Goal: Task Accomplishment & Management: Complete application form

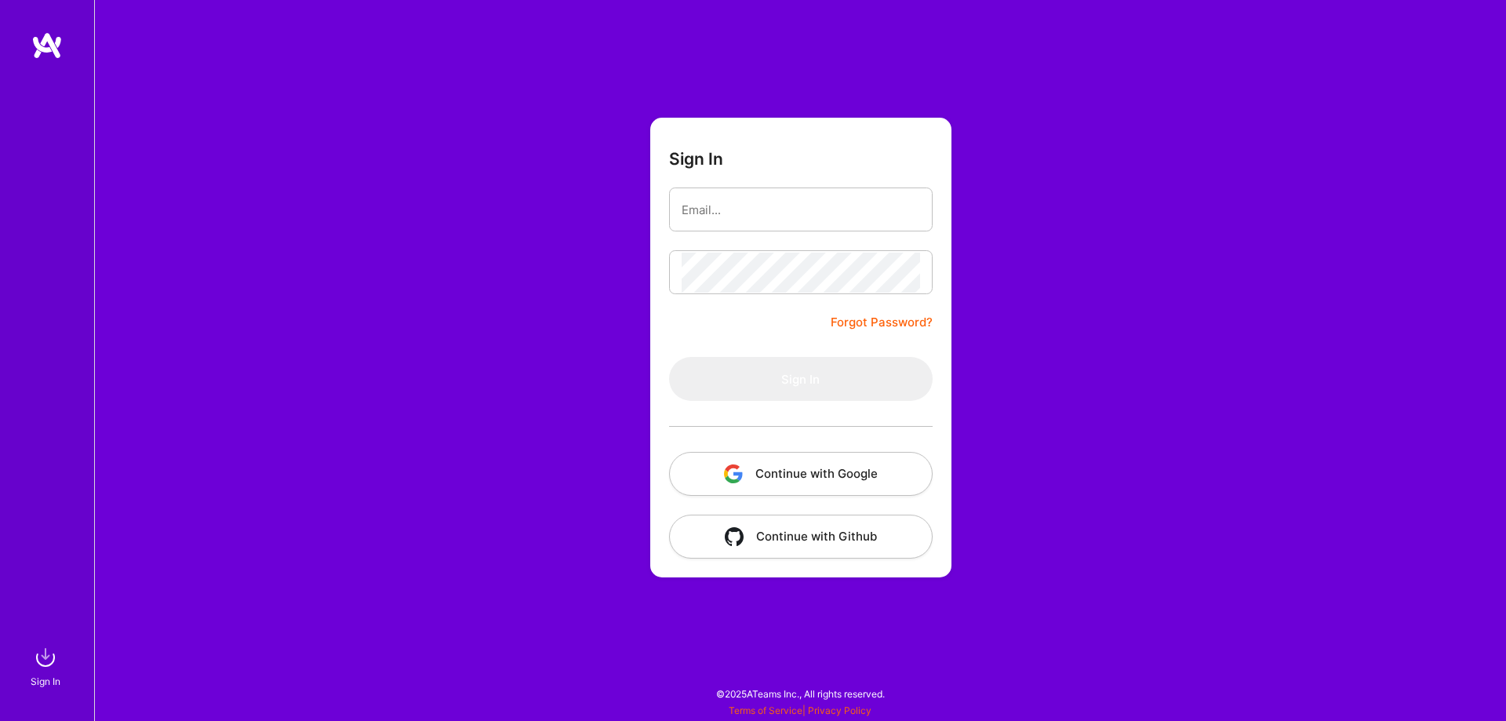
click at [762, 487] on button "Continue with Google" at bounding box center [801, 474] width 264 height 44
click at [827, 472] on button "Continue with Google" at bounding box center [801, 474] width 264 height 44
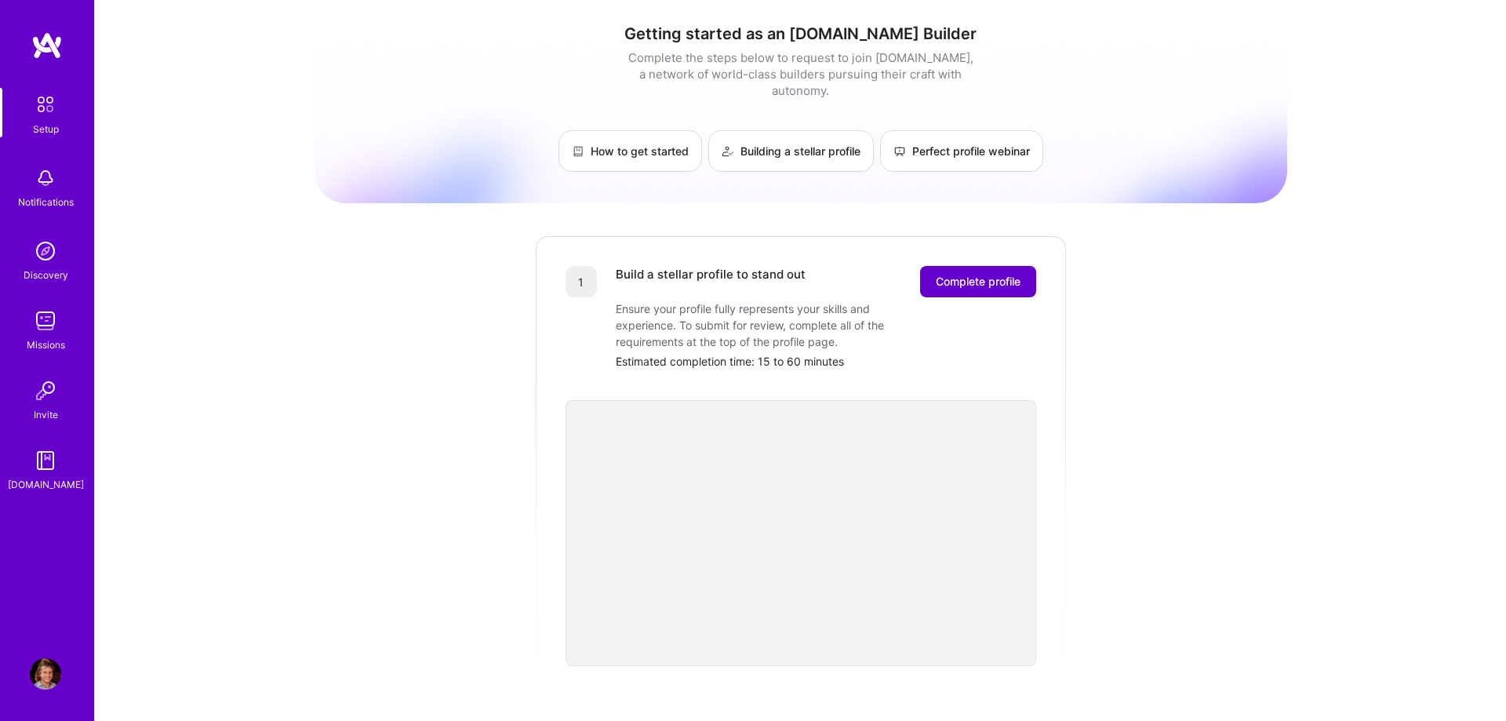
click at [996, 274] on span "Complete profile" at bounding box center [978, 282] width 85 height 16
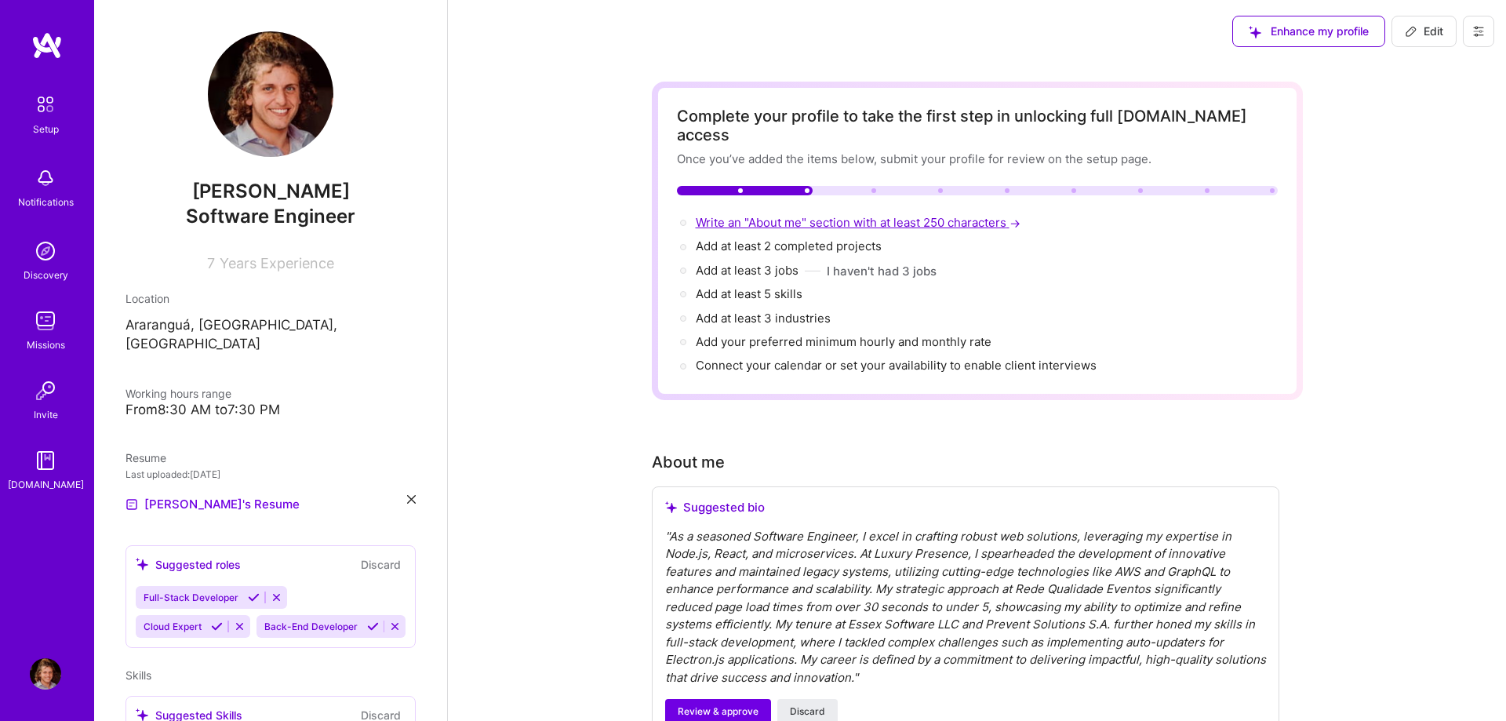
click at [861, 215] on span "Write an "About me" section with at least 250 characters →" at bounding box center [860, 222] width 328 height 15
select select "US"
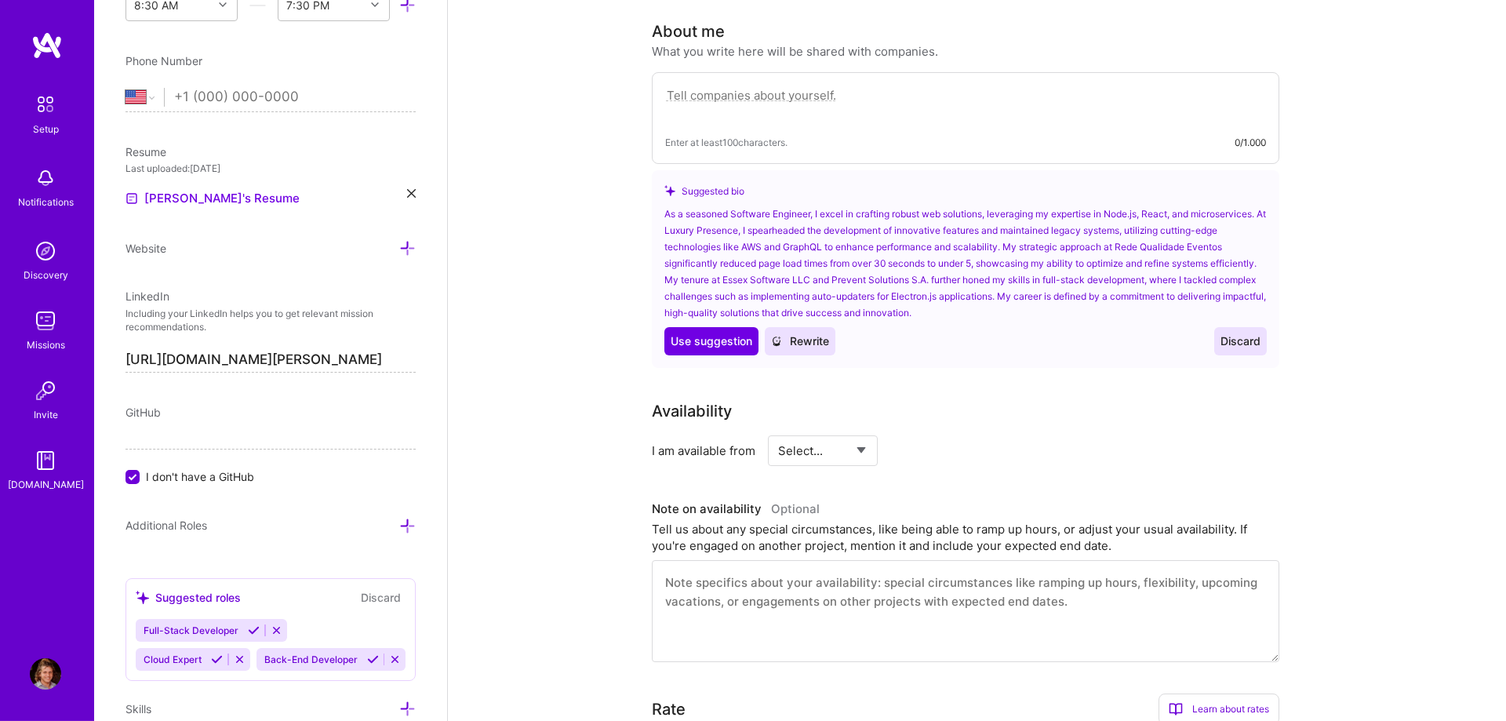
scroll to position [431, 0]
click at [980, 133] on div "Enter at least 100 characters. 0/1.000" at bounding box center [965, 141] width 601 height 16
click at [972, 90] on textarea at bounding box center [965, 103] width 601 height 36
paste textarea "I’m a Senior Software Engineer with over six years of experience, passionate ab…"
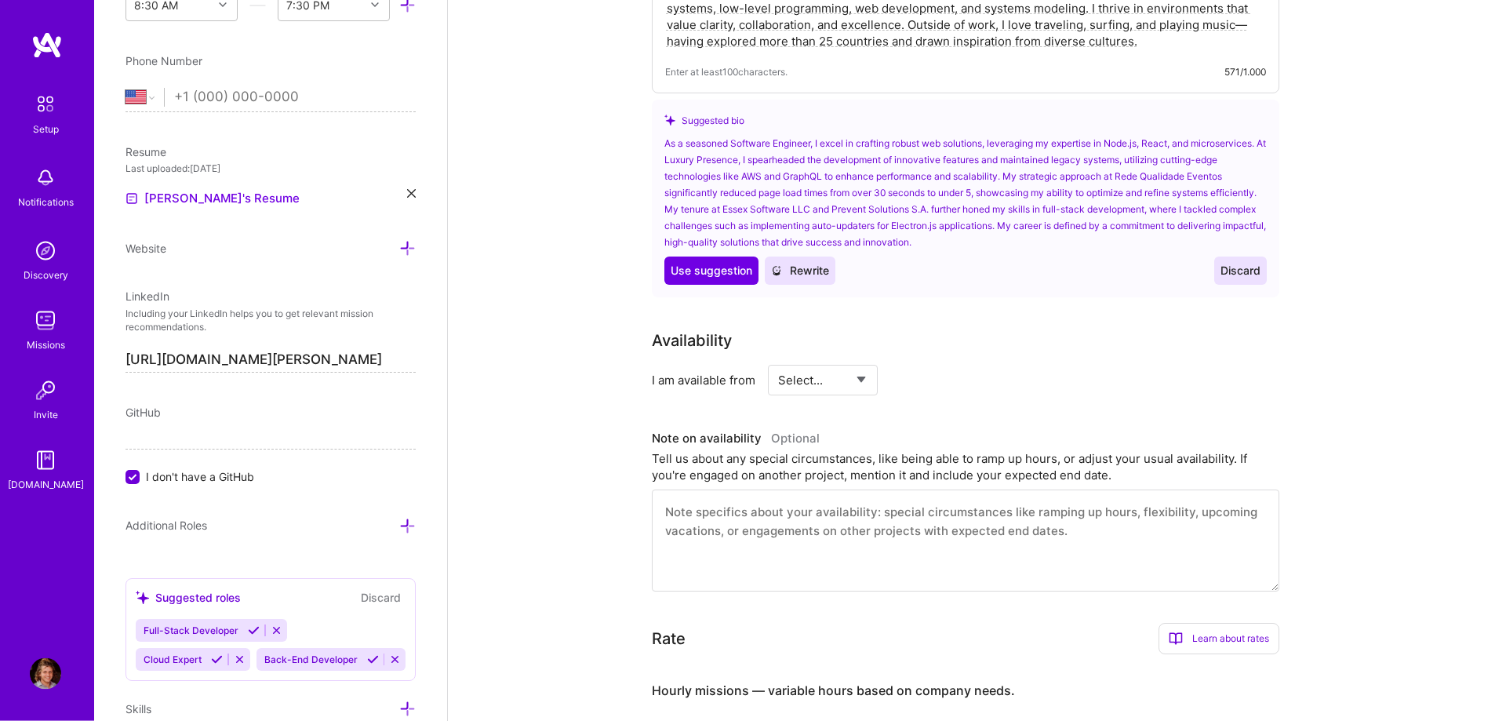
scroll to position [592, 0]
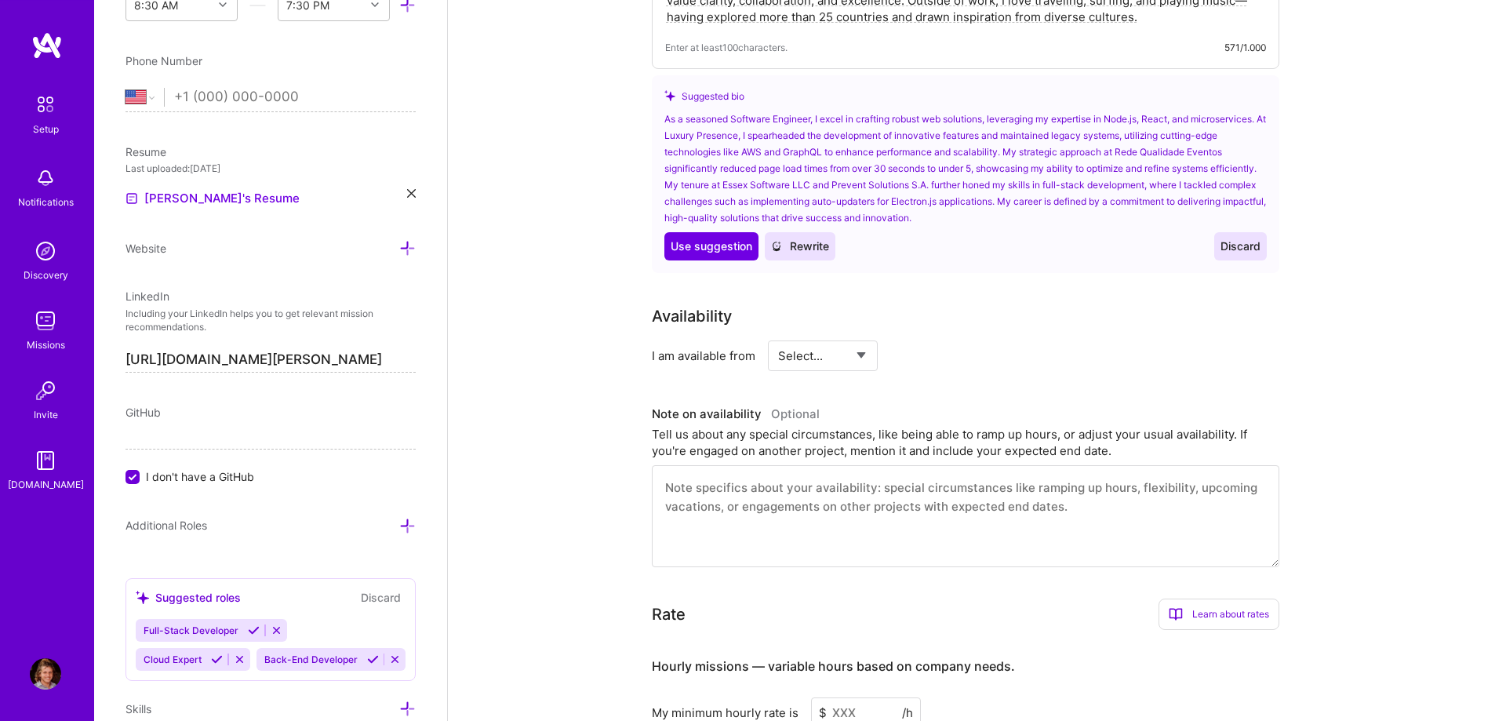
type textarea "I’m a Senior Software Engineer with over six years of experience, passionate ab…"
click at [778, 336] on select "Select... Right Now Future Date Not Available" at bounding box center [823, 356] width 90 height 40
select select "Right Now"
click option "Right Now" at bounding box center [0, 0] width 0 height 0
click at [757, 487] on textarea at bounding box center [966, 516] width 628 height 102
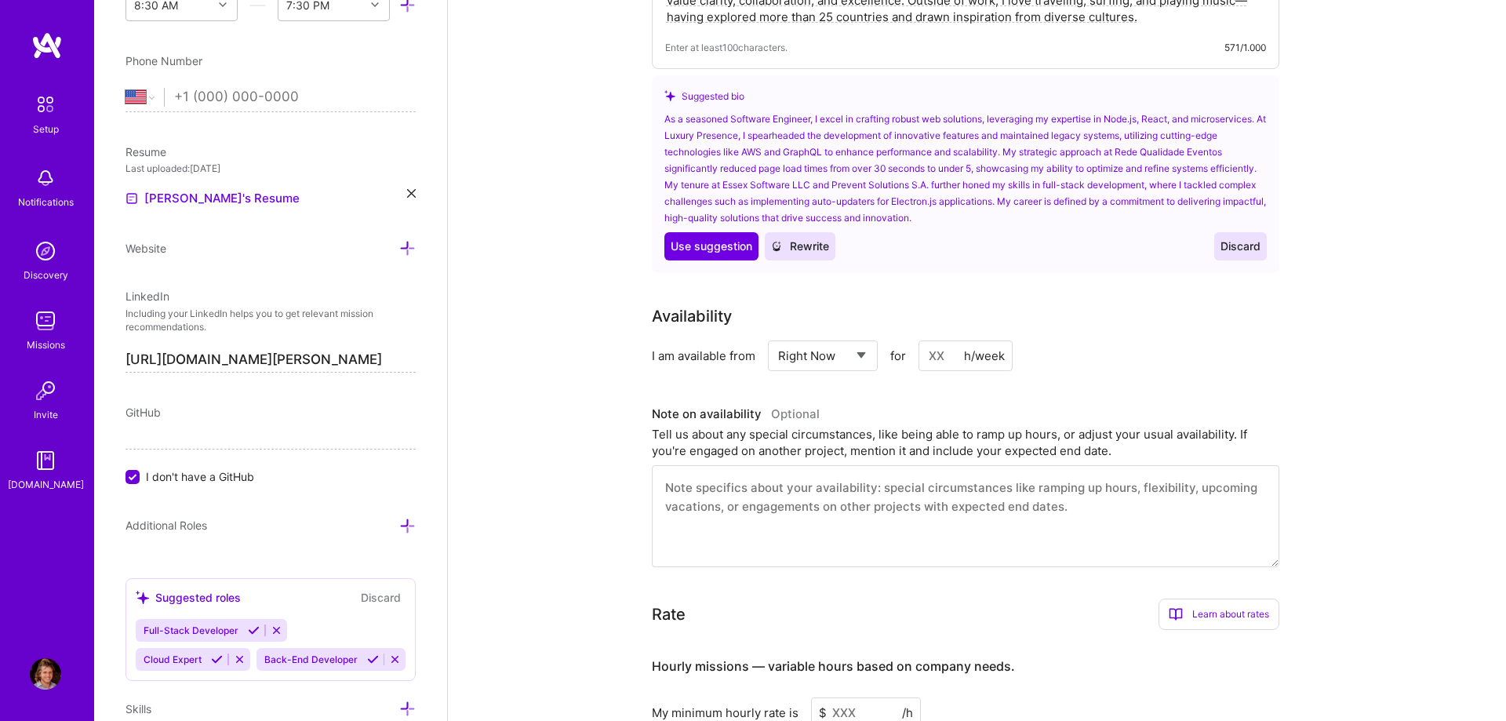
scroll to position [752, 0]
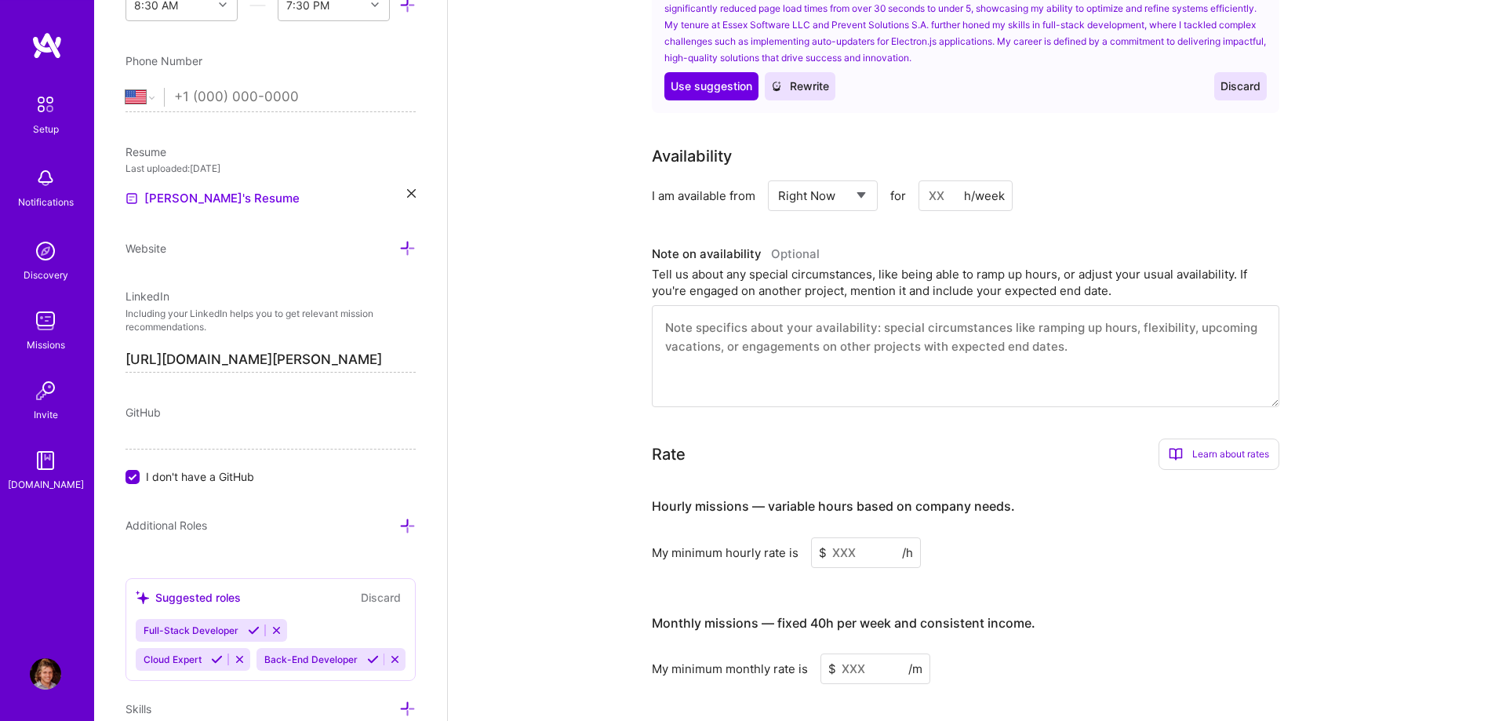
click at [845, 537] on input at bounding box center [866, 552] width 110 height 31
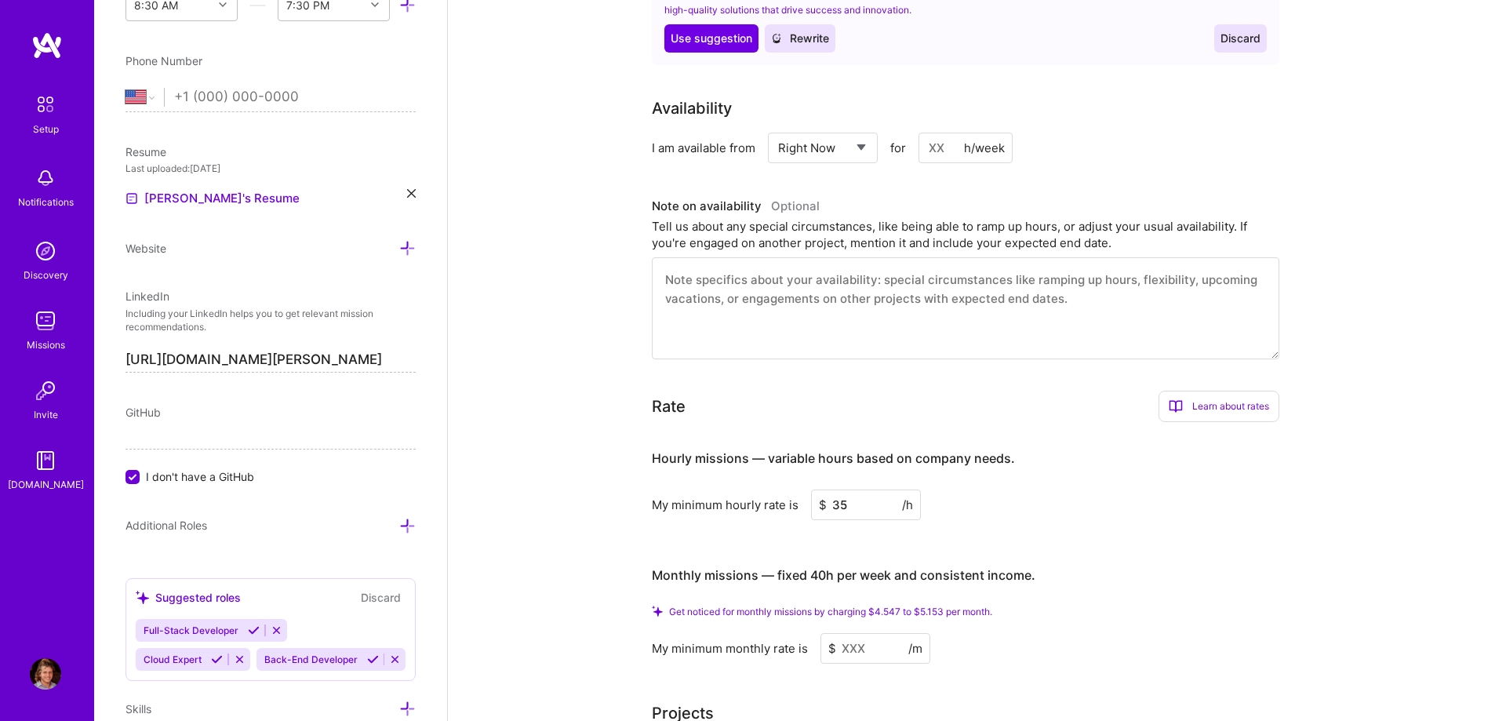
scroll to position [832, 0]
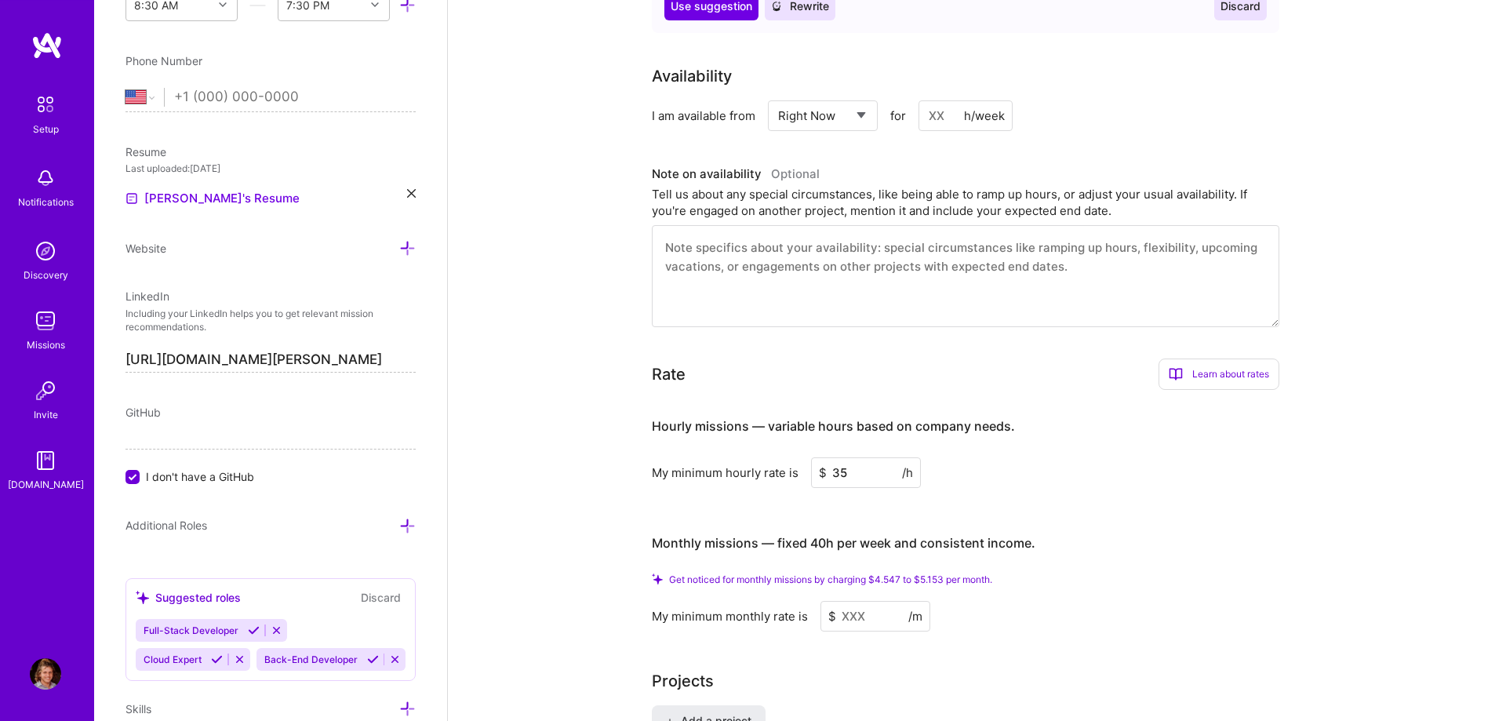
type input "35"
click at [858, 601] on input at bounding box center [876, 616] width 110 height 31
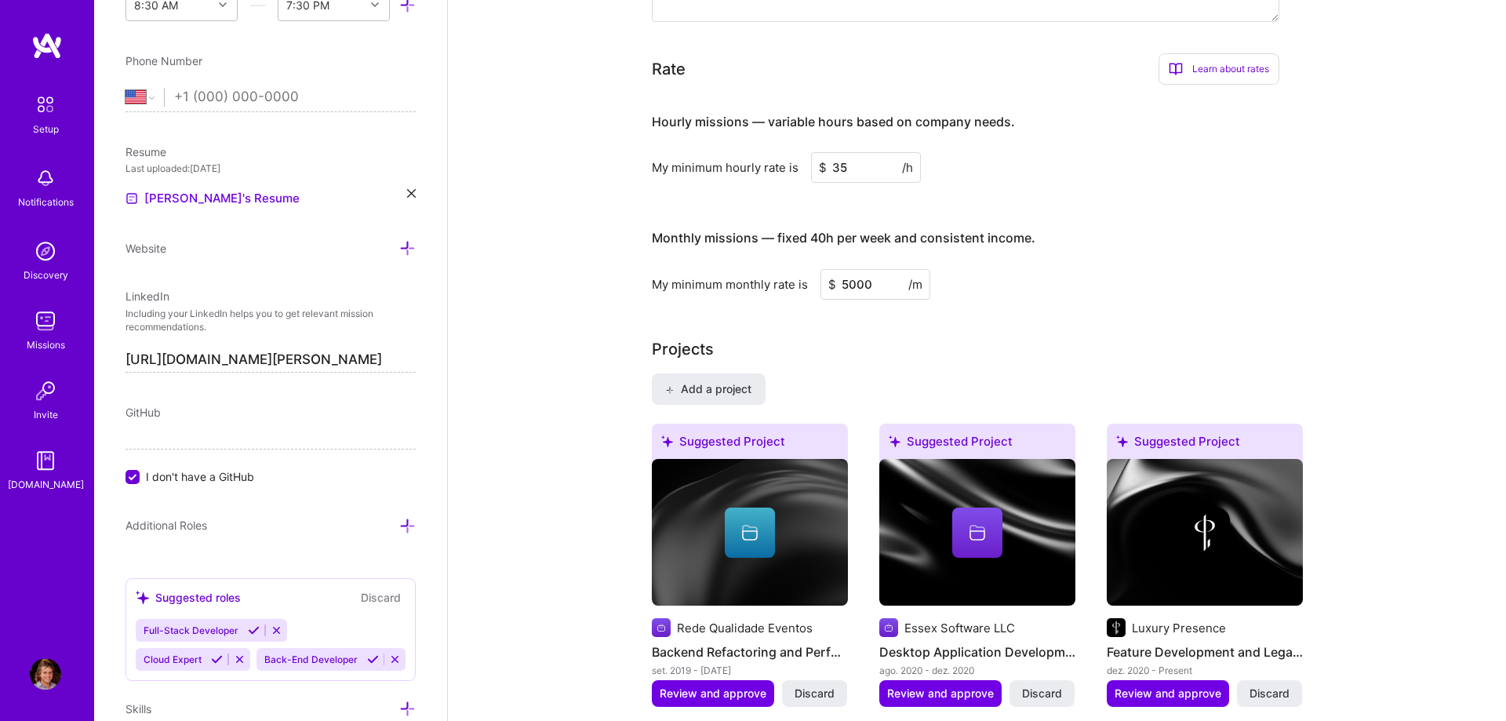
scroll to position [1152, 0]
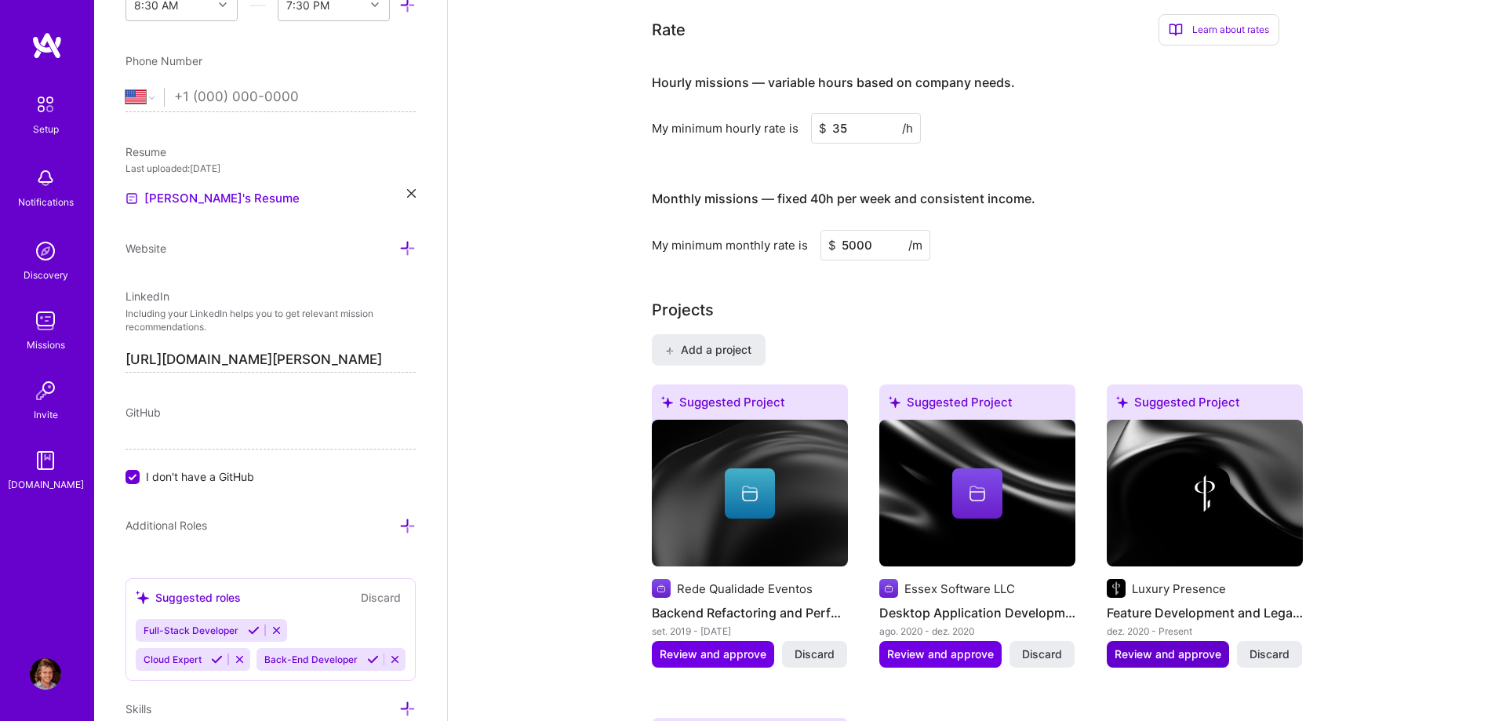
type input "5000"
click at [1167, 646] on span "Review and approve" at bounding box center [1168, 654] width 107 height 16
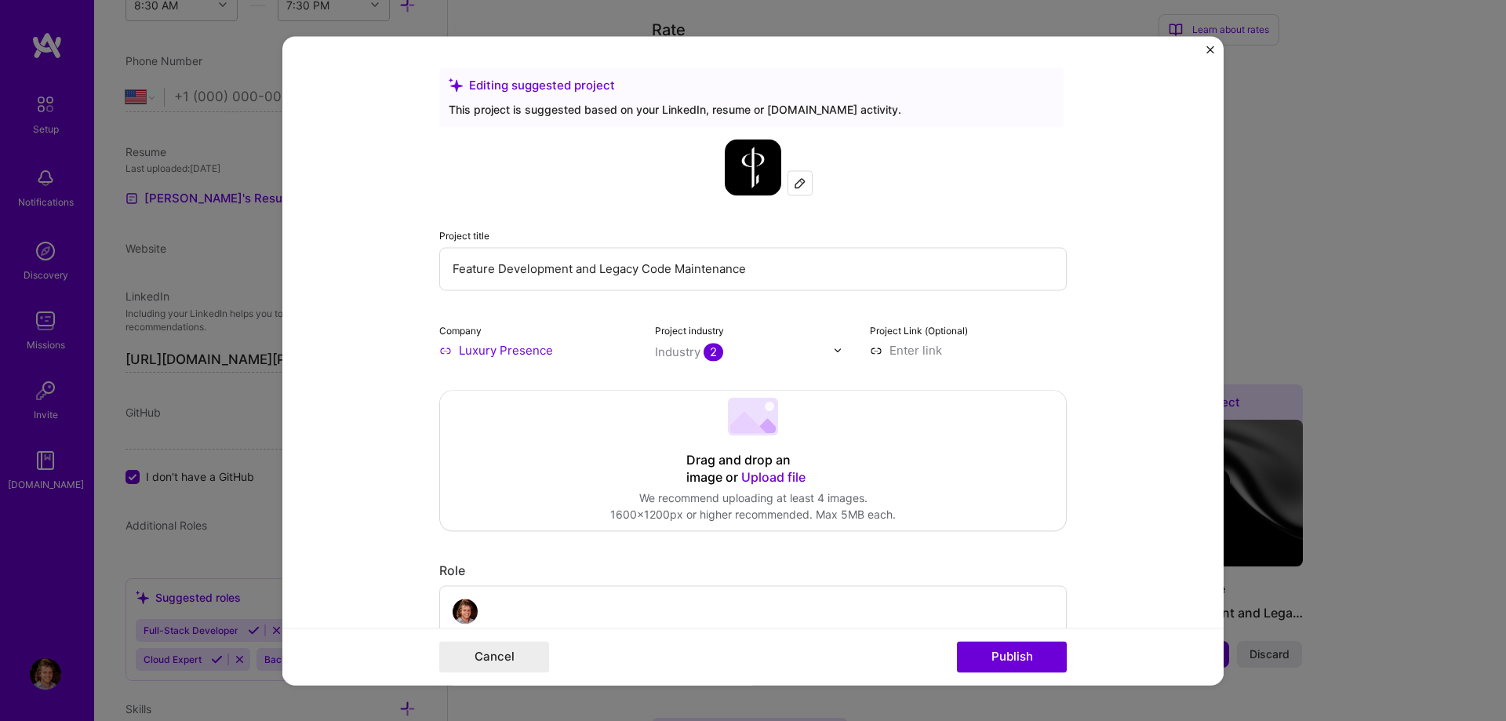
click at [675, 259] on input "Feature Development and Legacy Code Maintenance" at bounding box center [753, 268] width 628 height 43
type input "Senior Software Engineer"
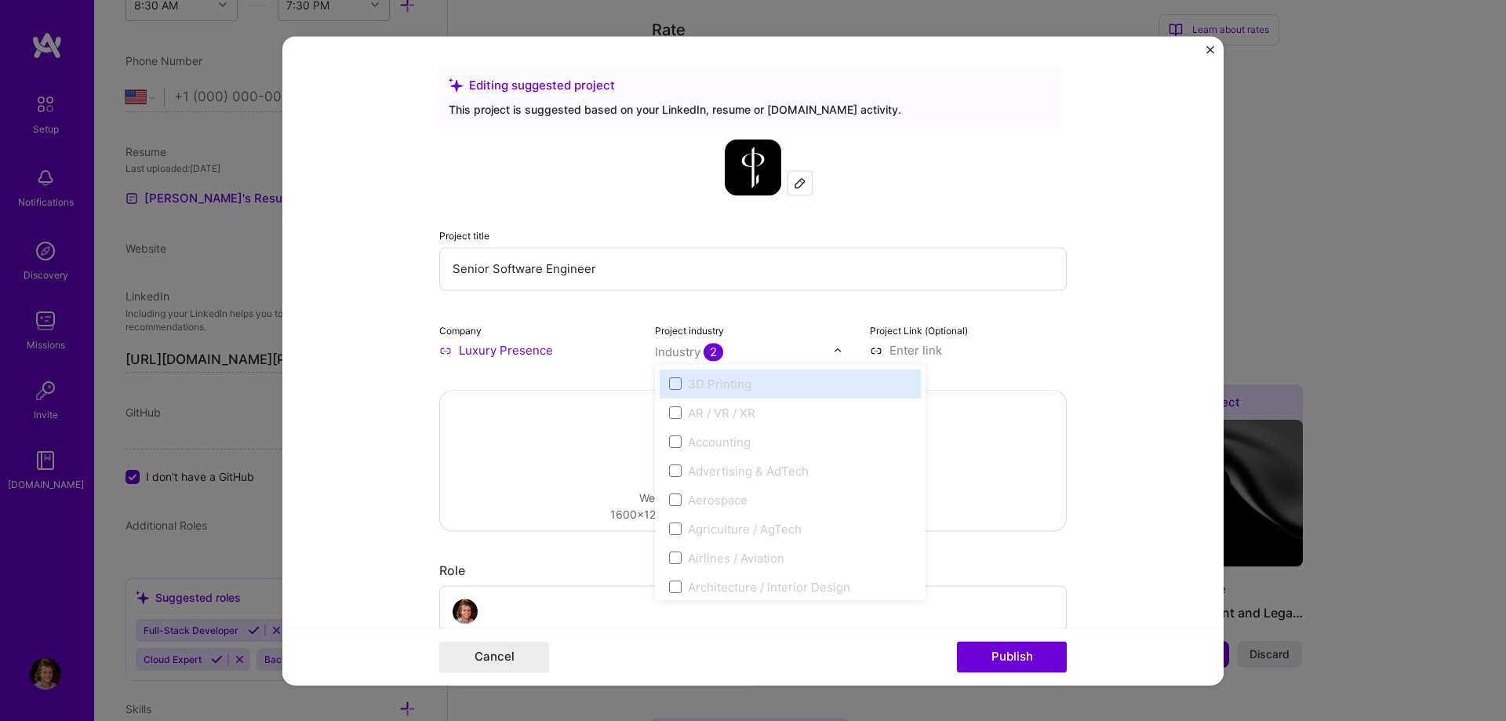
click at [714, 351] on span "2" at bounding box center [714, 352] width 20 height 18
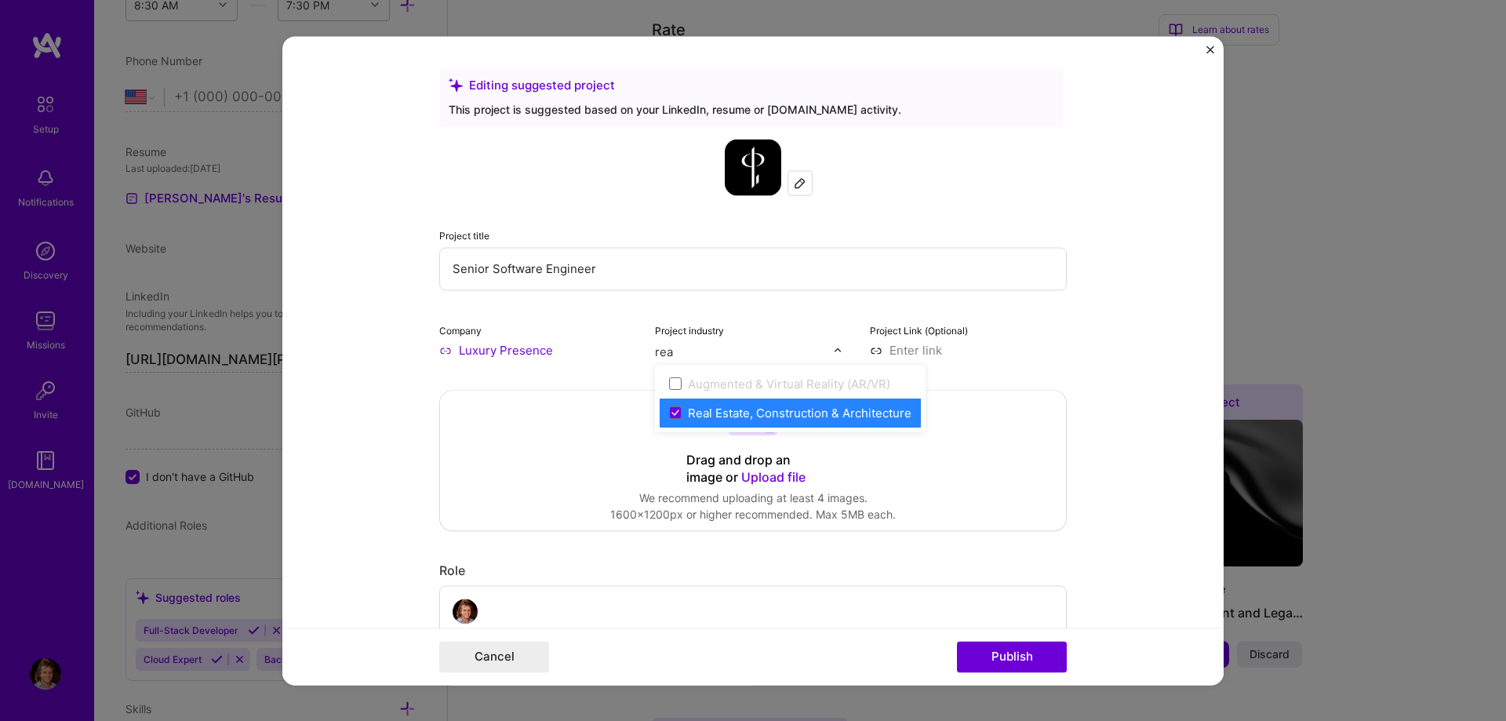
type input "rea"
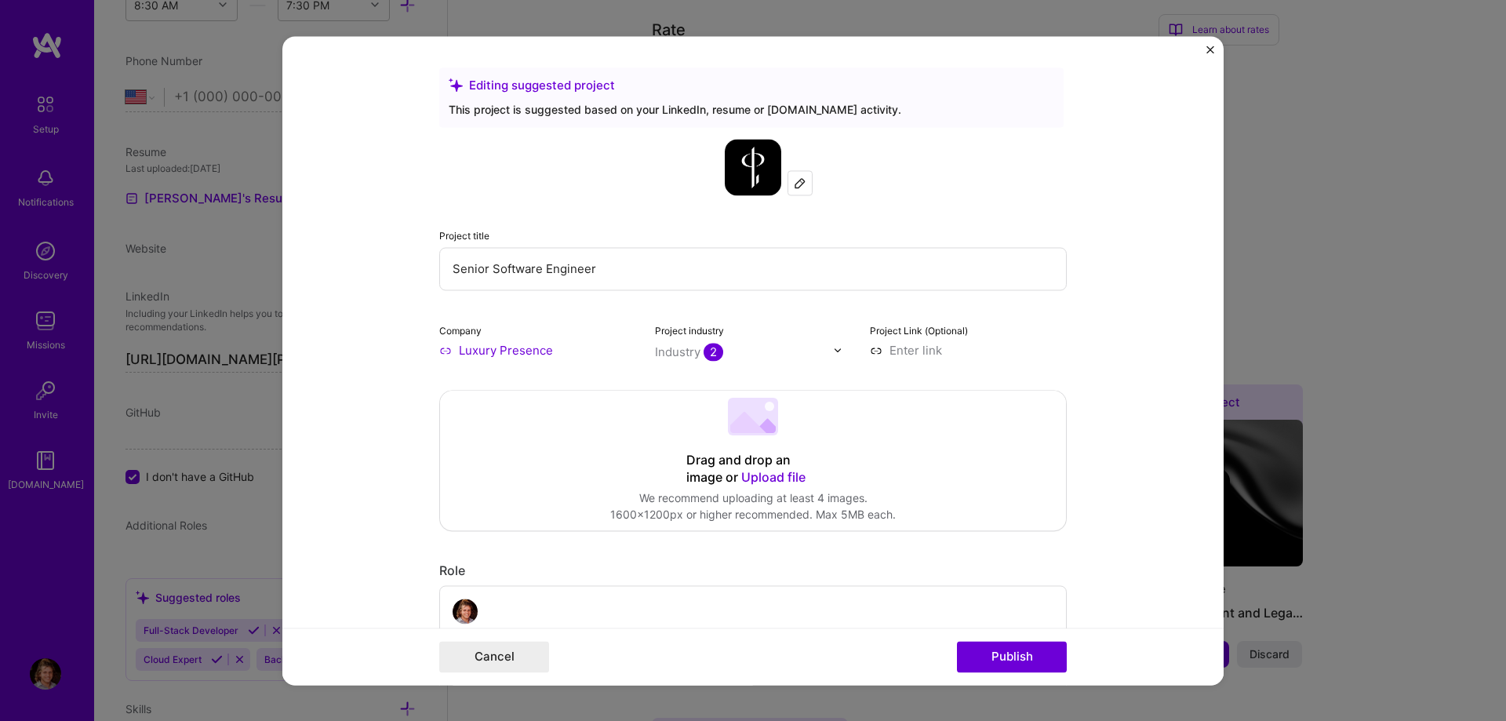
click at [1131, 262] on form "Editing suggested project This project is suggested based on your LinkedIn, res…" at bounding box center [752, 360] width 941 height 649
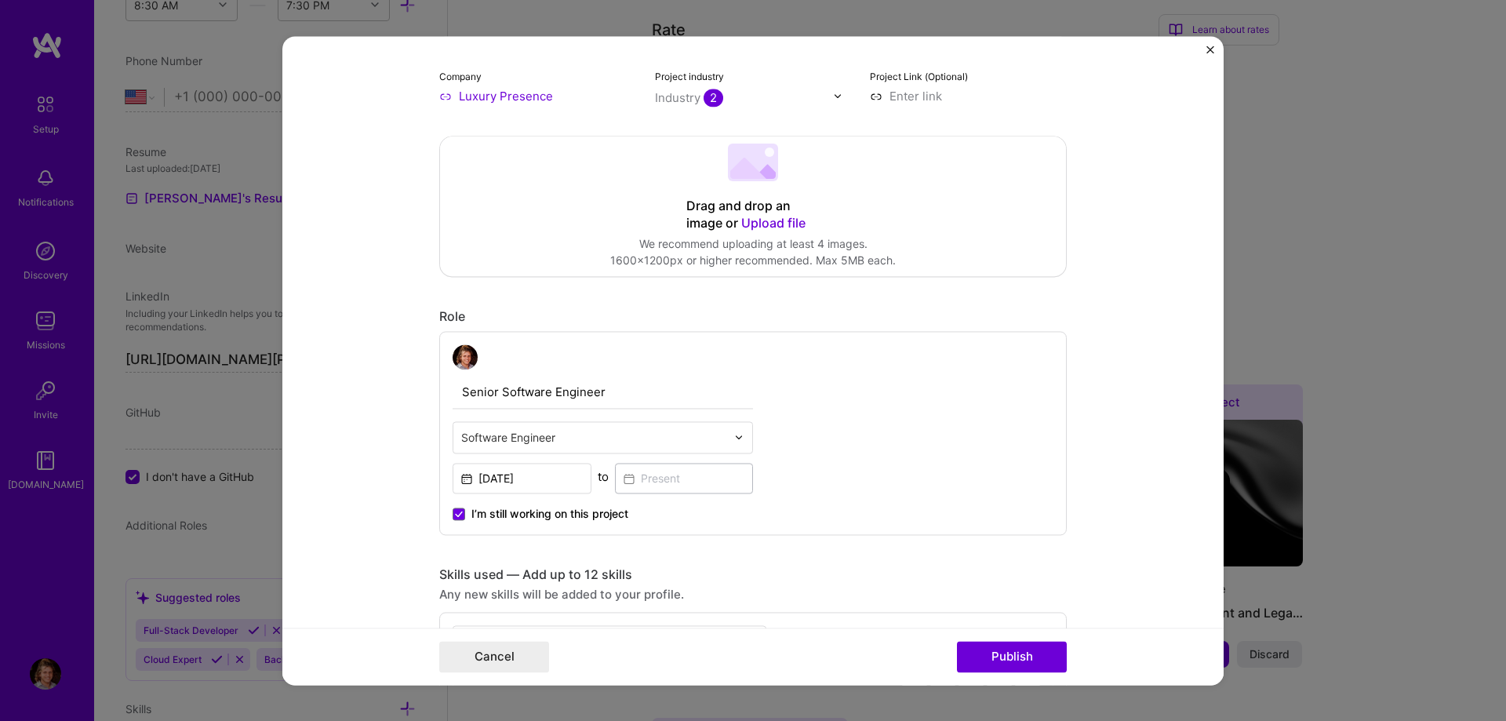
scroll to position [268, 0]
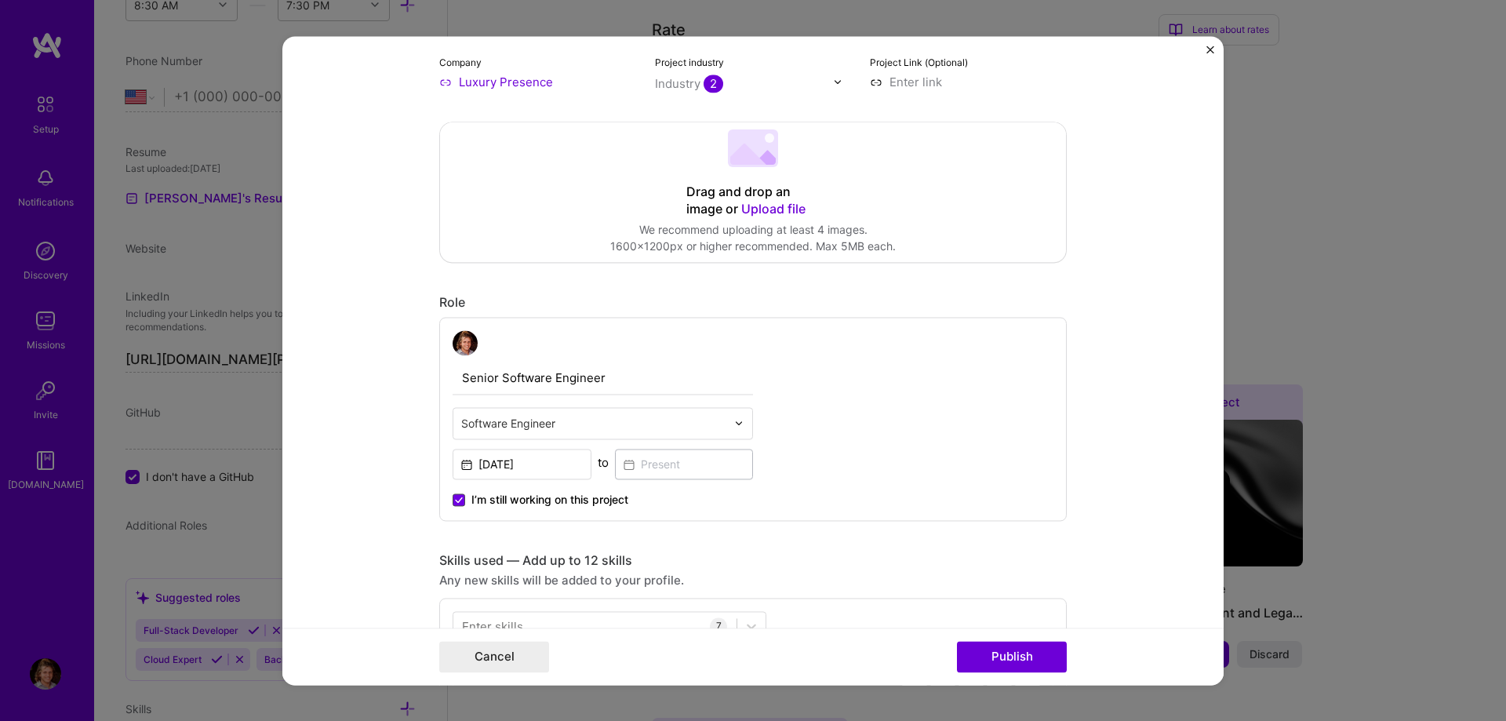
click at [464, 498] on span at bounding box center [459, 499] width 13 height 13
click at [0, 0] on input "I’m still working on this project" at bounding box center [0, 0] width 0 height 0
click at [531, 460] on input "[DATE]" at bounding box center [522, 464] width 139 height 31
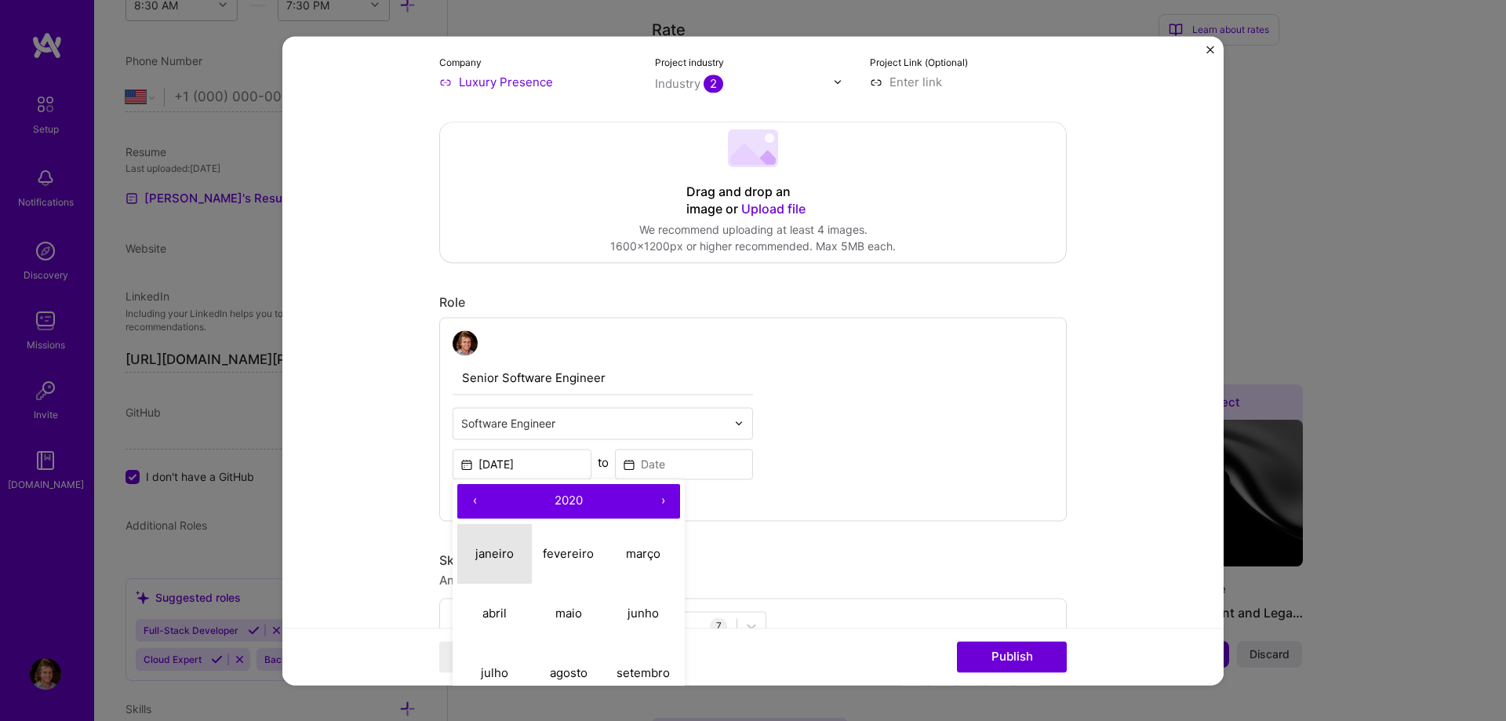
drag, startPoint x: 477, startPoint y: 559, endPoint x: 609, endPoint y: 501, distance: 144.0
click at [478, 560] on abbr "janeiro" at bounding box center [494, 553] width 38 height 15
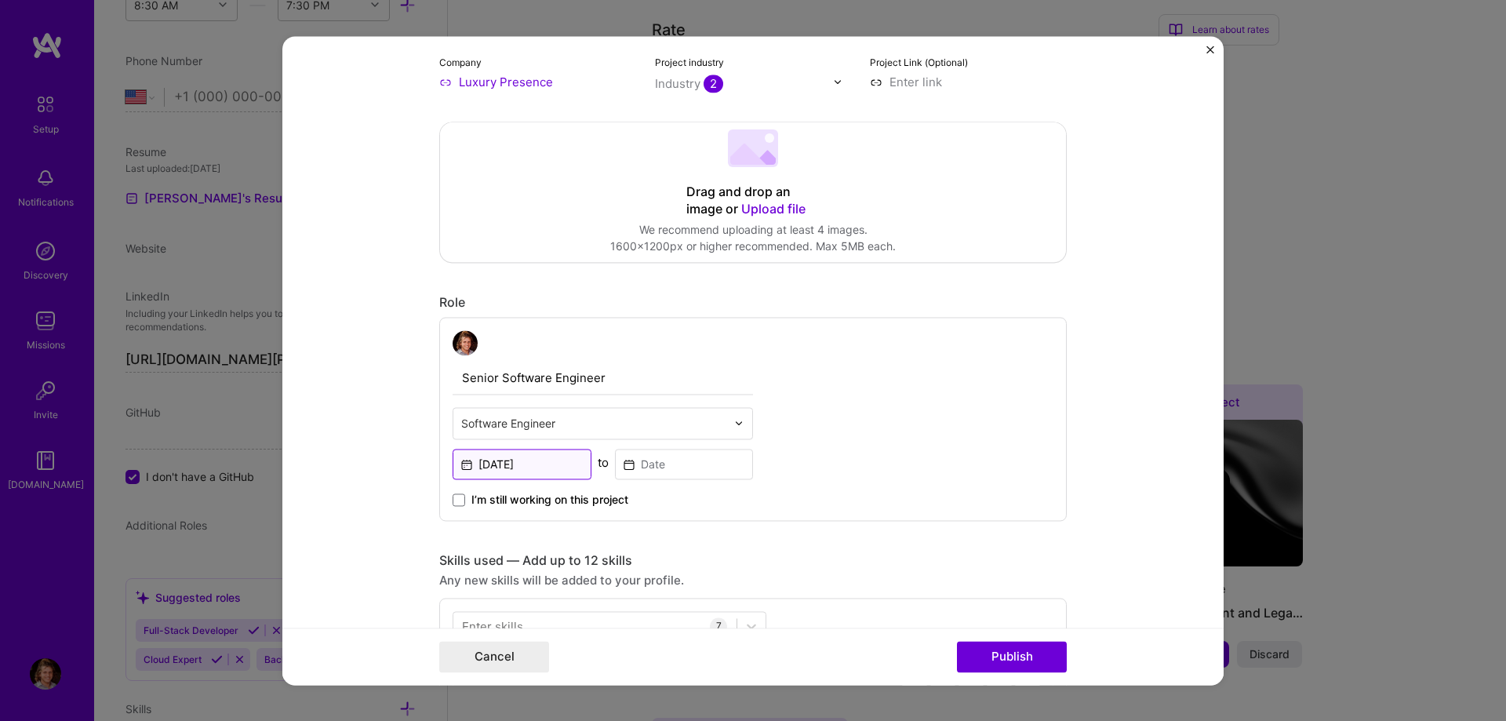
click at [539, 473] on input "[DATE]" at bounding box center [522, 464] width 139 height 31
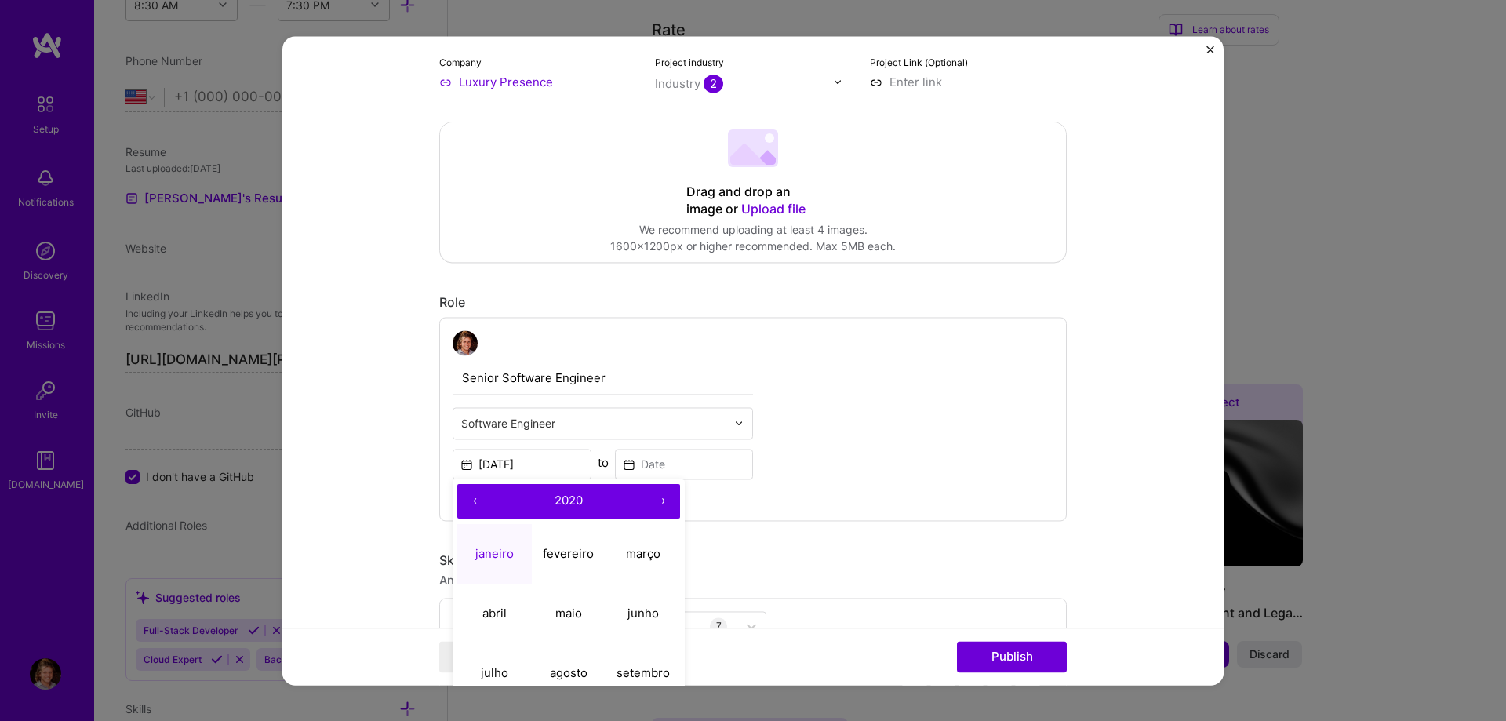
click at [667, 498] on button "›" at bounding box center [663, 501] width 35 height 35
click at [490, 550] on abbr "janeiro" at bounding box center [494, 553] width 38 height 15
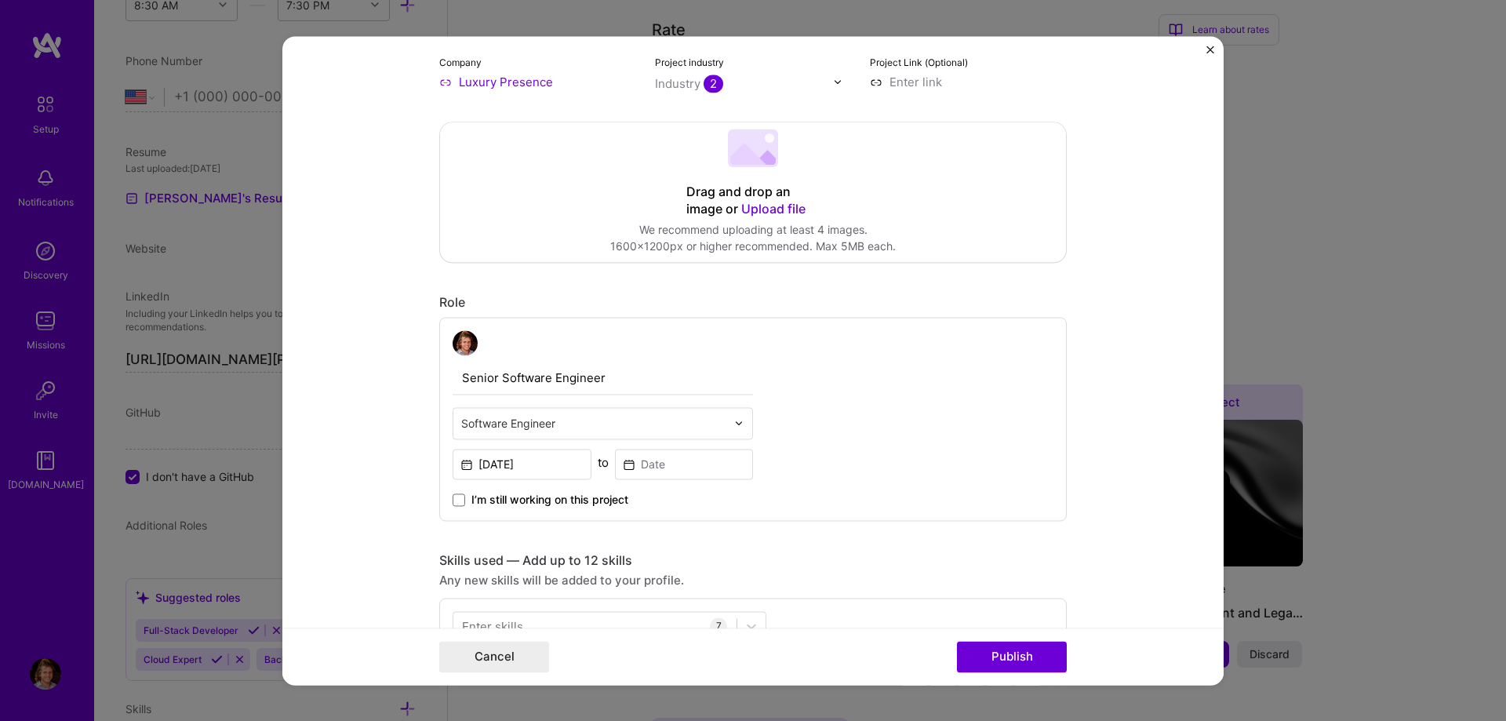
type input "[DATE]"
click at [695, 459] on input at bounding box center [684, 464] width 139 height 31
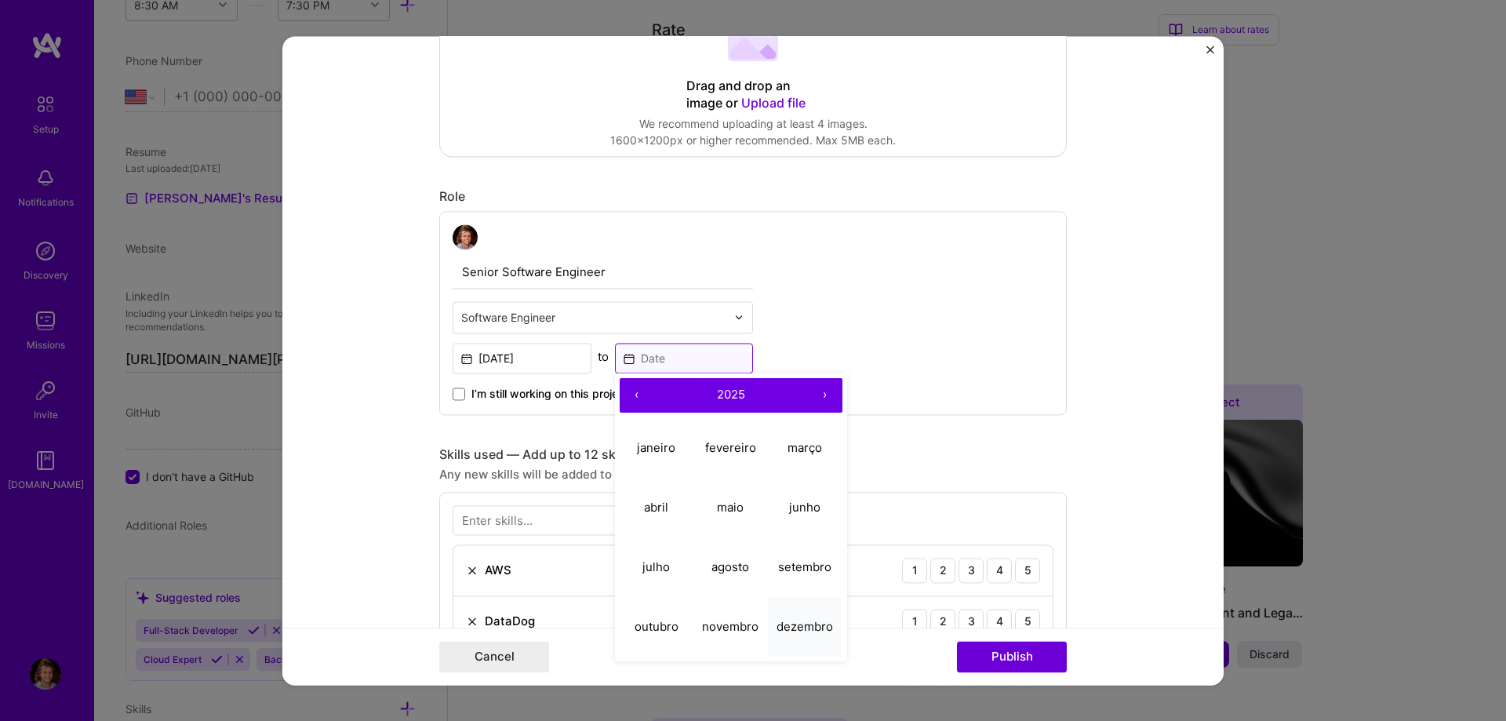
scroll to position [447, 0]
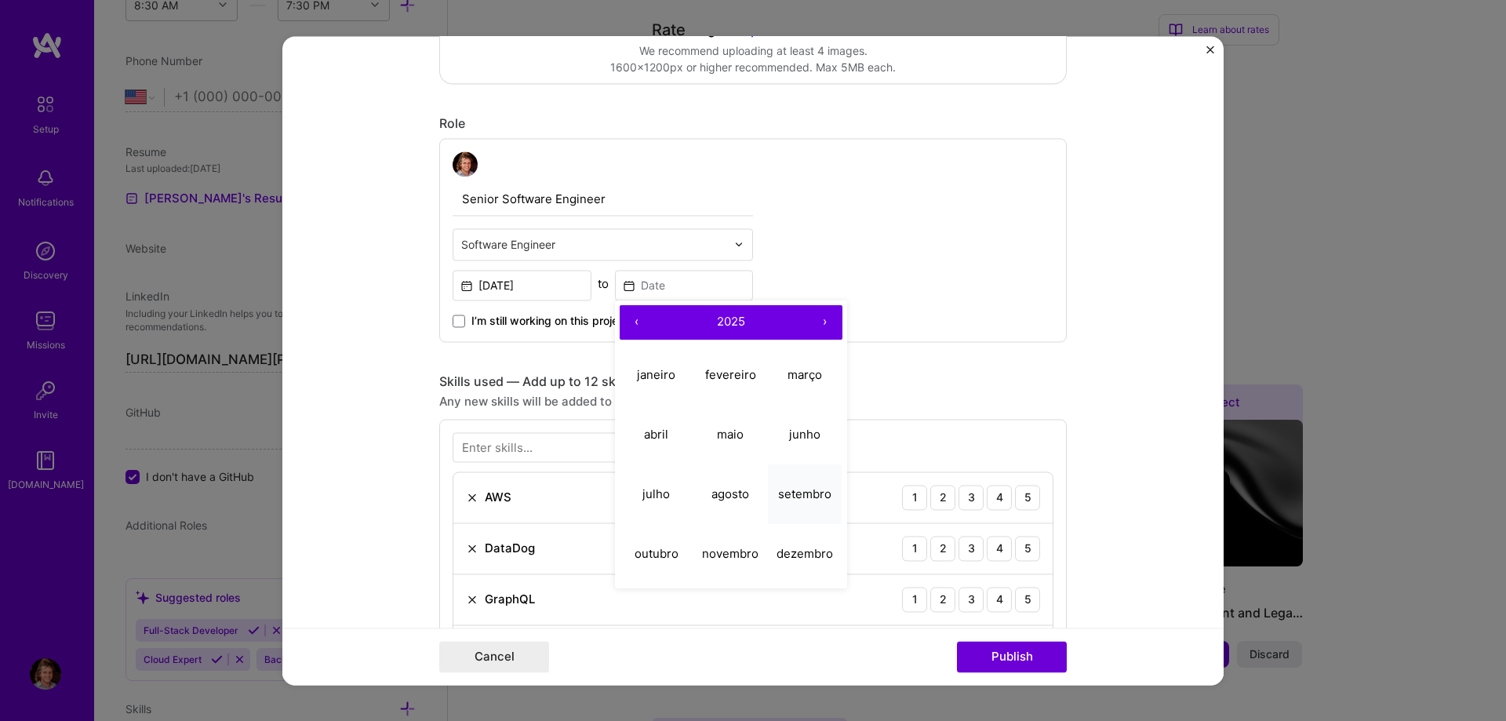
click at [799, 498] on abbr "setembro" at bounding box center [804, 493] width 53 height 15
type input "[DATE]"
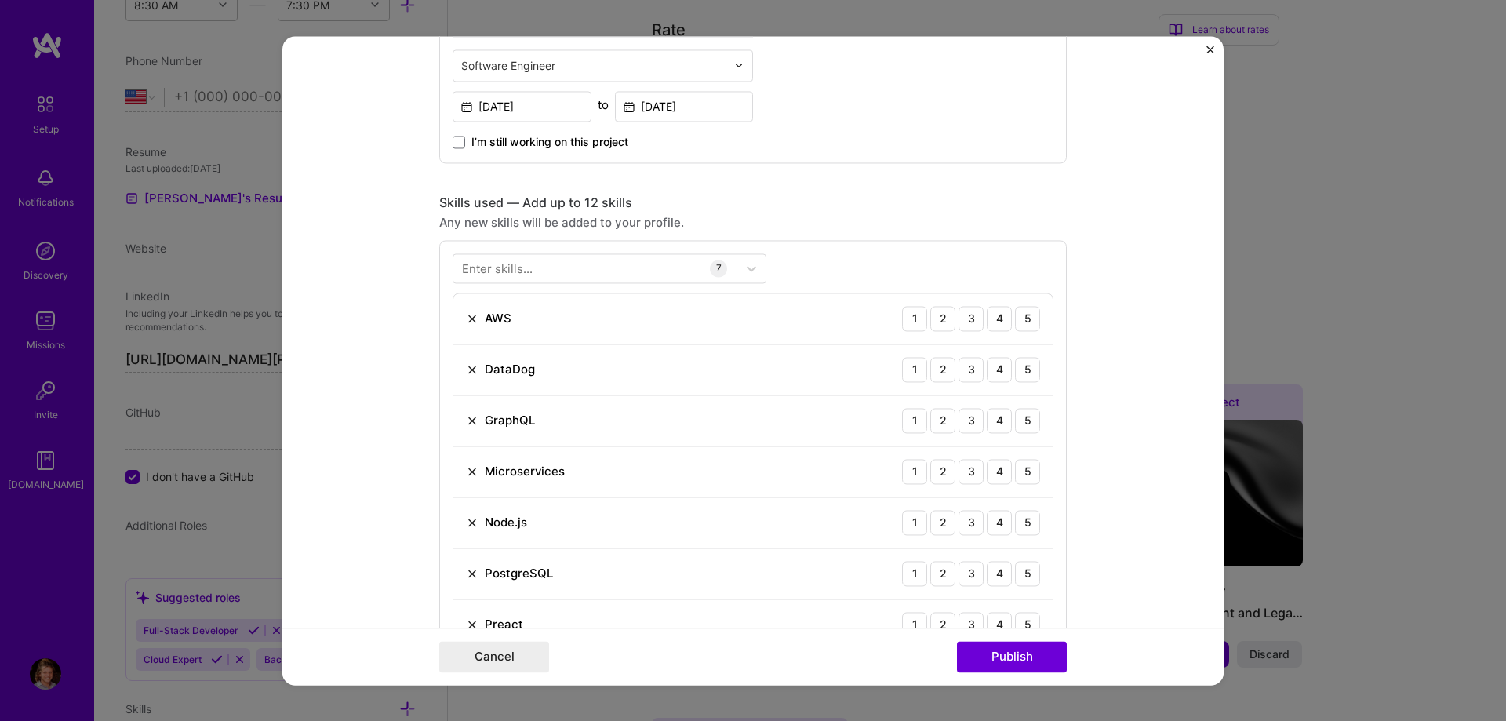
scroll to position [715, 0]
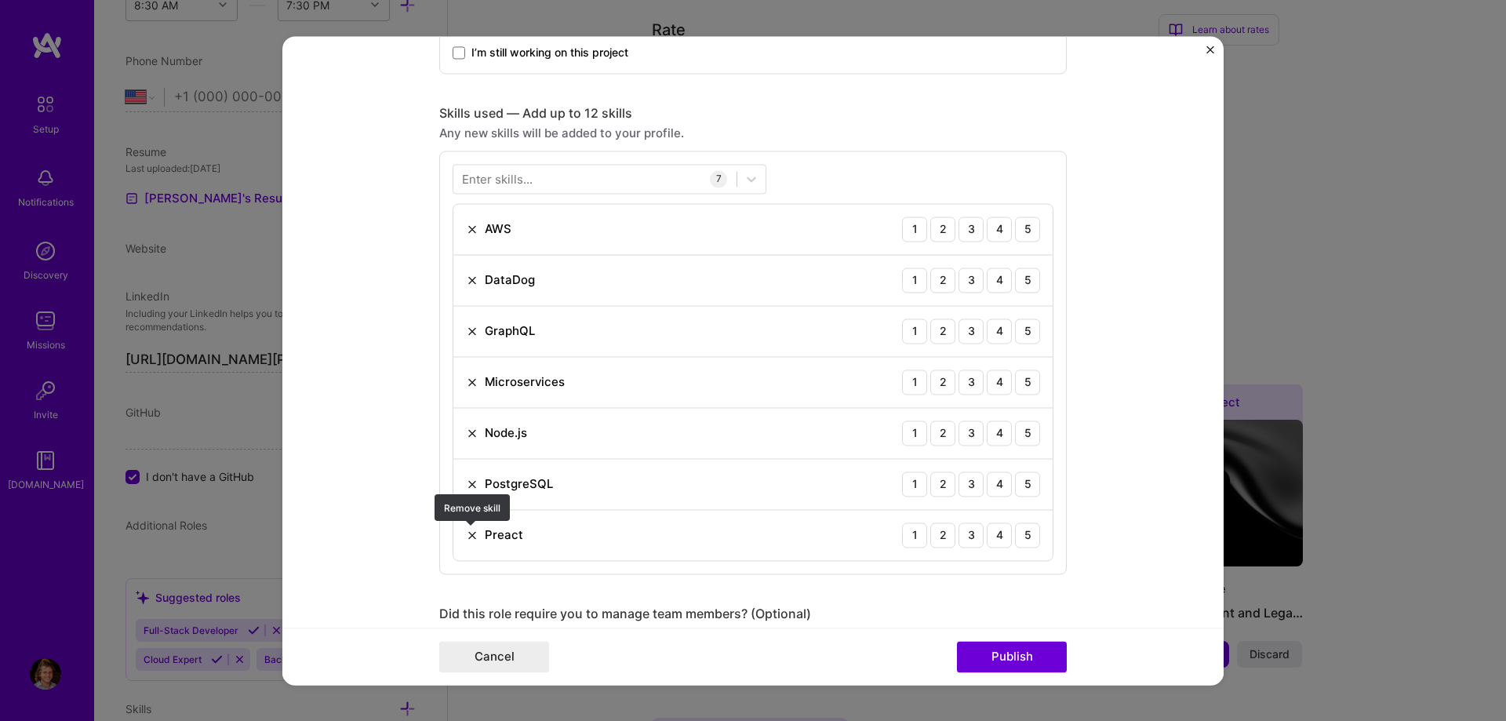
click at [472, 533] on img at bounding box center [472, 535] width 13 height 13
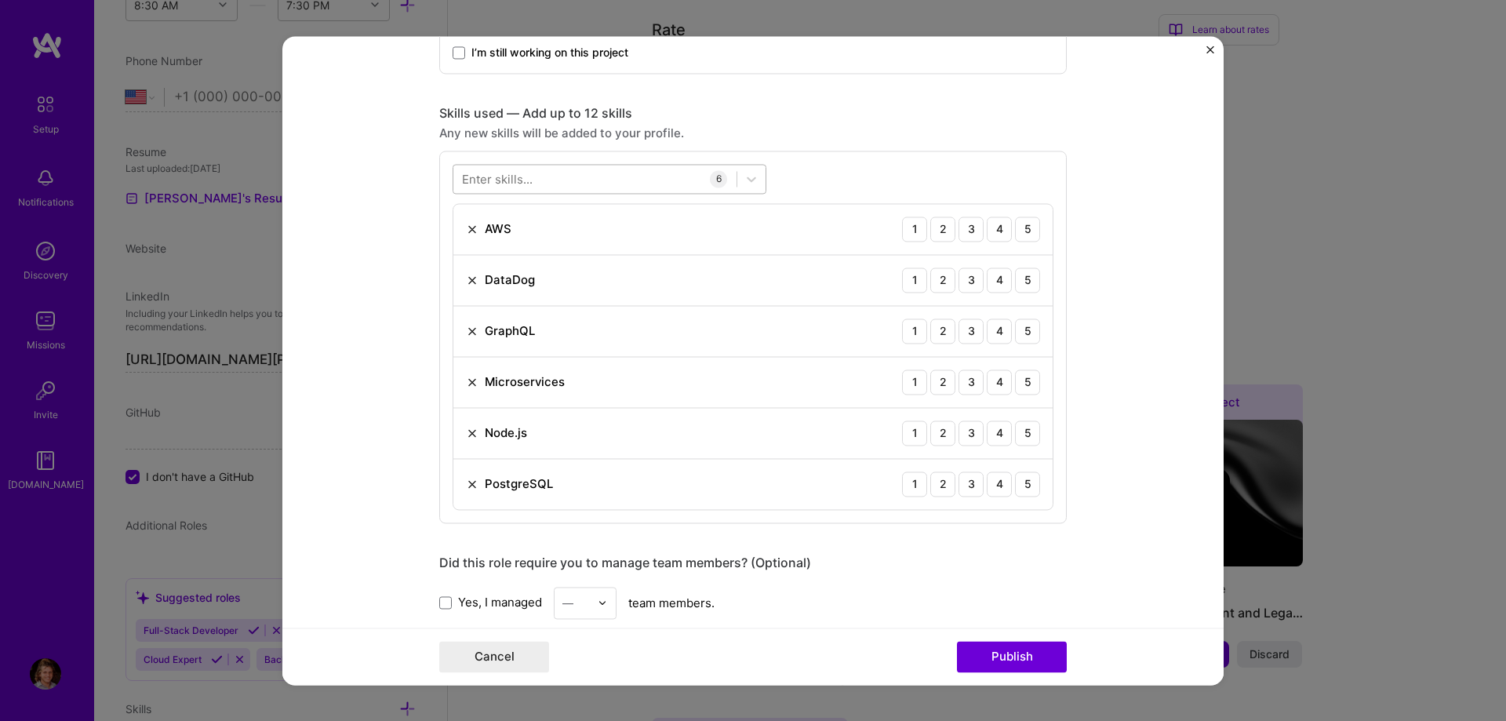
click at [540, 178] on div at bounding box center [594, 179] width 283 height 26
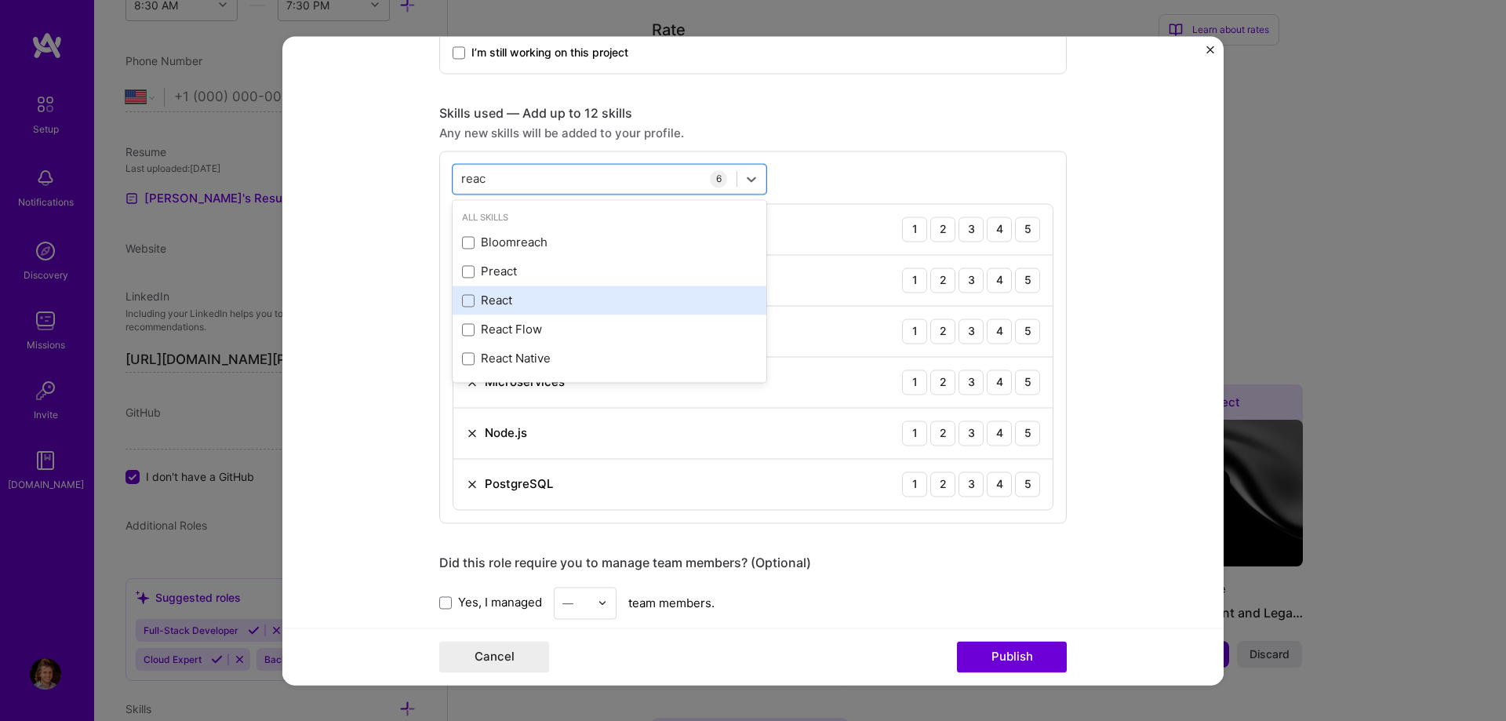
click at [510, 296] on div "React" at bounding box center [609, 301] width 295 height 16
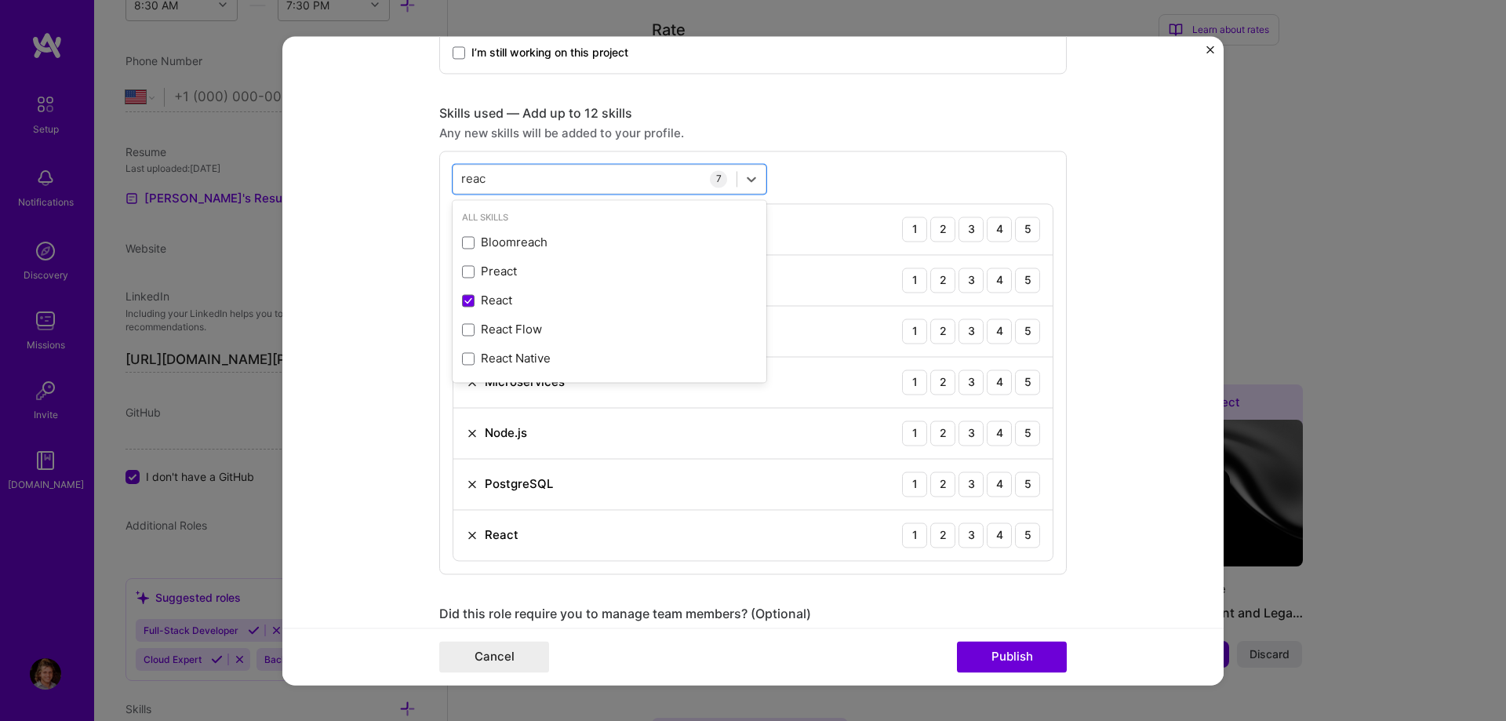
type input "reac"
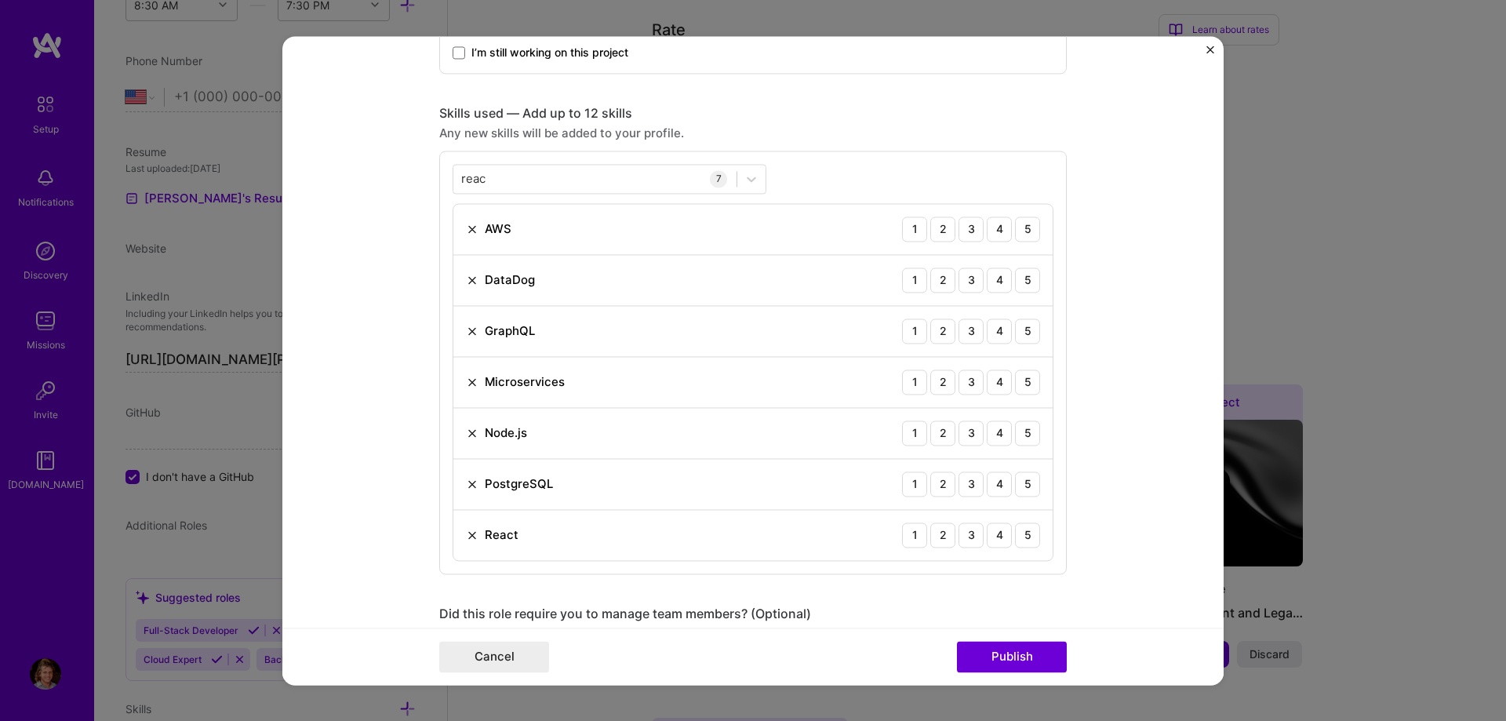
click at [388, 363] on form "Editing suggested project This project is suggested based on your LinkedIn, res…" at bounding box center [752, 360] width 941 height 649
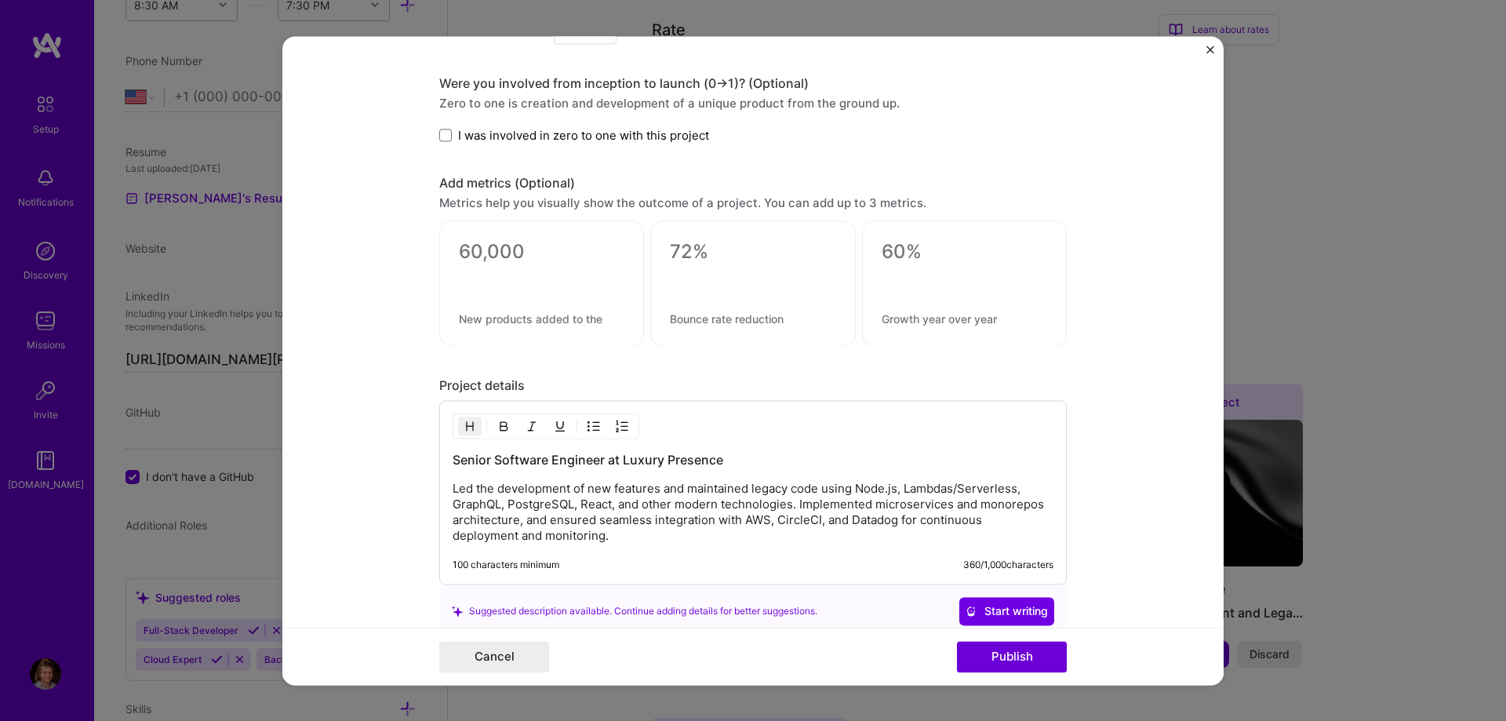
scroll to position [1493, 0]
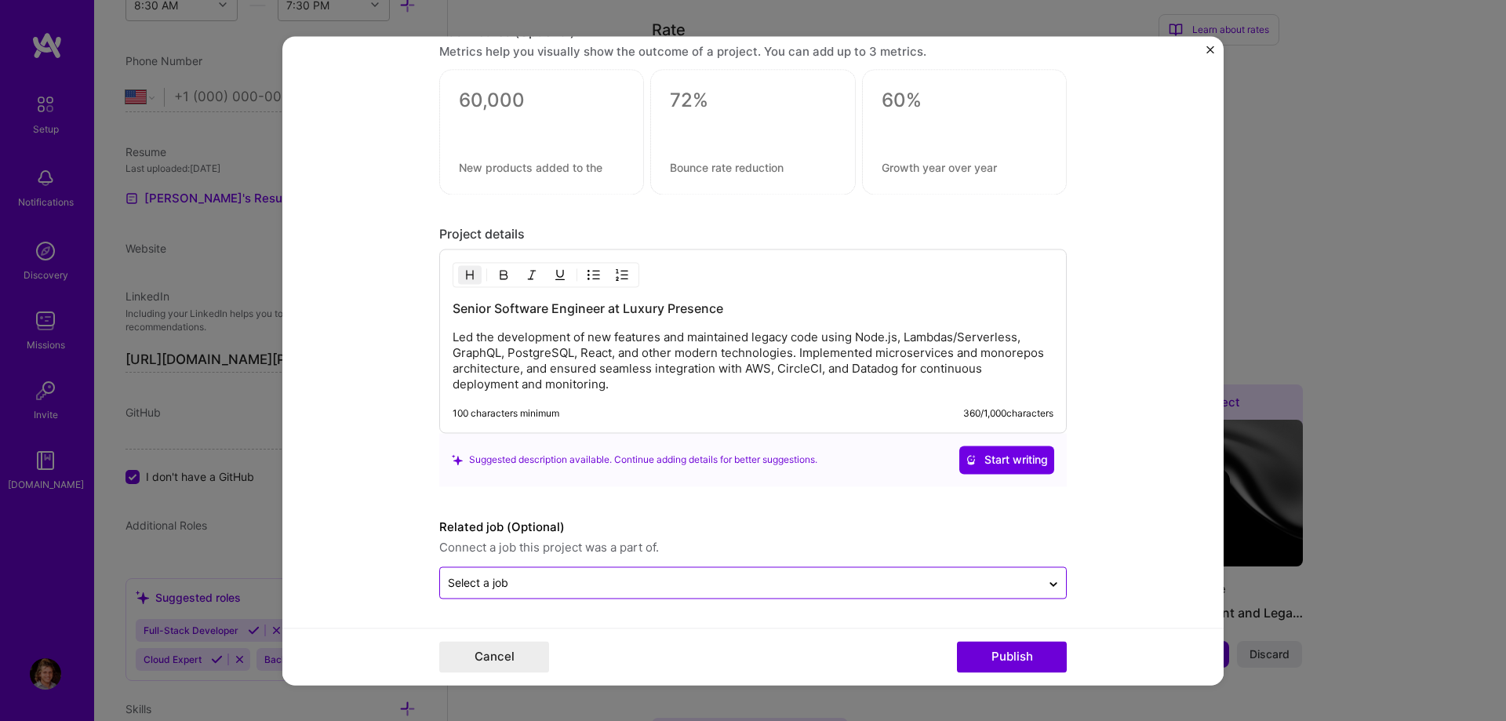
click at [814, 592] on div "Select a job" at bounding box center [740, 582] width 601 height 31
type input "u"
click at [1003, 653] on button "Publish" at bounding box center [1012, 656] width 110 height 31
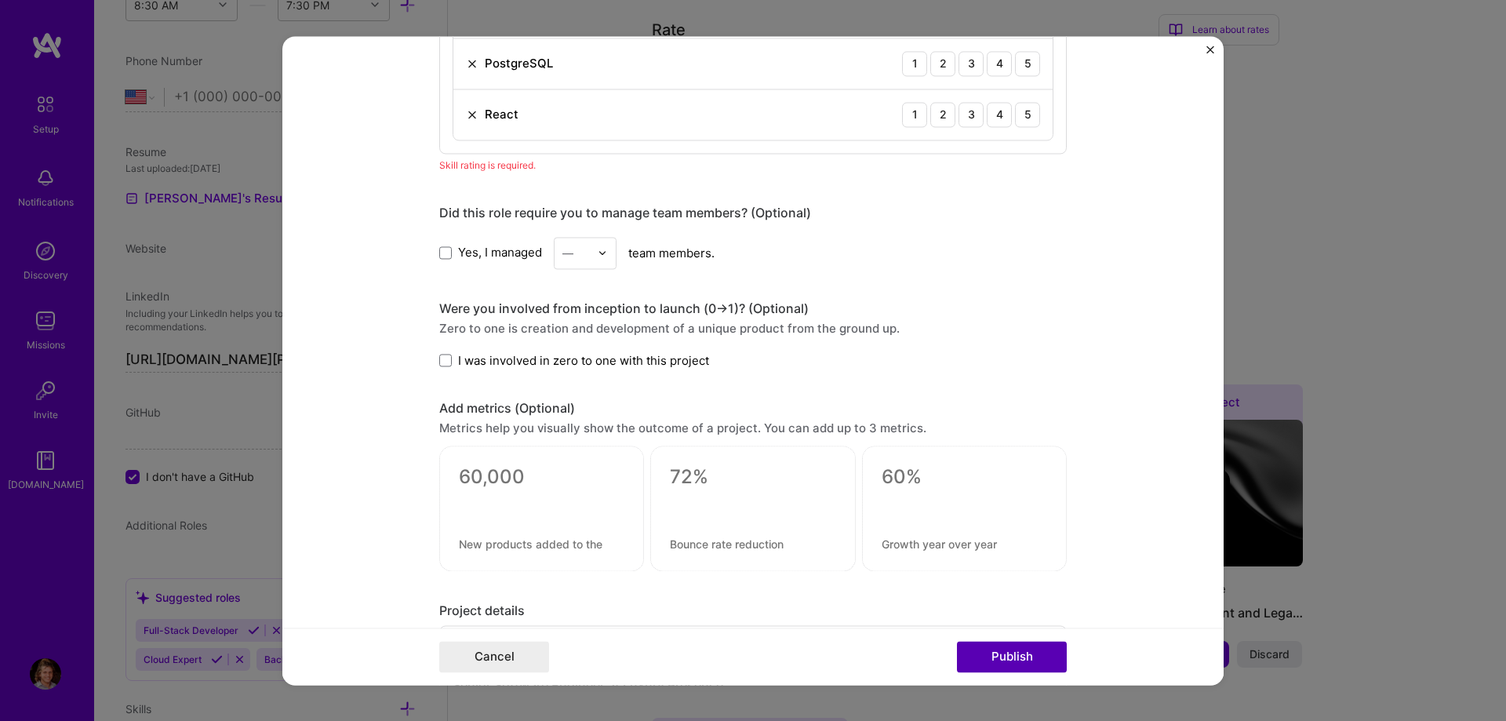
click at [990, 659] on button "Publish" at bounding box center [1012, 656] width 110 height 31
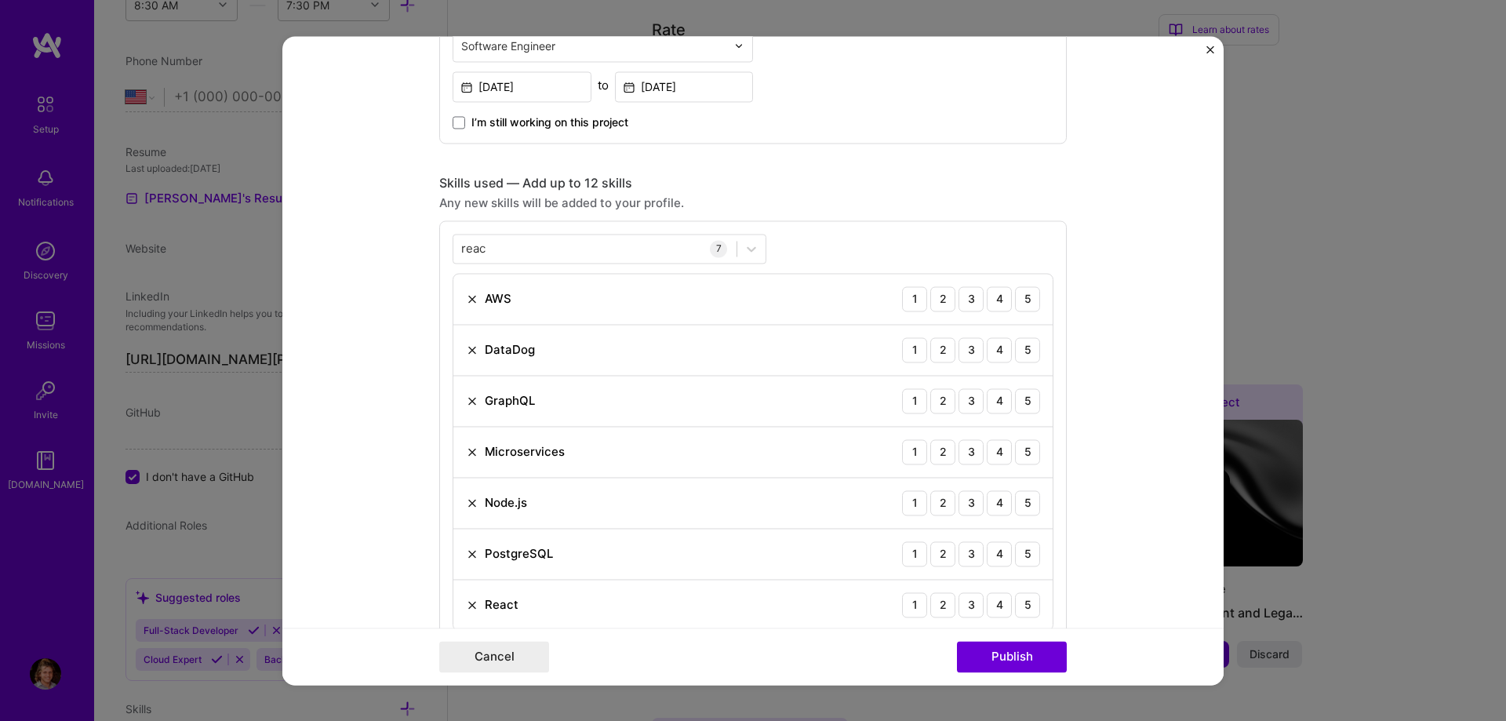
scroll to position [606, 0]
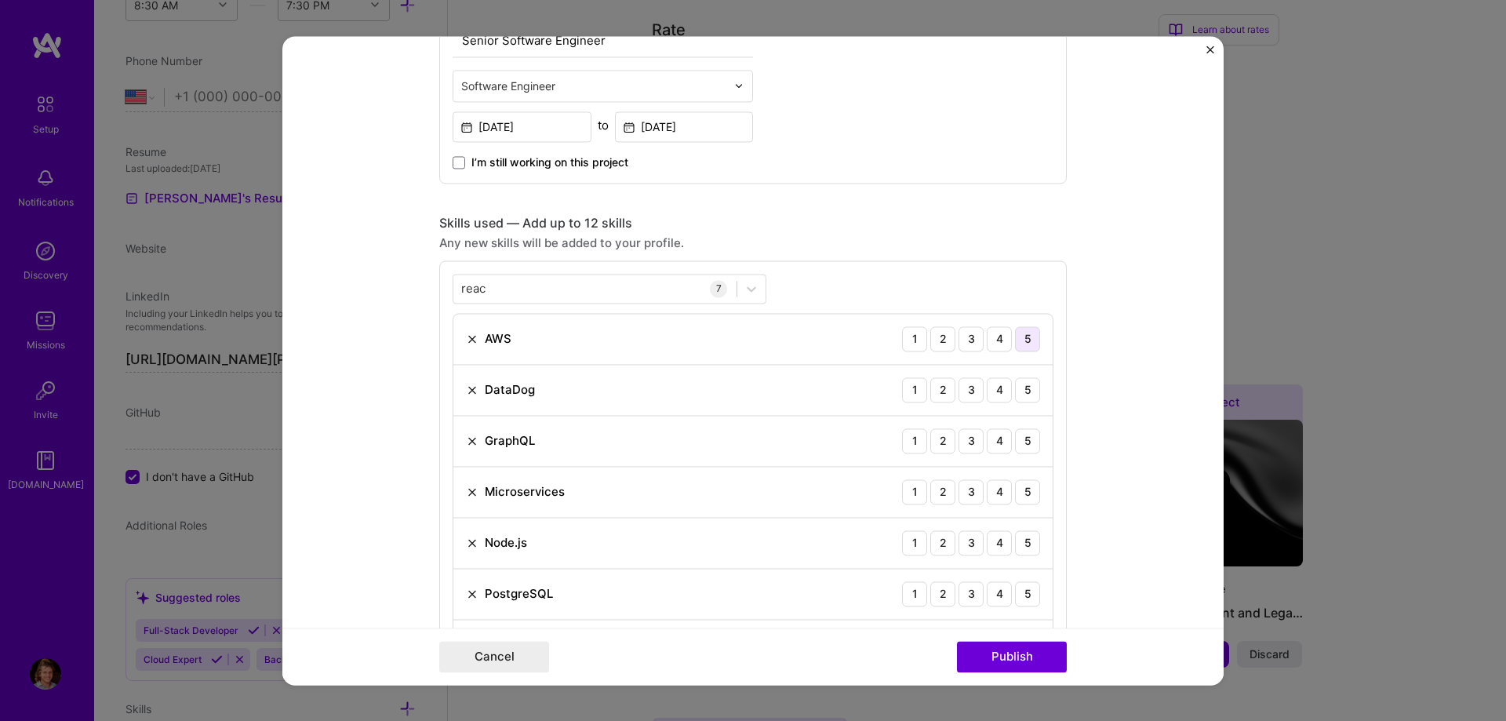
click at [1032, 344] on div "5" at bounding box center [1027, 338] width 25 height 25
click at [1038, 393] on div "5" at bounding box center [1027, 389] width 25 height 25
click at [1029, 450] on div "5" at bounding box center [1027, 440] width 25 height 25
click at [1031, 484] on div "5" at bounding box center [1027, 491] width 25 height 25
click at [1031, 542] on div "5" at bounding box center [1027, 542] width 25 height 25
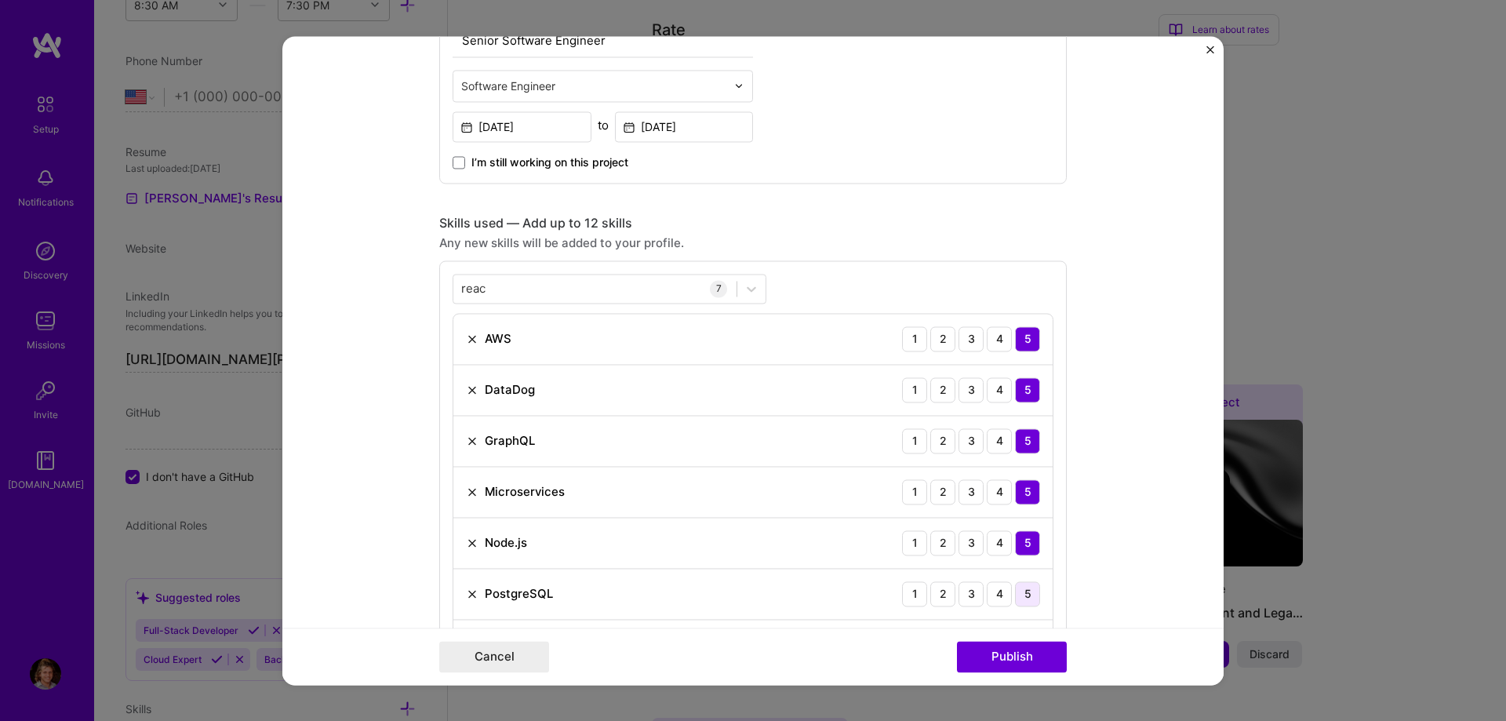
click at [1030, 599] on div "5" at bounding box center [1027, 593] width 25 height 25
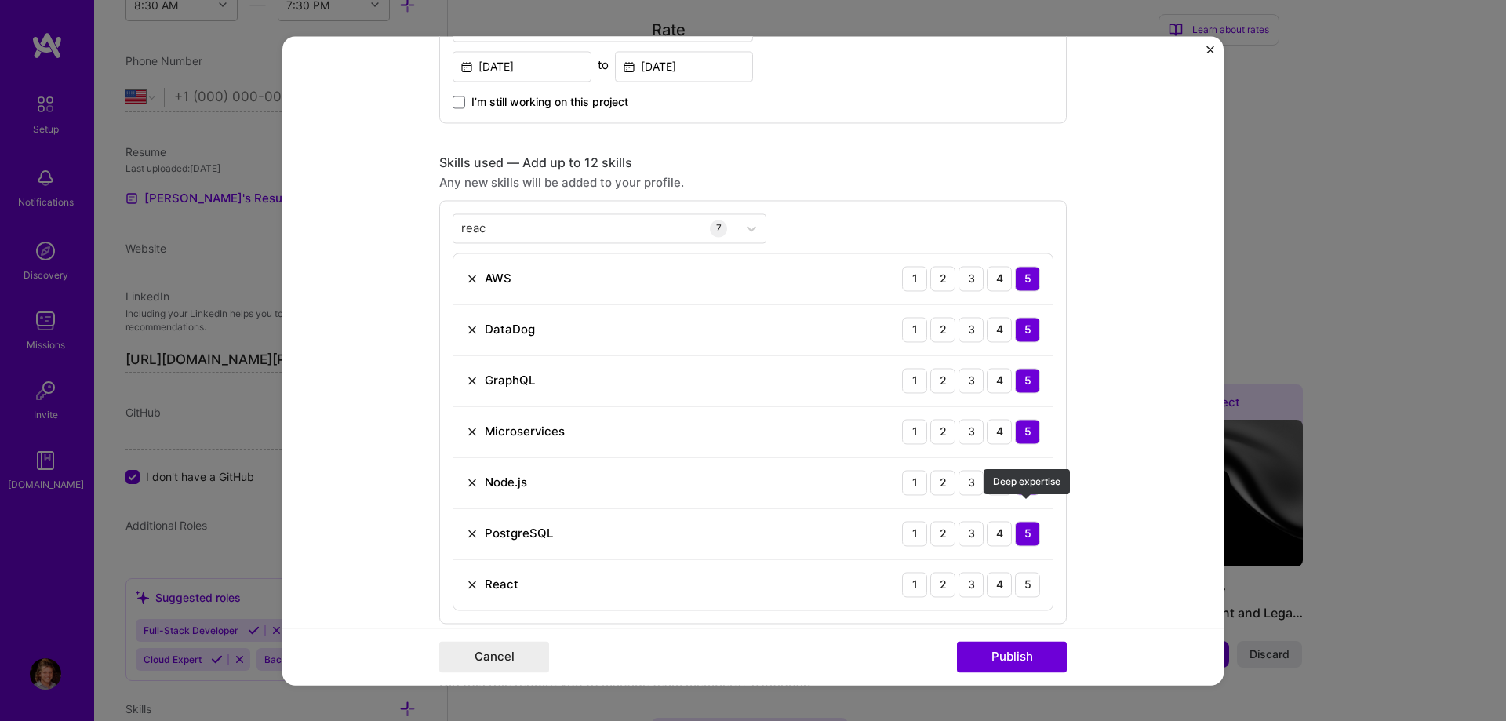
scroll to position [695, 0]
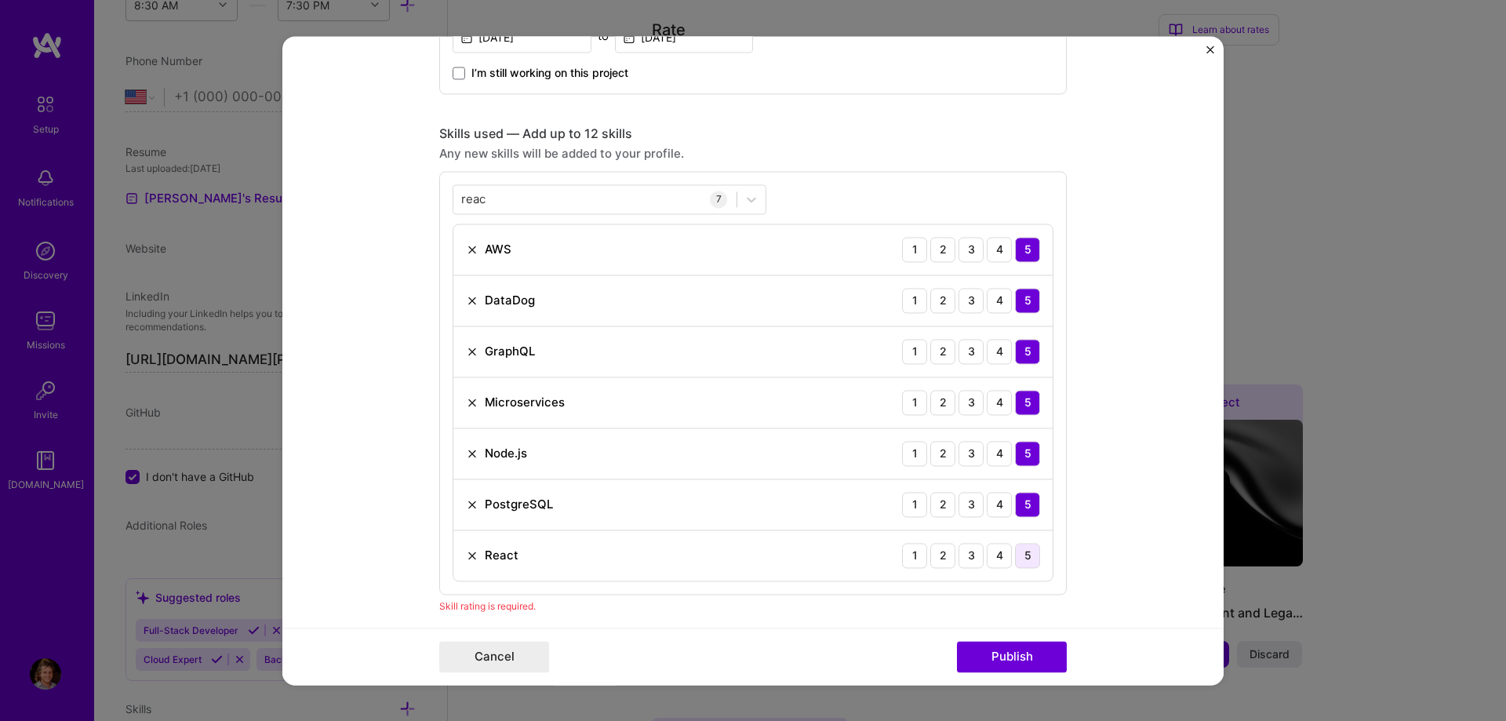
click at [1034, 567] on div "5" at bounding box center [1027, 555] width 25 height 25
click at [1007, 667] on button "Publish" at bounding box center [1012, 656] width 110 height 31
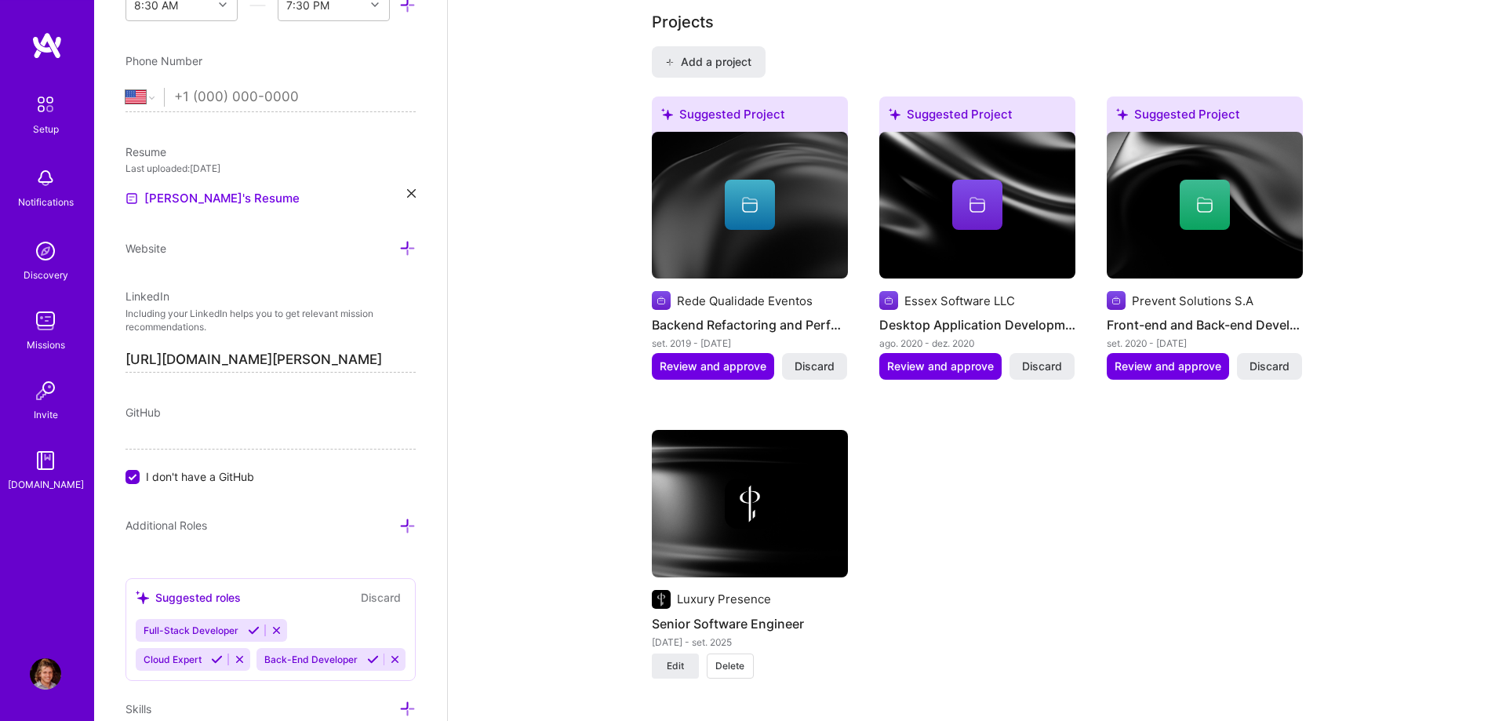
scroll to position [1392, 0]
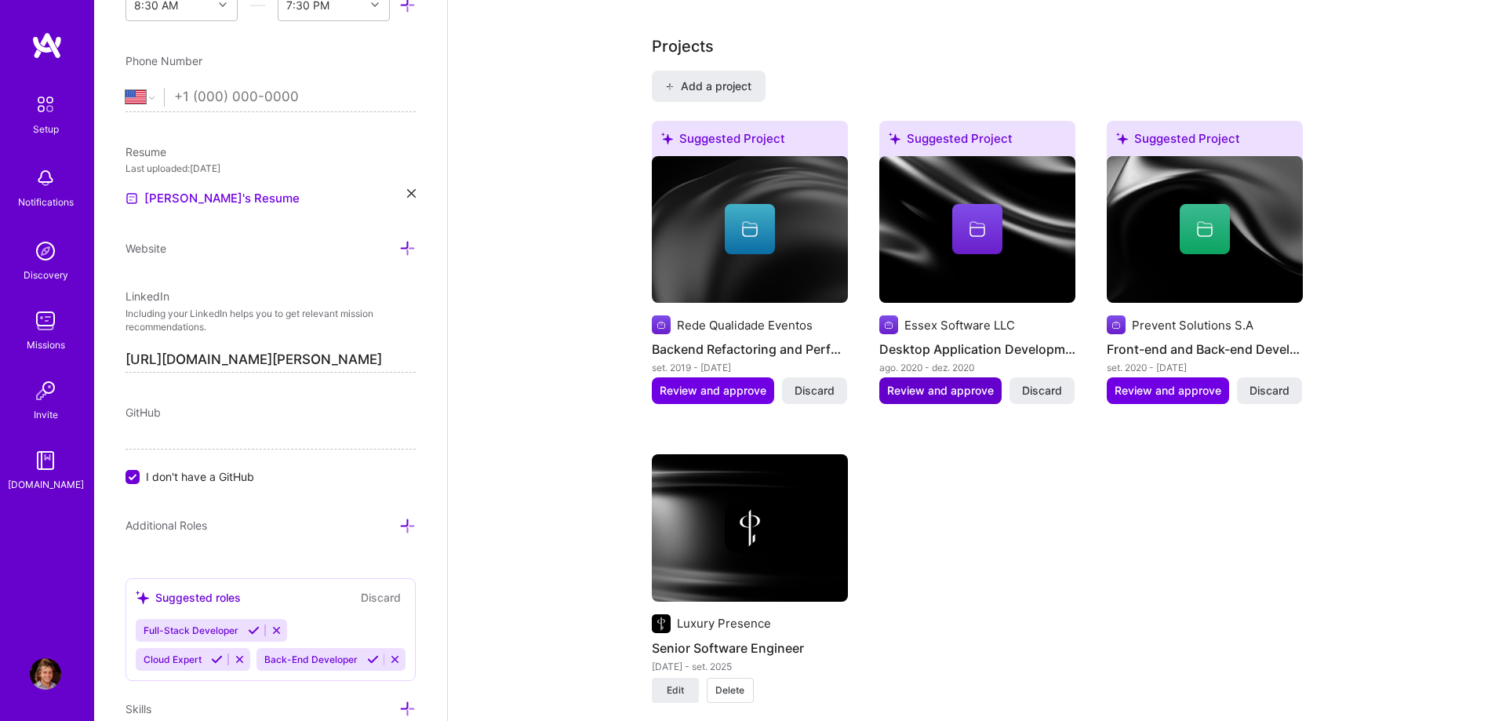
click at [936, 383] on span "Review and approve" at bounding box center [940, 391] width 107 height 16
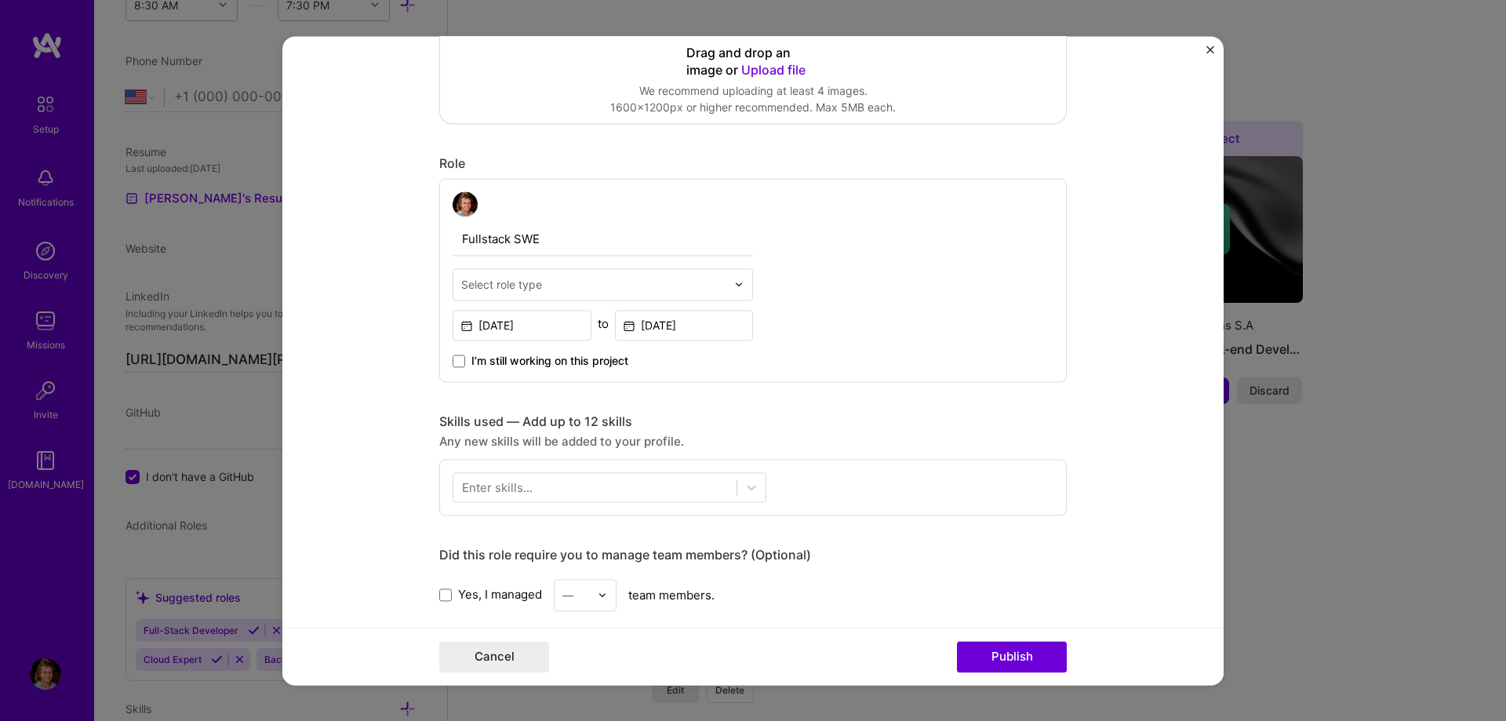
scroll to position [447, 0]
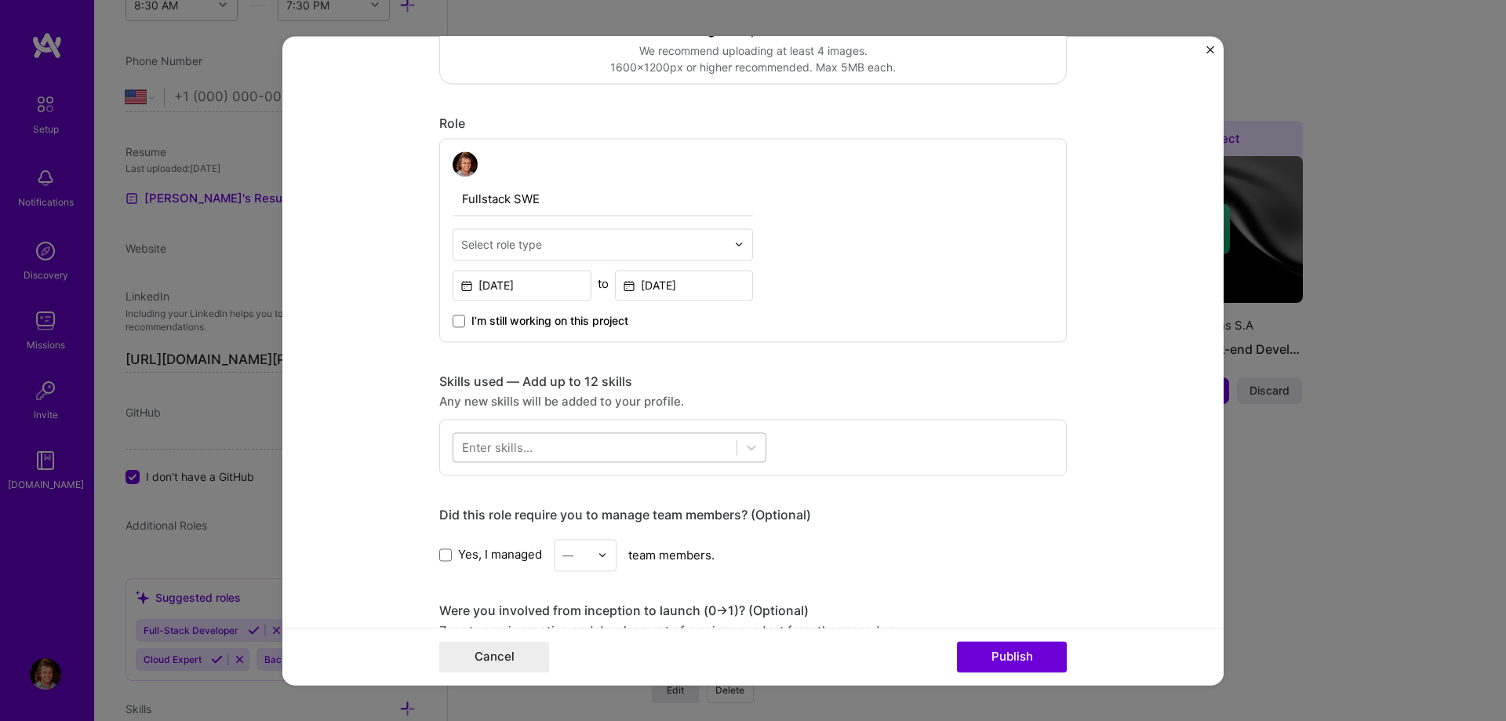
click at [543, 444] on div at bounding box center [594, 447] width 283 height 26
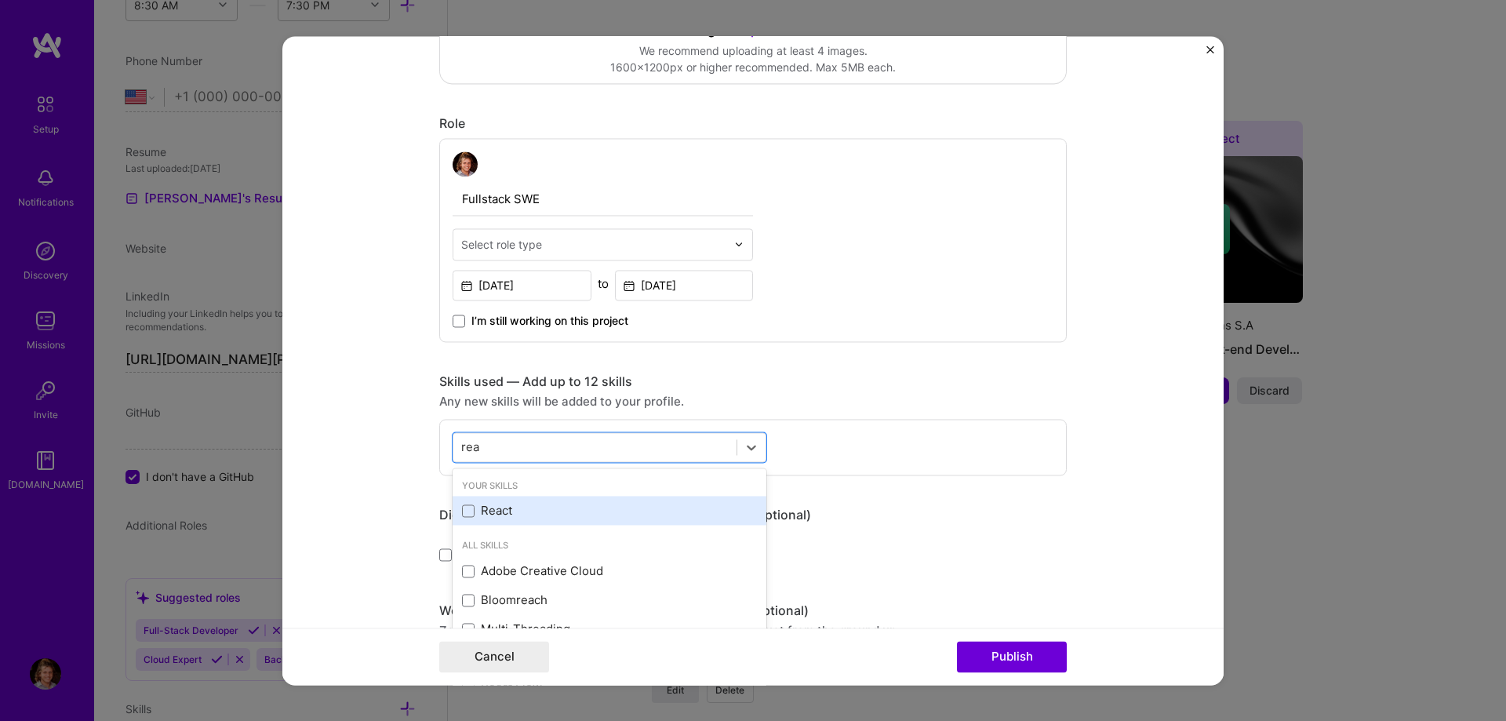
click at [488, 515] on div "React" at bounding box center [609, 511] width 295 height 16
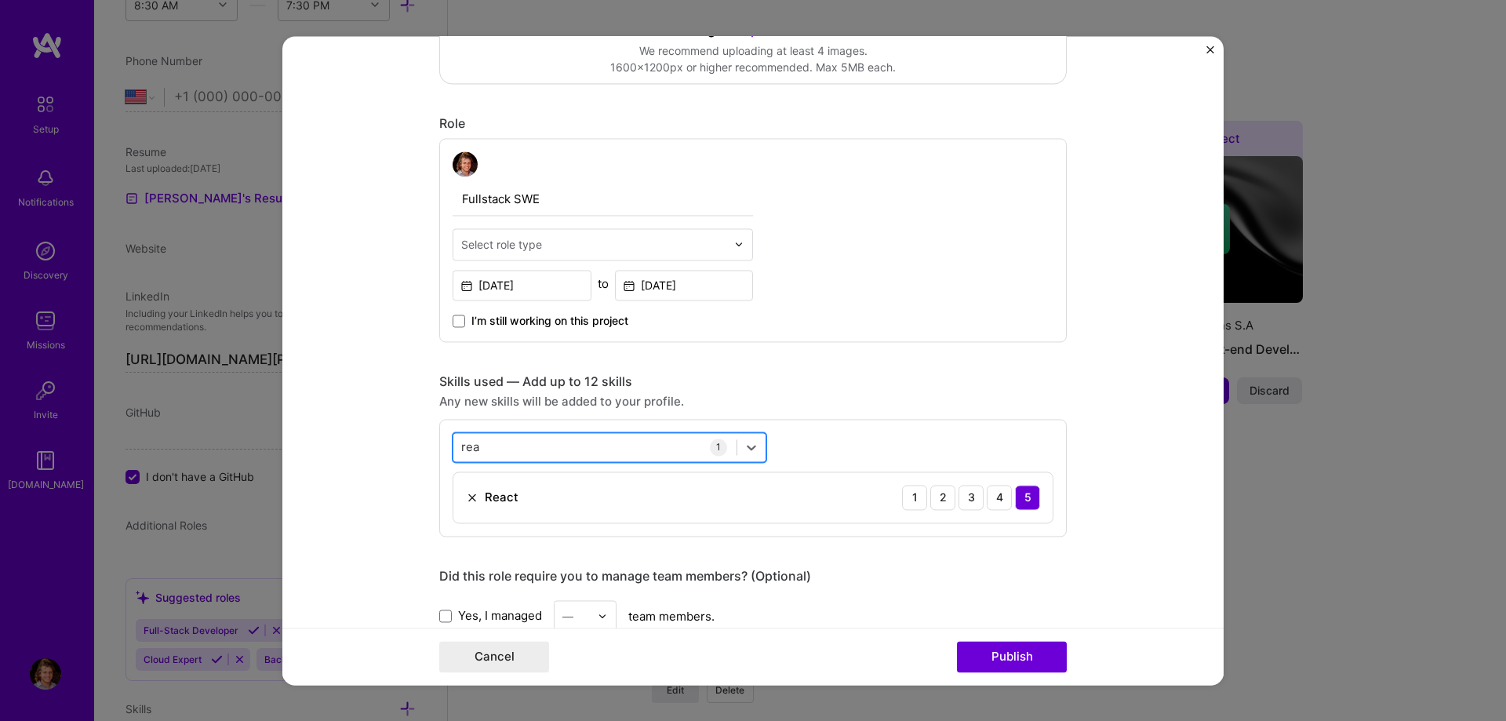
click at [522, 454] on div "[PERSON_NAME]" at bounding box center [594, 447] width 283 height 26
click at [522, 450] on div "[PERSON_NAME]" at bounding box center [594, 447] width 283 height 26
click at [490, 510] on div "Electron" at bounding box center [609, 511] width 295 height 16
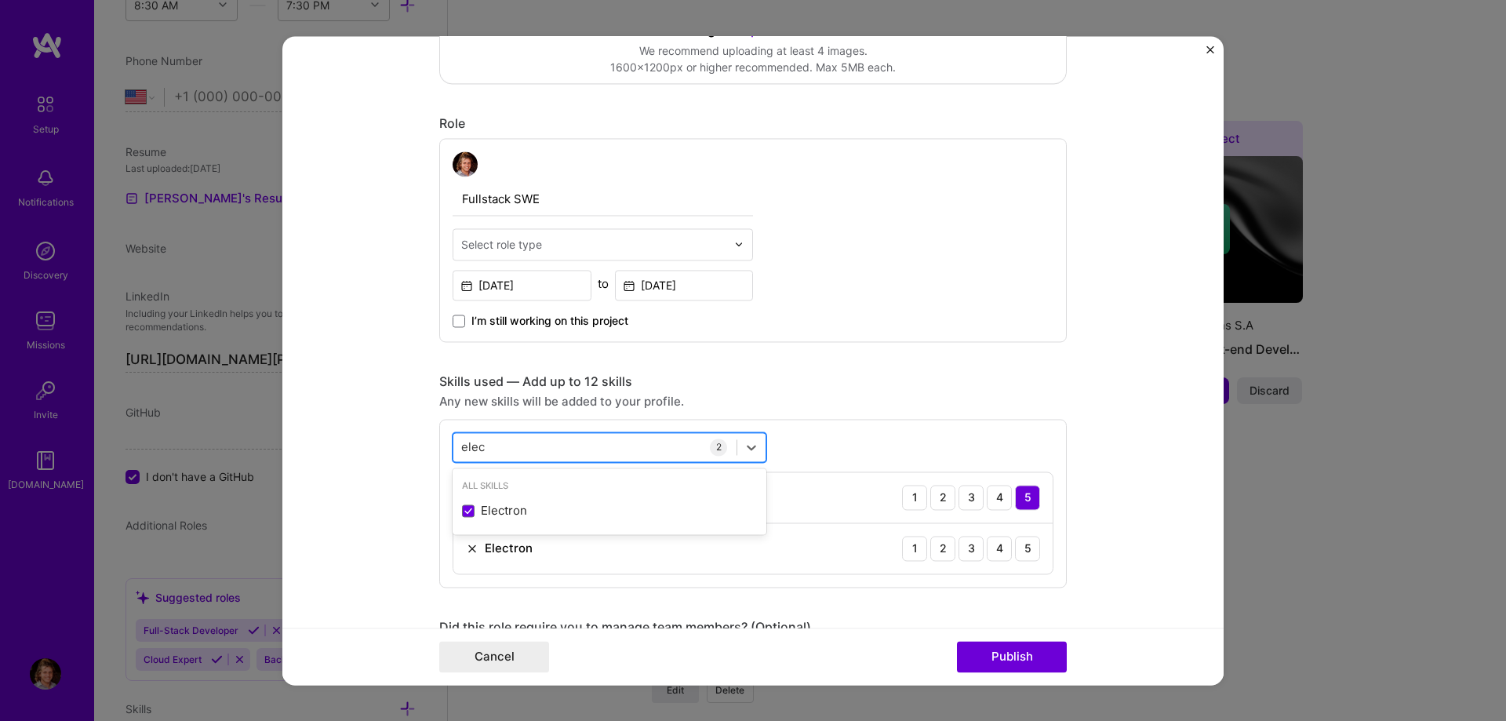
click at [535, 441] on div "elec elec" at bounding box center [594, 447] width 283 height 26
click at [406, 459] on form "Editing suggested project This project is suggested based on your LinkedIn, res…" at bounding box center [752, 360] width 941 height 649
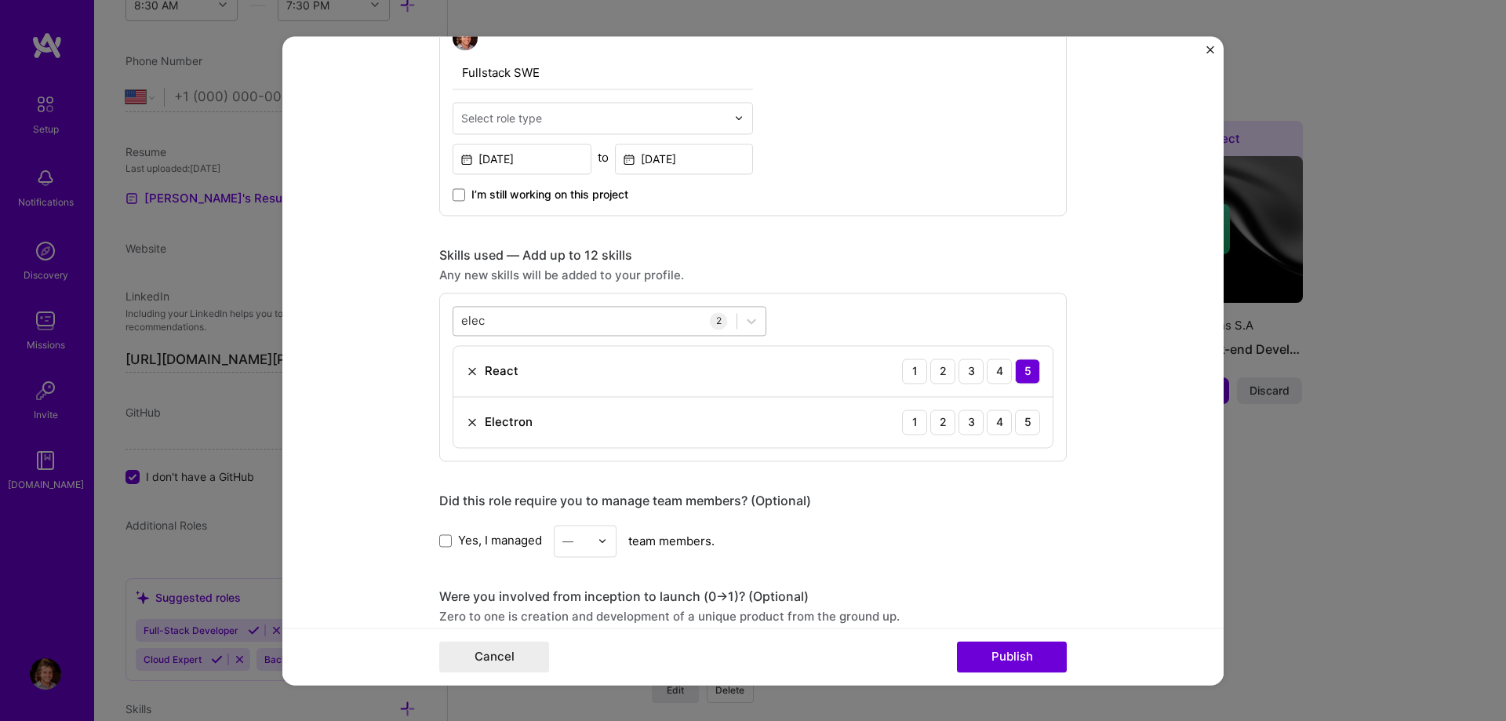
scroll to position [626, 0]
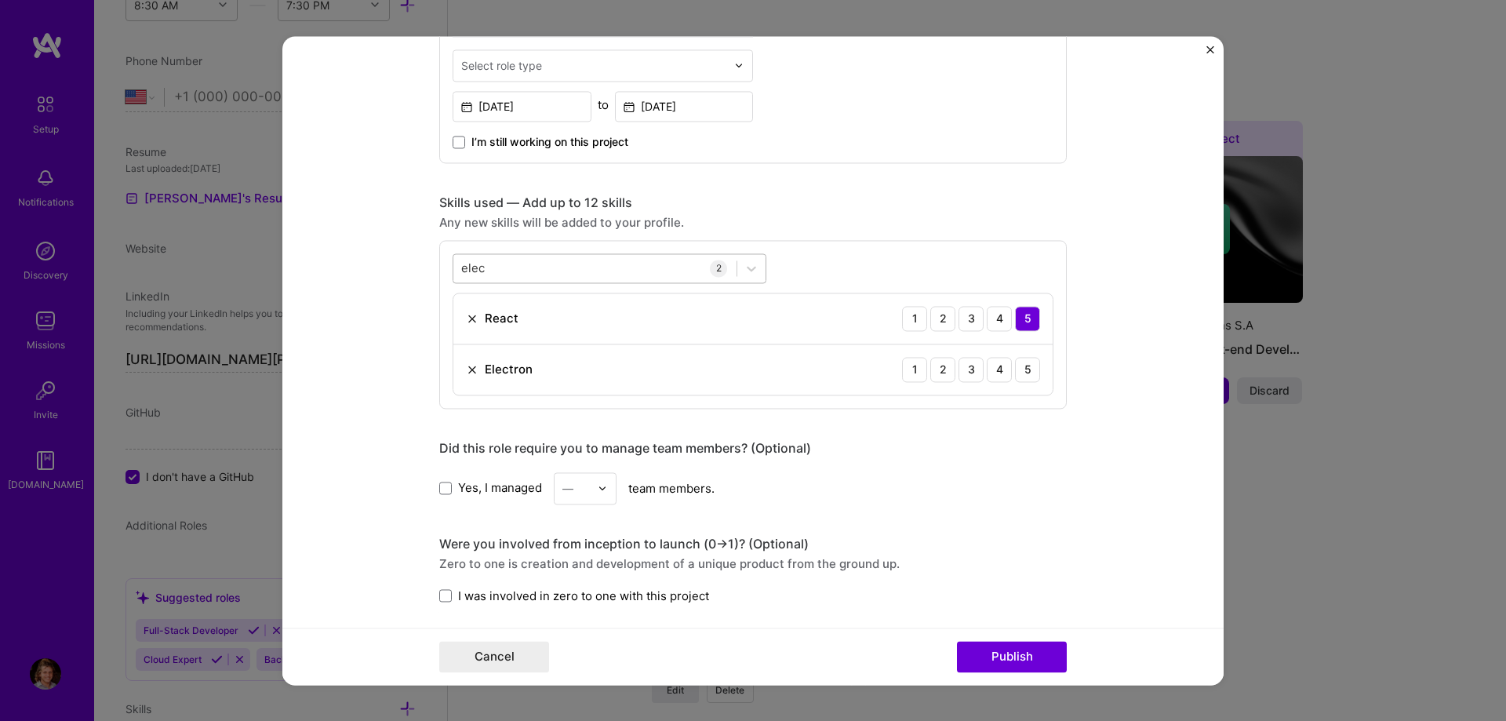
click at [534, 273] on div "elec elec" at bounding box center [594, 268] width 283 height 26
click at [534, 272] on div "elec elec" at bounding box center [594, 268] width 283 height 26
click at [519, 333] on div "Node.js" at bounding box center [609, 332] width 295 height 16
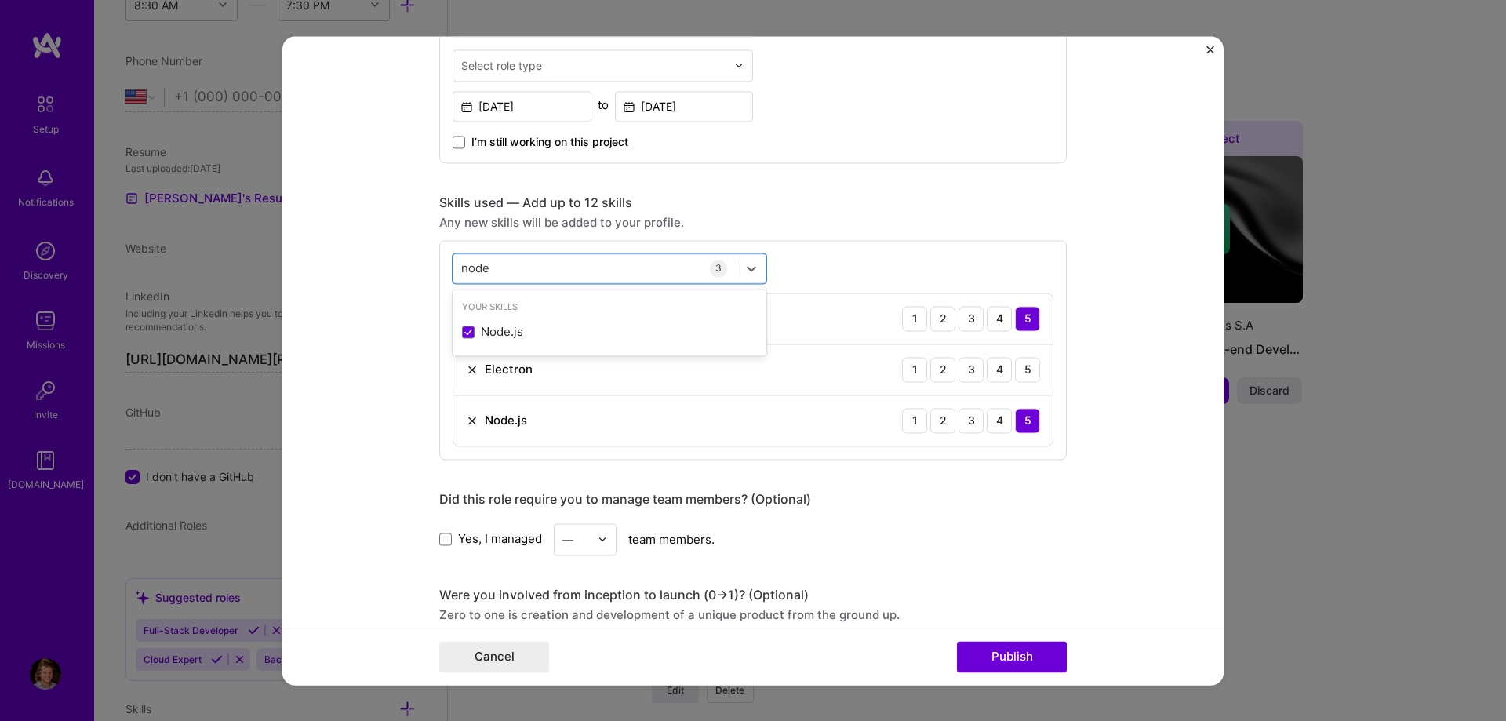
type input "node"
click at [362, 363] on form "Editing suggested project This project is suggested based on your LinkedIn, res…" at bounding box center [752, 360] width 941 height 649
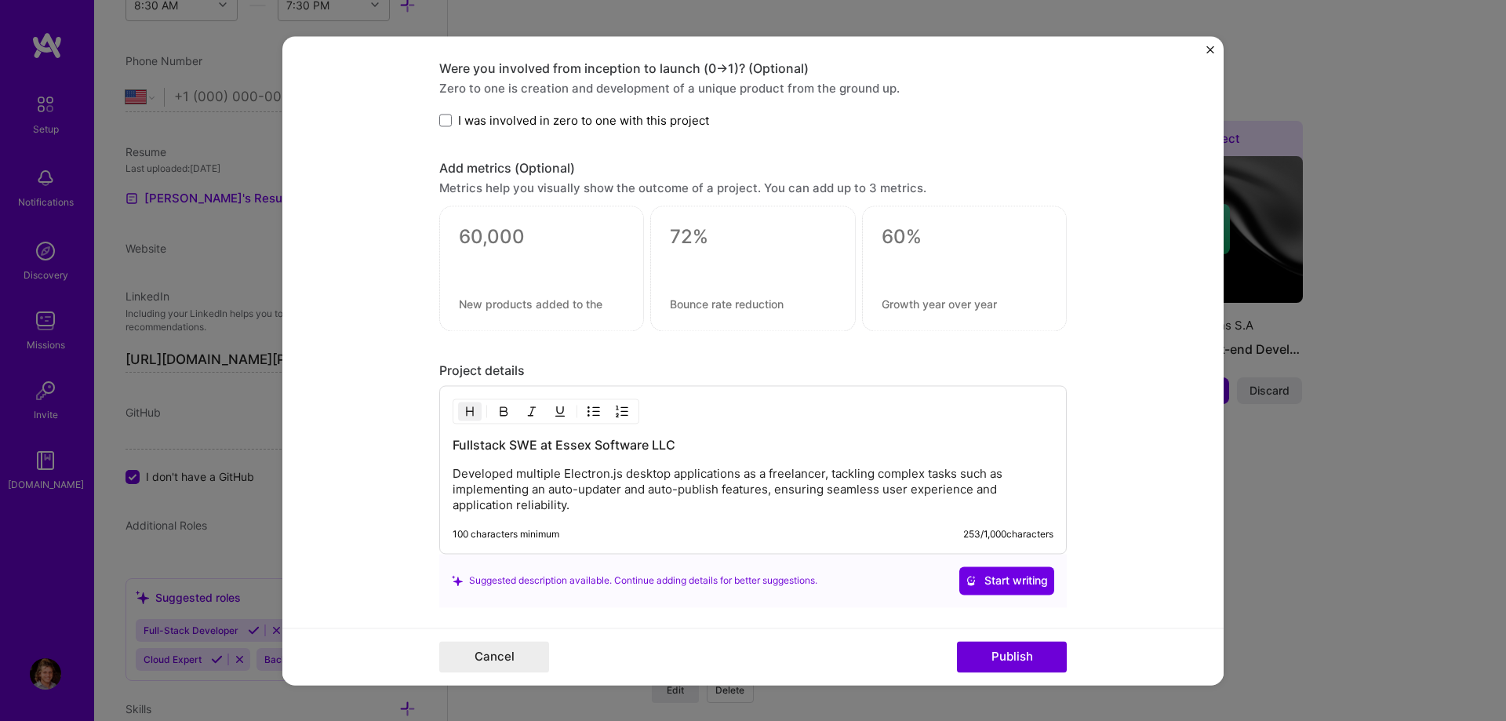
scroll to position [1163, 0]
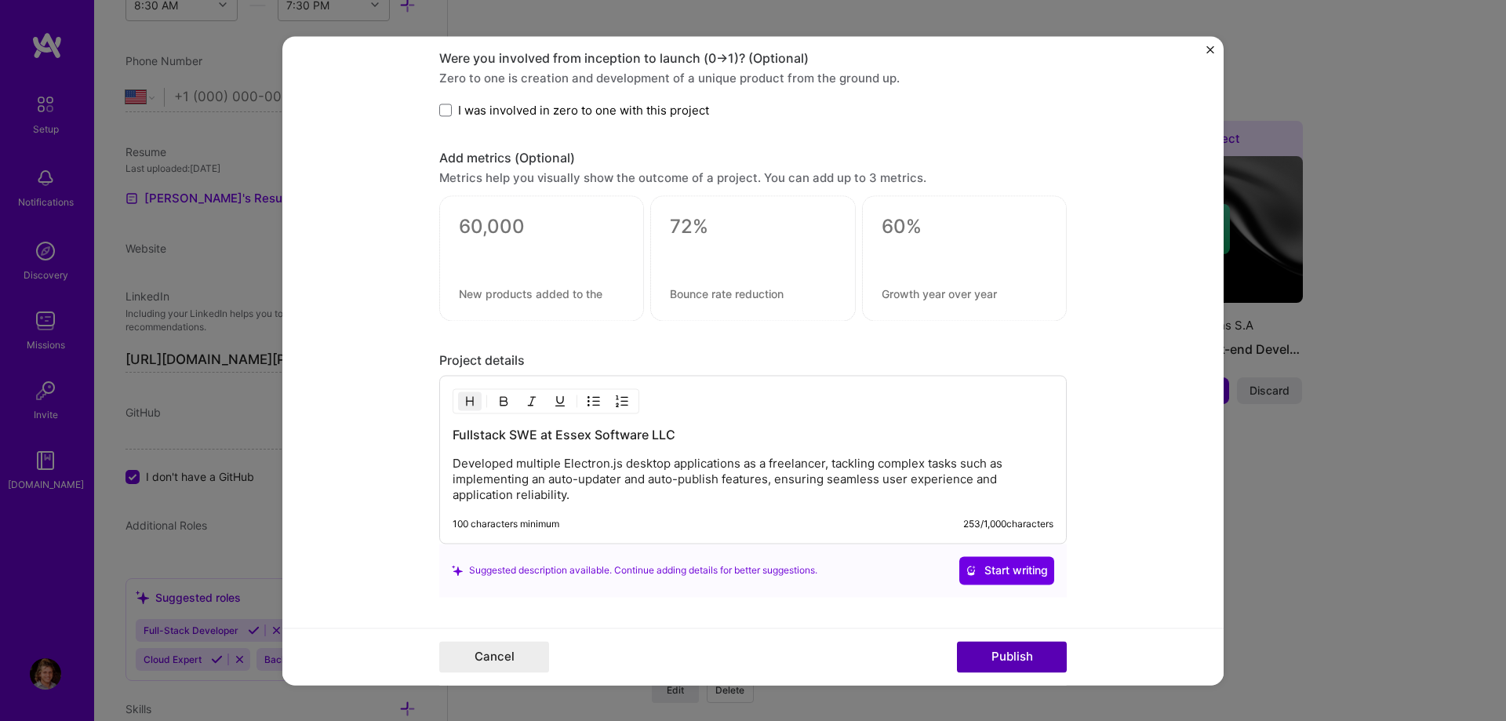
click at [999, 660] on button "Publish" at bounding box center [1012, 656] width 110 height 31
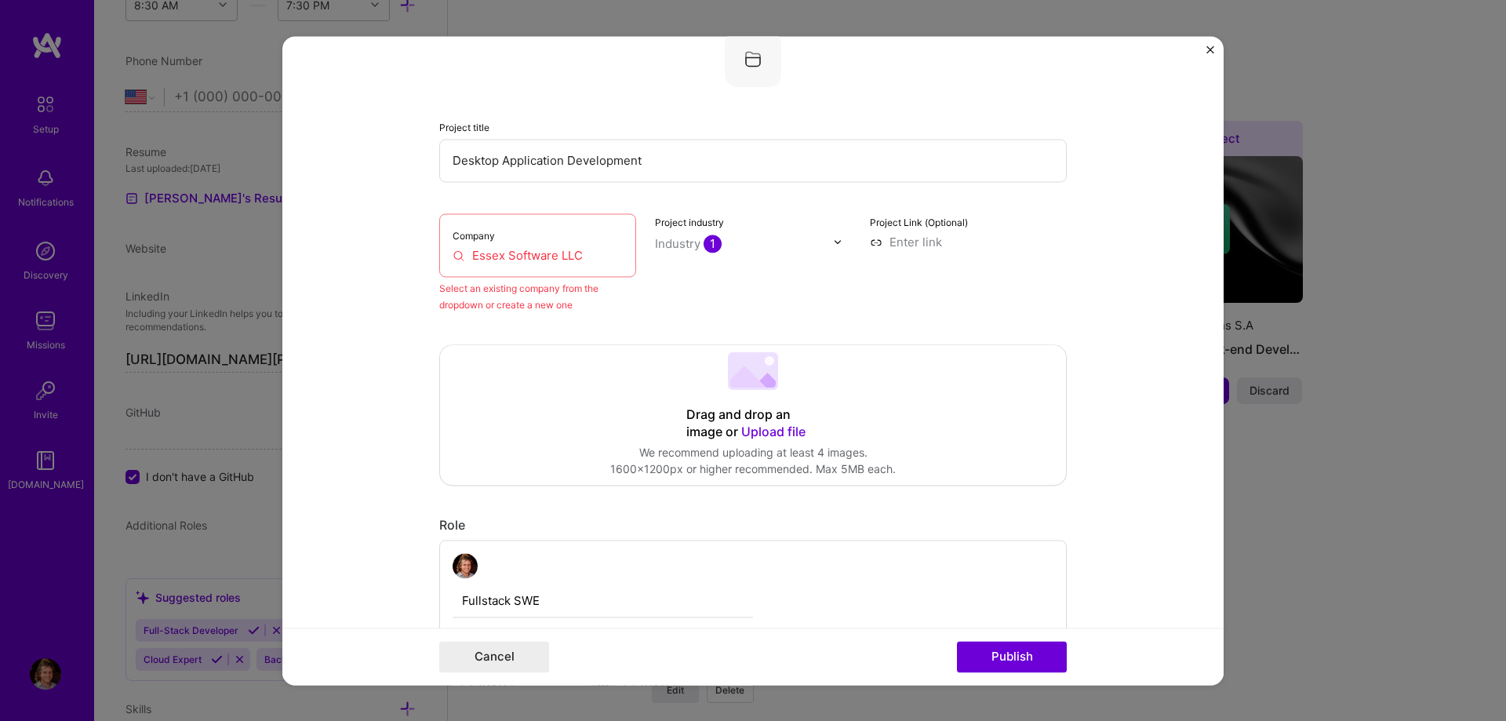
scroll to position [103, 0]
click at [536, 270] on div "Company Essex Software LLC" at bounding box center [537, 251] width 197 height 64
click at [538, 264] on input "Essex Software LLC" at bounding box center [538, 261] width 170 height 16
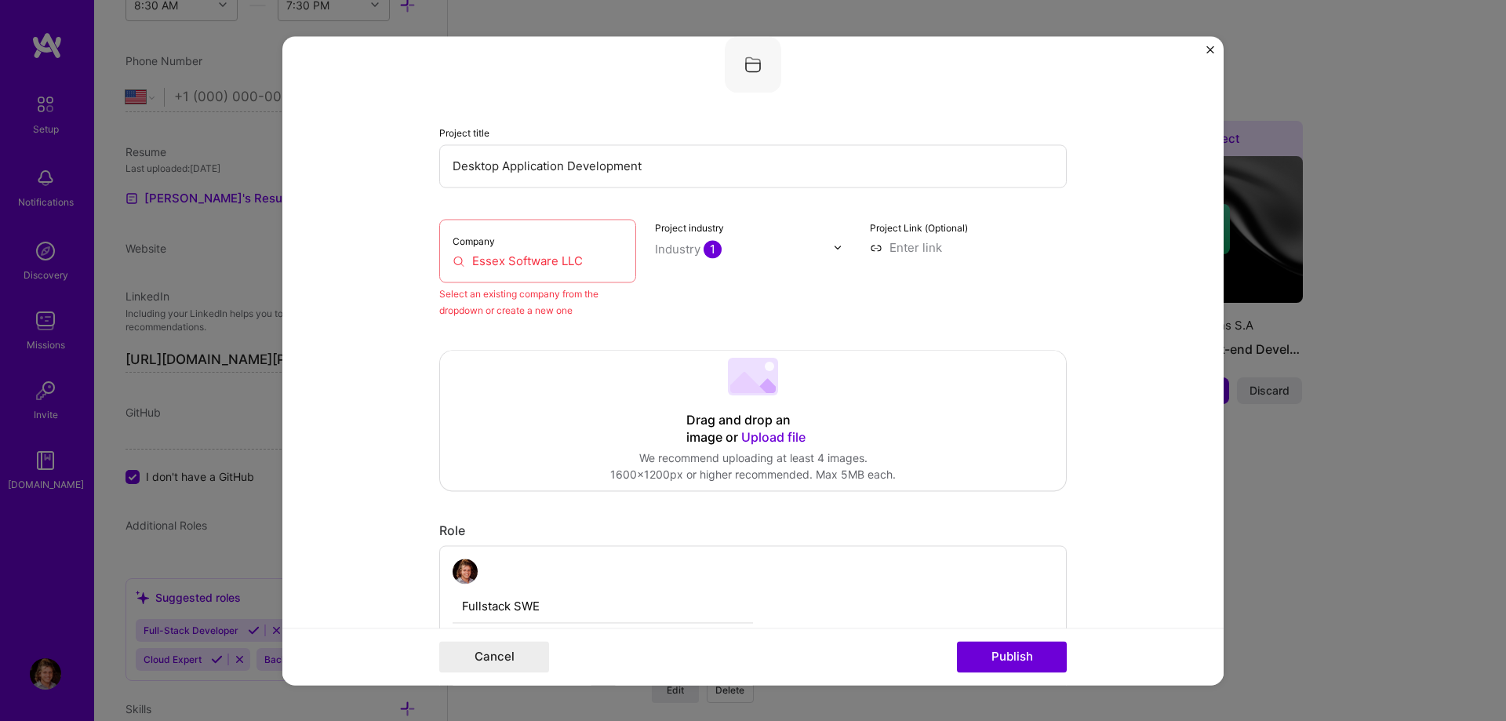
click at [538, 264] on input "Essex Software LLC" at bounding box center [538, 261] width 170 height 16
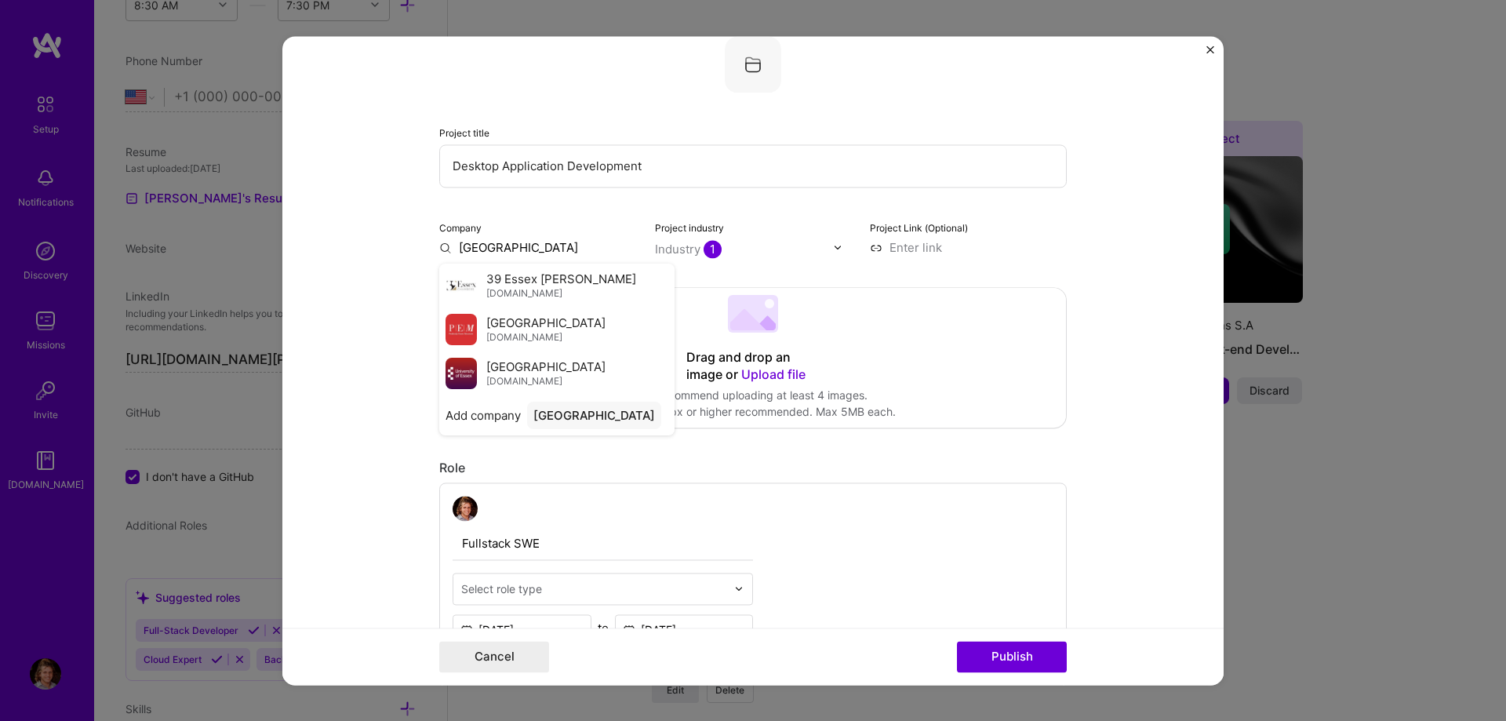
type input "Essex Software LLC"
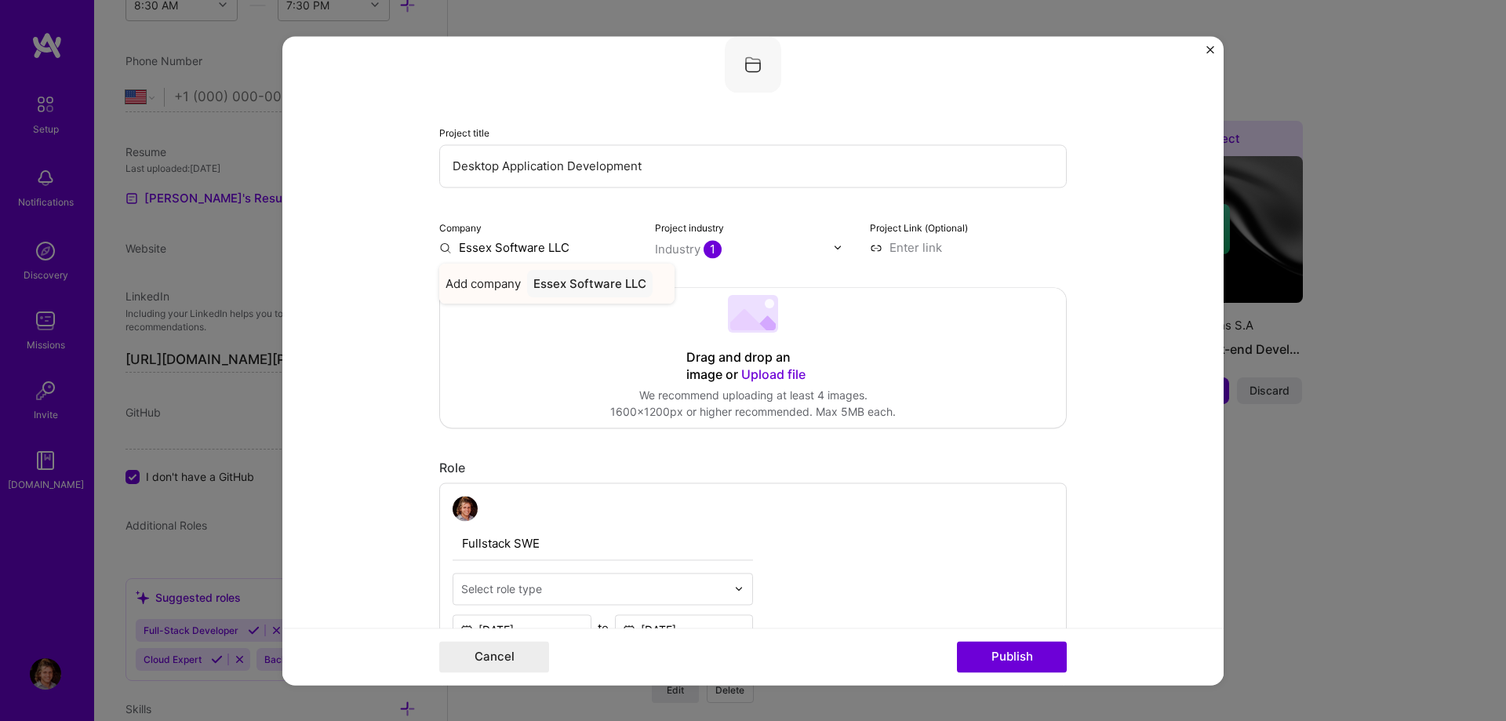
click at [515, 289] on span "Add company" at bounding box center [483, 283] width 75 height 16
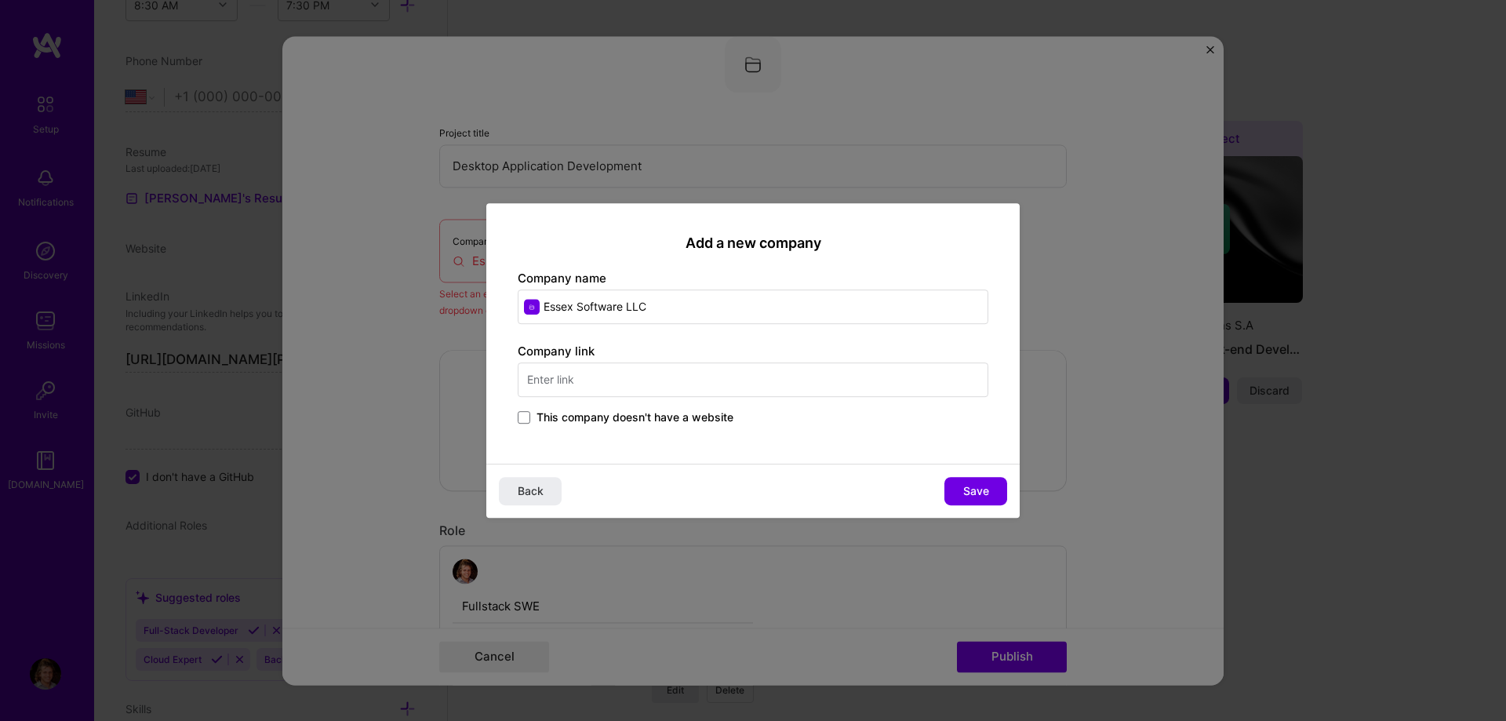
click at [602, 424] on span "This company doesn't have a website" at bounding box center [635, 418] width 197 height 16
click at [0, 0] on input "This company doesn't have a website" at bounding box center [0, 0] width 0 height 0
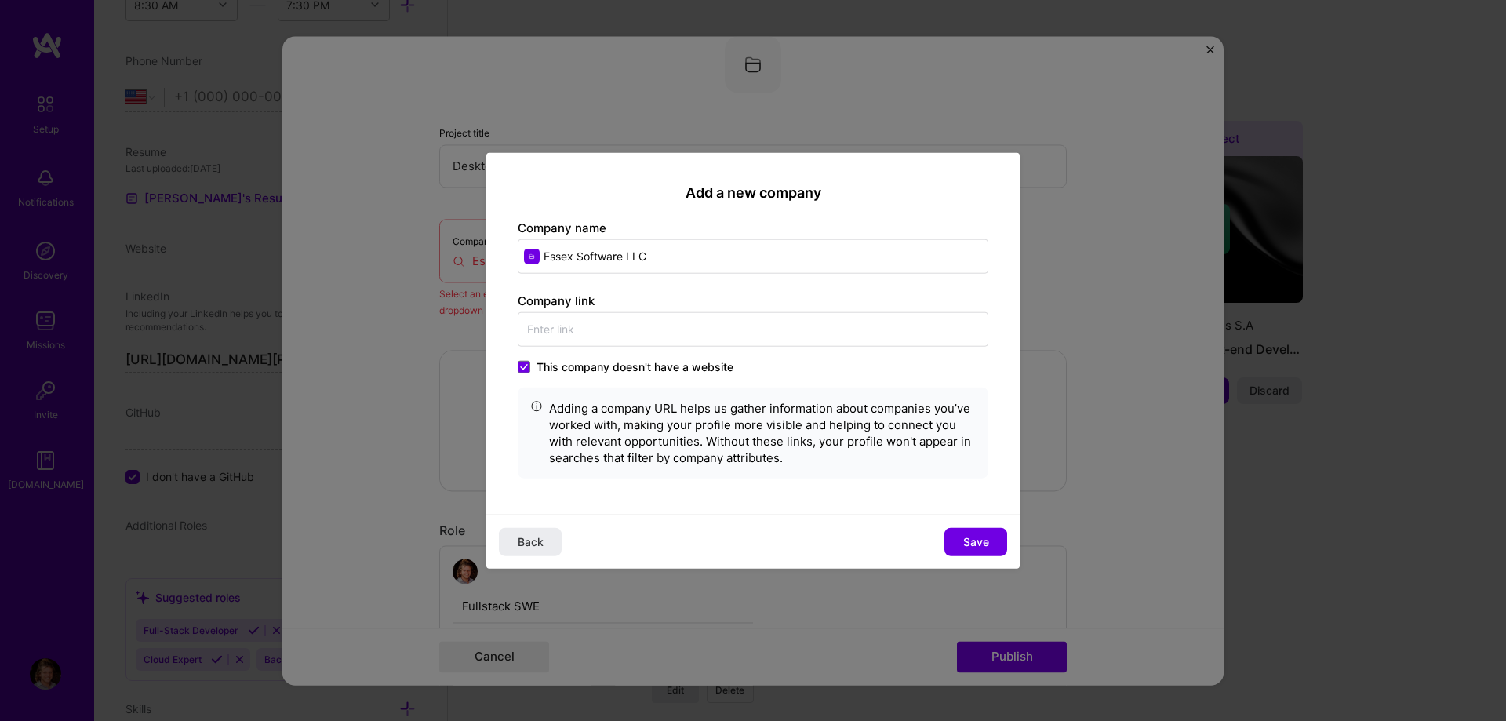
click at [538, 362] on span "This company doesn't have a website" at bounding box center [635, 367] width 197 height 16
click at [0, 0] on input "This company doesn't have a website" at bounding box center [0, 0] width 0 height 0
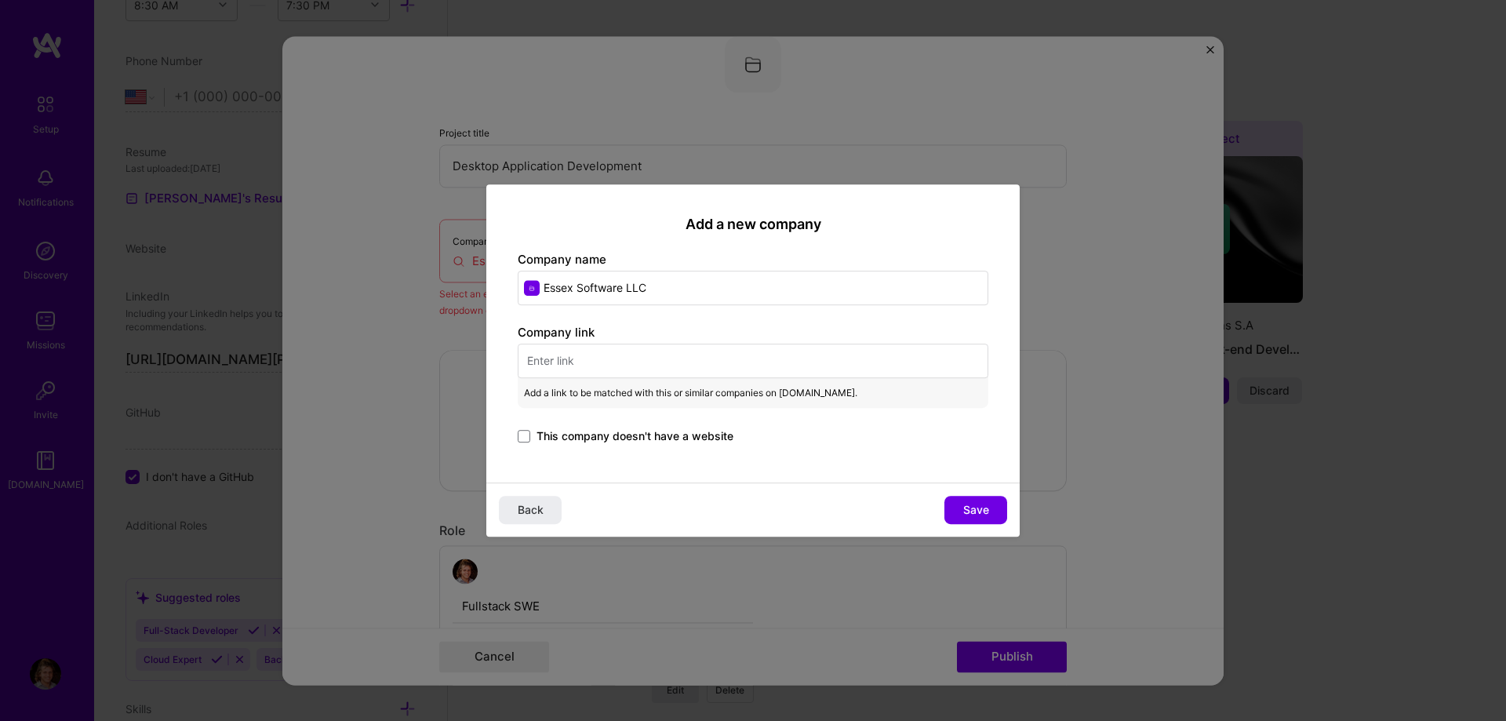
click at [573, 333] on label "Company link" at bounding box center [556, 332] width 77 height 15
click at [577, 355] on input "text" at bounding box center [753, 361] width 471 height 35
paste input "[URL][DOMAIN_NAME]"
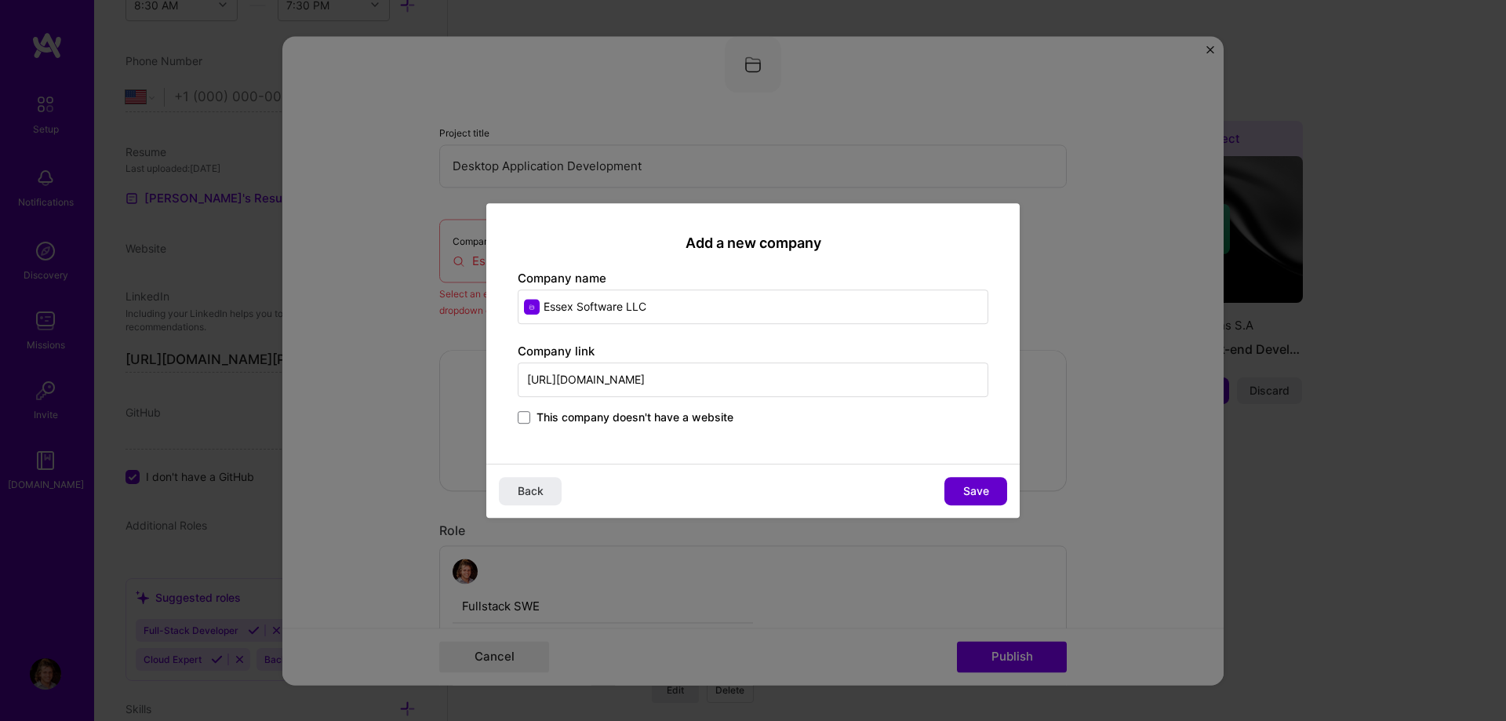
type input "[URL][DOMAIN_NAME]"
click at [971, 488] on span "Save" at bounding box center [976, 491] width 26 height 16
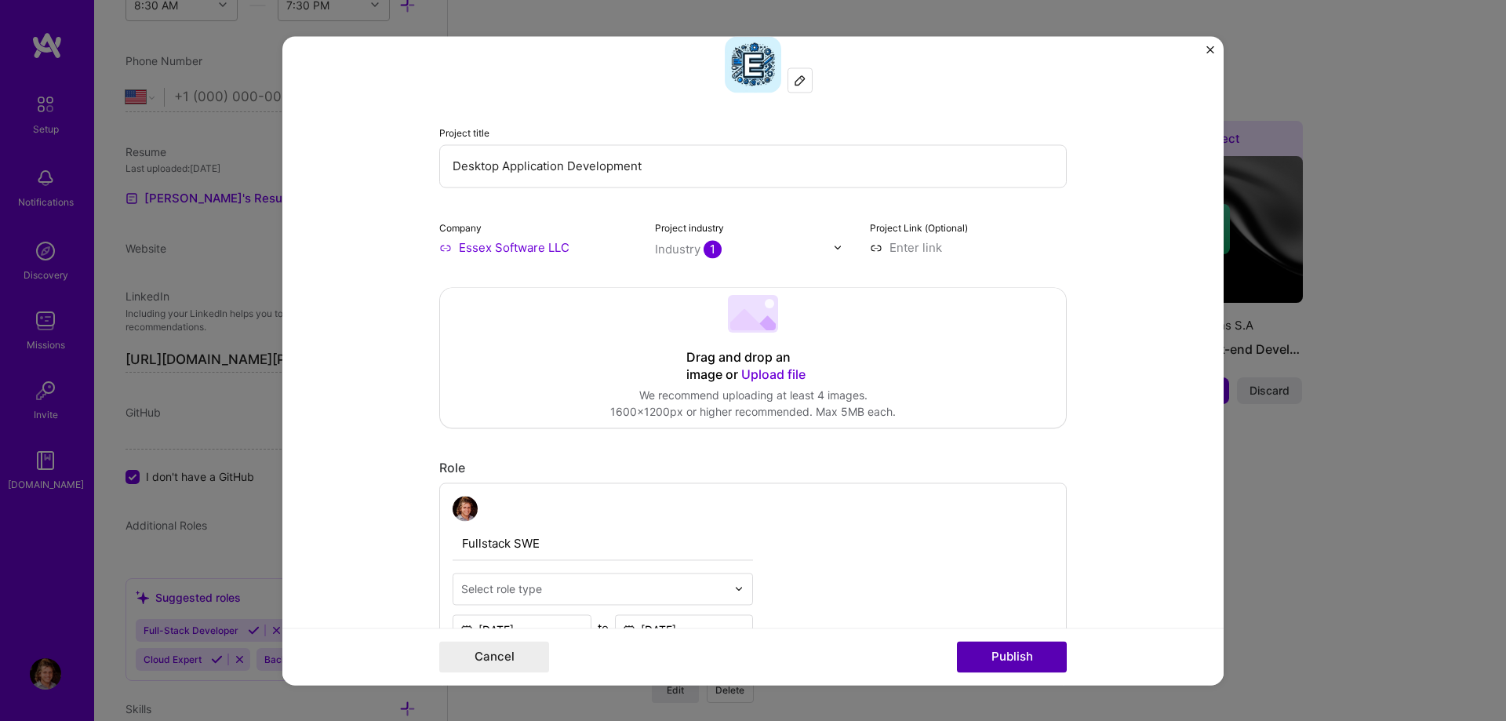
click at [995, 655] on button "Publish" at bounding box center [1012, 656] width 110 height 31
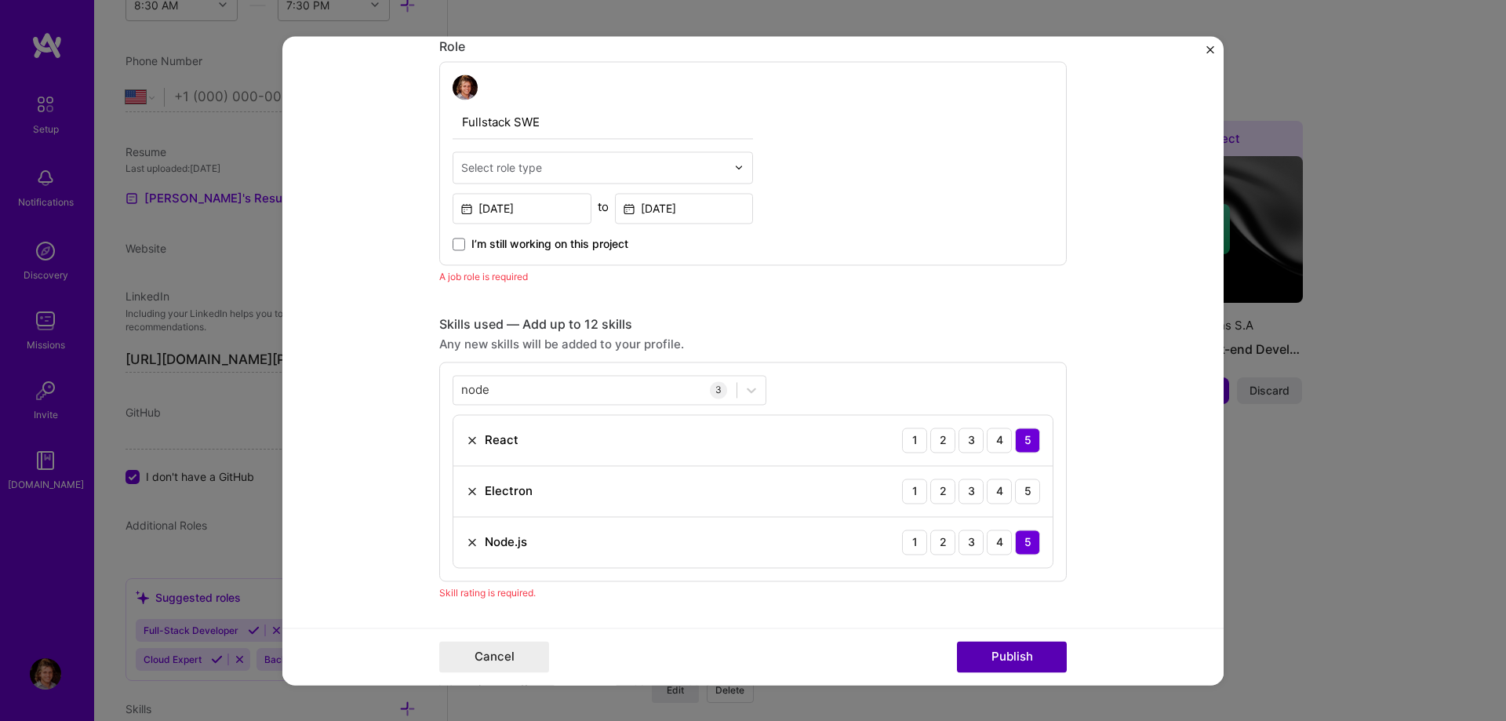
scroll to position [526, 0]
click at [1040, 497] on div "Electron 1 2 3 4 5" at bounding box center [752, 489] width 599 height 51
click at [1019, 486] on div "5" at bounding box center [1027, 488] width 25 height 25
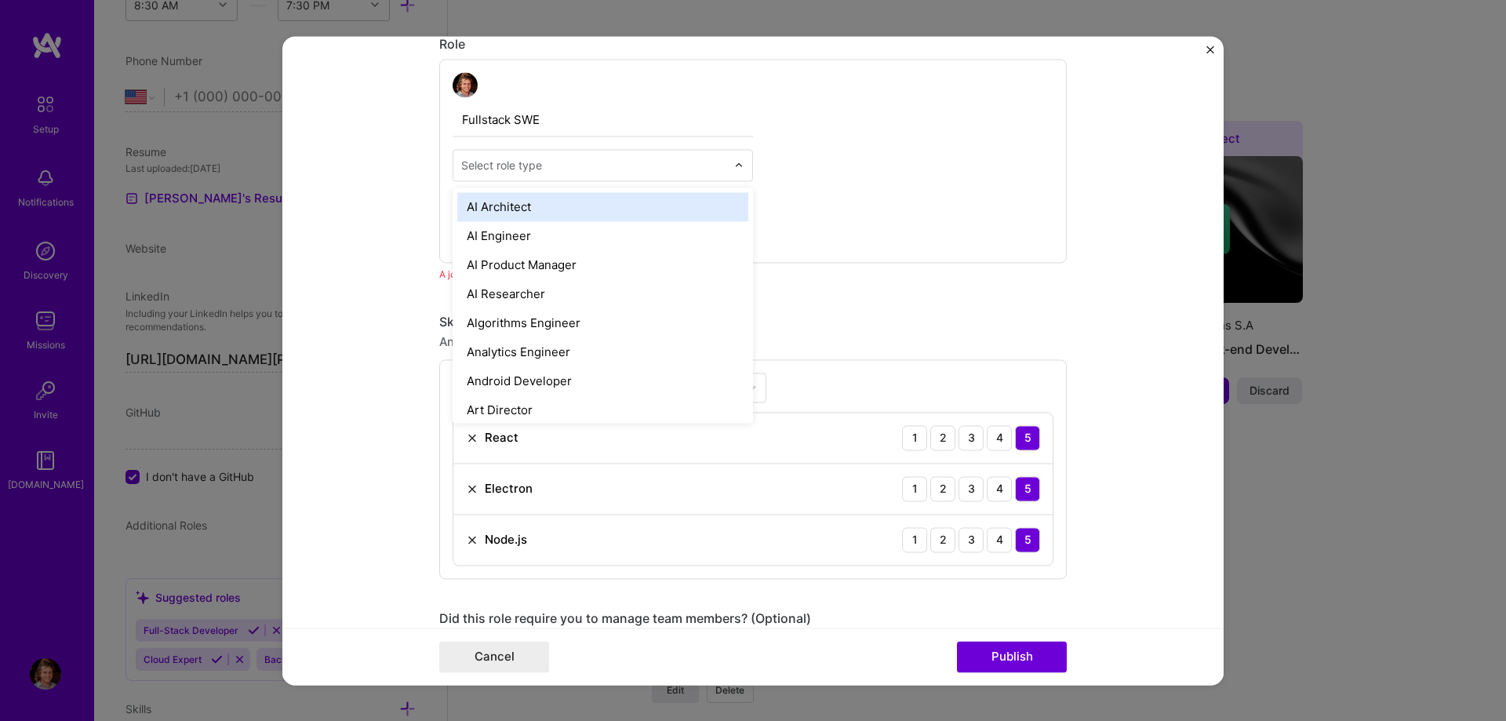
click at [559, 166] on input "text" at bounding box center [593, 165] width 265 height 16
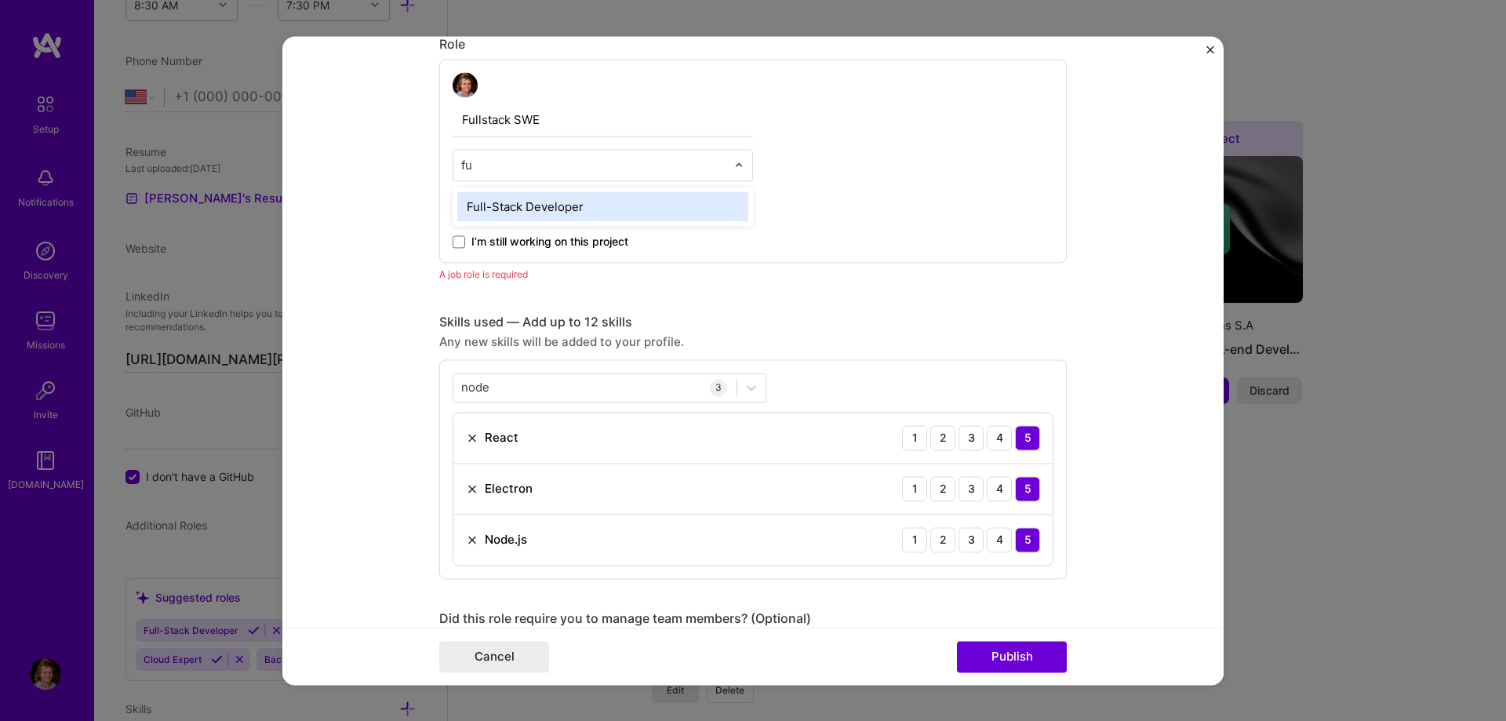
type input "f"
type input "softwa"
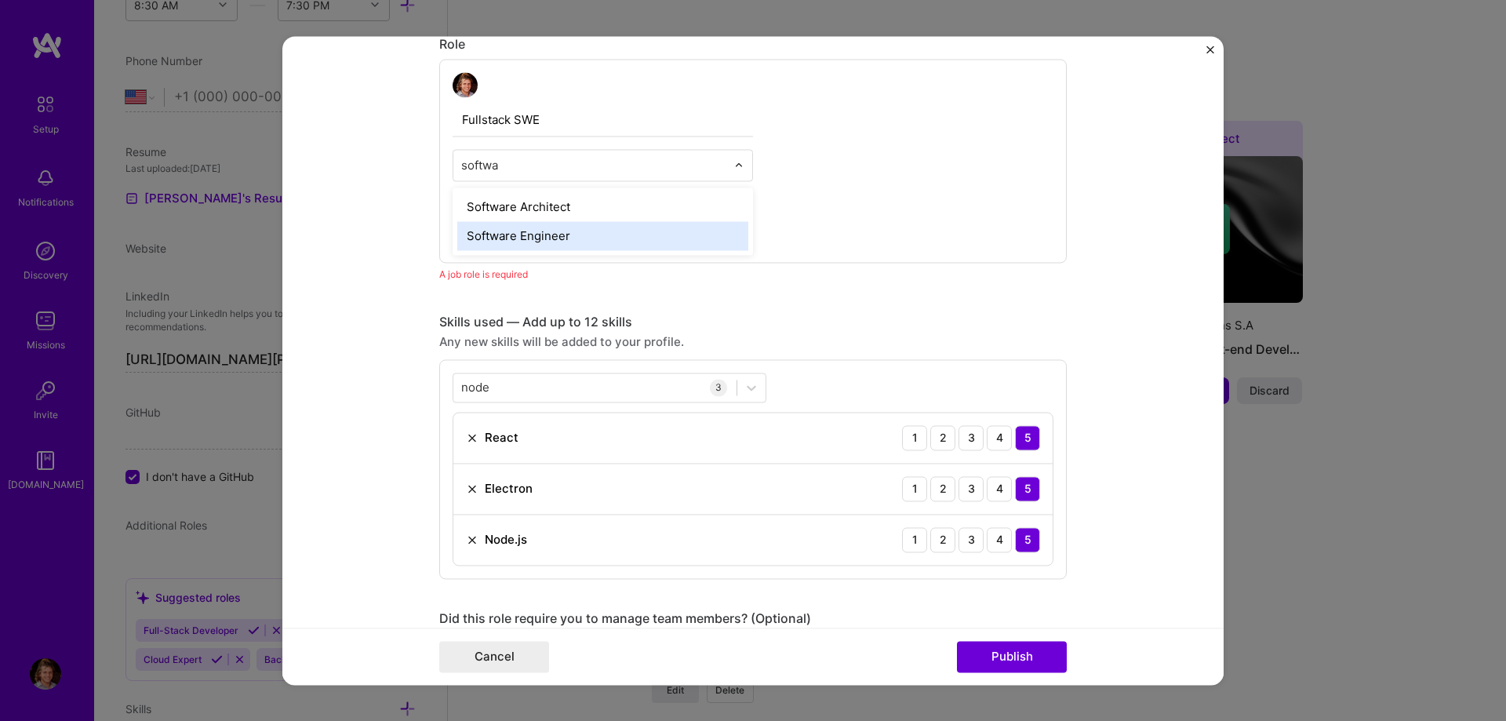
click at [530, 242] on div "Software Engineer" at bounding box center [602, 235] width 291 height 29
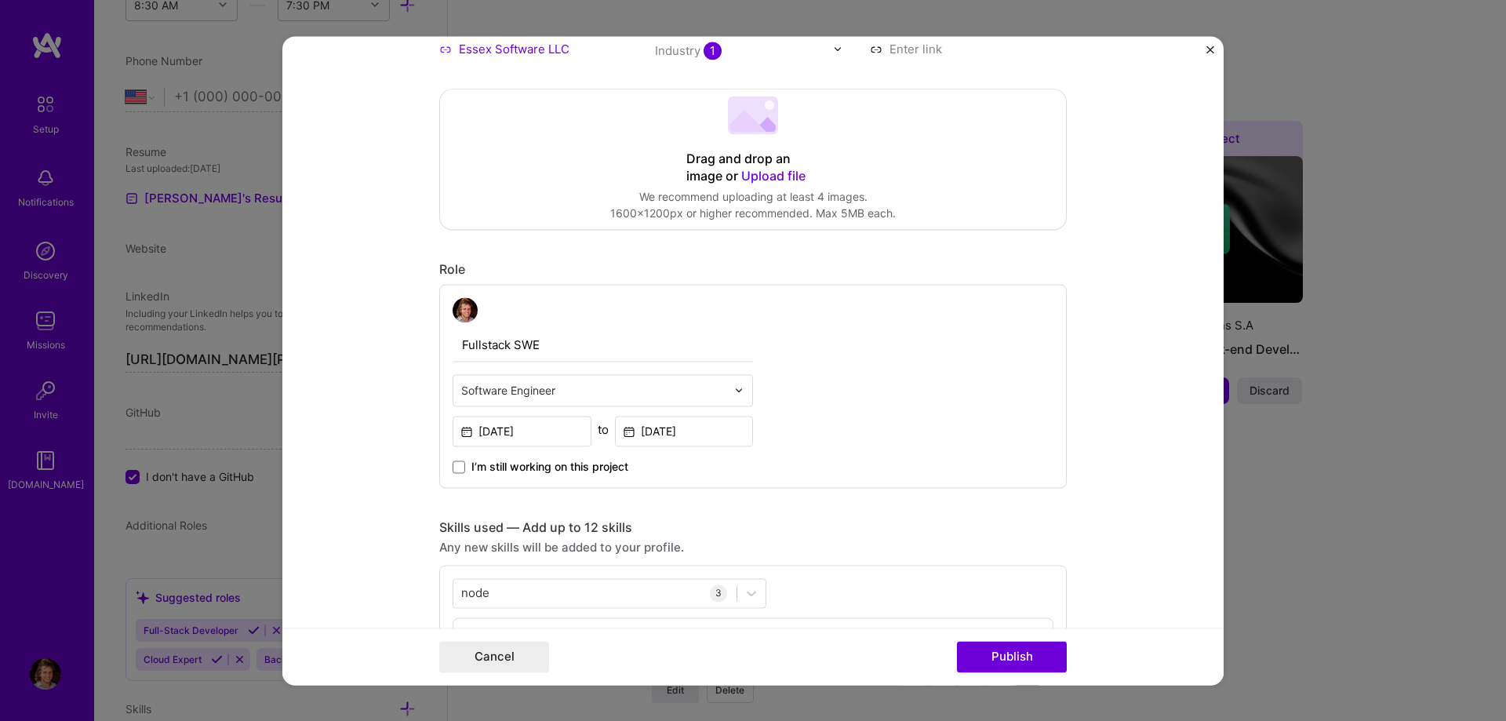
scroll to position [258, 0]
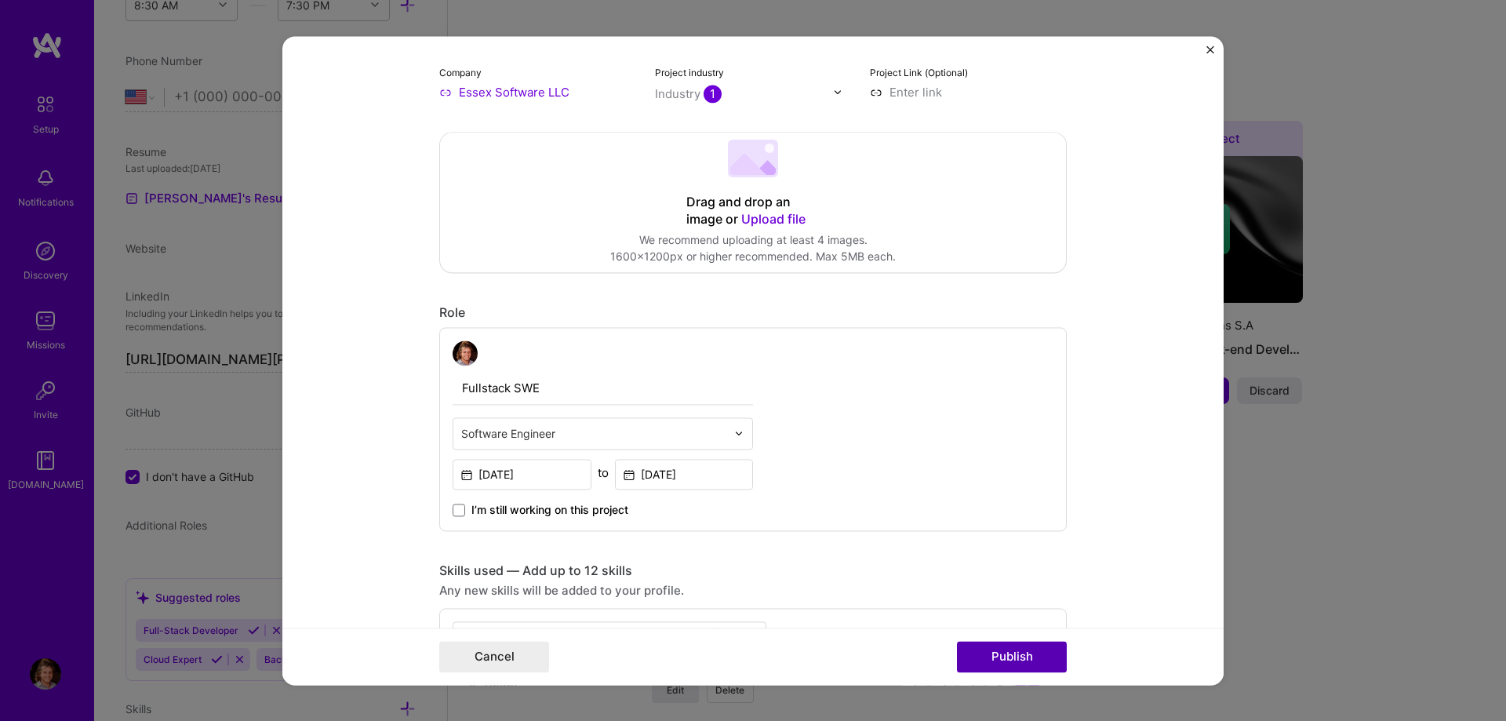
click at [1006, 659] on button "Publish" at bounding box center [1012, 656] width 110 height 31
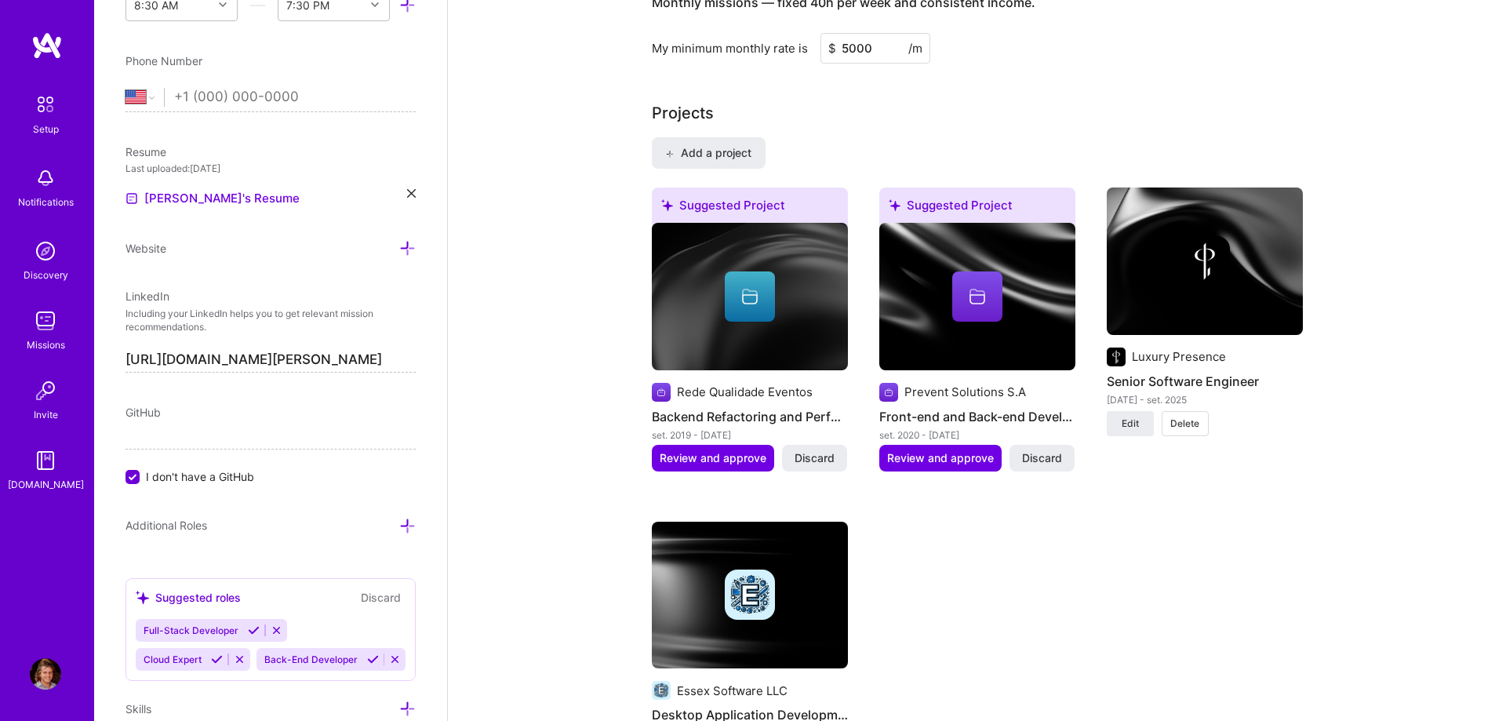
scroll to position [1232, 0]
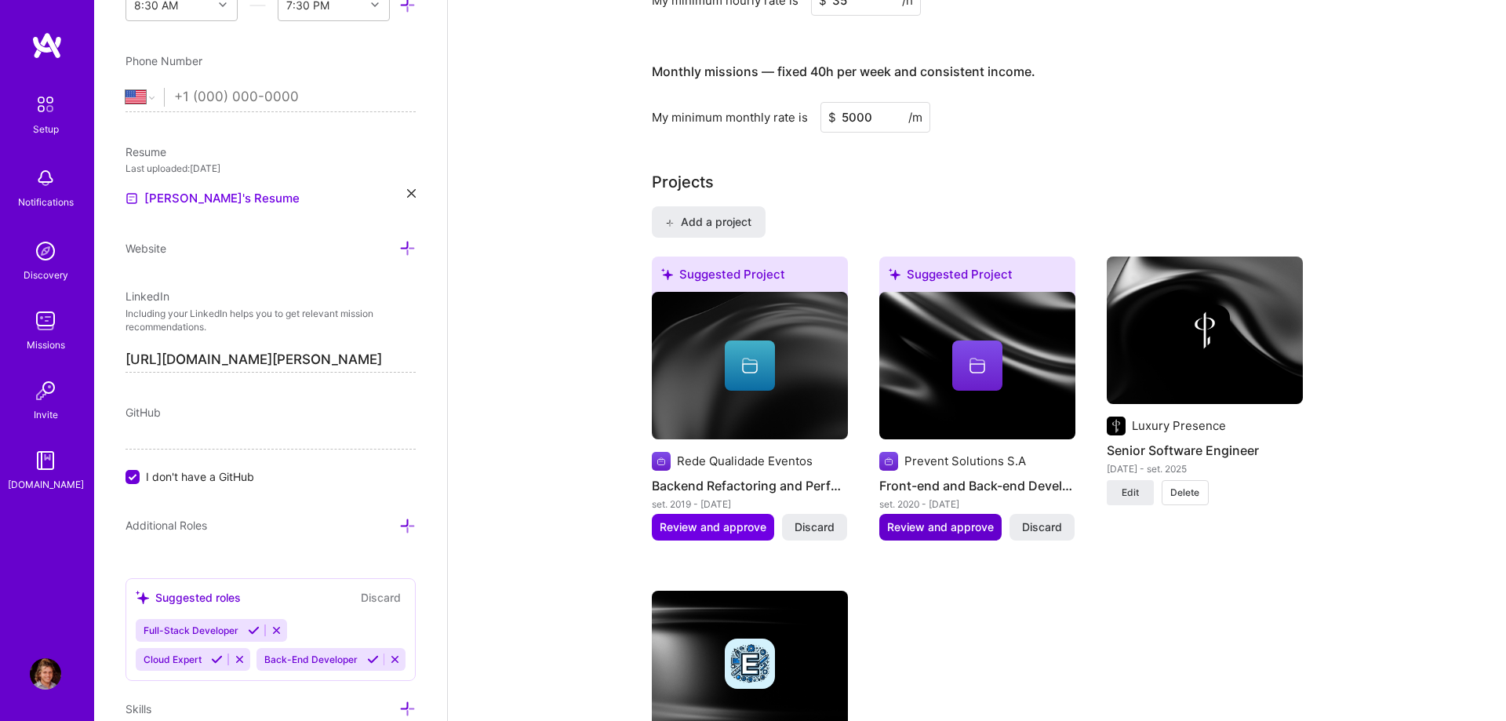
click at [930, 519] on span "Review and approve" at bounding box center [940, 527] width 107 height 16
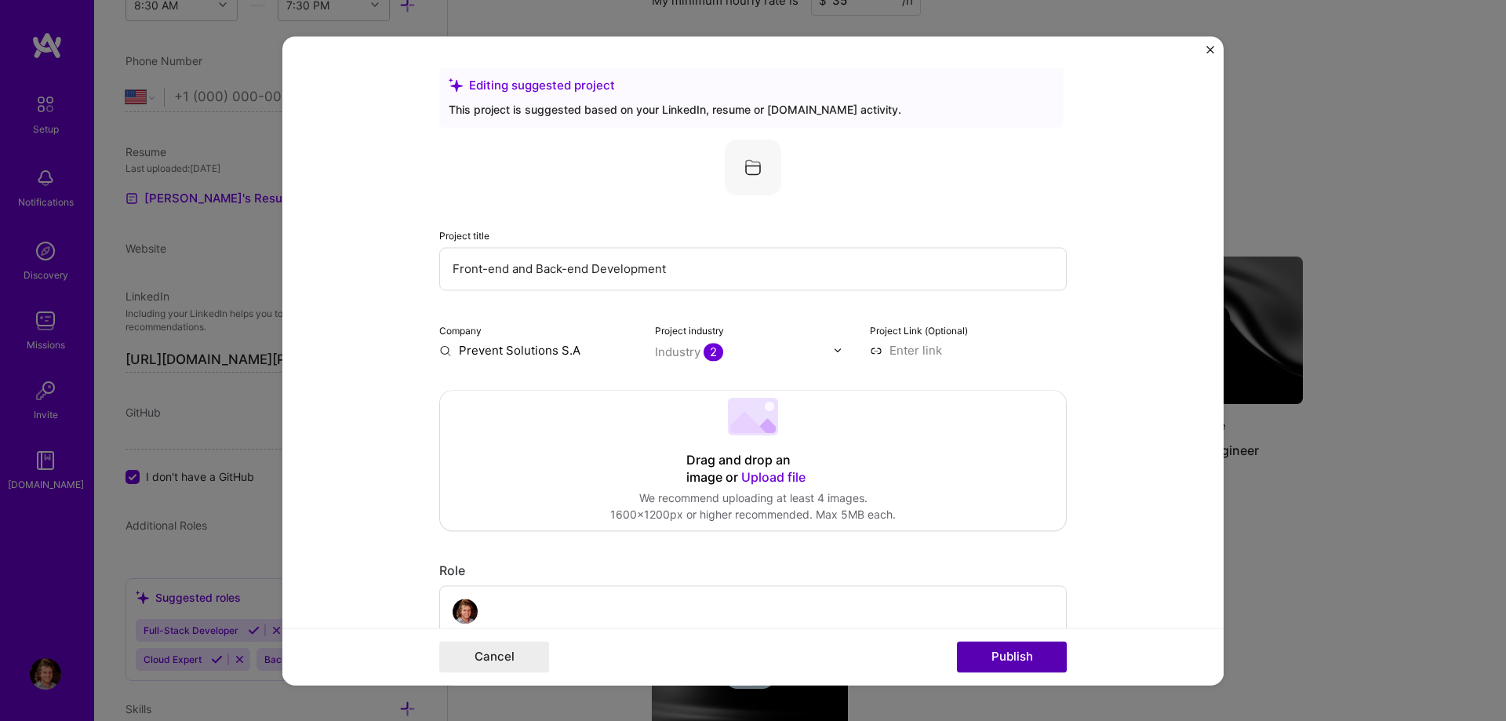
click at [998, 654] on button "Publish" at bounding box center [1012, 656] width 110 height 31
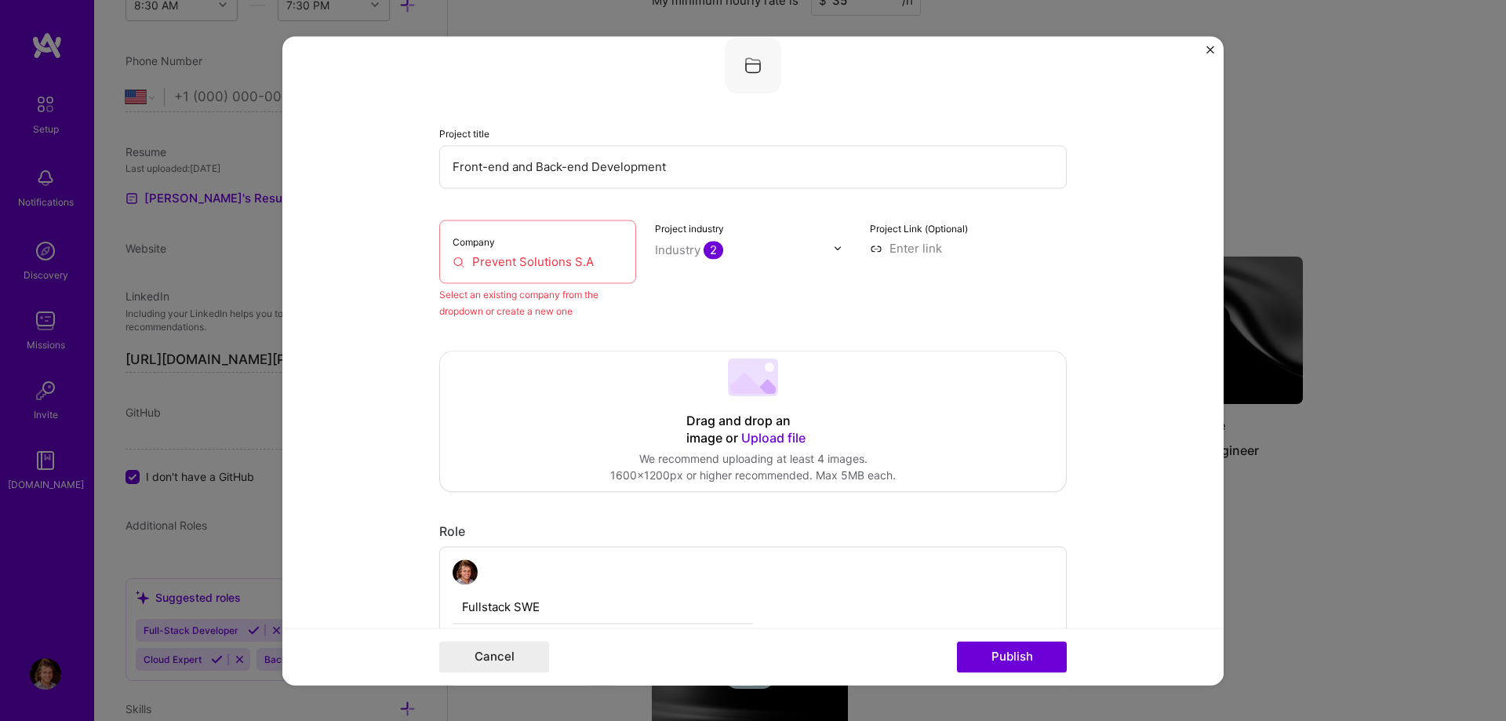
scroll to position [103, 0]
click at [553, 259] on input "Prevent Solutions S.A" at bounding box center [538, 261] width 170 height 16
click at [577, 264] on input "Prevent Solutions S.A" at bounding box center [538, 261] width 170 height 16
click at [592, 270] on div "Company Prevent Solutions S.A" at bounding box center [537, 251] width 197 height 64
click at [595, 260] on input "Prevent Solutions S.A" at bounding box center [538, 261] width 170 height 16
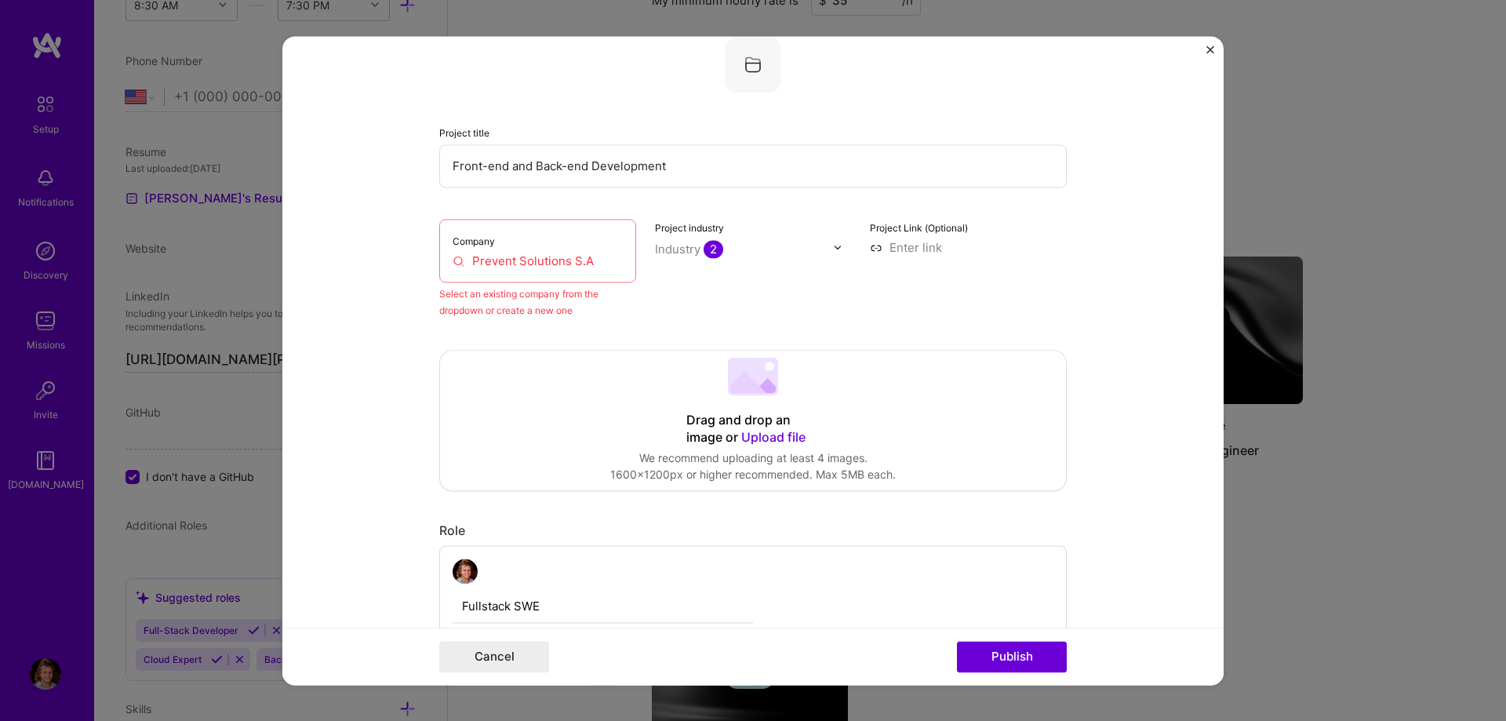
click at [568, 259] on input "Prevent Solutions S.A" at bounding box center [538, 261] width 170 height 16
click at [568, 258] on input "Prevent Solutions S.A" at bounding box center [538, 261] width 170 height 16
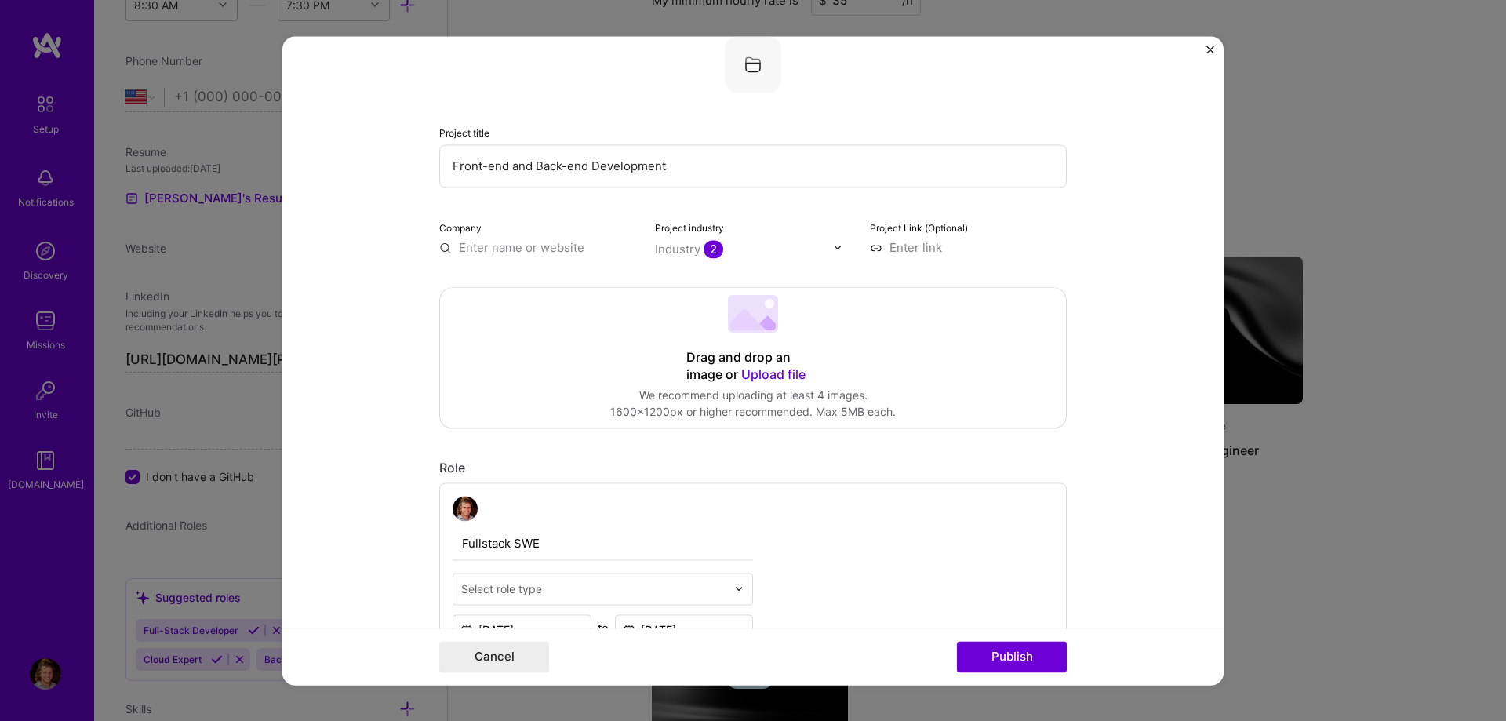
paste input "Prevent Solutions S.A"
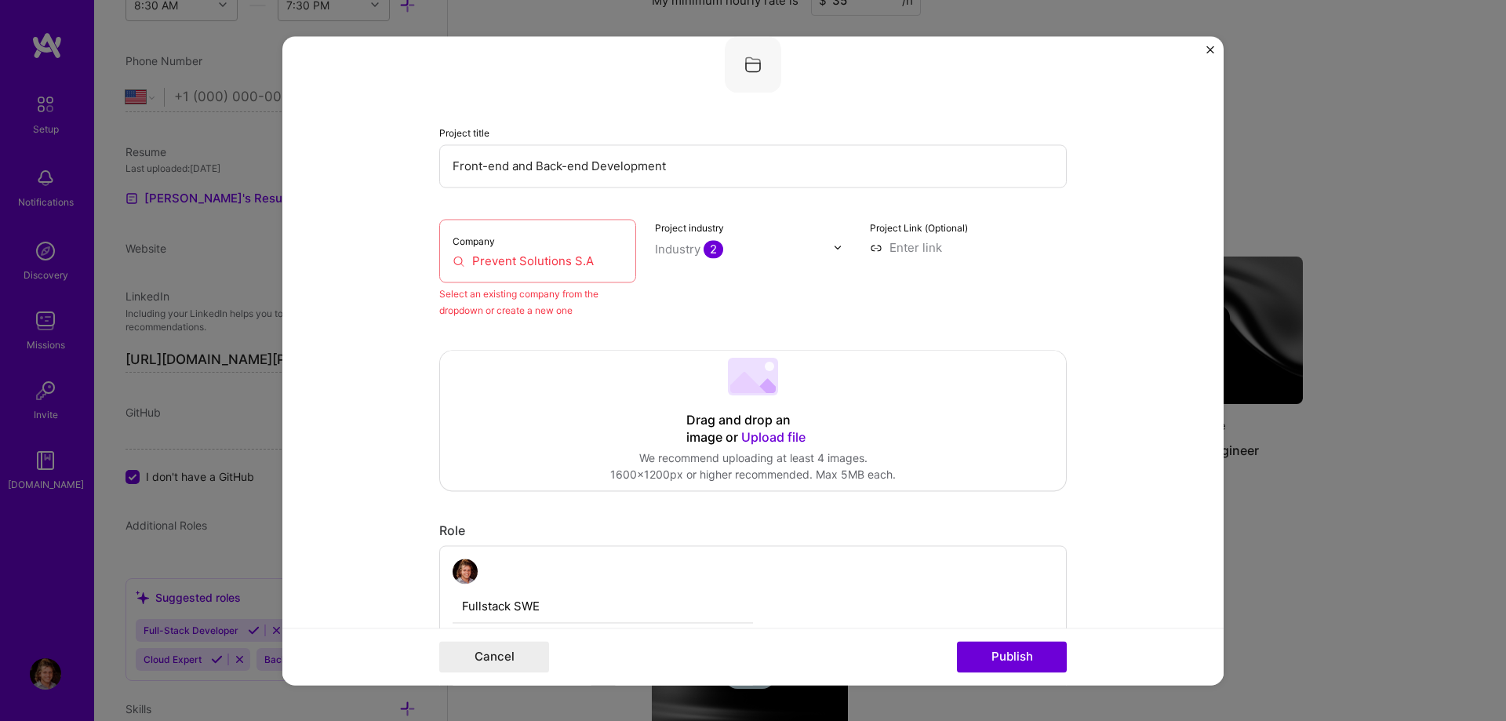
click at [512, 263] on input "Prevent Solutions S.A" at bounding box center [538, 261] width 170 height 16
click at [570, 251] on div "Company Prevent Solutions S.A" at bounding box center [537, 251] width 197 height 64
click at [570, 255] on input "Prevent Solutions S.A" at bounding box center [538, 261] width 170 height 16
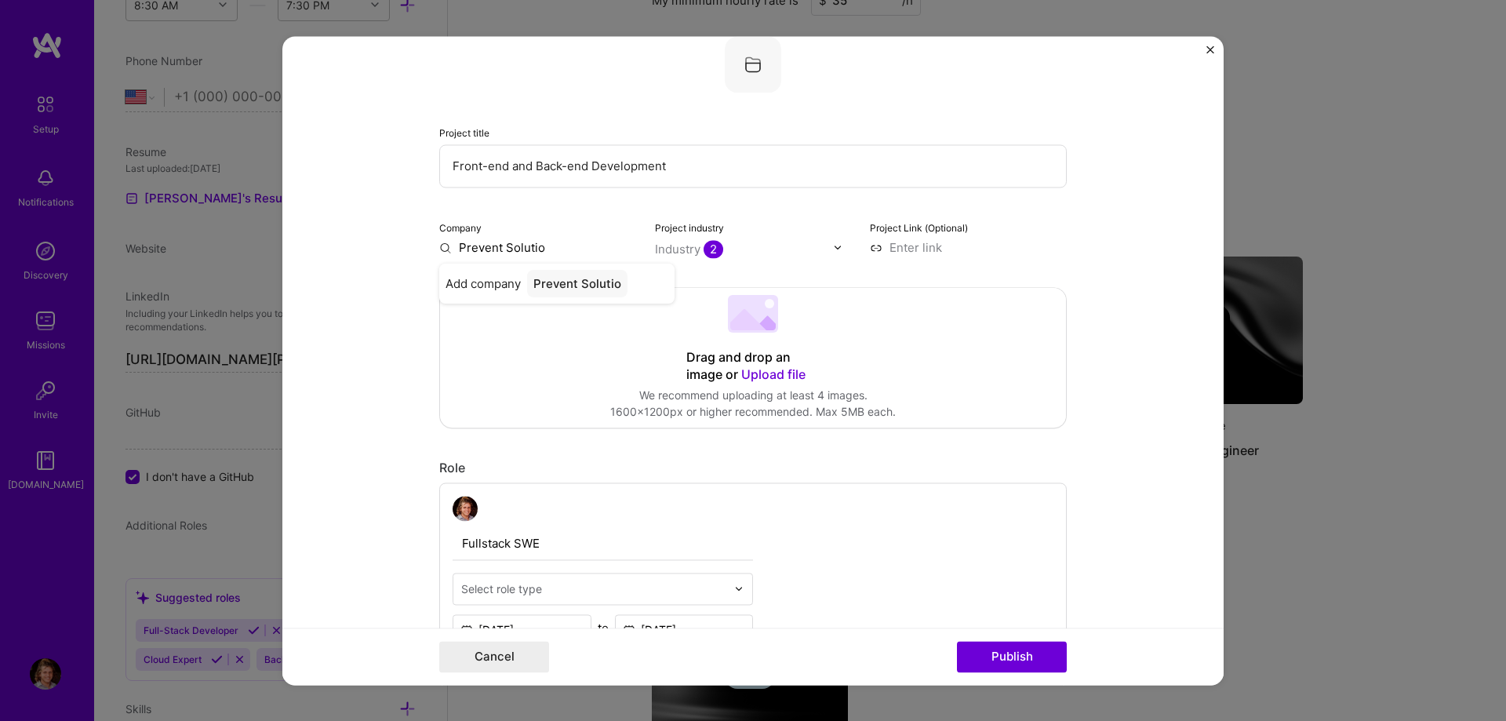
paste input "ns S.A"
type input "Prevent Solutions S.A"
click at [529, 282] on div "Prevent Solutions S.A" at bounding box center [595, 283] width 136 height 27
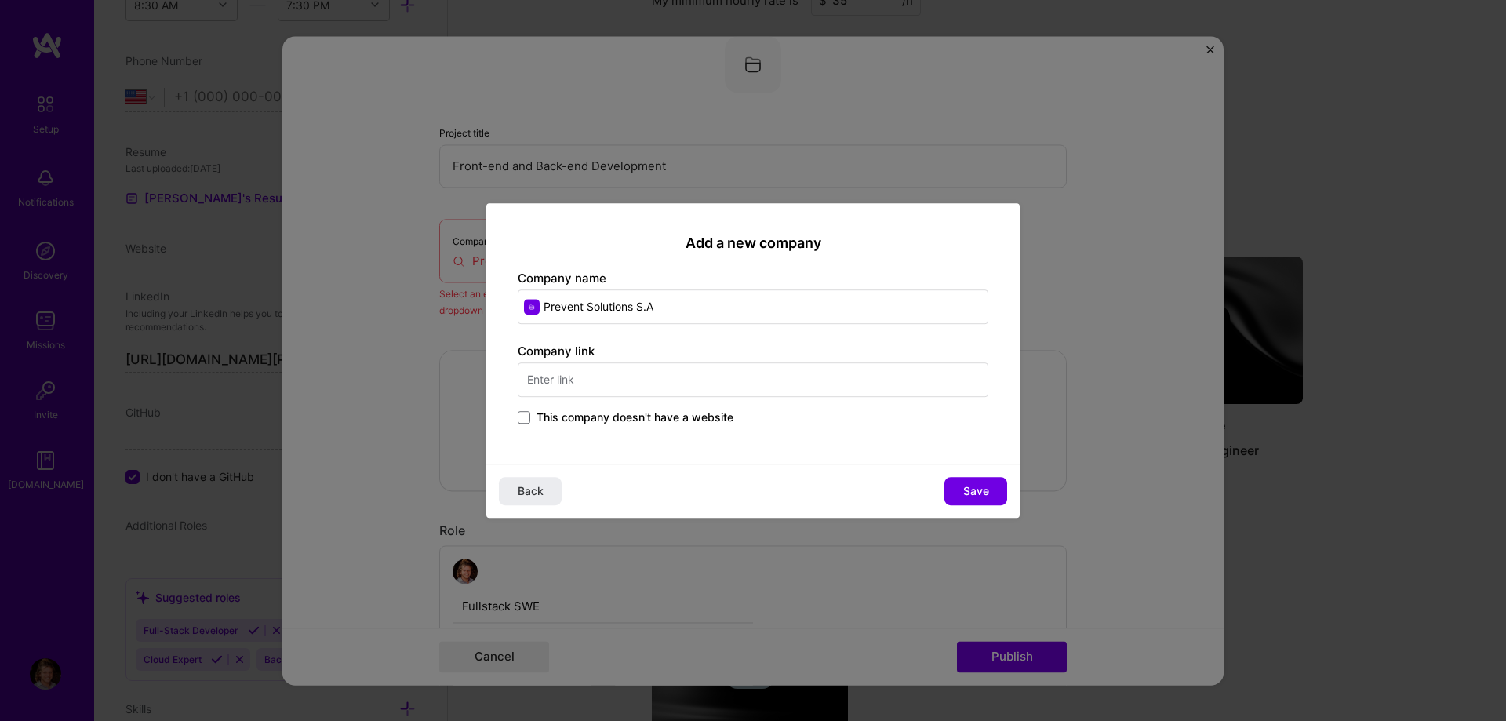
click at [605, 418] on span "This company doesn't have a website" at bounding box center [635, 418] width 197 height 16
click at [0, 0] on input "This company doesn't have a website" at bounding box center [0, 0] width 0 height 0
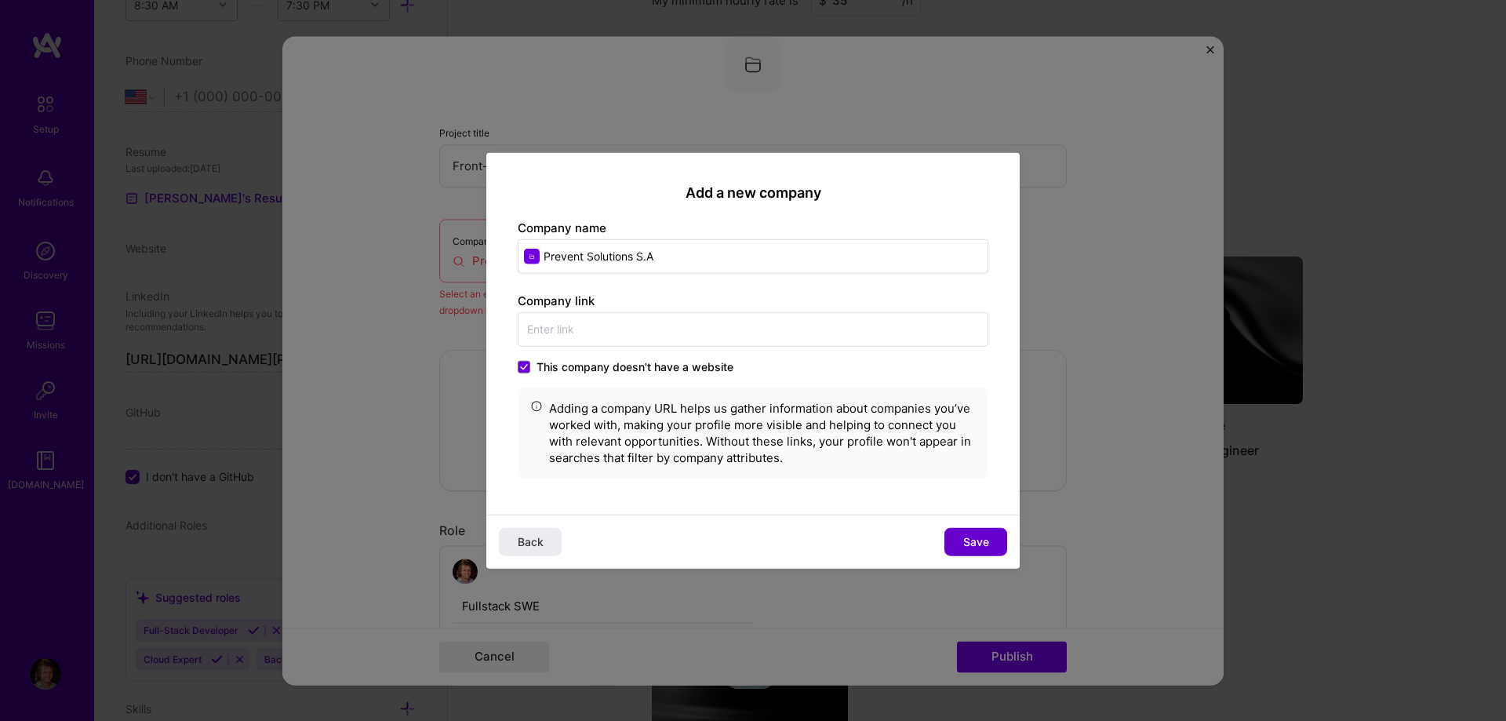
click at [959, 541] on button "Save" at bounding box center [976, 542] width 63 height 28
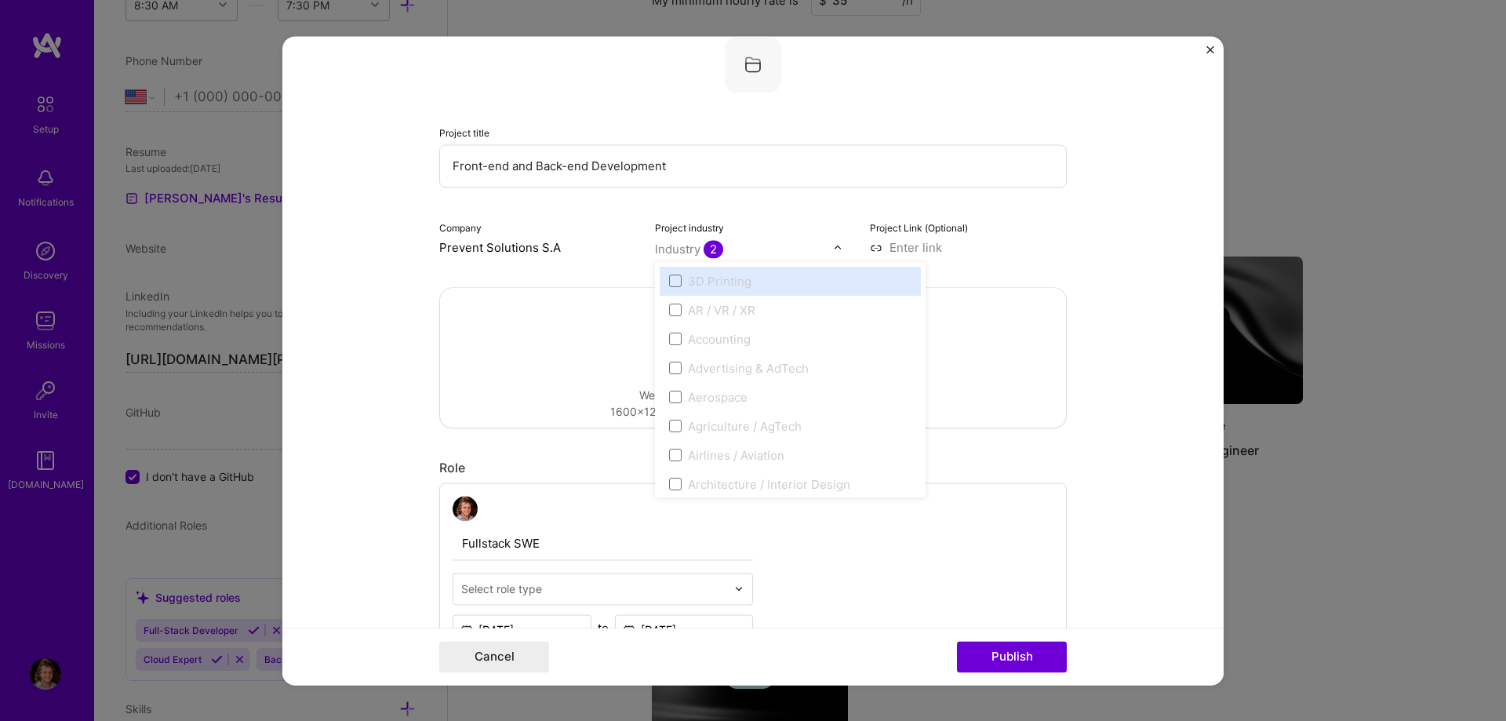
click at [702, 246] on div "Industry 2" at bounding box center [689, 249] width 68 height 16
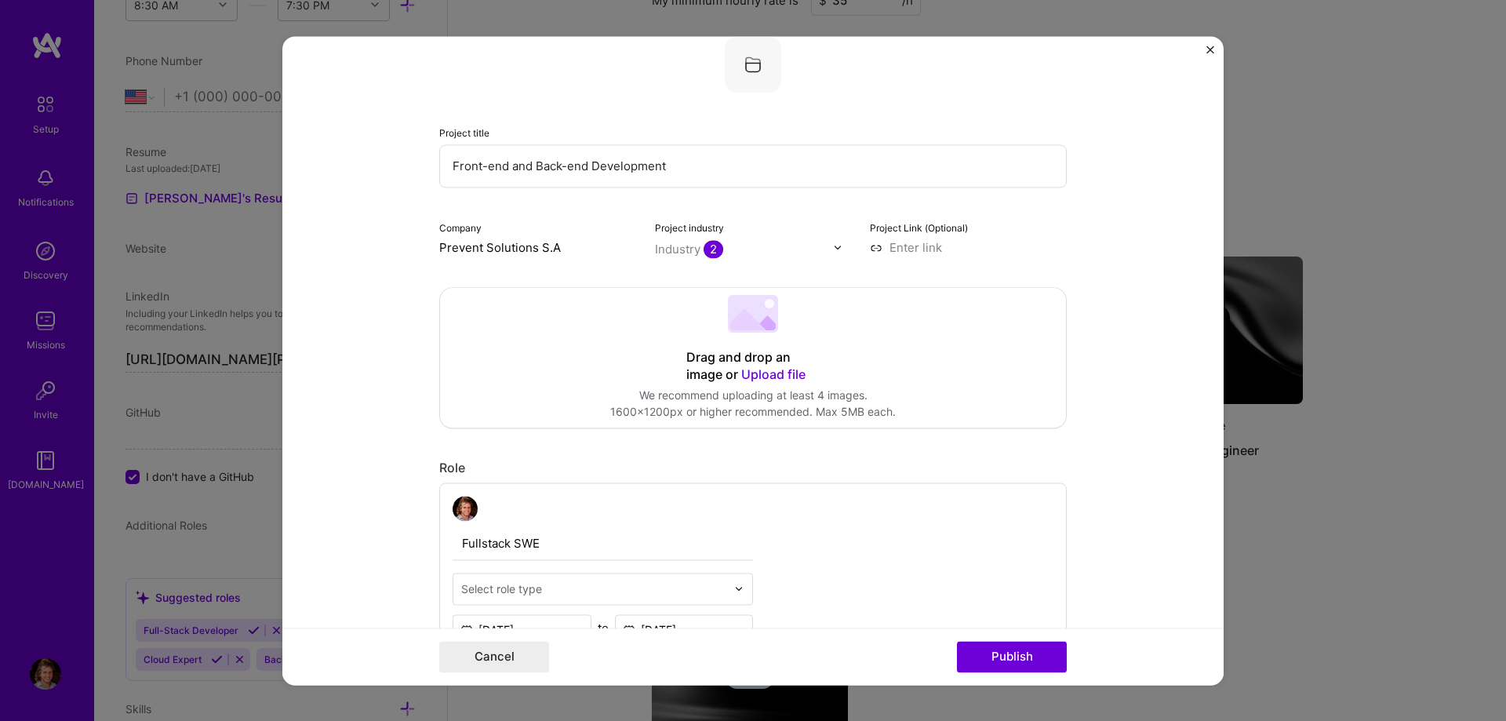
click at [703, 246] on div "Industry 2" at bounding box center [689, 249] width 68 height 16
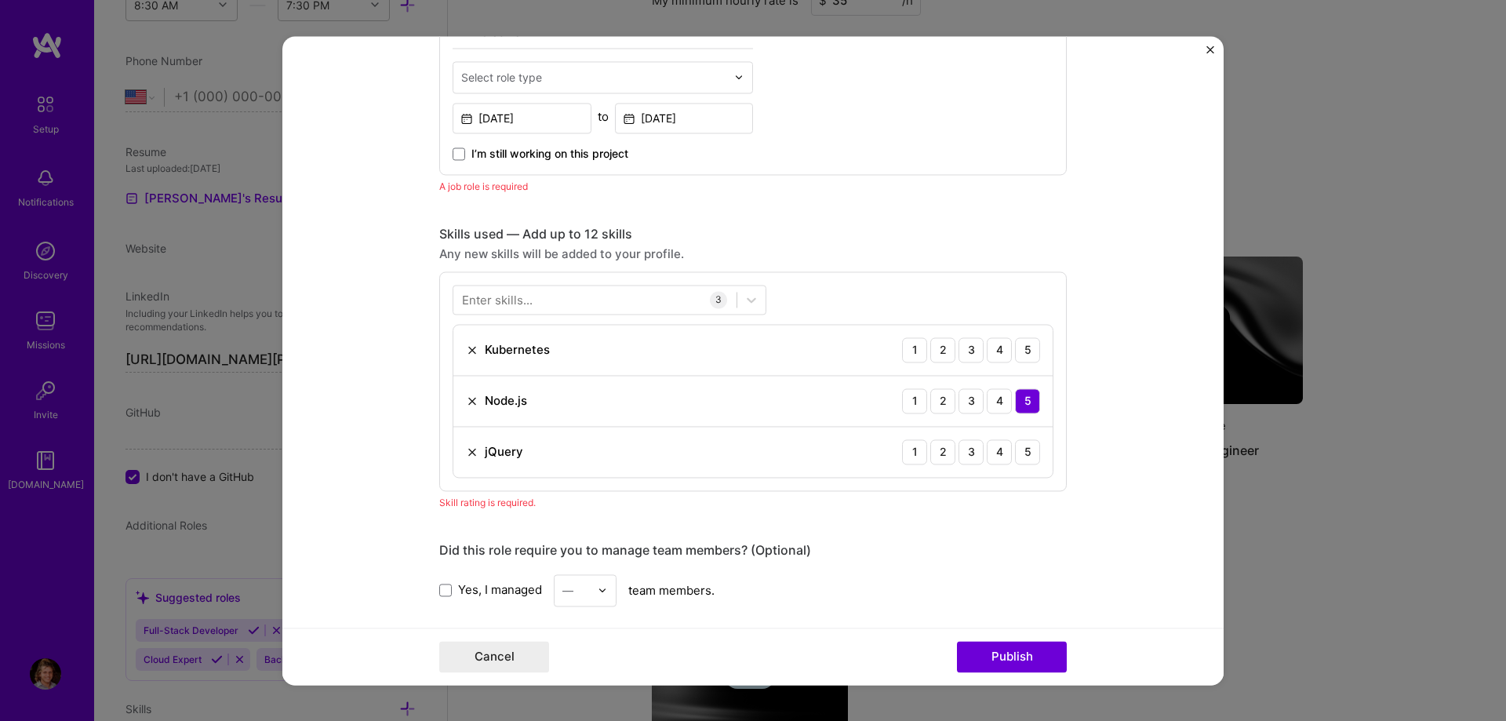
scroll to position [639, 0]
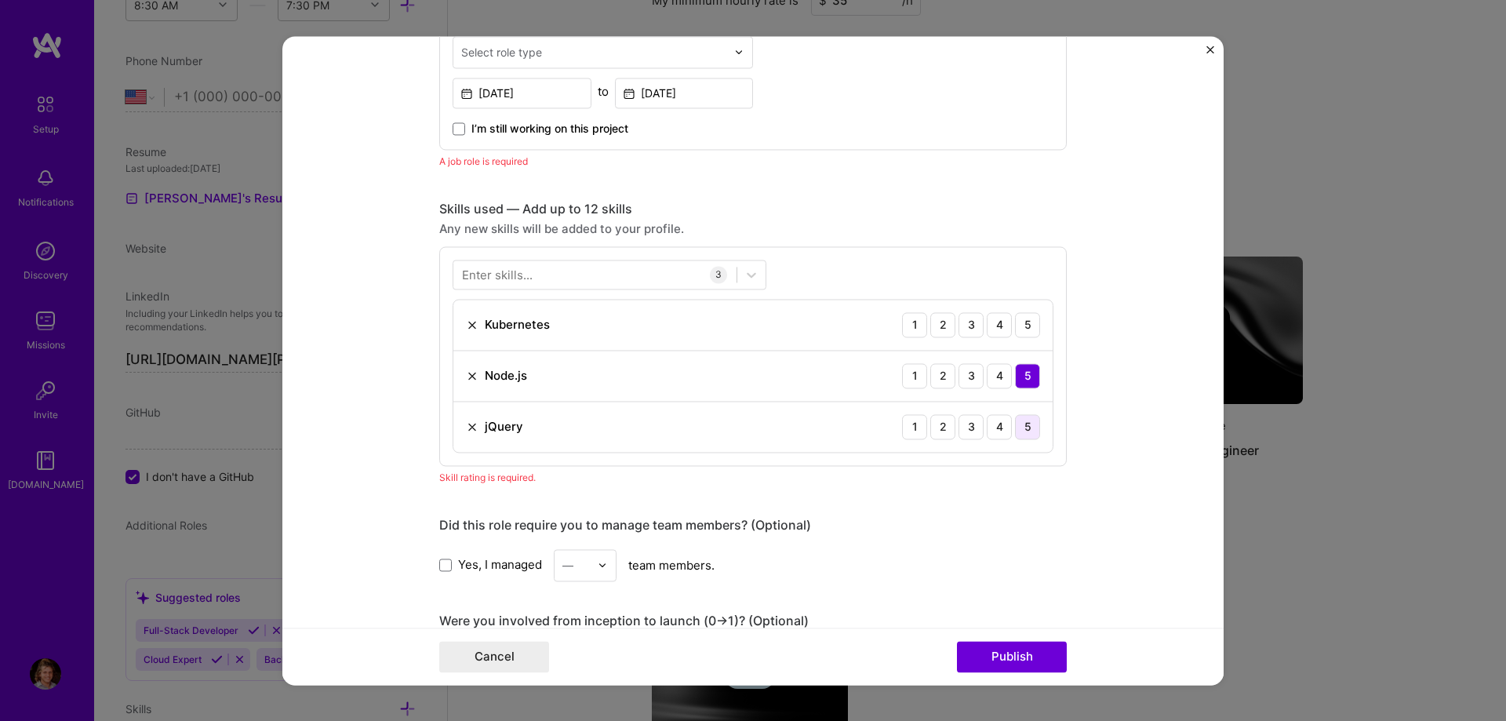
click at [1018, 425] on div "5" at bounding box center [1027, 426] width 25 height 25
drag, startPoint x: 1029, startPoint y: 325, endPoint x: 1016, endPoint y: 340, distance: 20.1
click at [1029, 324] on div "5" at bounding box center [1027, 324] width 25 height 25
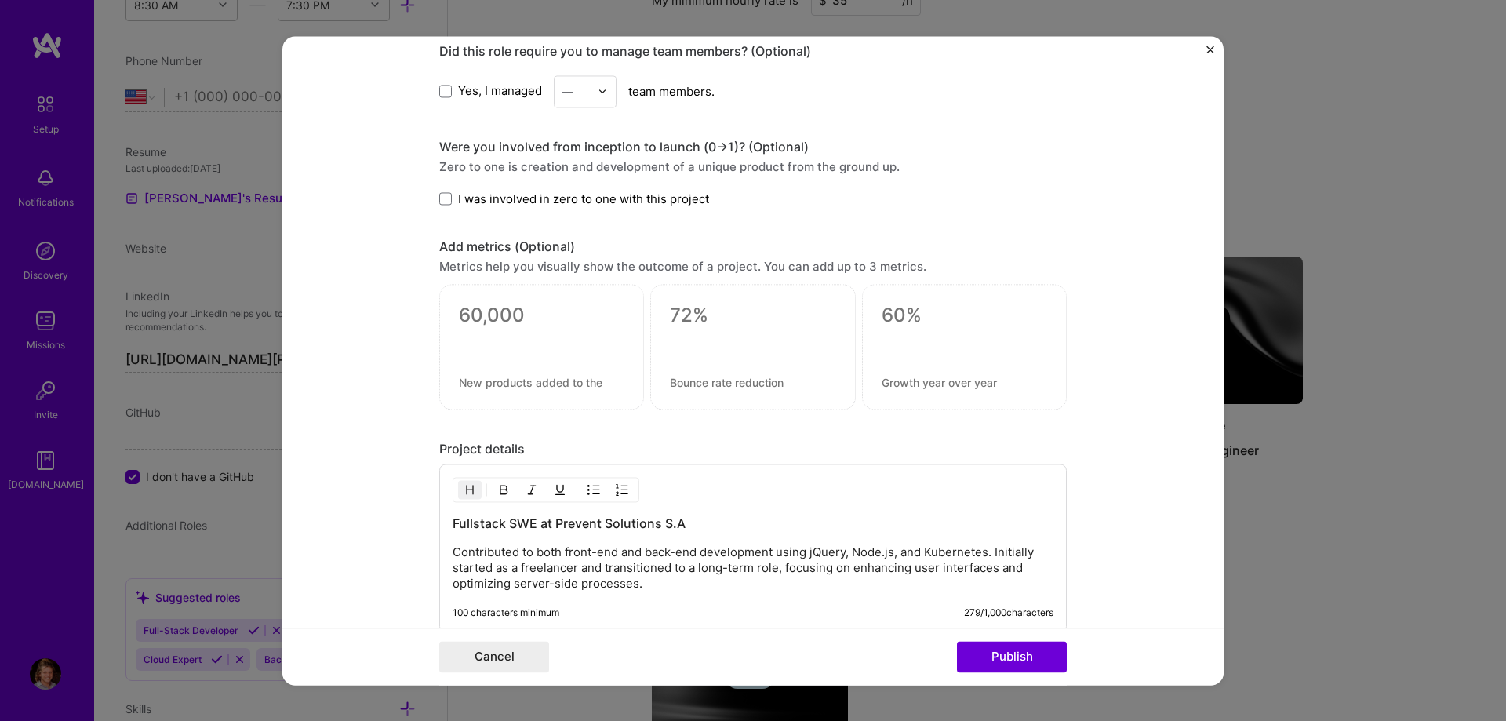
scroll to position [1176, 0]
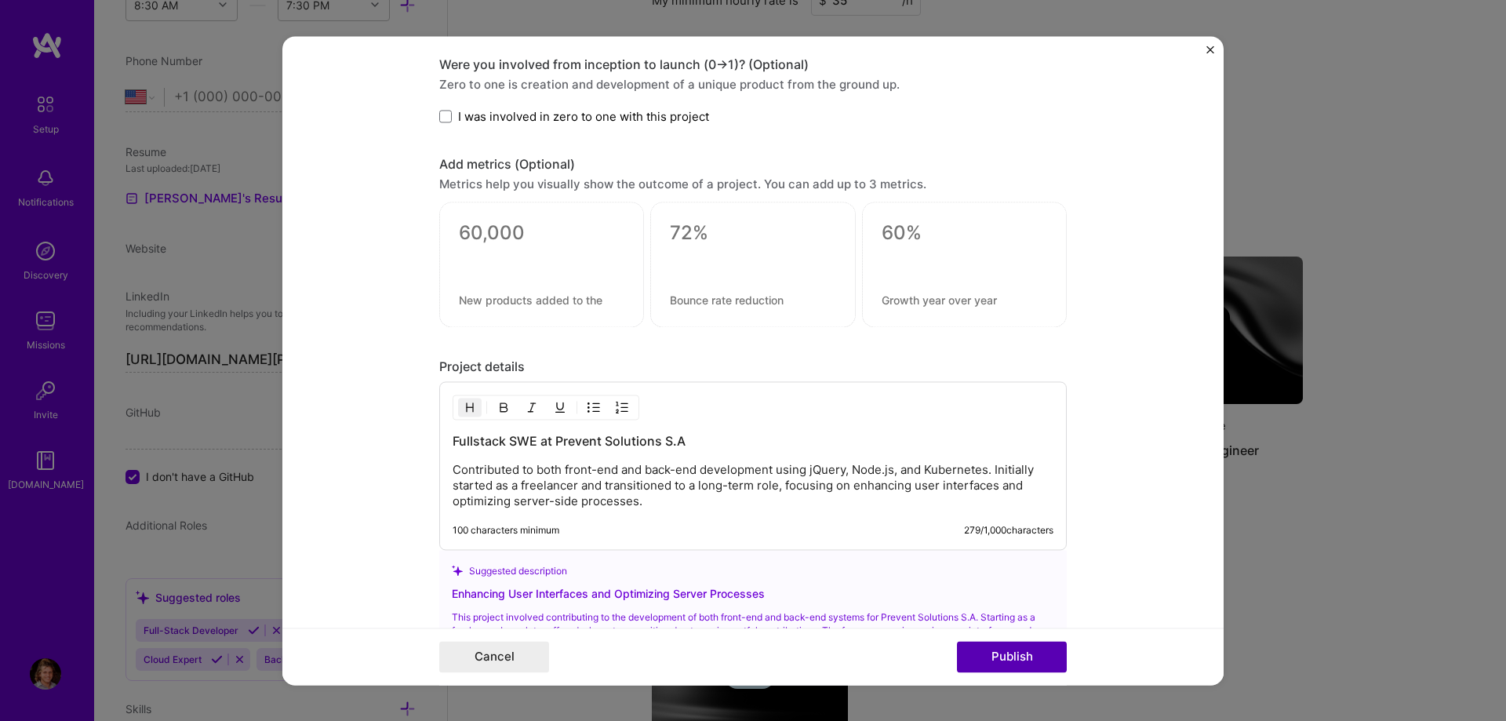
click at [1000, 666] on button "Publish" at bounding box center [1012, 656] width 110 height 31
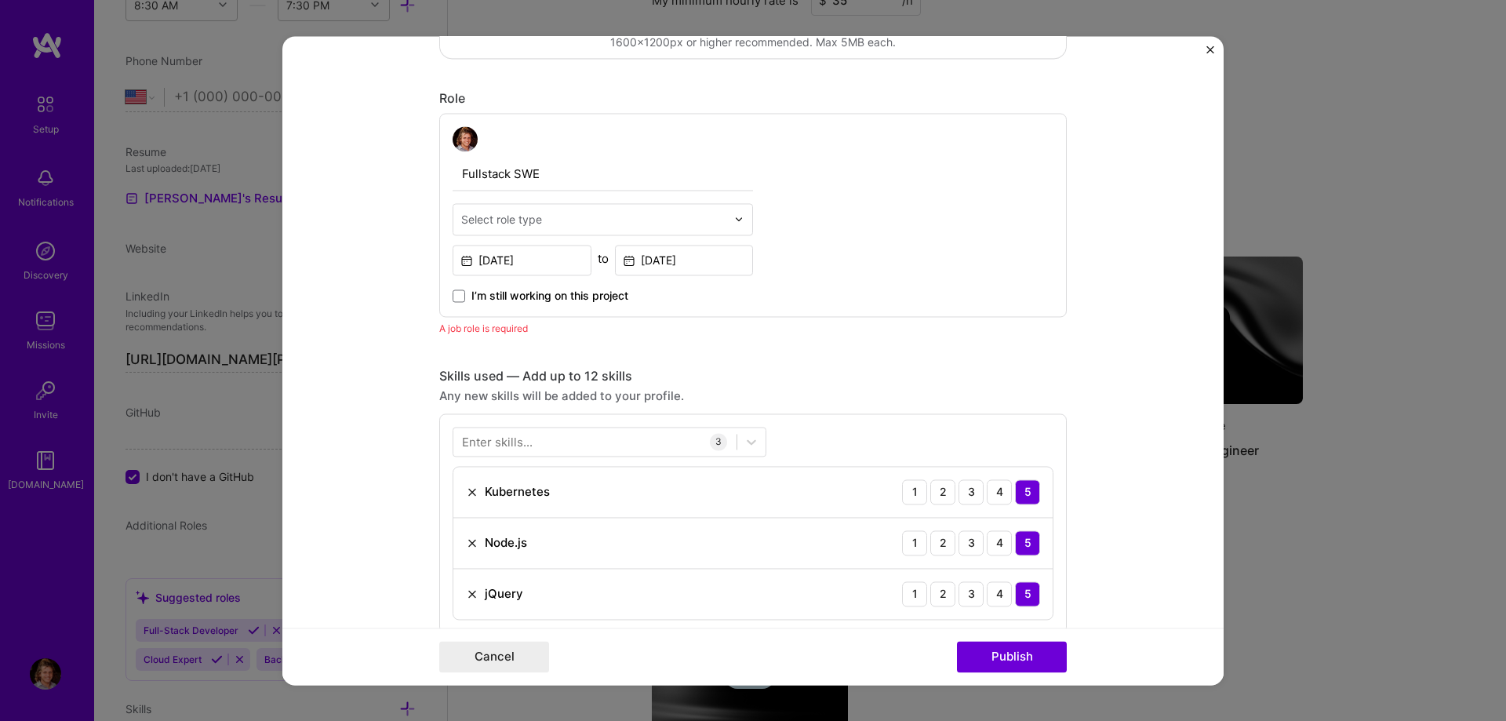
scroll to position [437, 0]
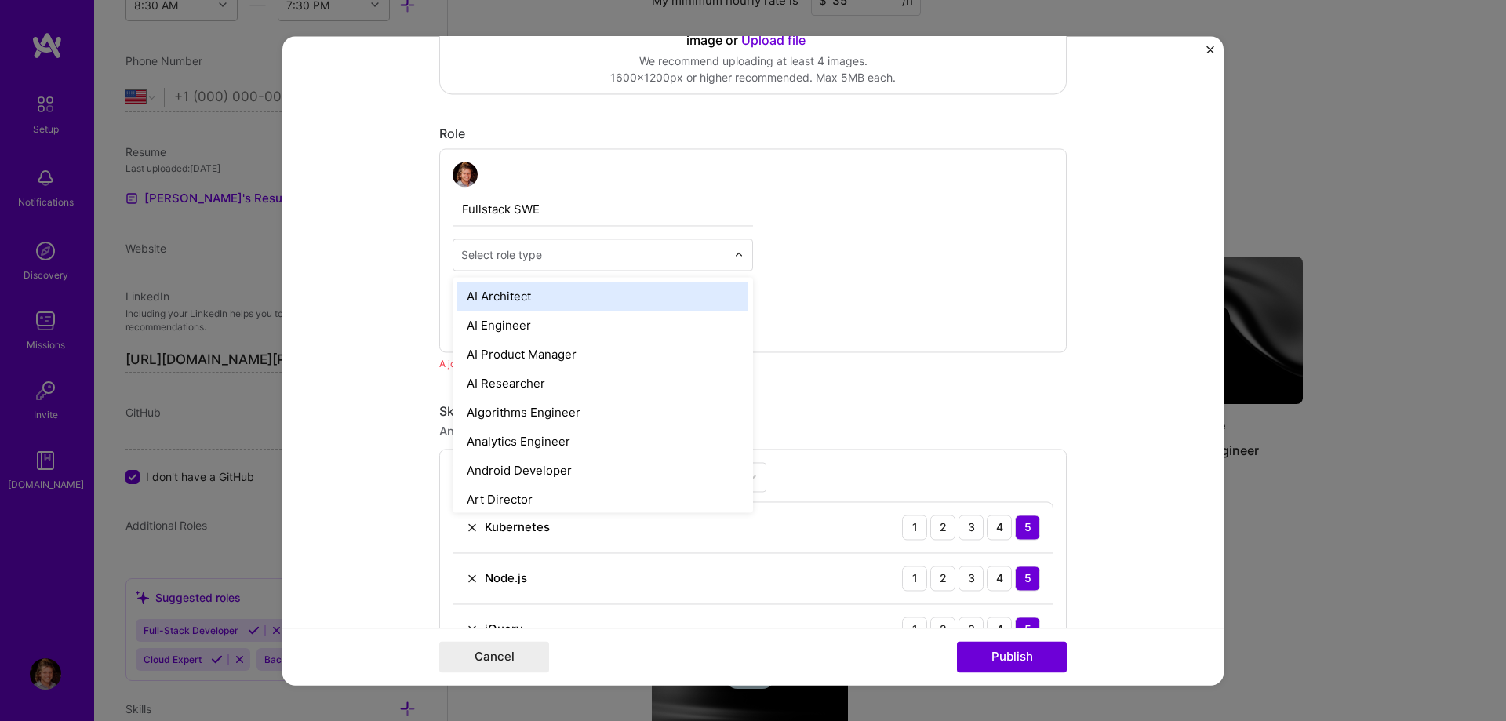
click at [516, 253] on div "Select role type" at bounding box center [501, 254] width 81 height 16
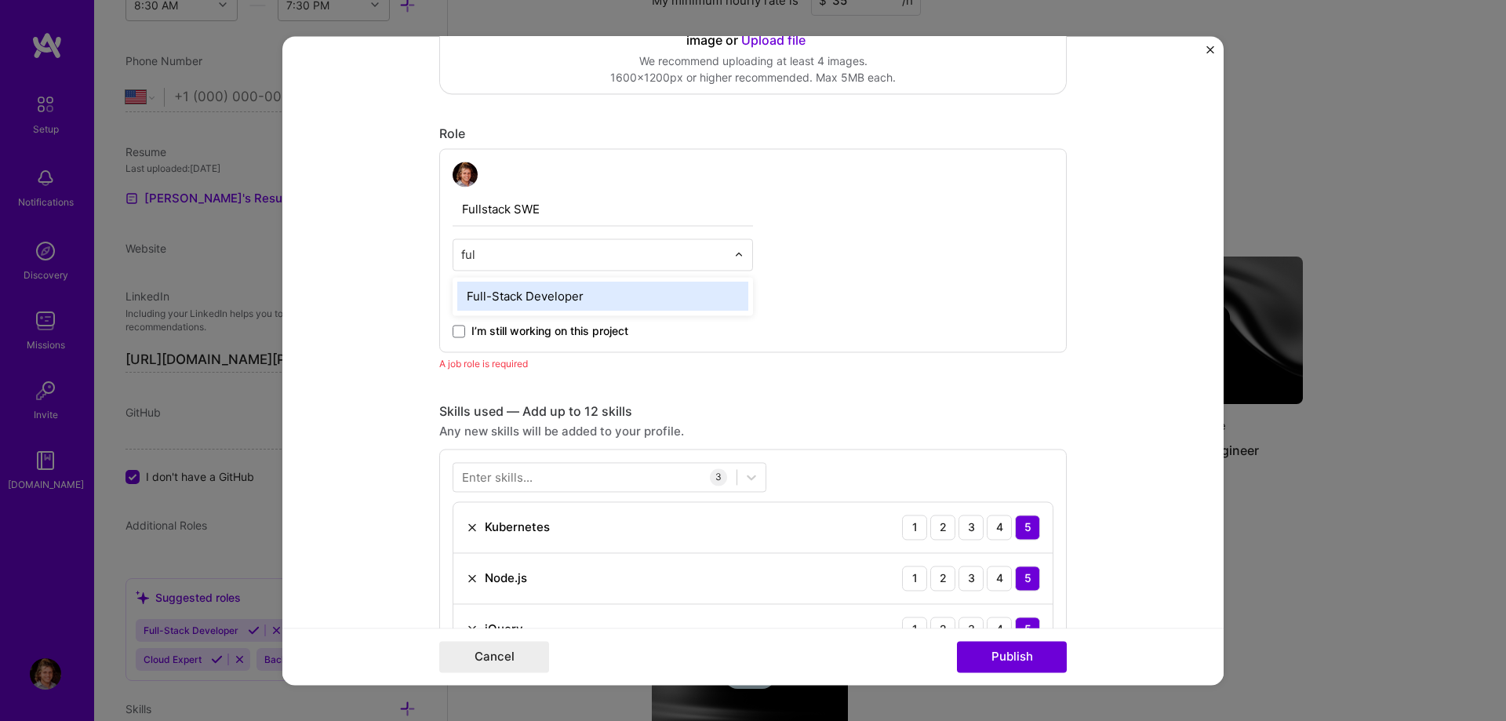
type input "full"
click at [525, 304] on div "Full-Stack Developer" at bounding box center [602, 296] width 291 height 29
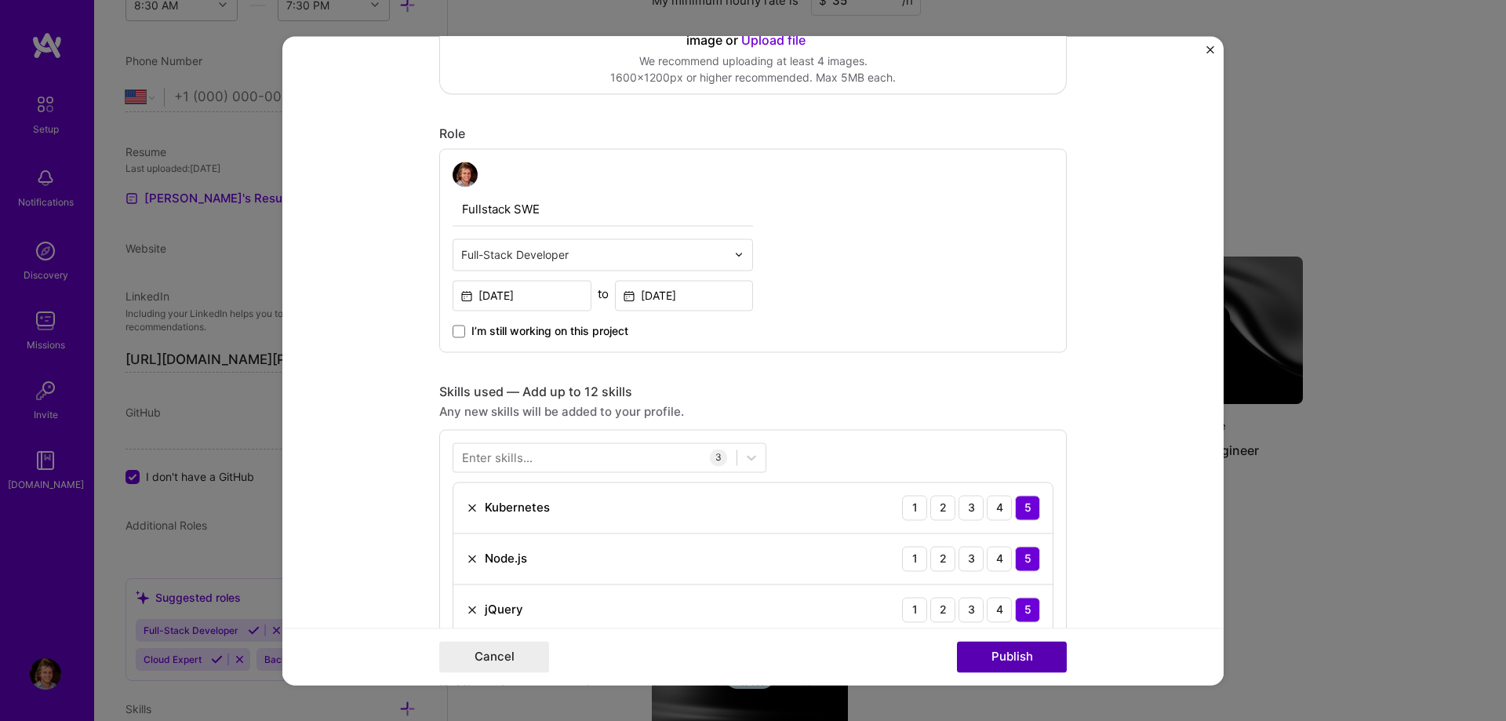
click at [996, 661] on button "Publish" at bounding box center [1012, 656] width 110 height 31
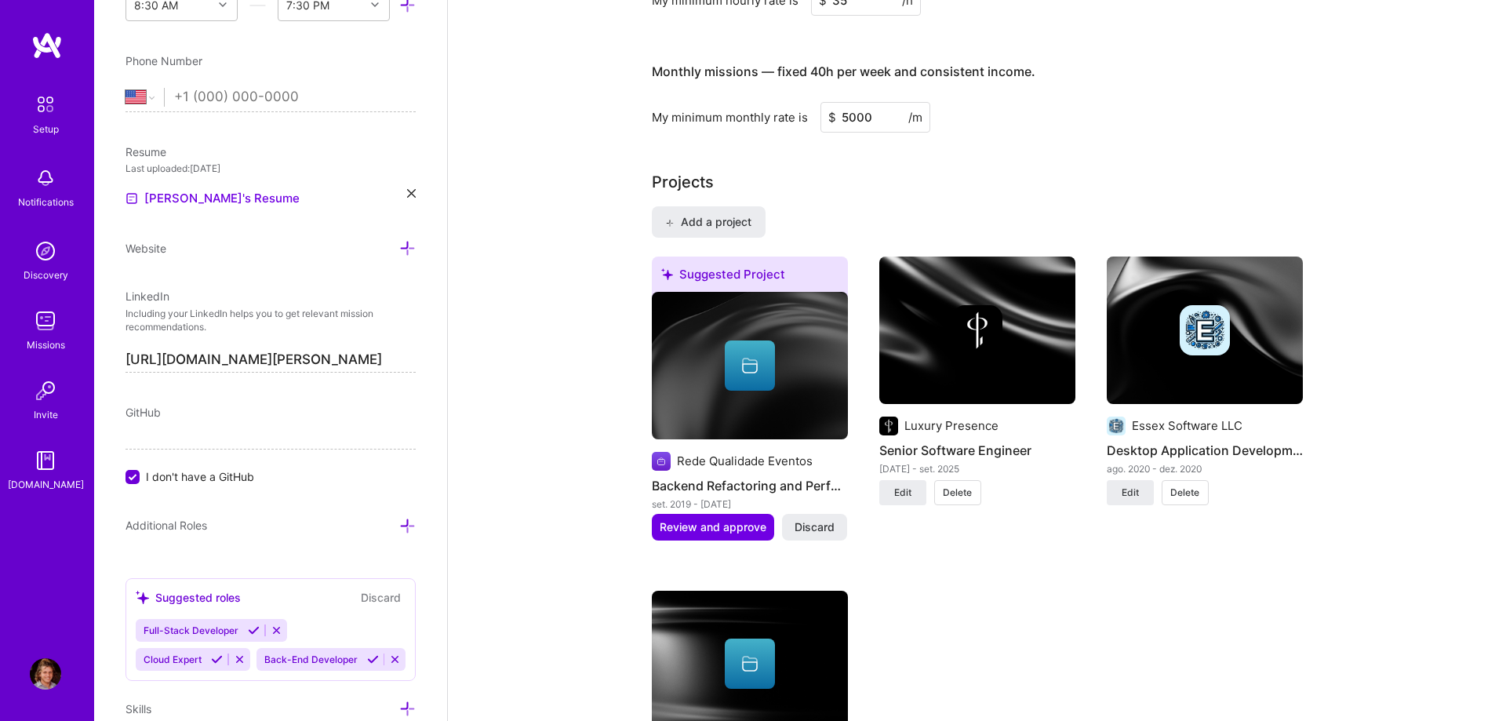
scroll to position [1312, 0]
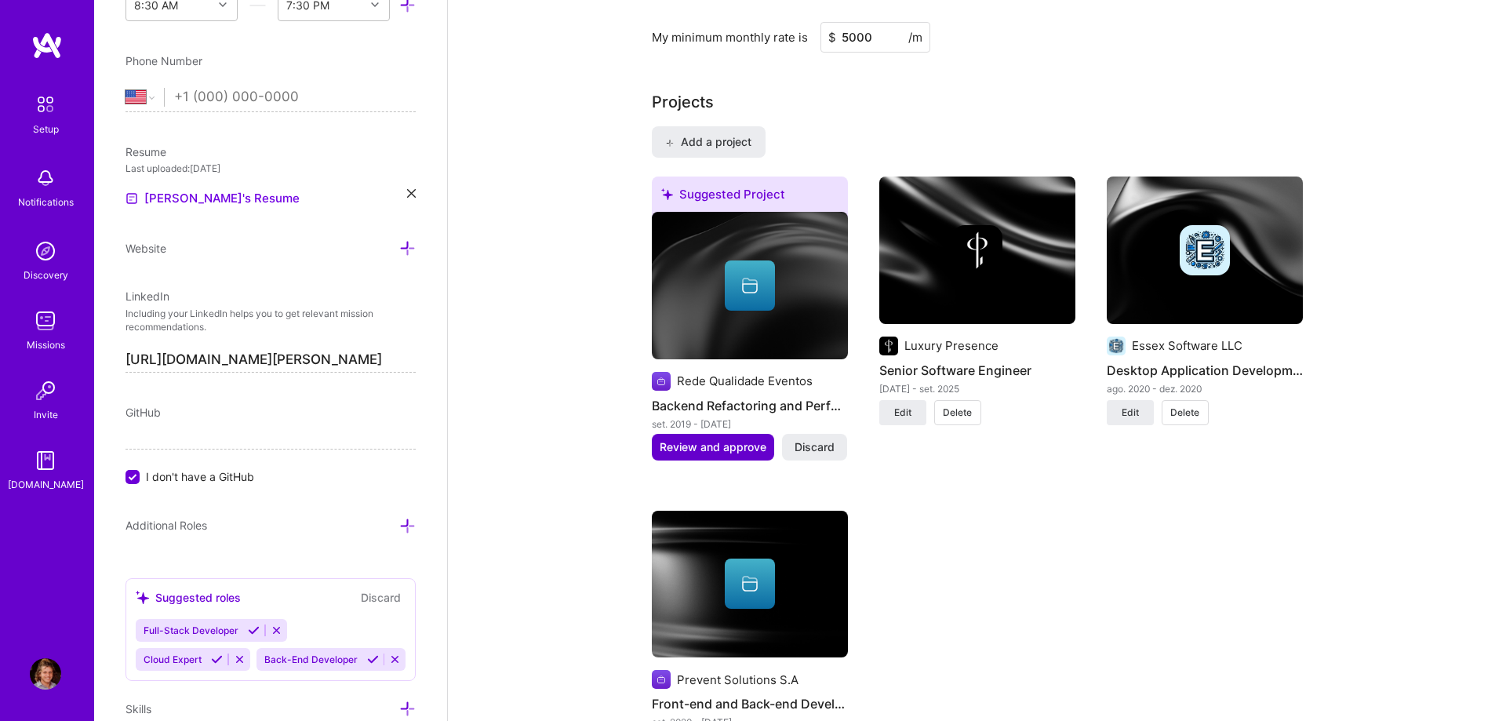
click at [733, 439] on span "Review and approve" at bounding box center [713, 447] width 107 height 16
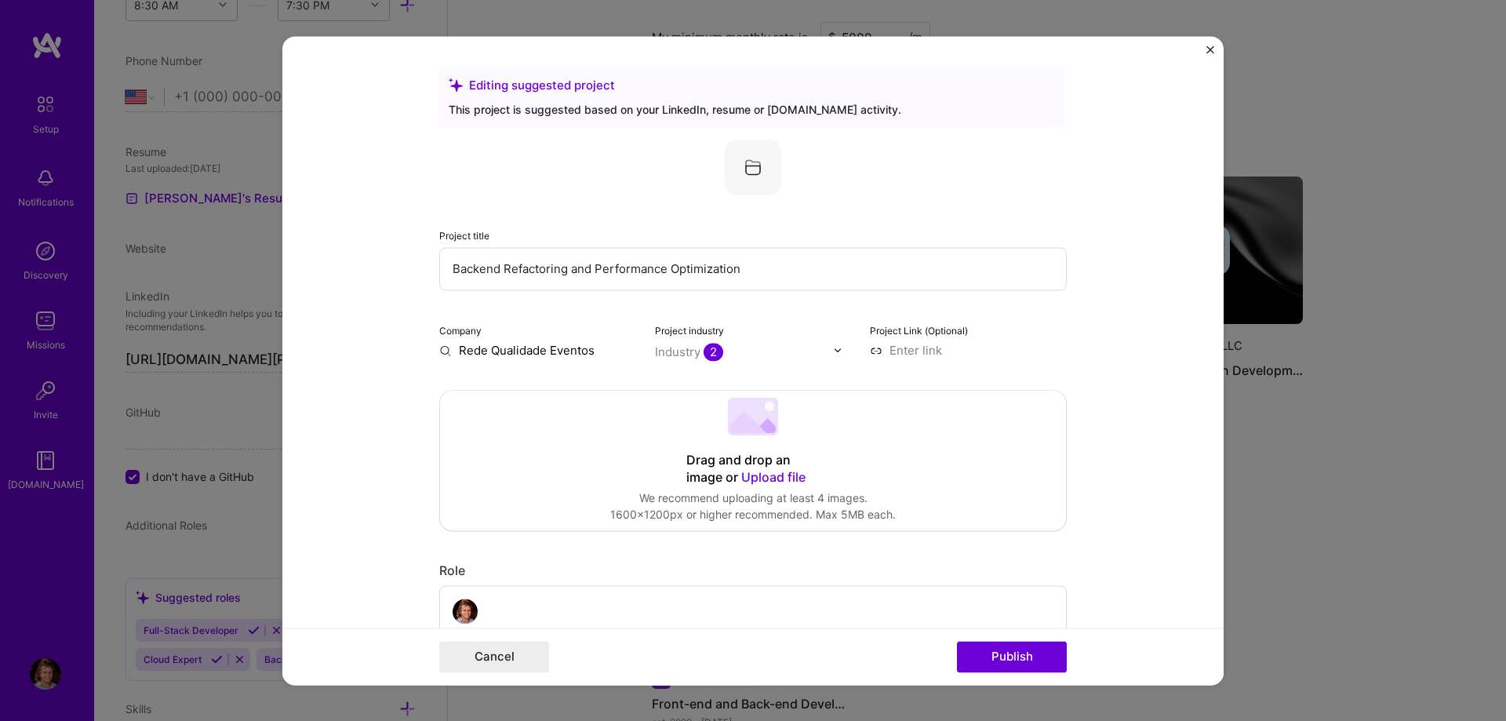
click at [561, 348] on input "Rede Qualidade Eventos" at bounding box center [537, 350] width 197 height 16
click at [573, 353] on input "Rede Qualidade Eventos" at bounding box center [537, 350] width 197 height 16
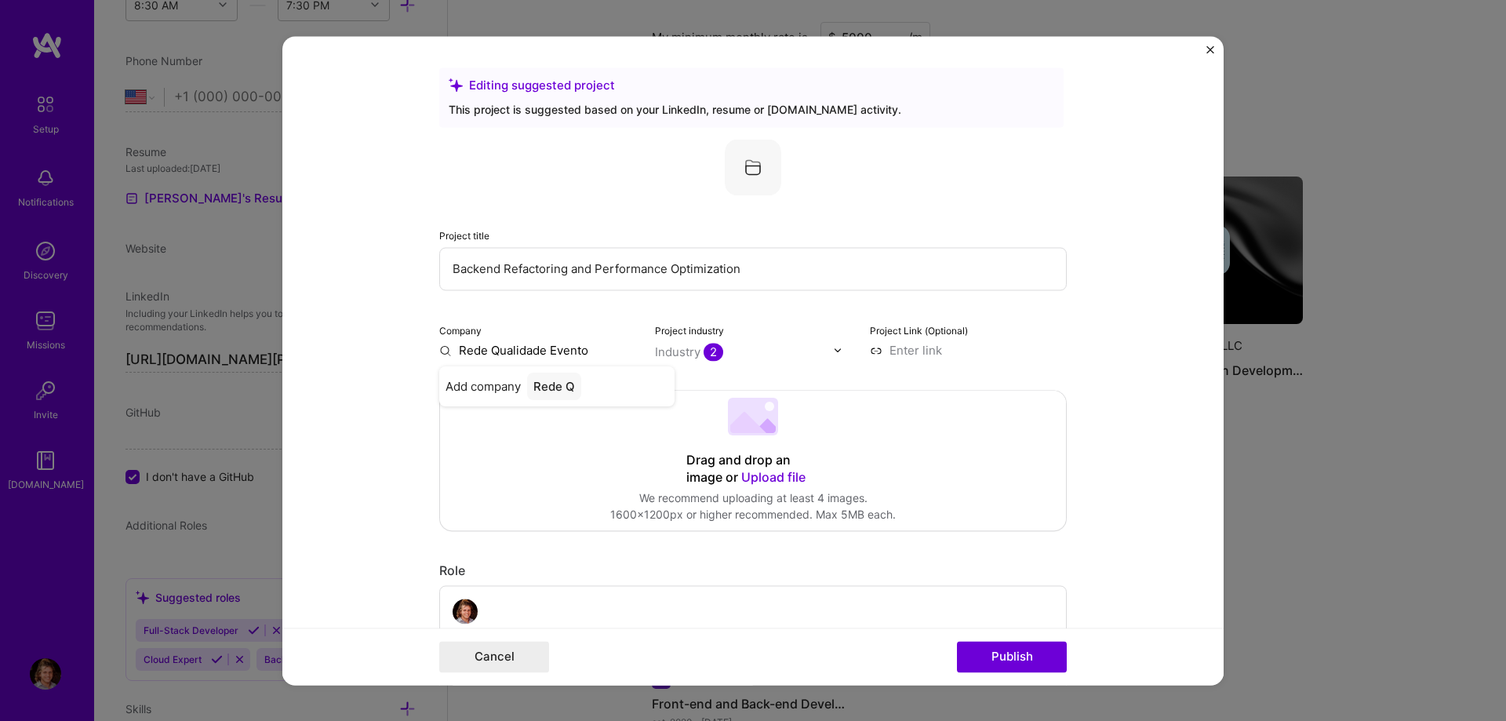
type input "Rede Qualidade Eventos"
click at [566, 402] on div "Rede Qualidade Eventos" at bounding box center [595, 394] width 145 height 42
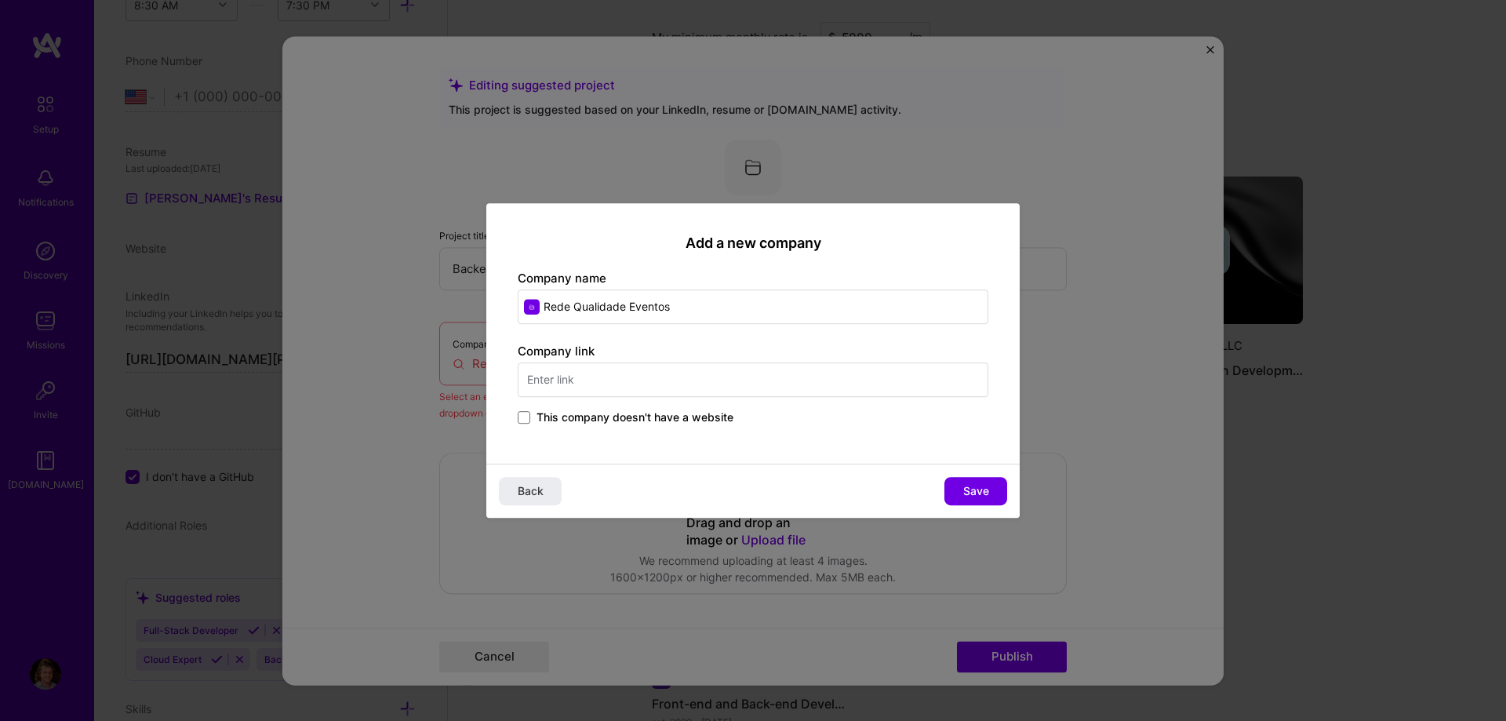
click at [702, 419] on span "This company doesn't have a website" at bounding box center [635, 418] width 197 height 16
click at [0, 0] on input "This company doesn't have a website" at bounding box center [0, 0] width 0 height 0
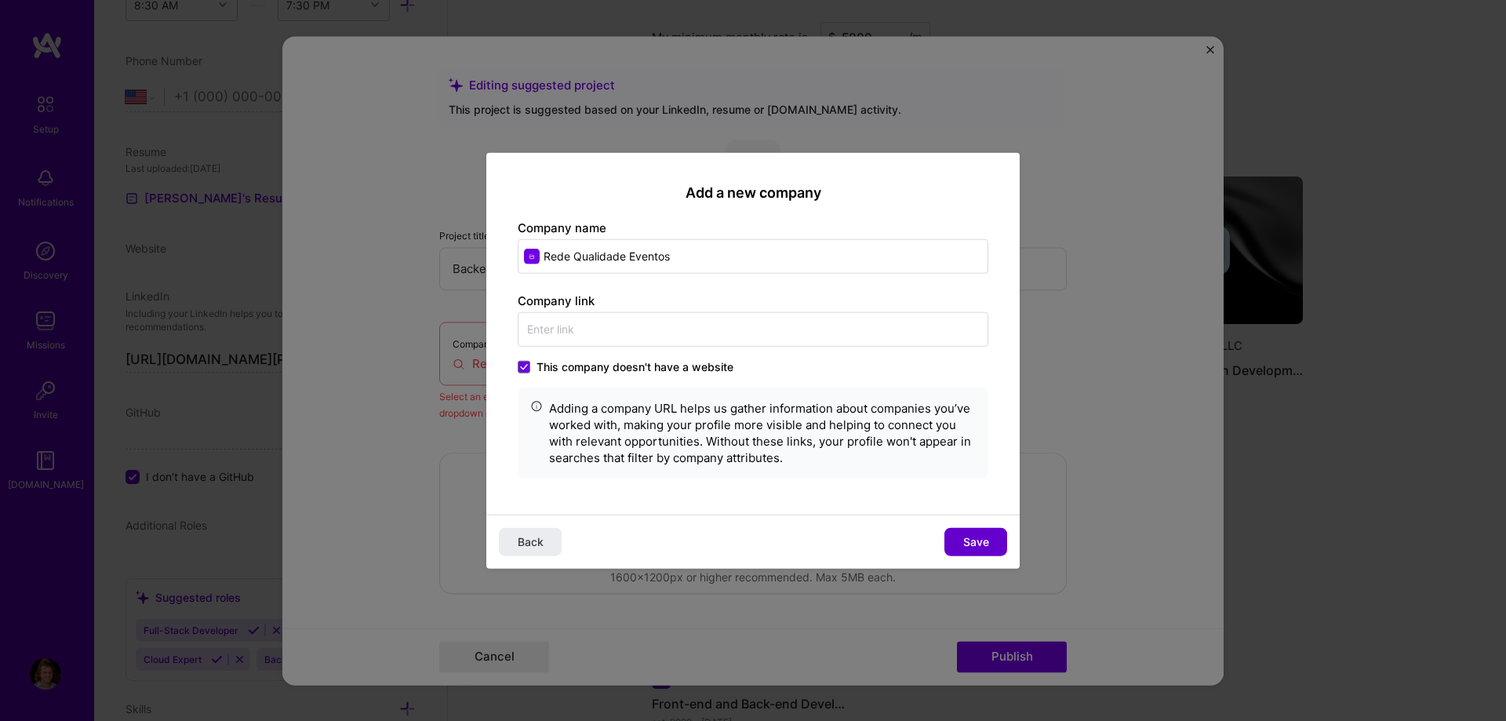
click at [962, 532] on button "Save" at bounding box center [976, 542] width 63 height 28
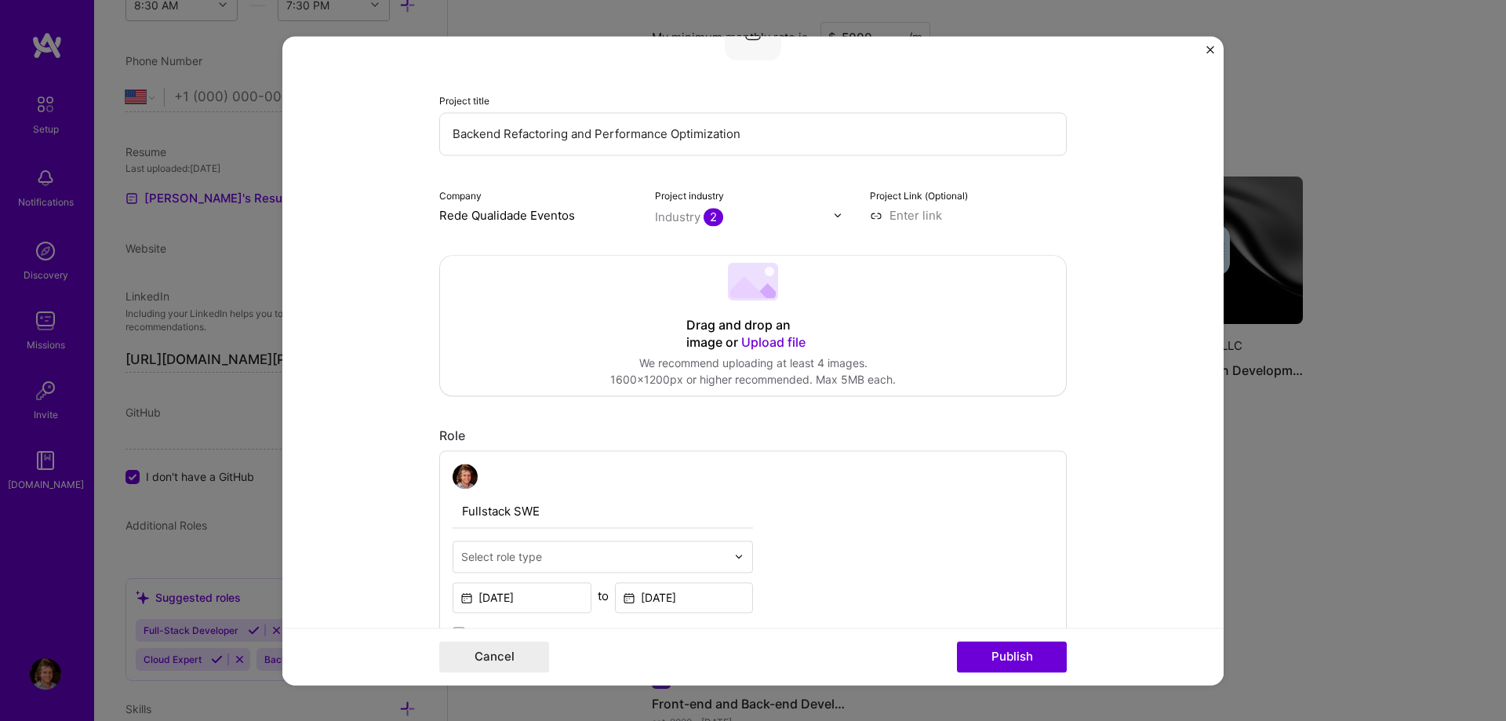
scroll to position [447, 0]
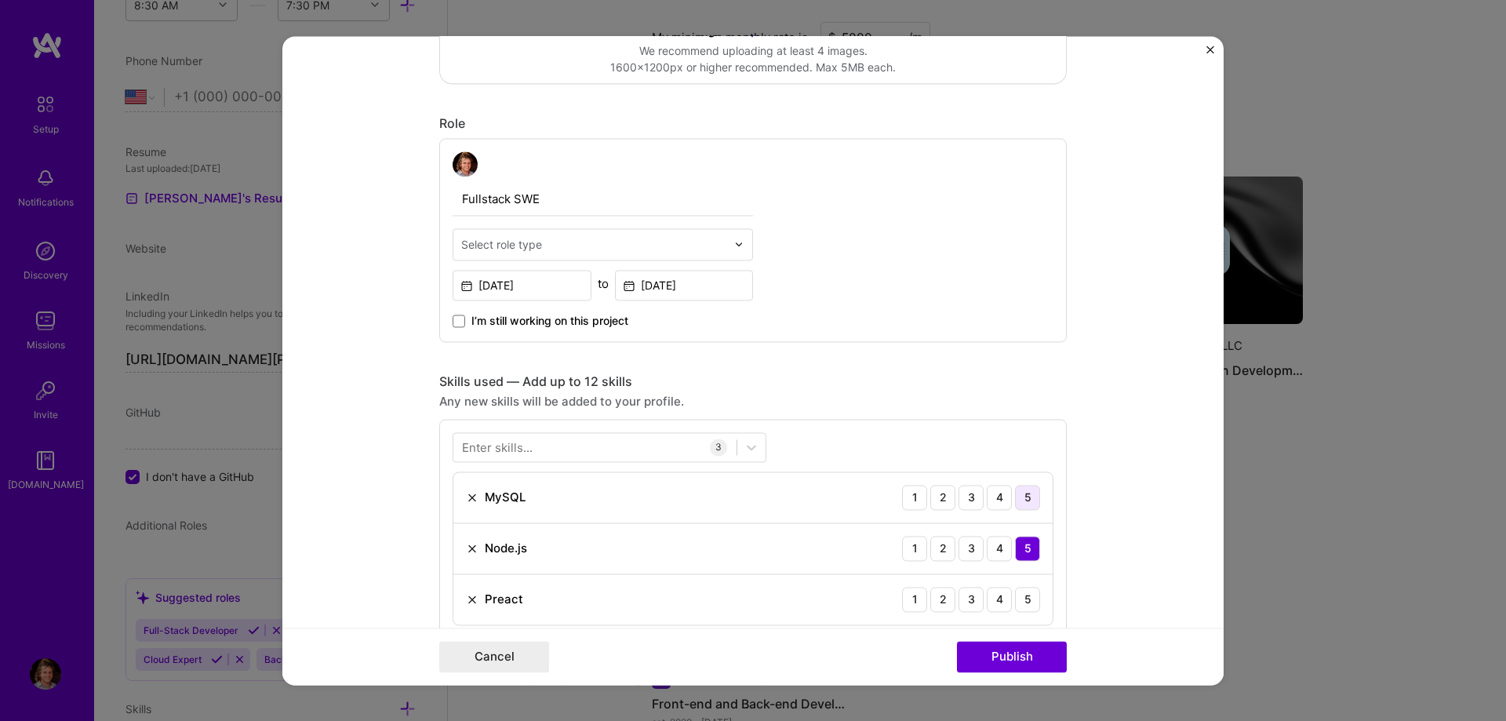
click at [1025, 503] on div "5" at bounding box center [1027, 497] width 25 height 25
click at [1031, 604] on div "5" at bounding box center [1027, 599] width 25 height 25
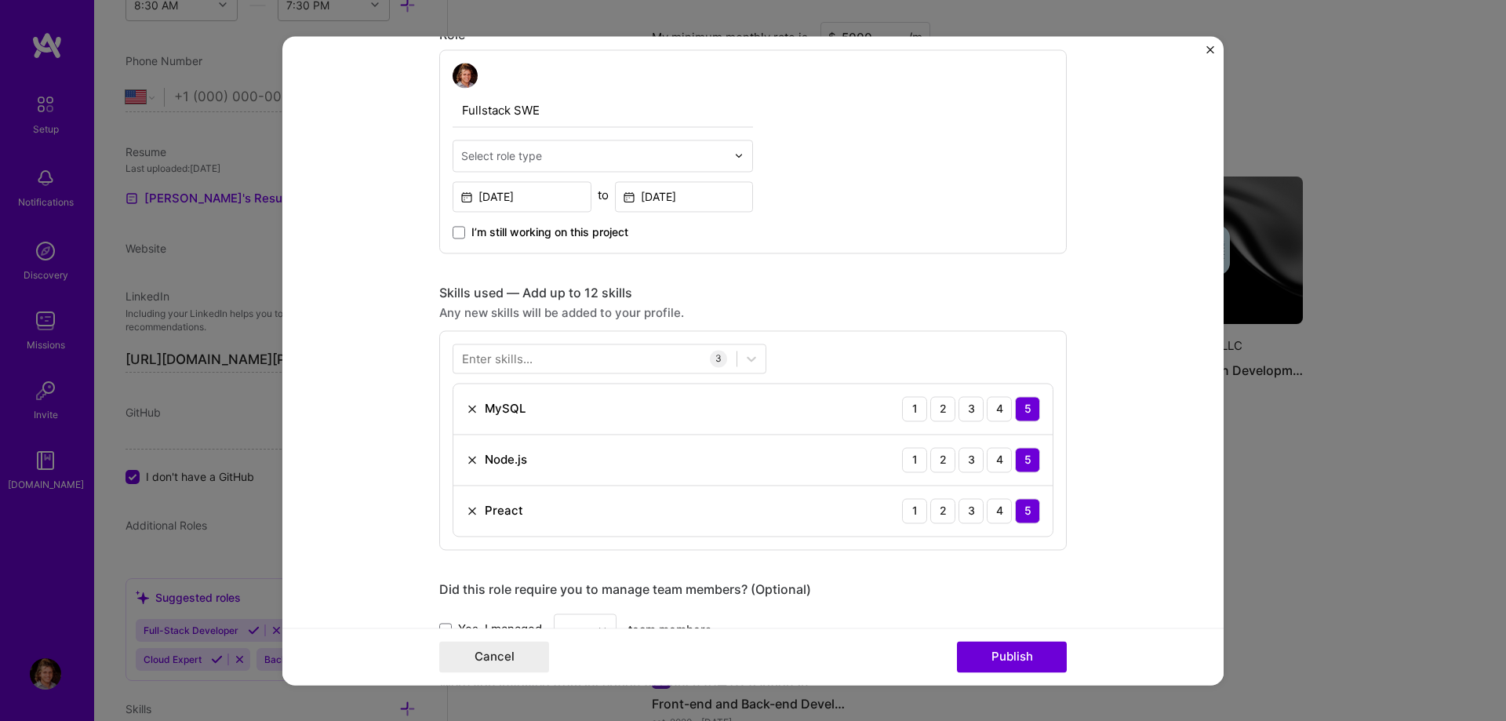
scroll to position [626, 0]
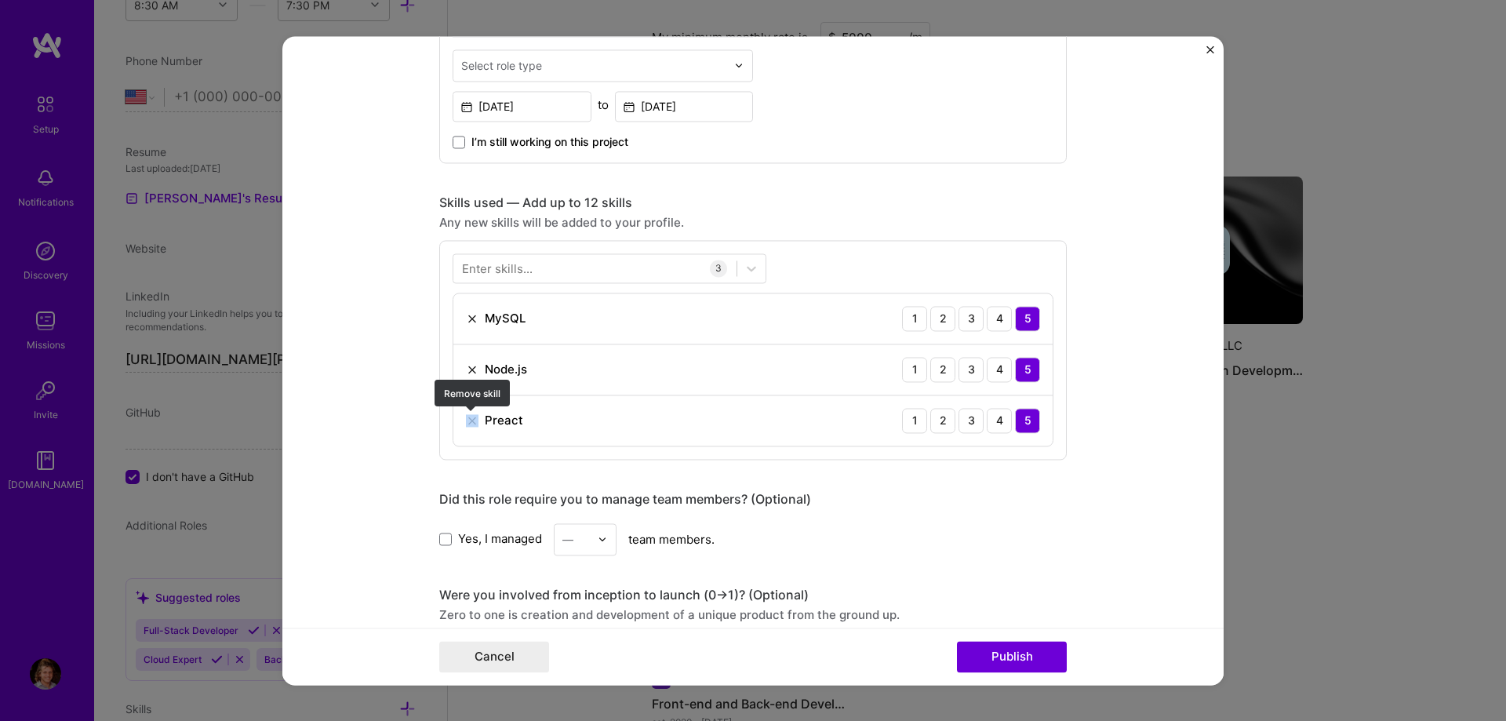
click at [482, 421] on div "Preact" at bounding box center [494, 420] width 57 height 16
click at [475, 417] on img at bounding box center [472, 420] width 13 height 13
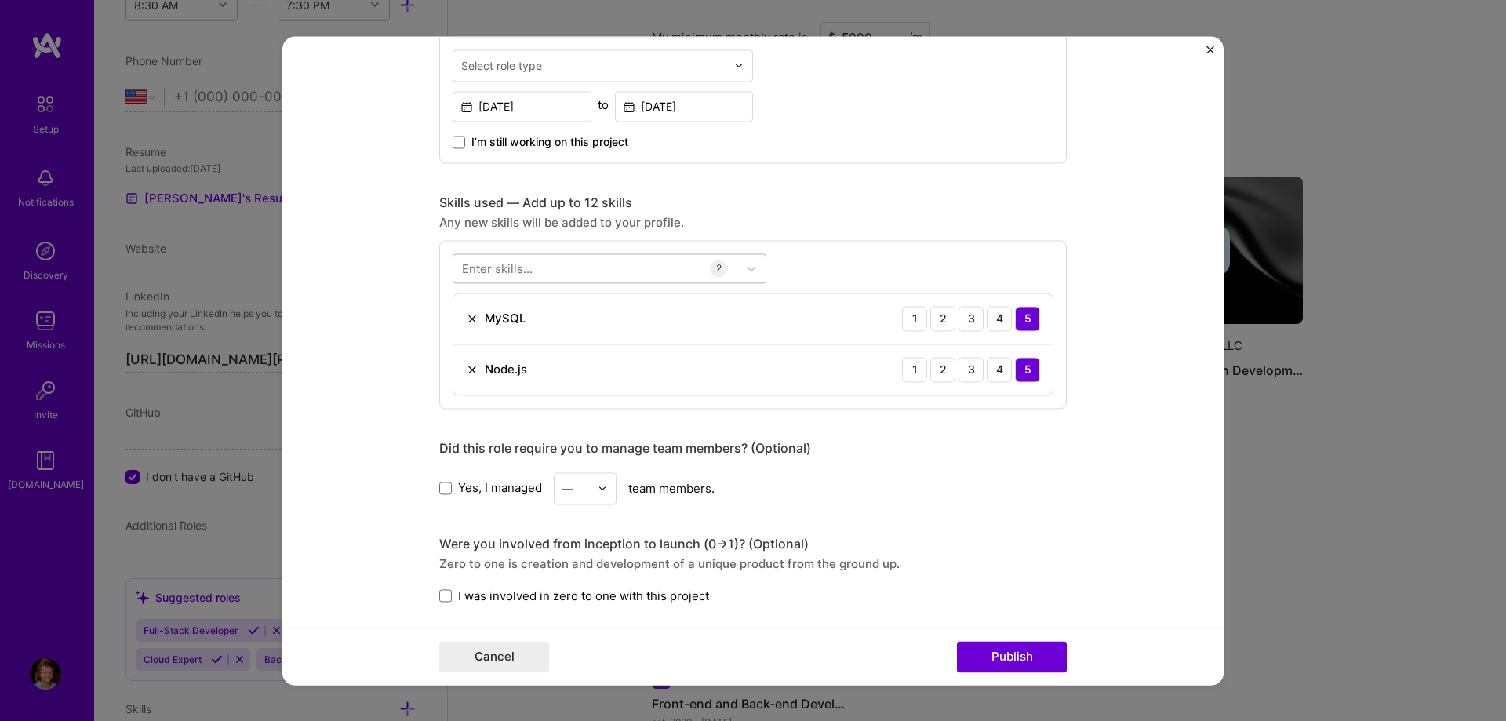
click at [509, 260] on div at bounding box center [594, 268] width 283 height 26
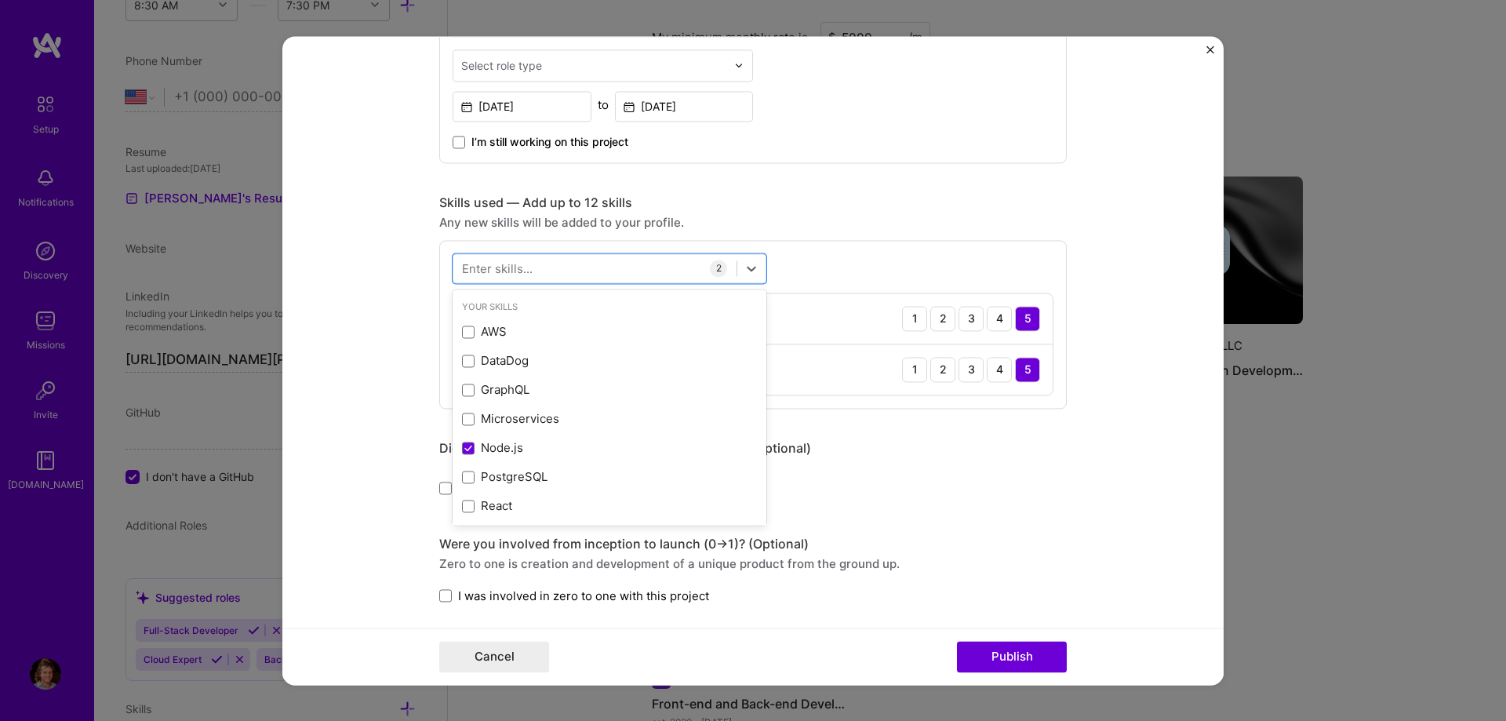
click at [509, 269] on div "Enter skills..." at bounding box center [497, 268] width 71 height 16
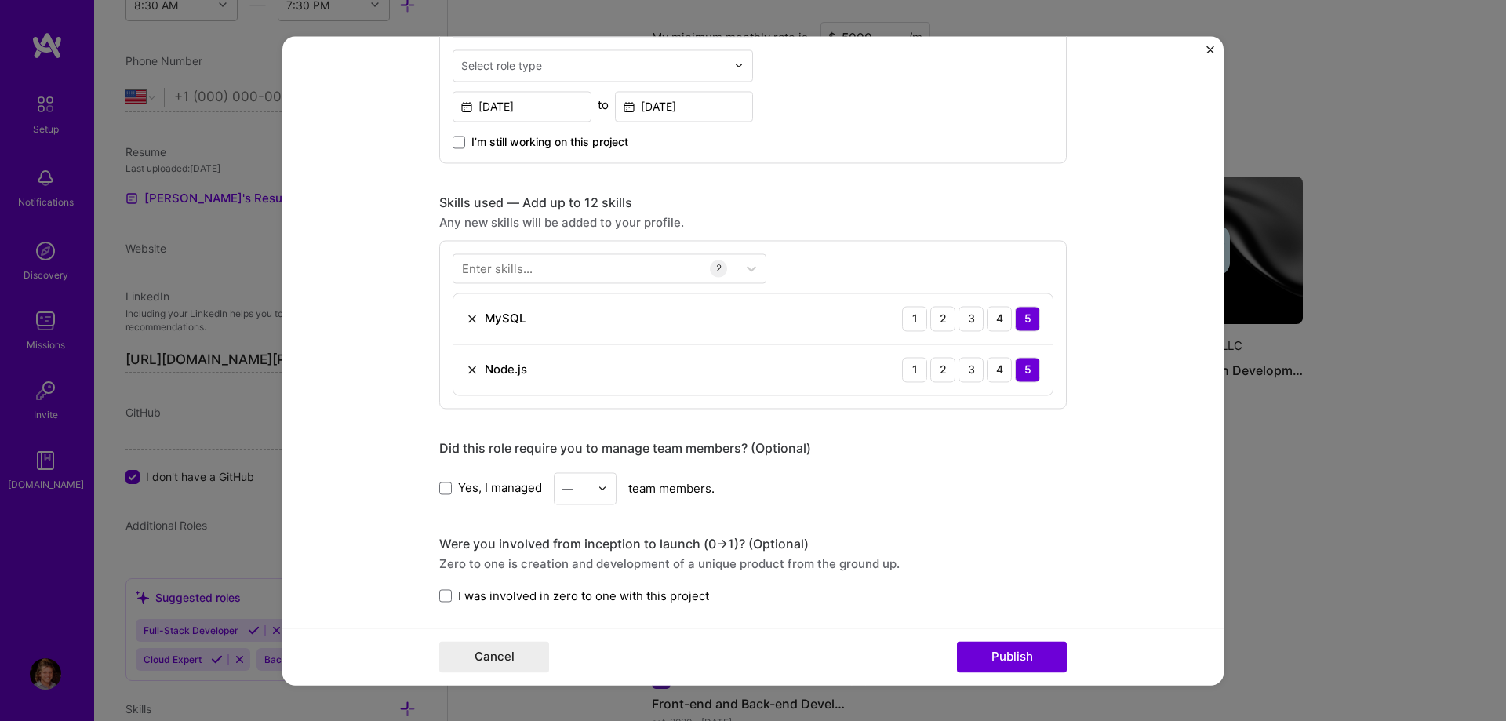
click at [509, 269] on div "Enter skills..." at bounding box center [497, 268] width 71 height 16
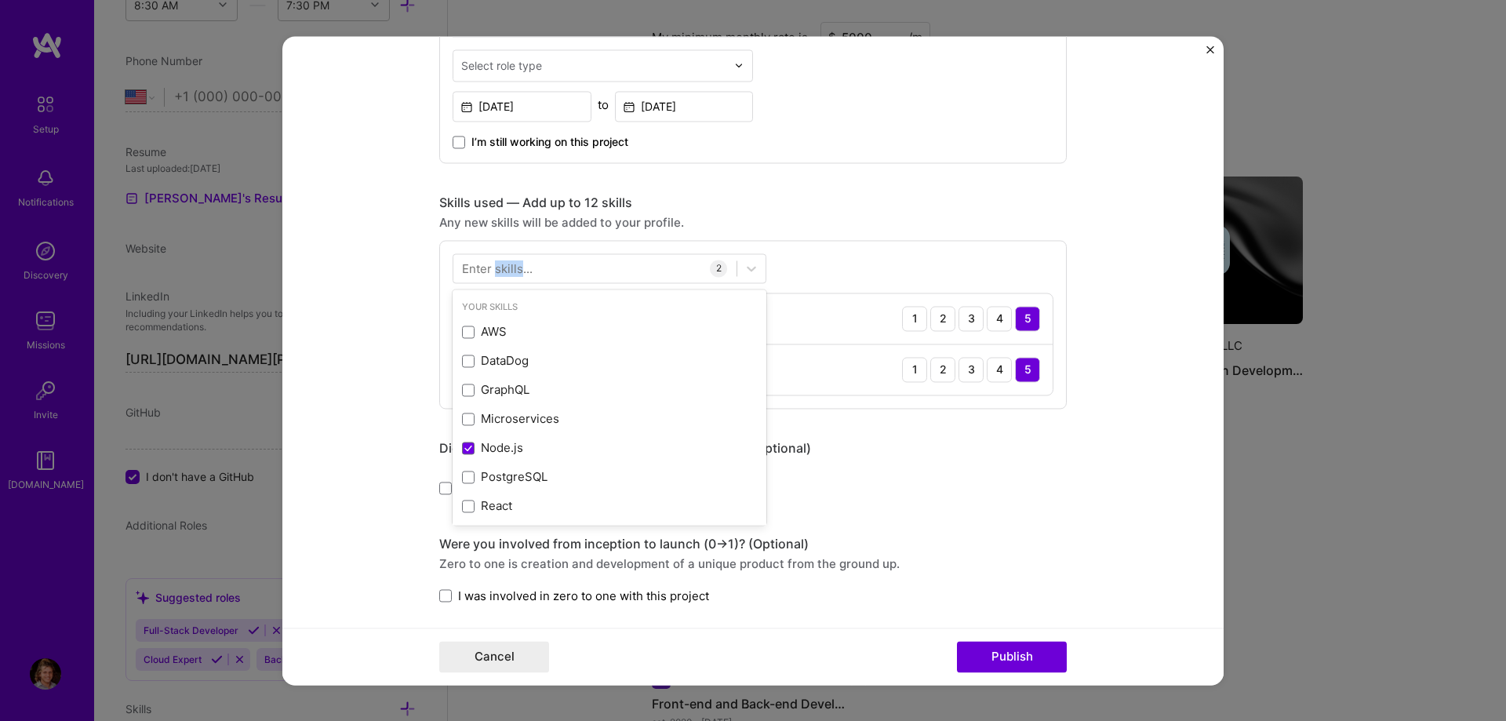
click at [509, 269] on div "Enter skills..." at bounding box center [497, 268] width 71 height 16
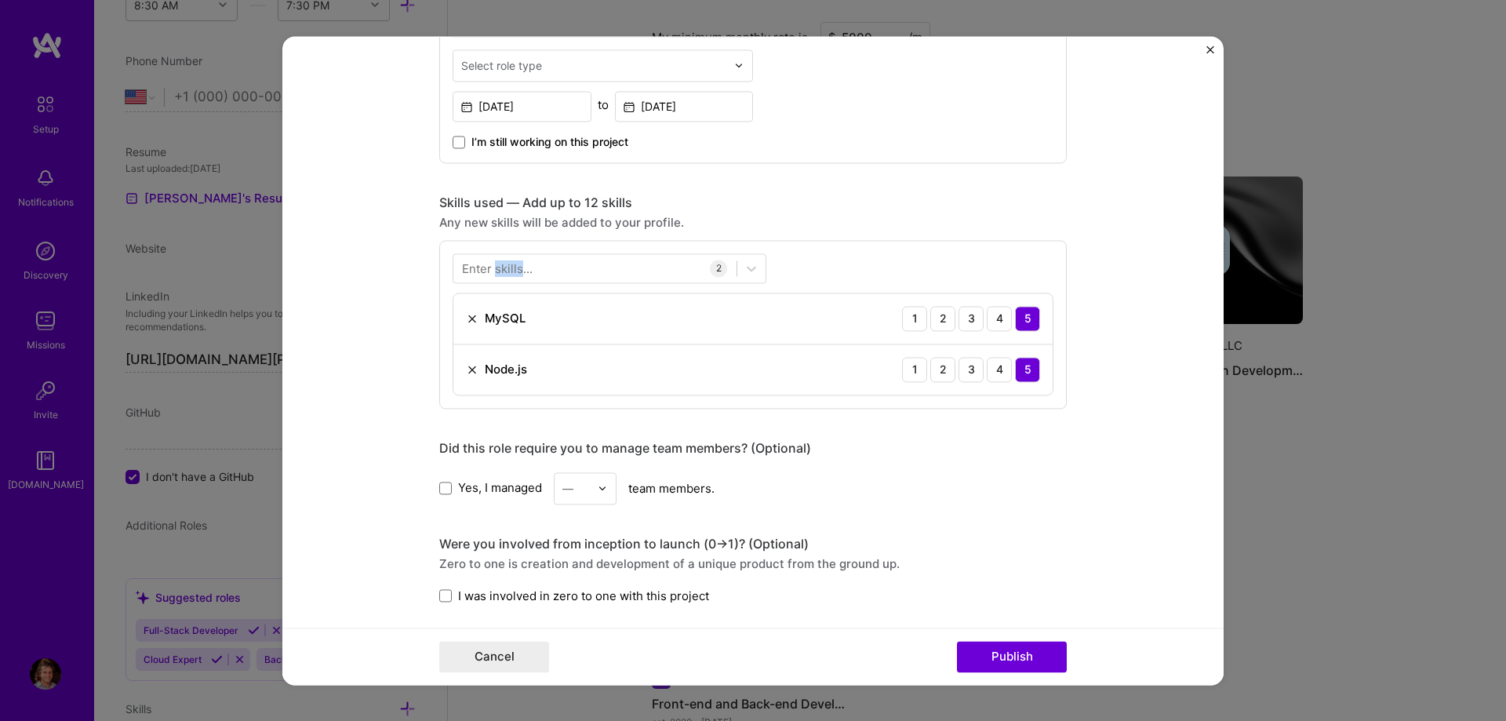
click at [509, 269] on div "Enter skills..." at bounding box center [497, 268] width 71 height 16
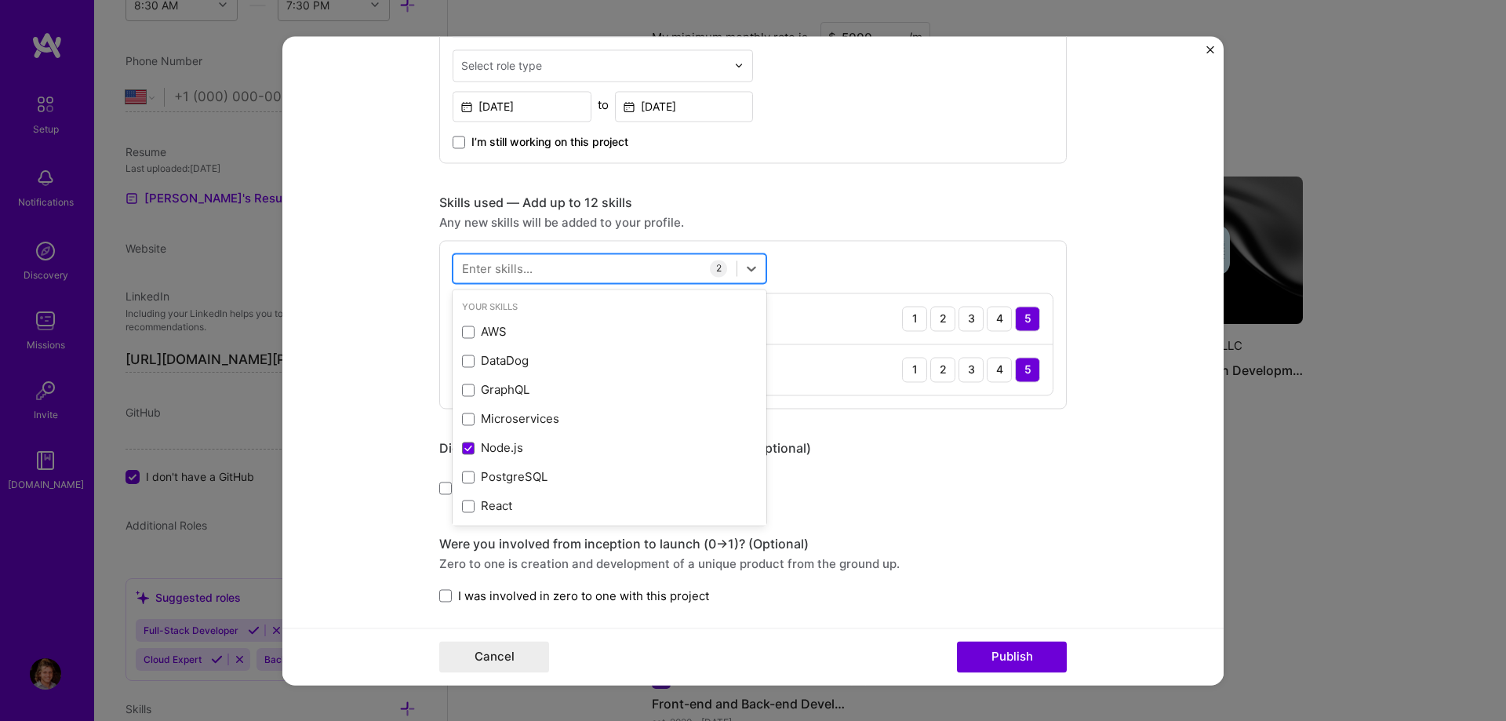
click at [588, 264] on div at bounding box center [594, 268] width 283 height 26
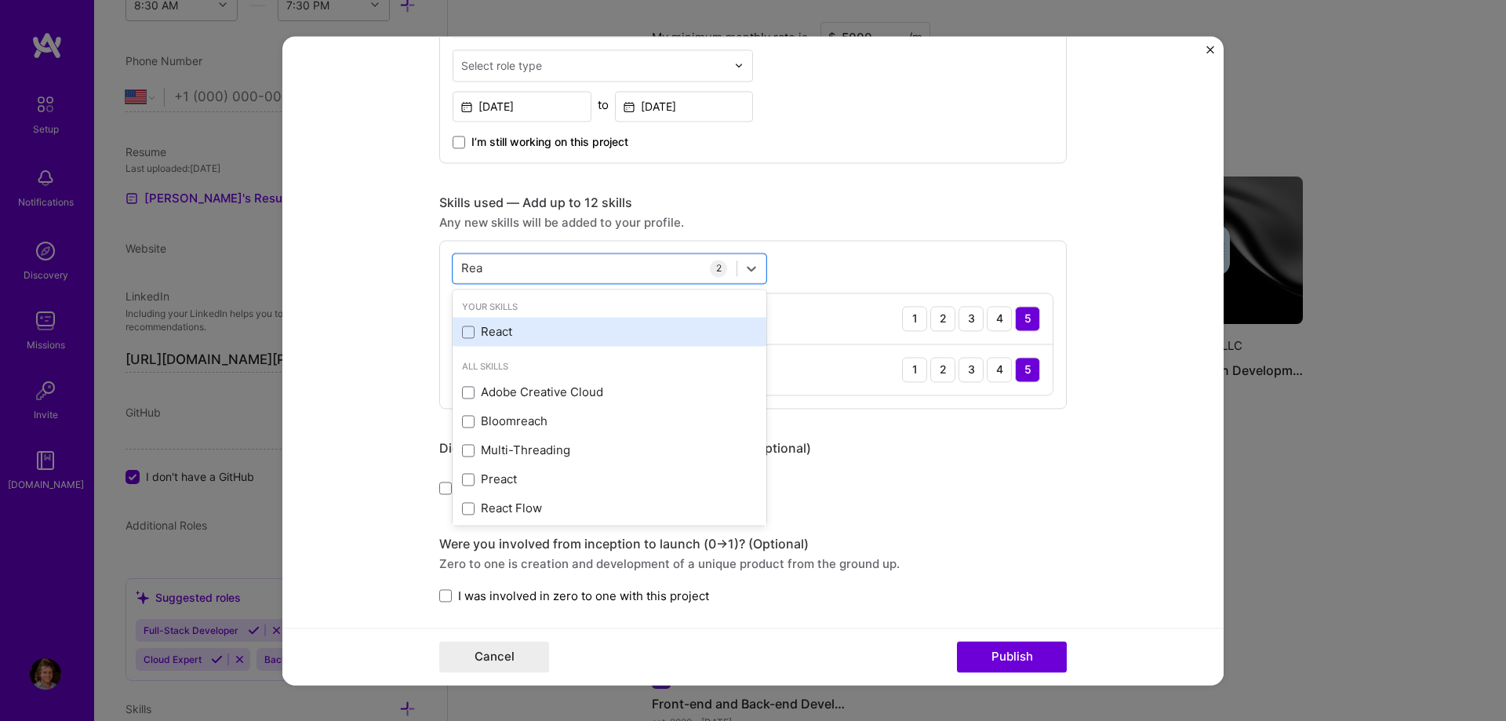
click at [522, 335] on div "React" at bounding box center [609, 332] width 295 height 16
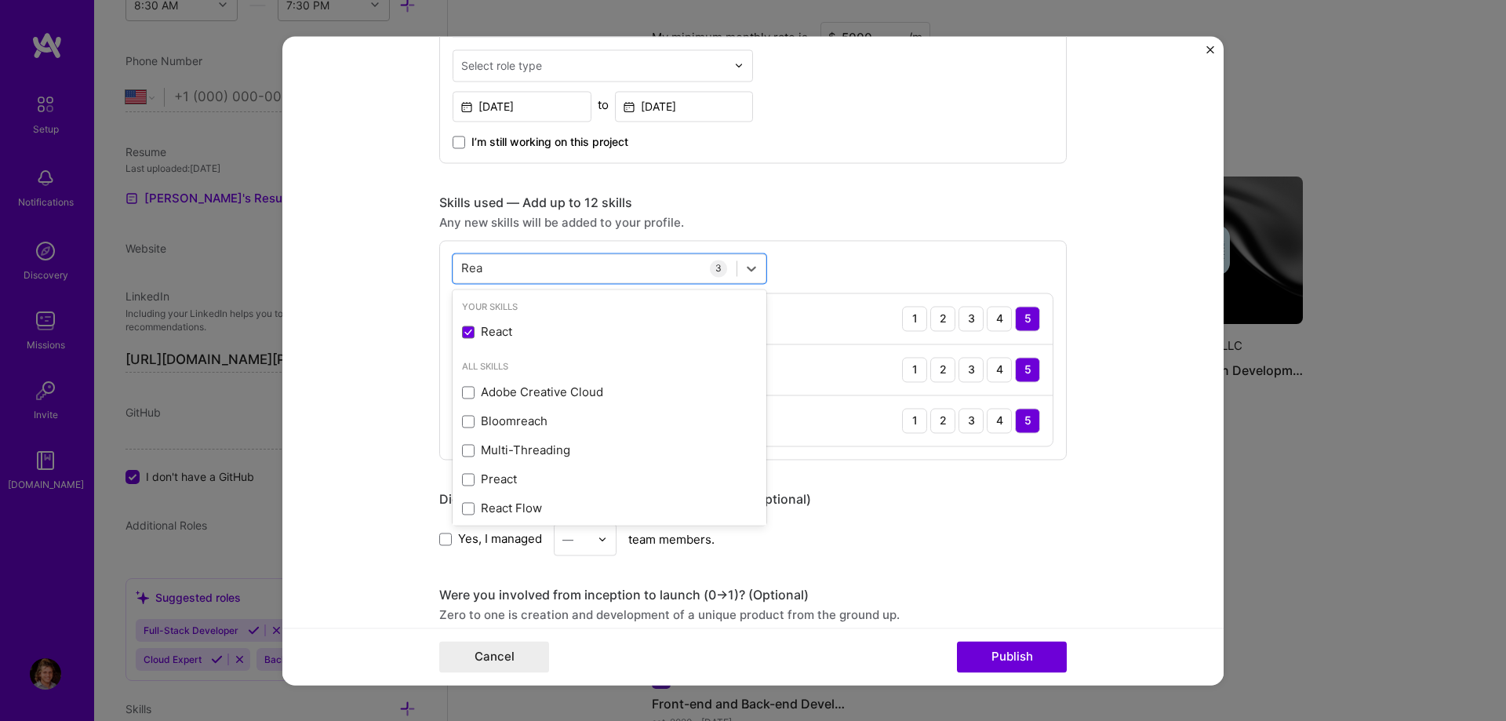
type input "Rea"
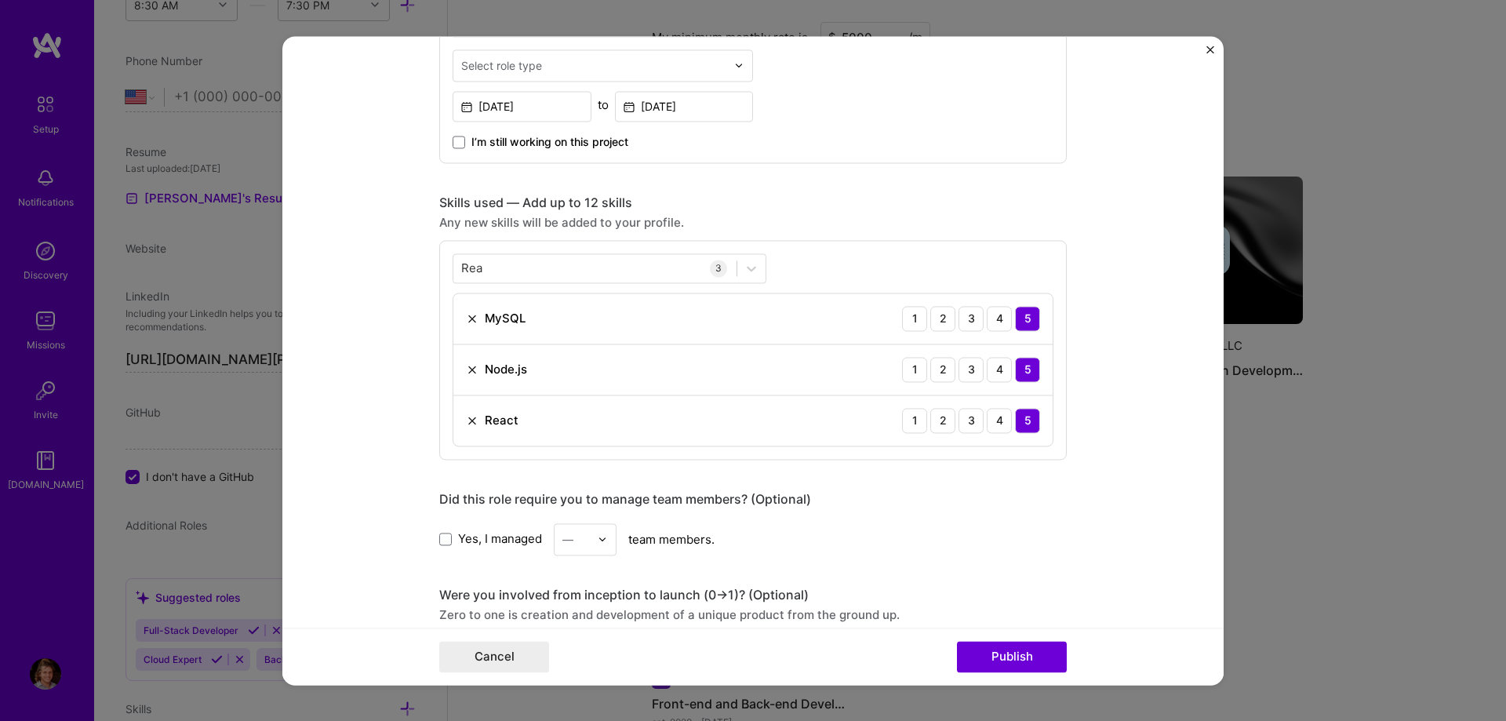
click at [388, 308] on form "Editing suggested project This project is suggested based on your LinkedIn, res…" at bounding box center [752, 360] width 941 height 649
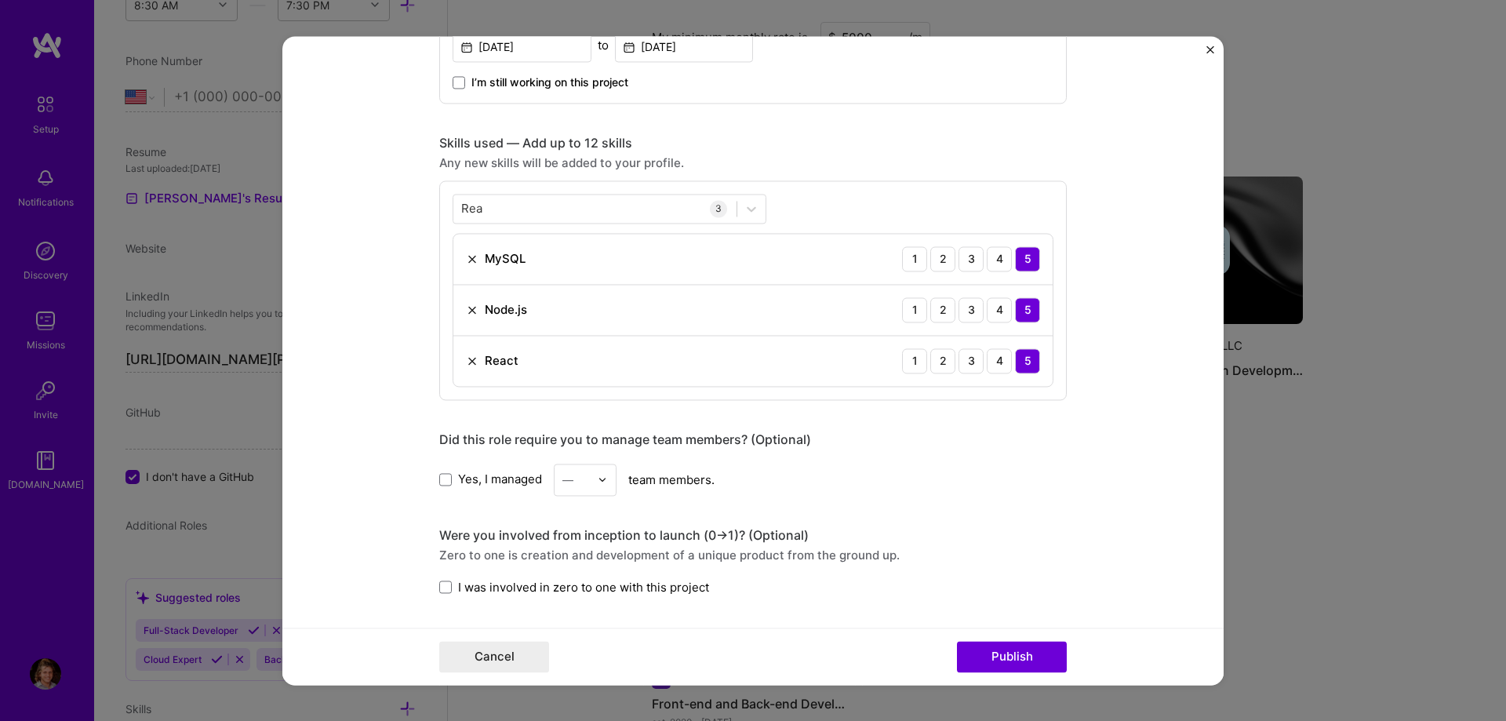
scroll to position [715, 0]
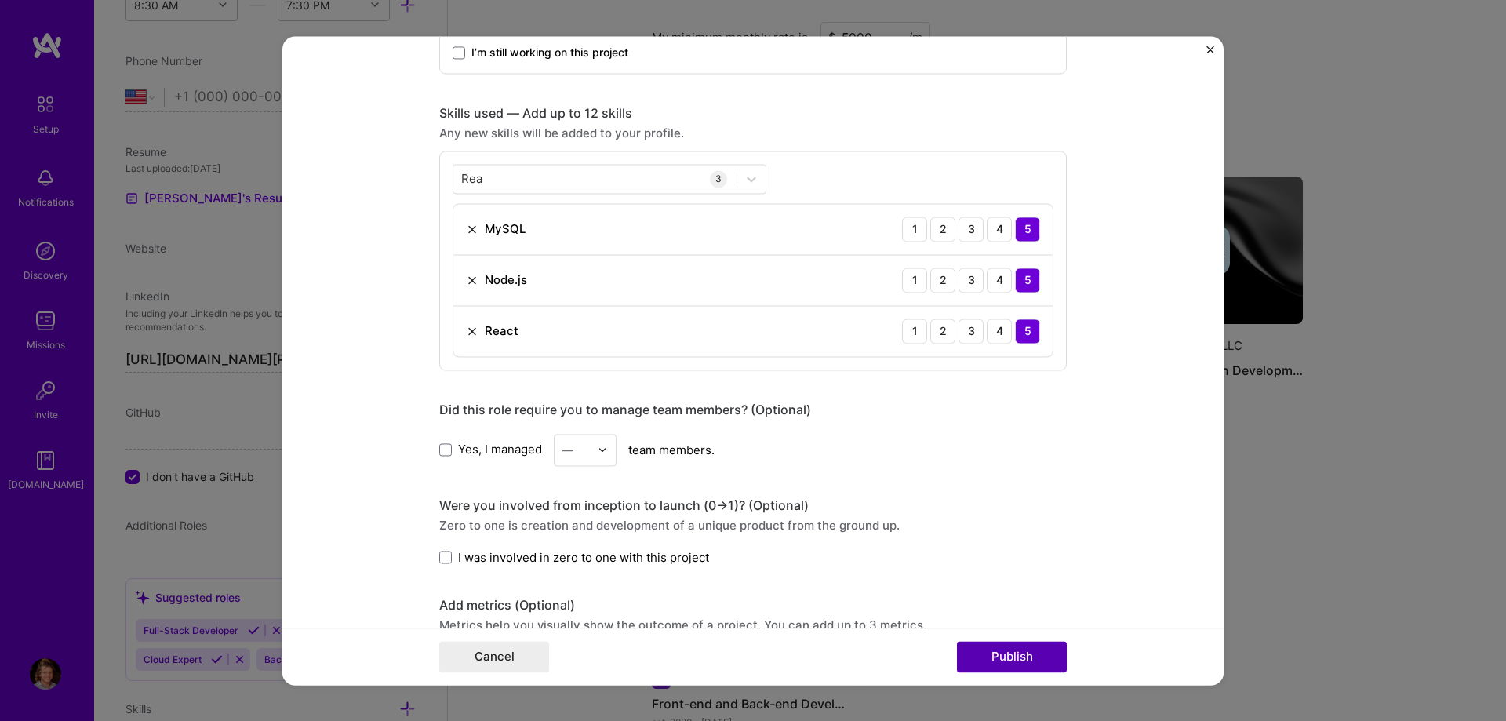
click at [983, 647] on button "Publish" at bounding box center [1012, 656] width 110 height 31
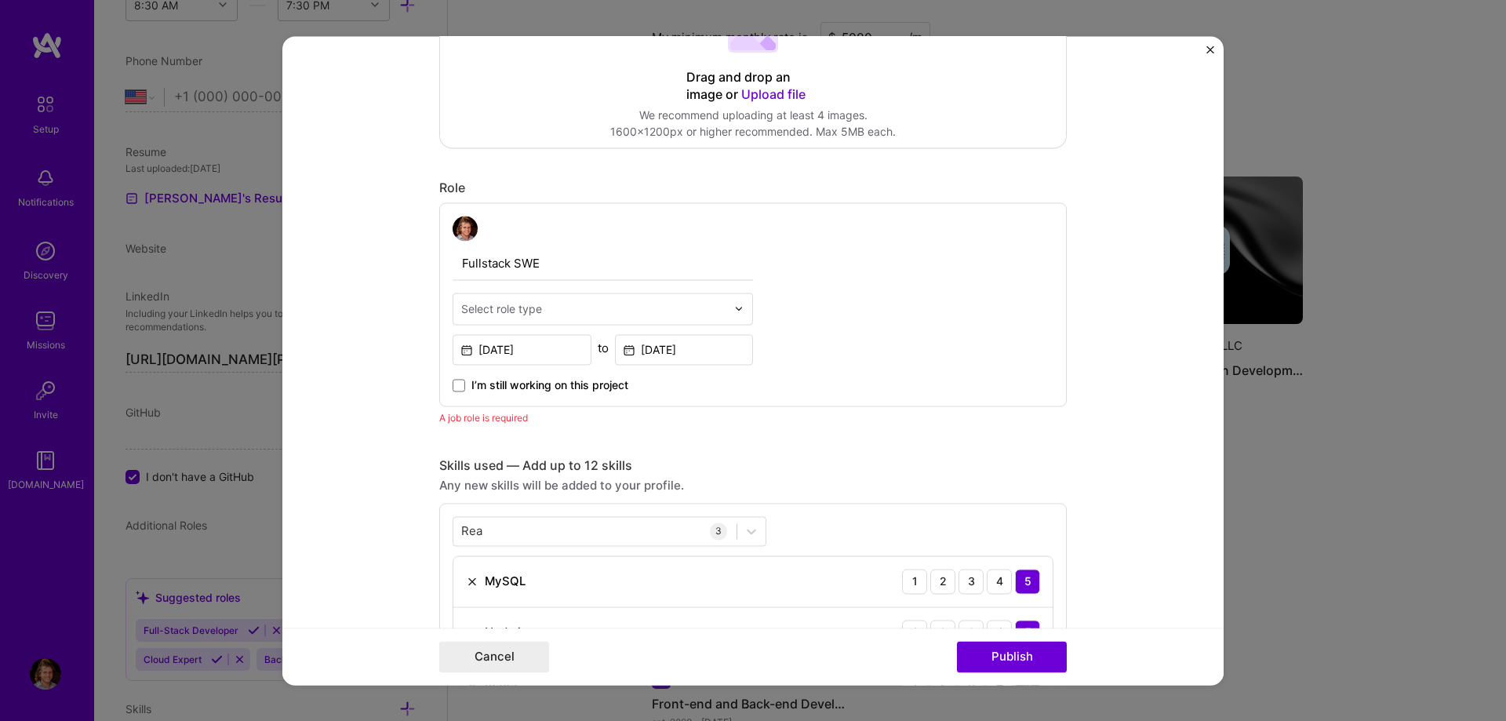
scroll to position [382, 0]
click at [541, 307] on div "Select role type" at bounding box center [501, 309] width 81 height 16
type input "Full"
click at [538, 361] on div "Full-Stack Developer" at bounding box center [602, 351] width 291 height 29
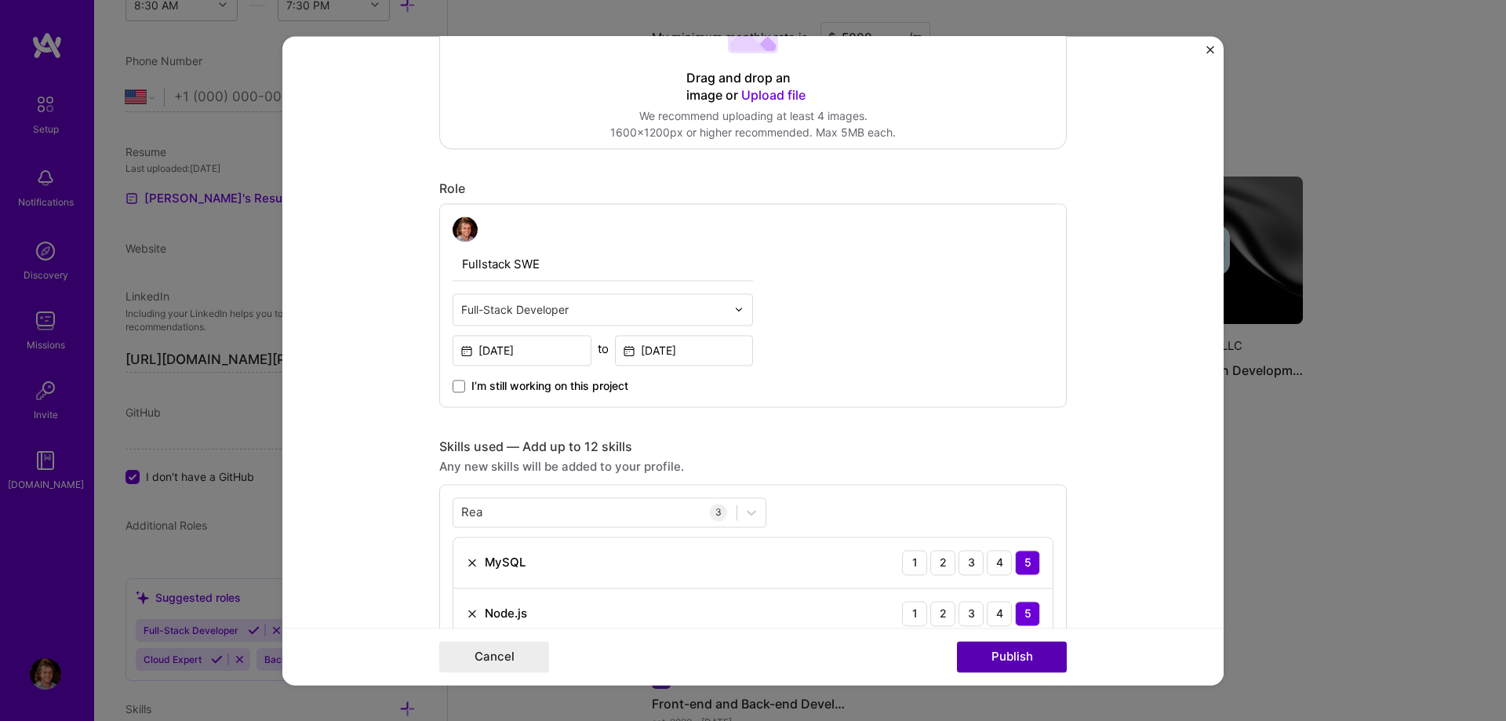
click at [978, 657] on button "Publish" at bounding box center [1012, 656] width 110 height 31
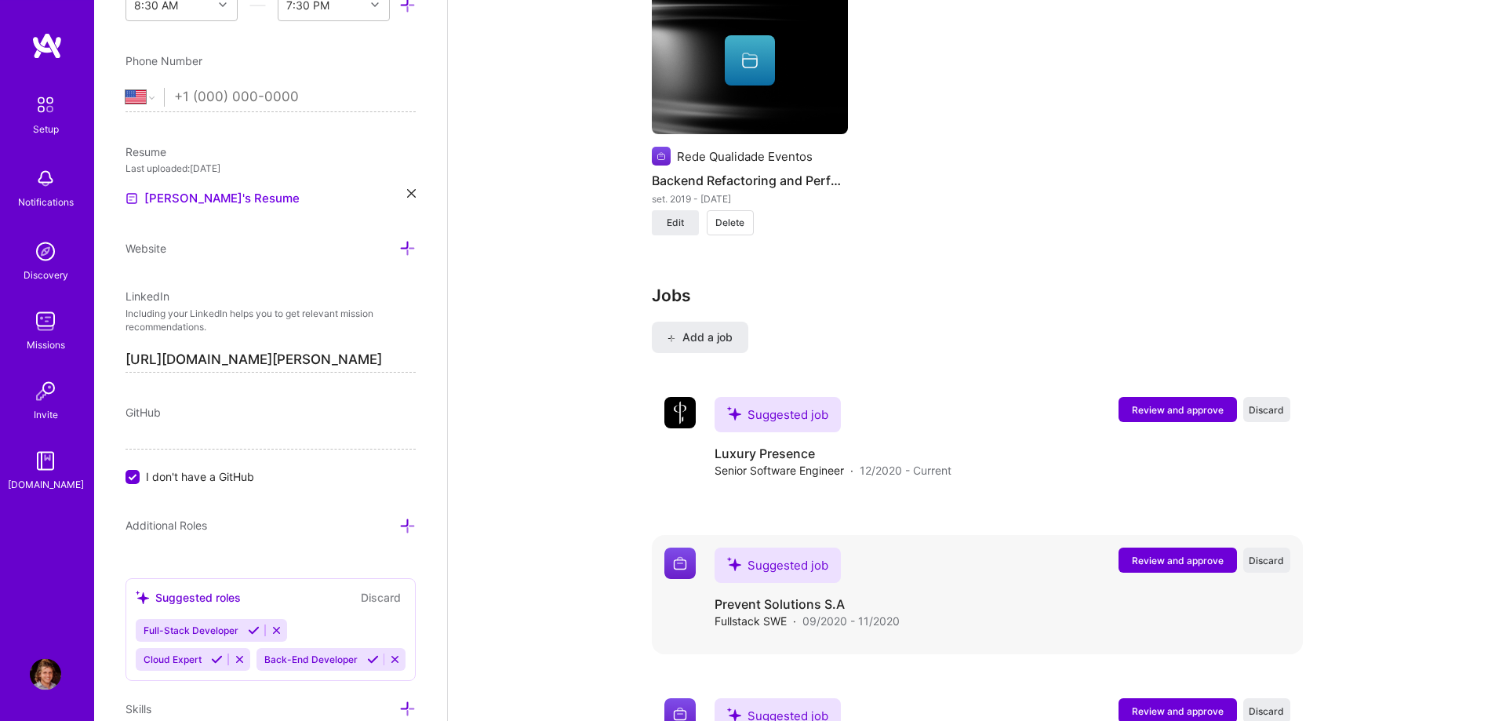
scroll to position [1826, 0]
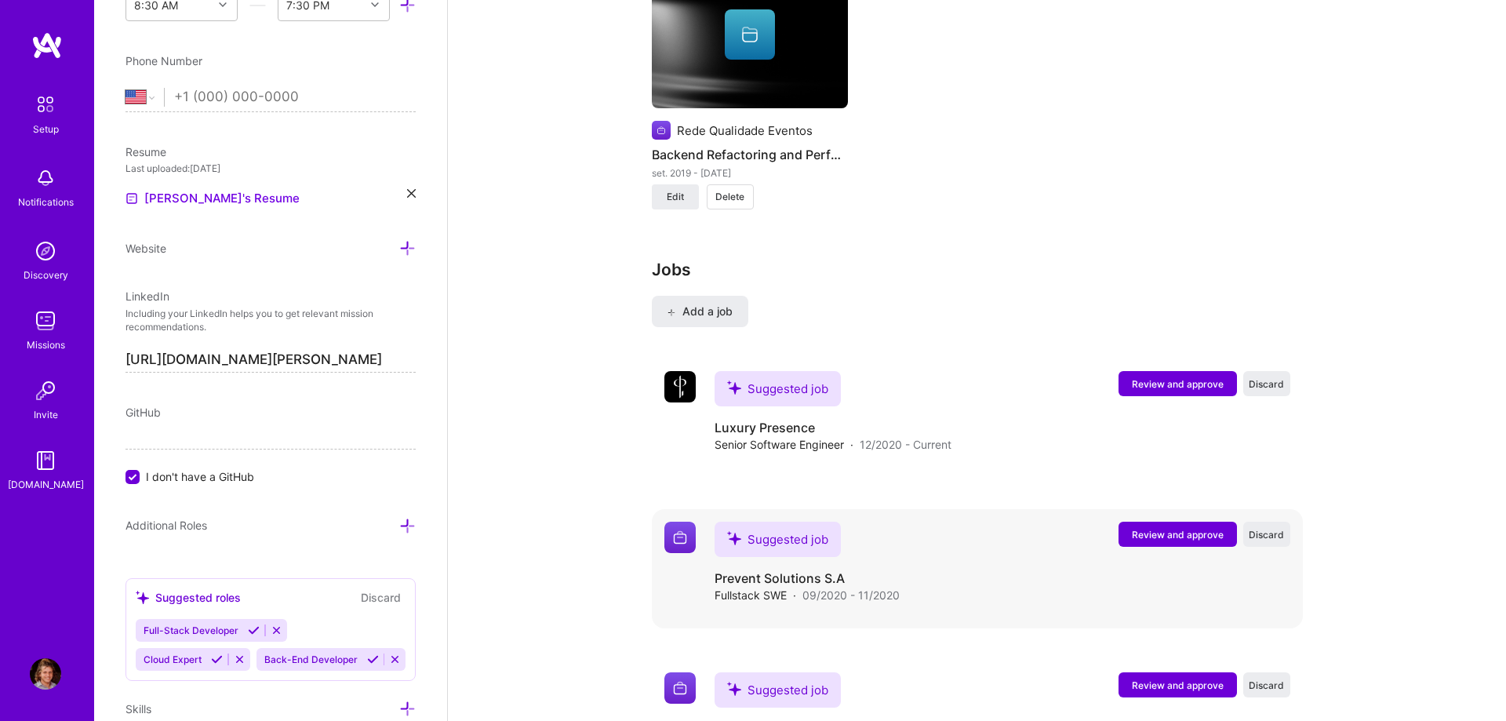
click at [1171, 528] on span "Review and approve" at bounding box center [1178, 534] width 92 height 13
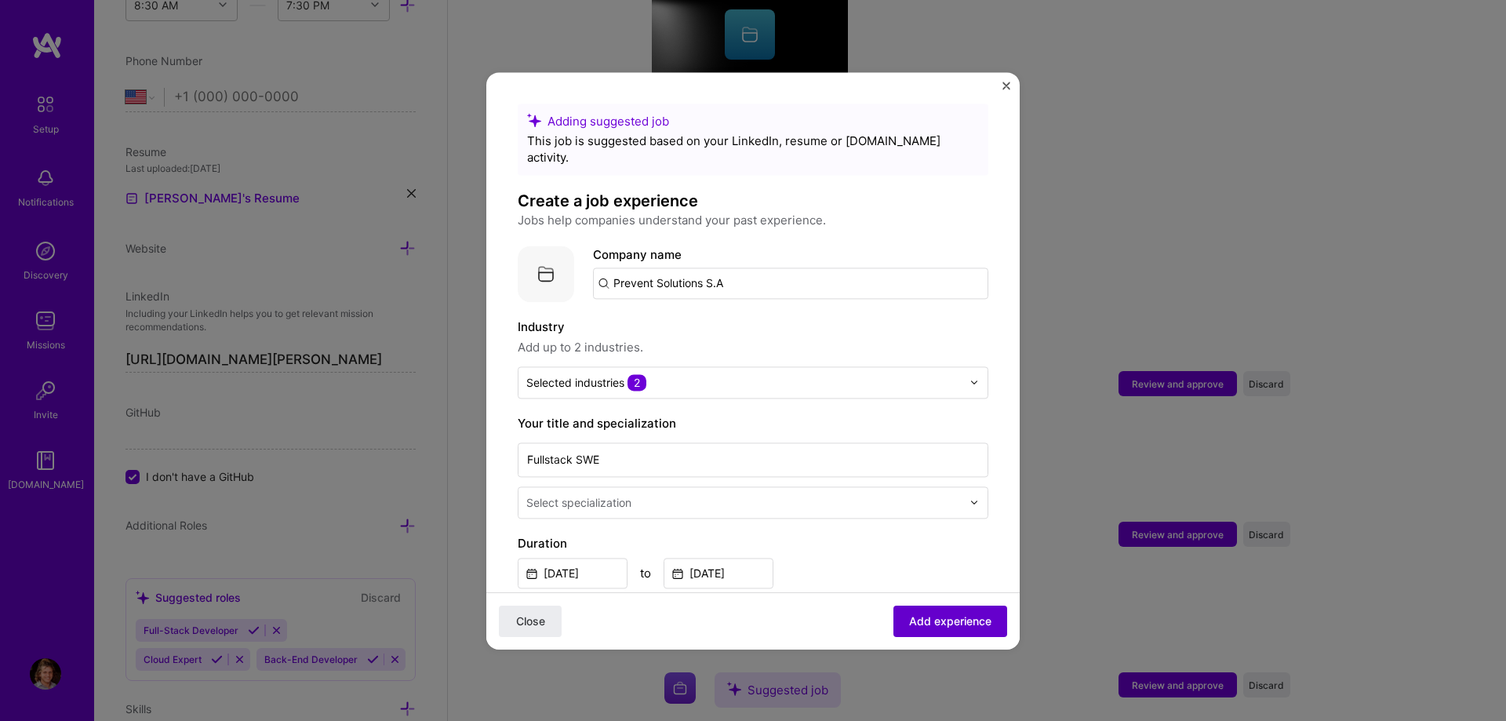
click at [959, 614] on span "Add experience" at bounding box center [950, 621] width 82 height 16
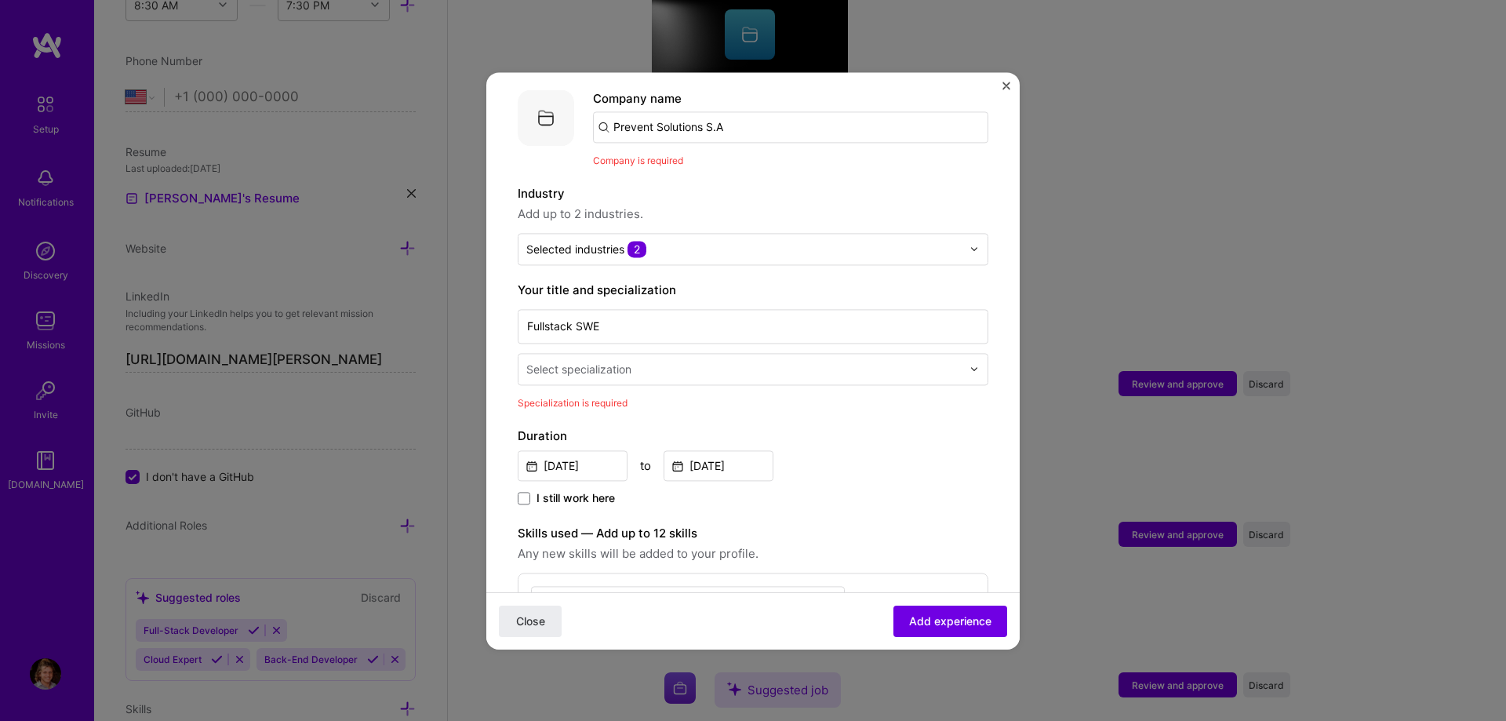
scroll to position [157, 0]
click at [613, 360] on div "Select specialization" at bounding box center [578, 368] width 105 height 16
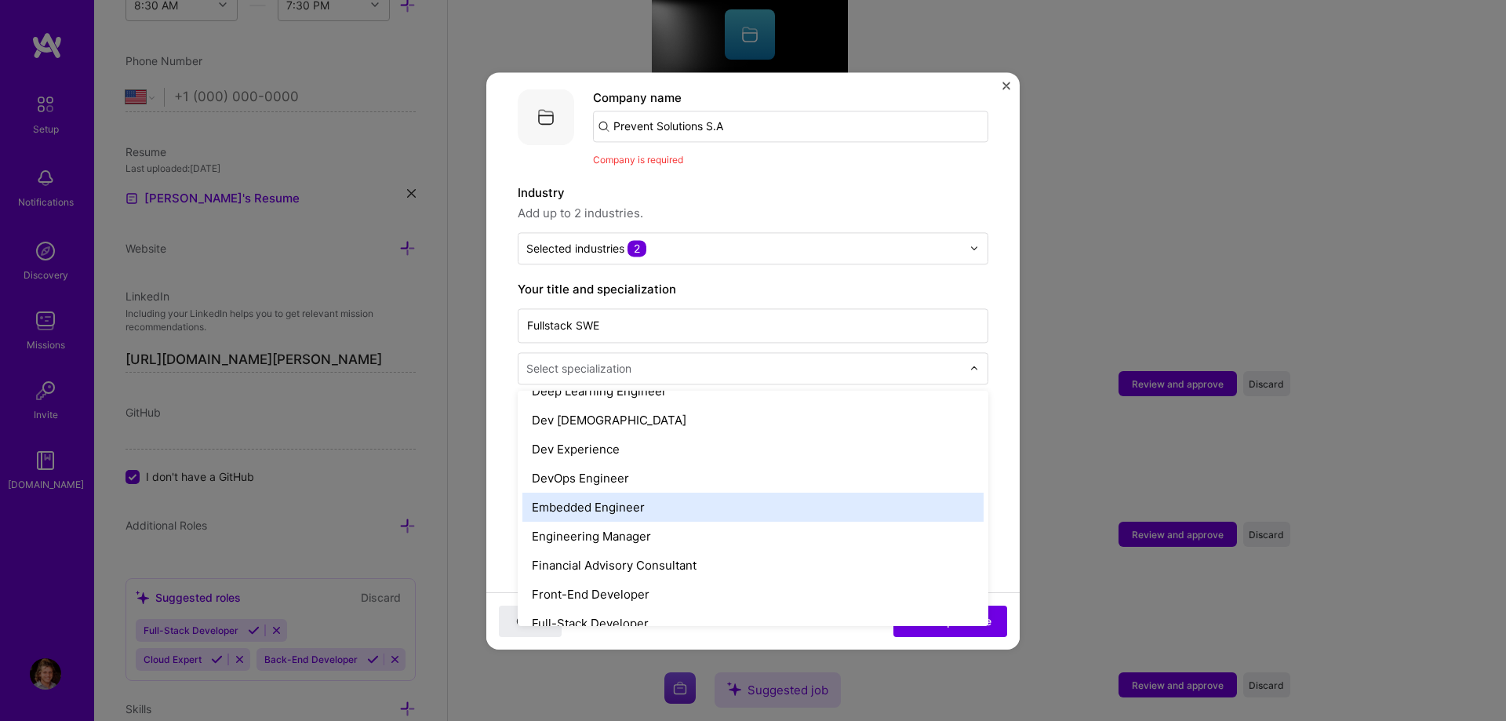
scroll to position [894, 0]
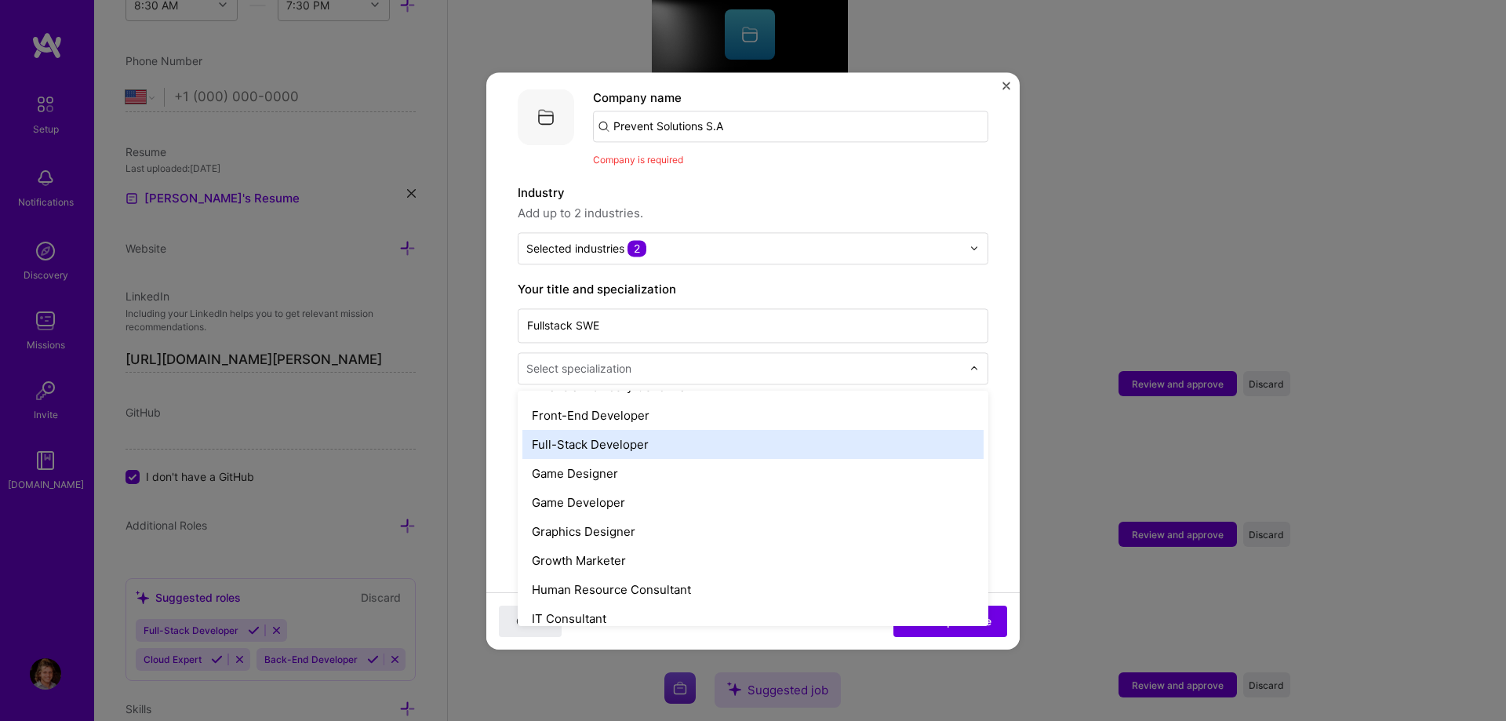
click at [646, 431] on div "Full-Stack Developer" at bounding box center [752, 444] width 461 height 29
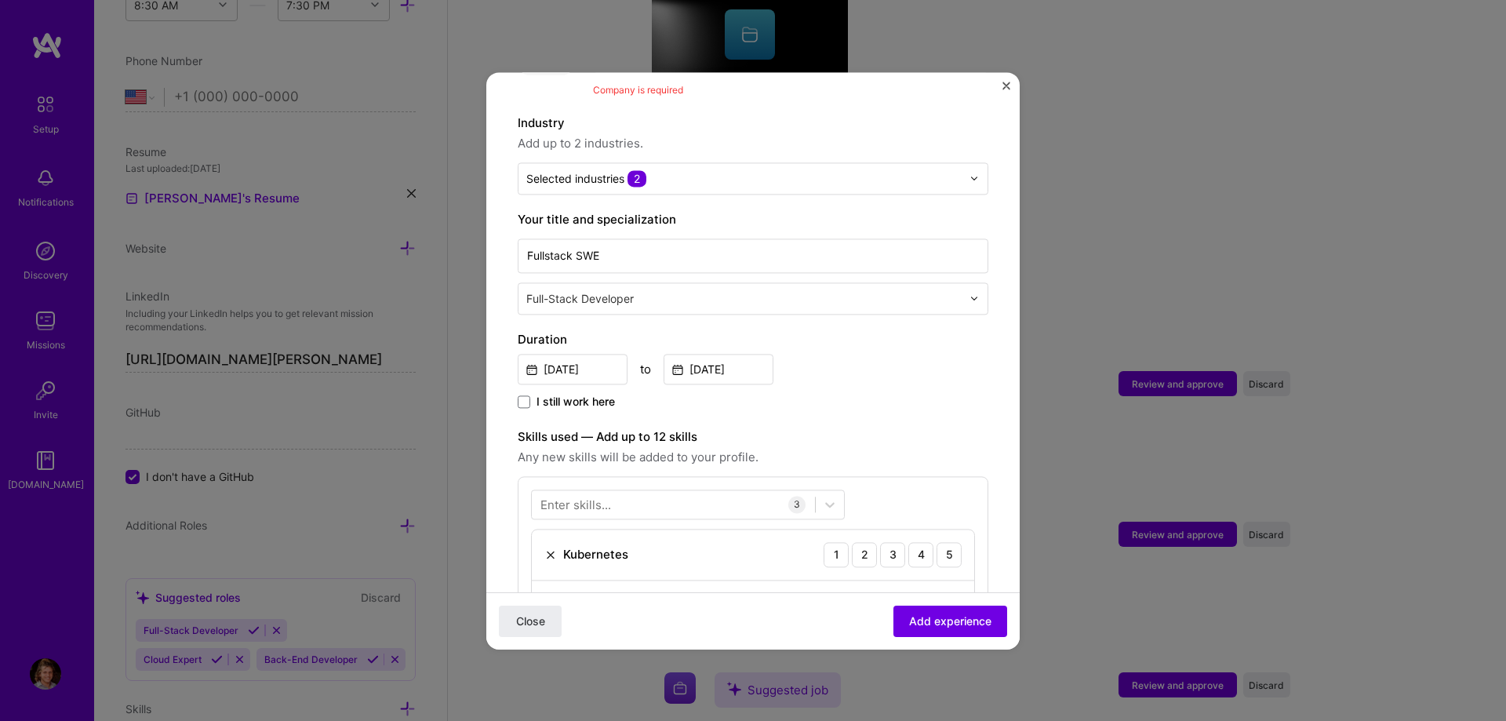
scroll to position [336, 0]
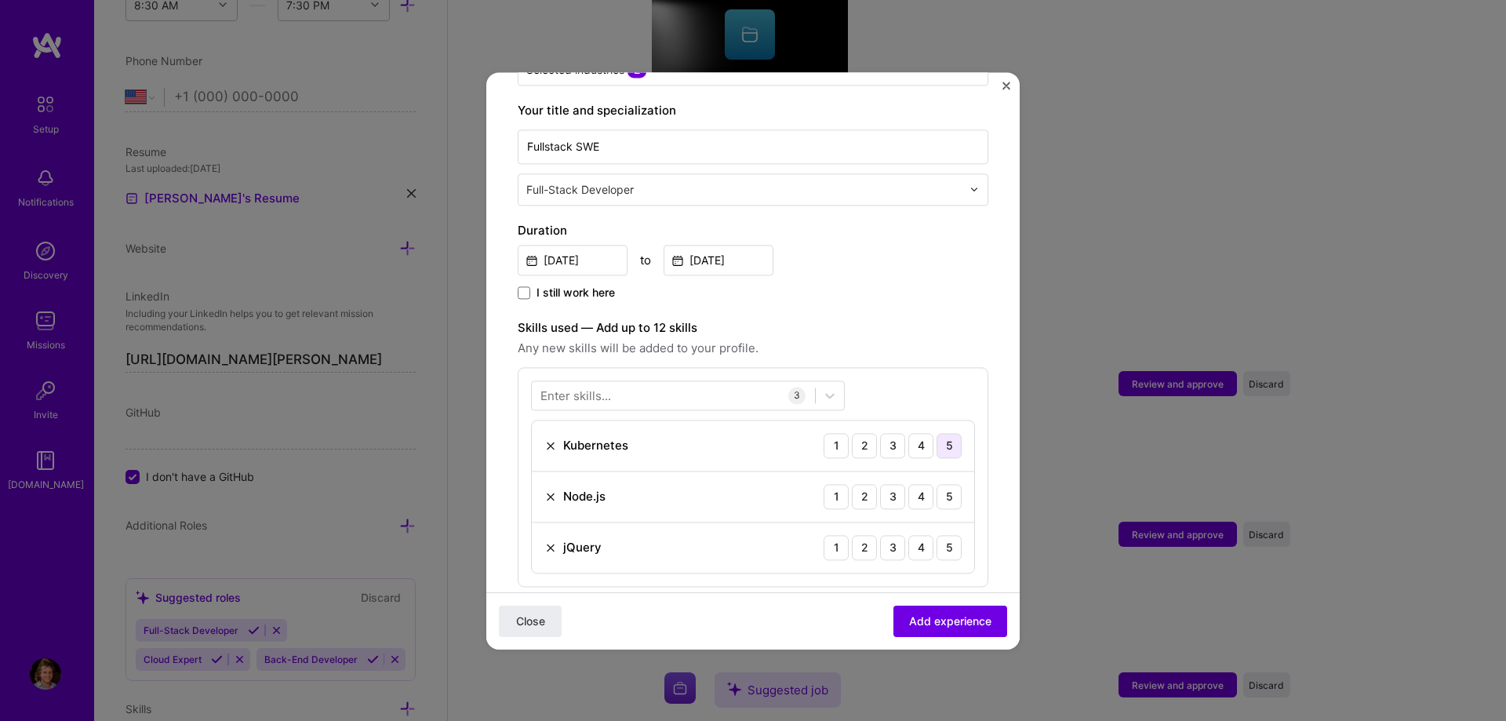
click at [948, 433] on div "5" at bounding box center [949, 445] width 25 height 25
click at [948, 484] on div "5" at bounding box center [949, 496] width 25 height 25
click at [948, 535] on div "5" at bounding box center [949, 547] width 25 height 25
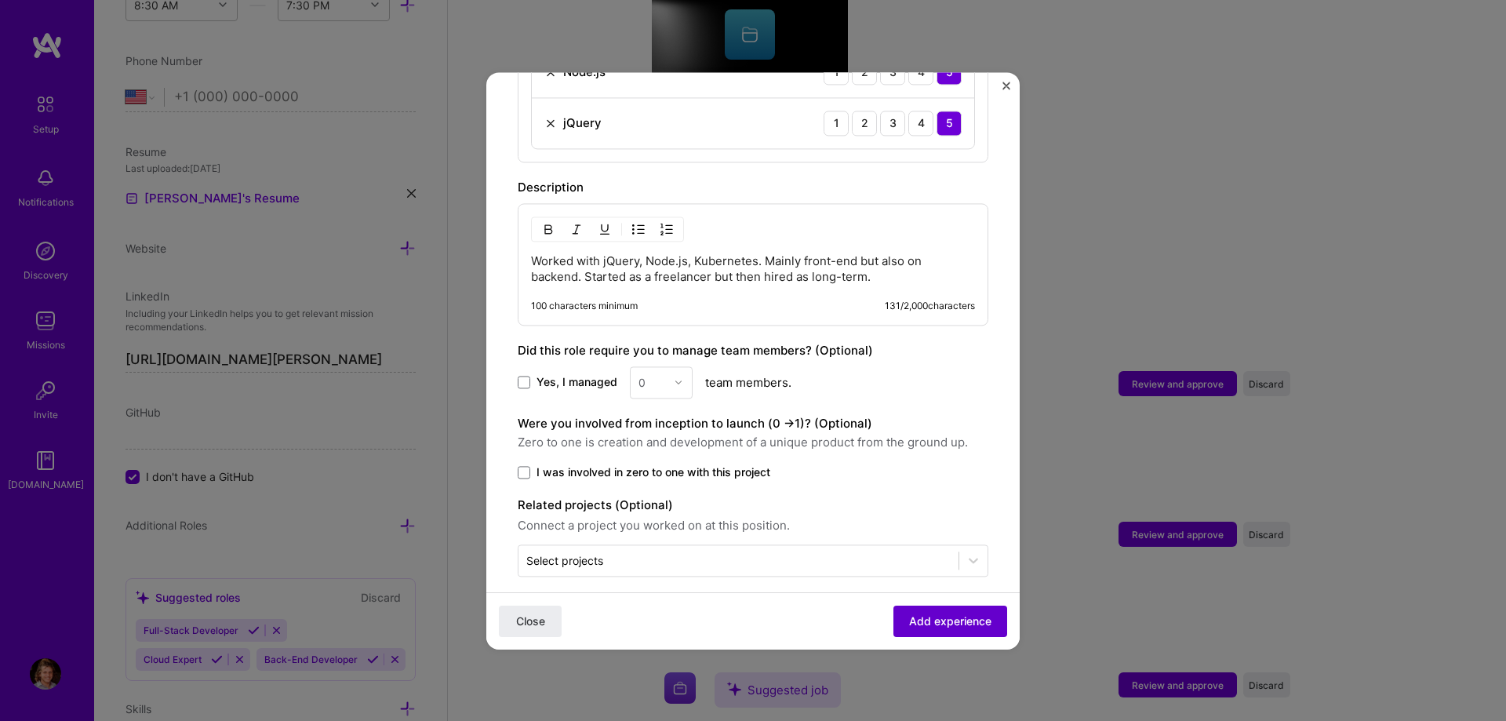
click at [936, 621] on span "Add experience" at bounding box center [950, 621] width 82 height 16
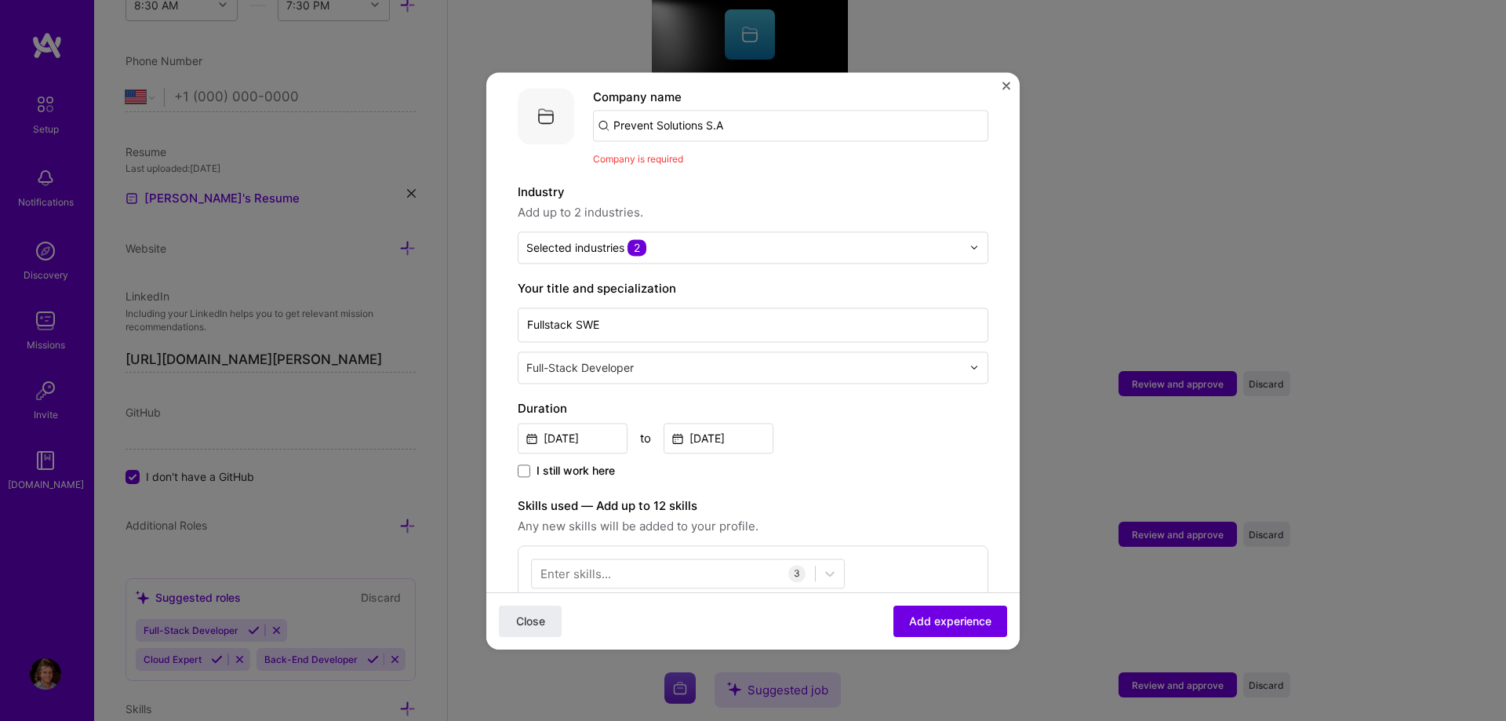
scroll to position [157, 0]
click at [671, 122] on input "Prevent Solutions S.A" at bounding box center [790, 126] width 395 height 31
click at [782, 111] on input "Prevent Solutions S.A" at bounding box center [790, 126] width 395 height 31
type input "Prevent Solutions S.A"
click at [742, 156] on div "Prevent Solutions S.A" at bounding box center [749, 169] width 136 height 27
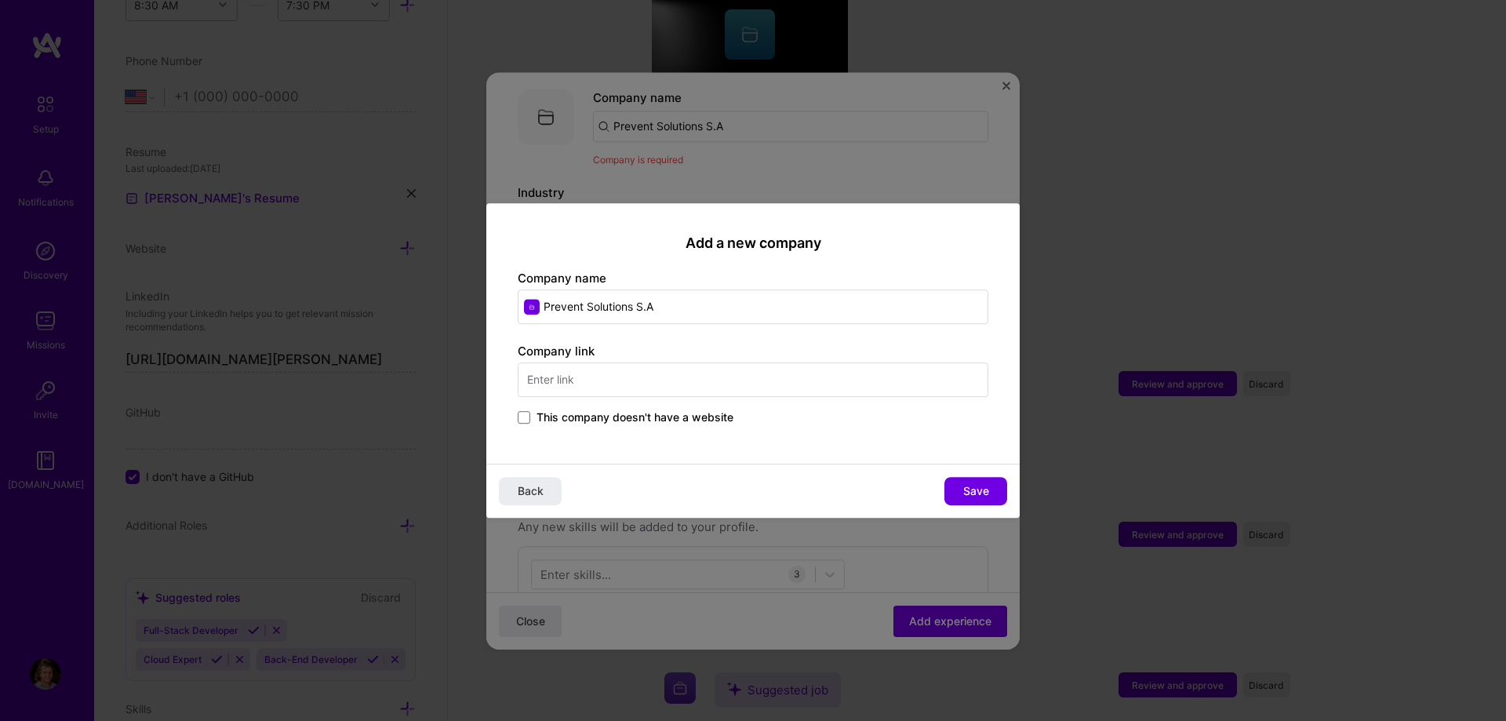
click at [668, 405] on div "Company link This company doesn't have a website" at bounding box center [753, 385] width 471 height 85
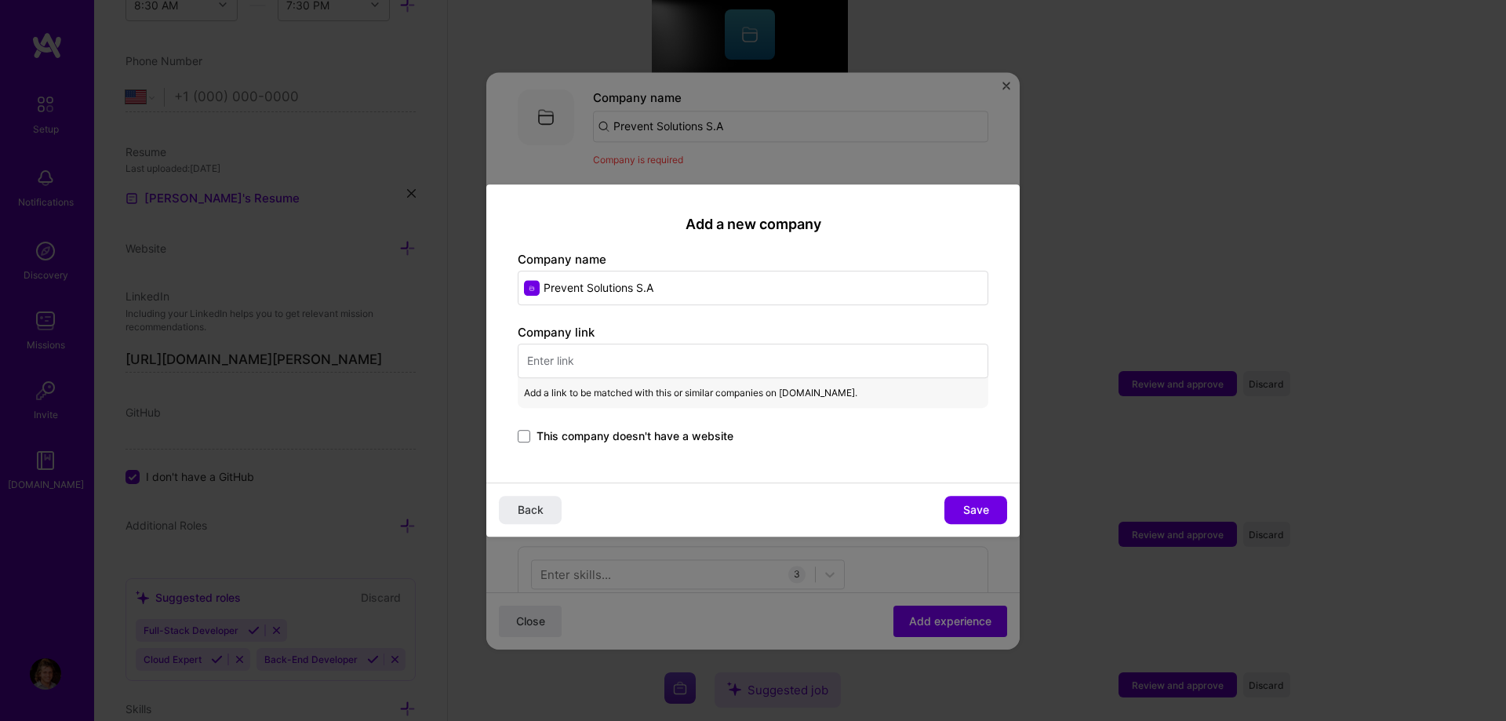
click at [668, 417] on div "Company link Add a link to be matched with this or similar companies on [DOMAIN…" at bounding box center [753, 385] width 471 height 122
click at [676, 442] on span "This company doesn't have a website" at bounding box center [635, 436] width 197 height 16
click at [0, 0] on input "This company doesn't have a website" at bounding box center [0, 0] width 0 height 0
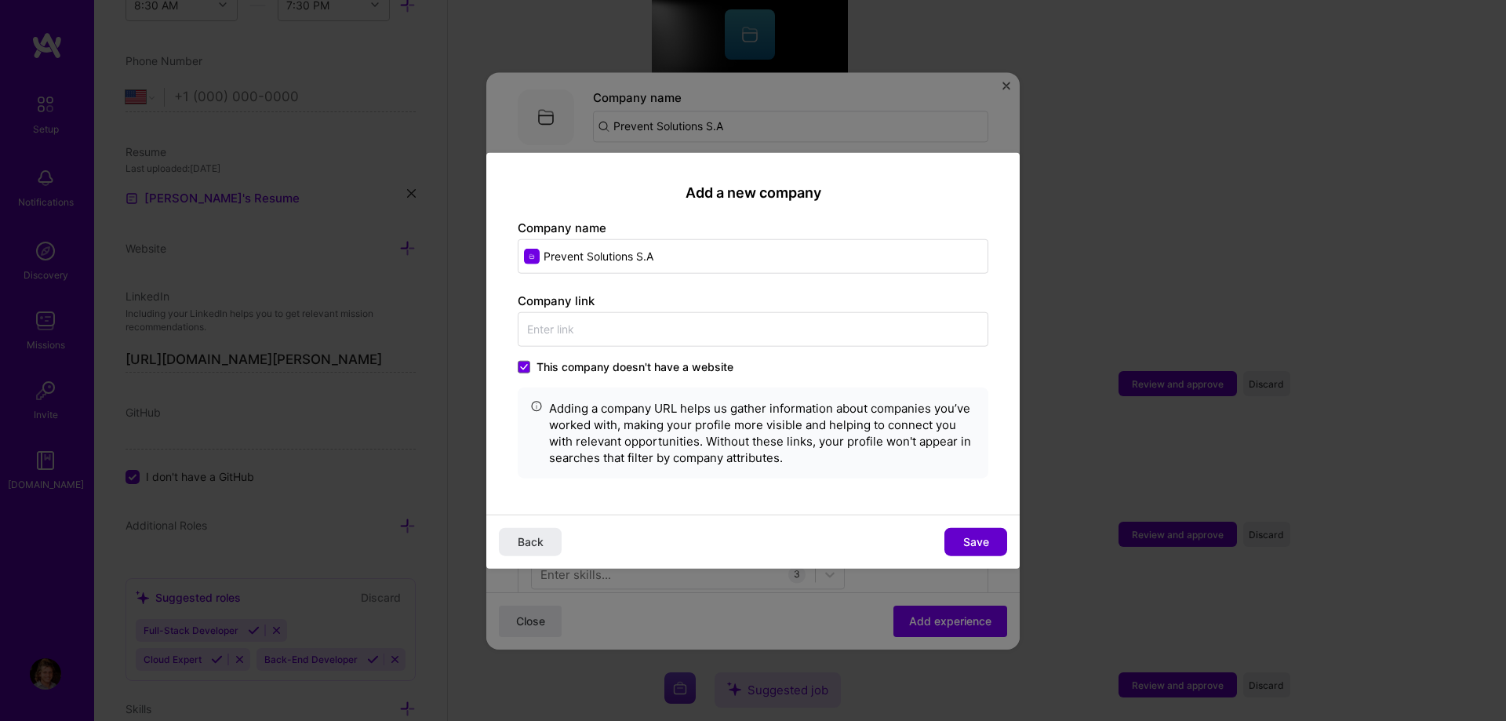
click at [982, 531] on button "Save" at bounding box center [976, 542] width 63 height 28
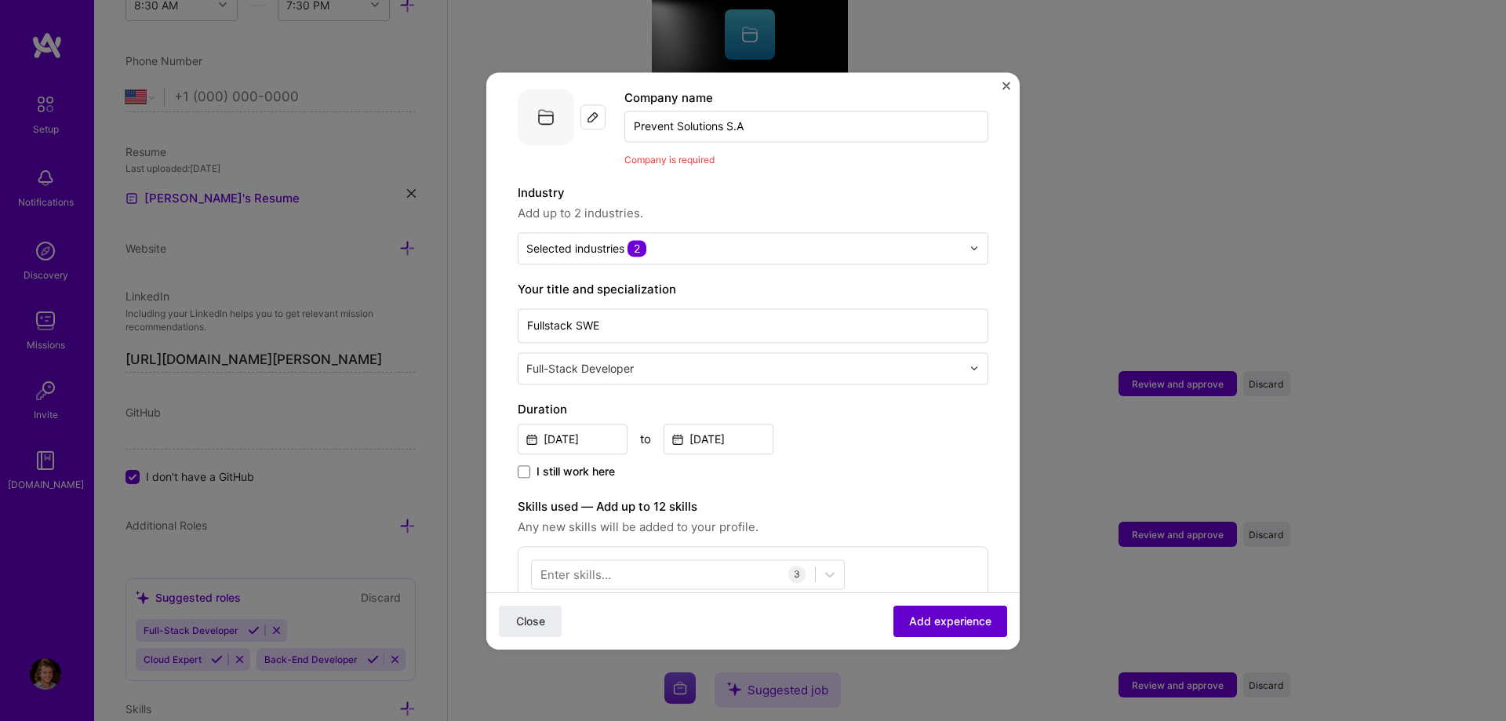
click at [982, 628] on span "Add experience" at bounding box center [950, 621] width 82 height 16
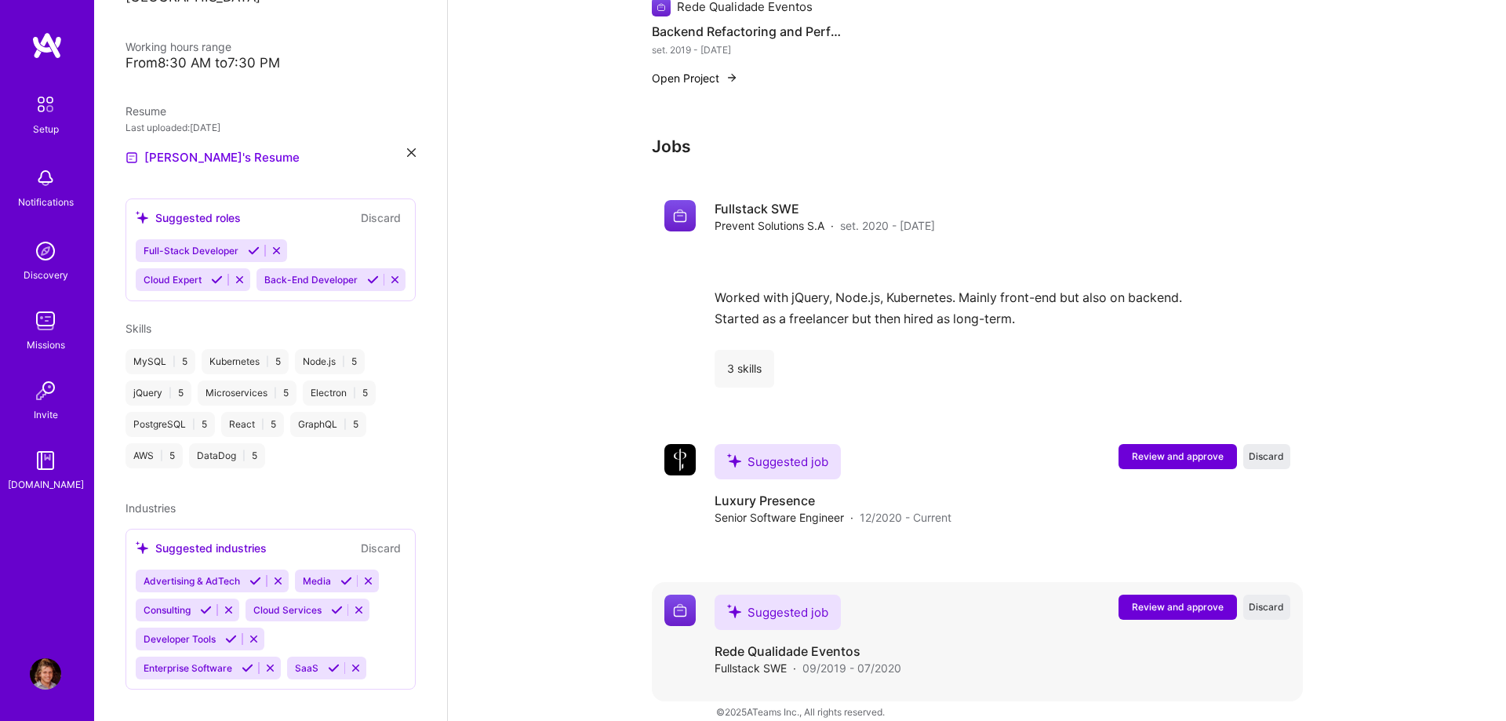
scroll to position [1224, 0]
click at [1140, 450] on span "Review and approve" at bounding box center [1178, 456] width 92 height 13
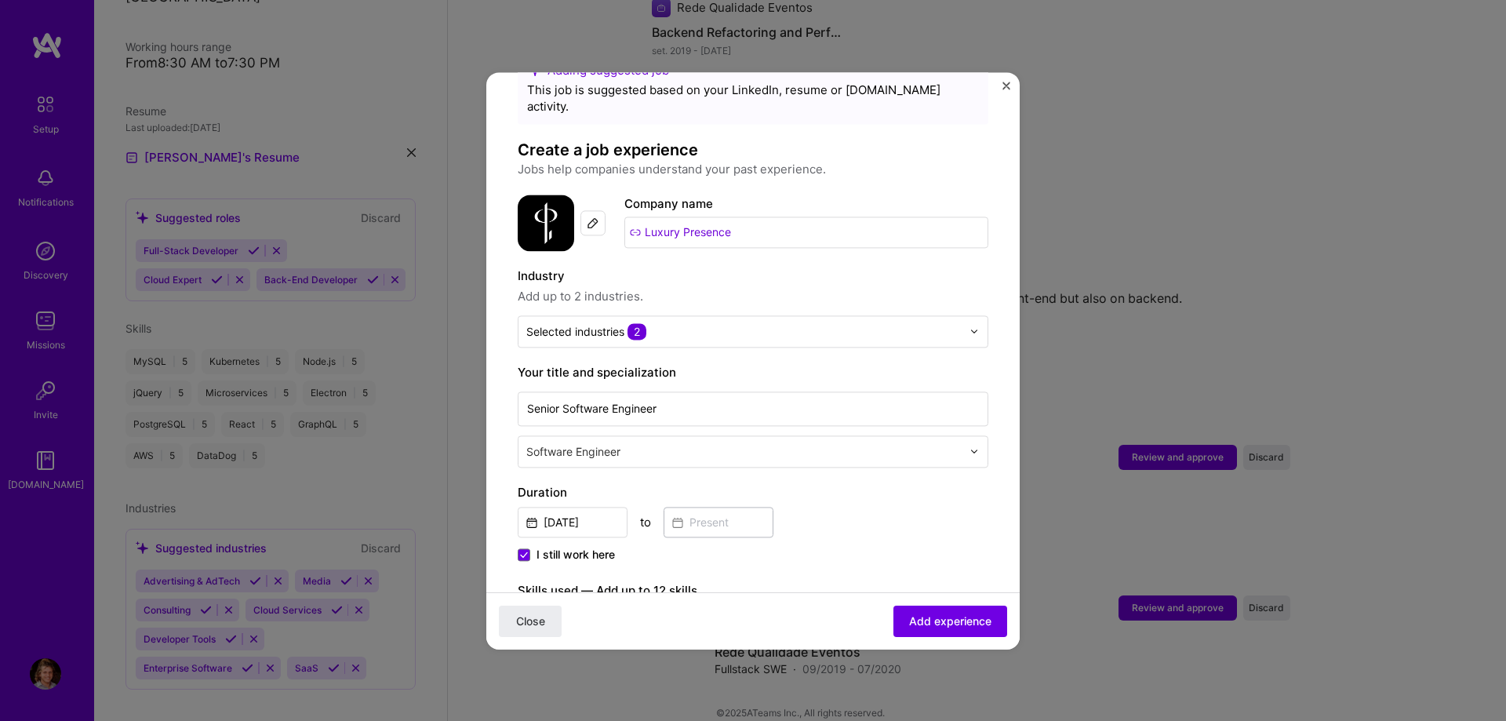
scroll to position [89, 0]
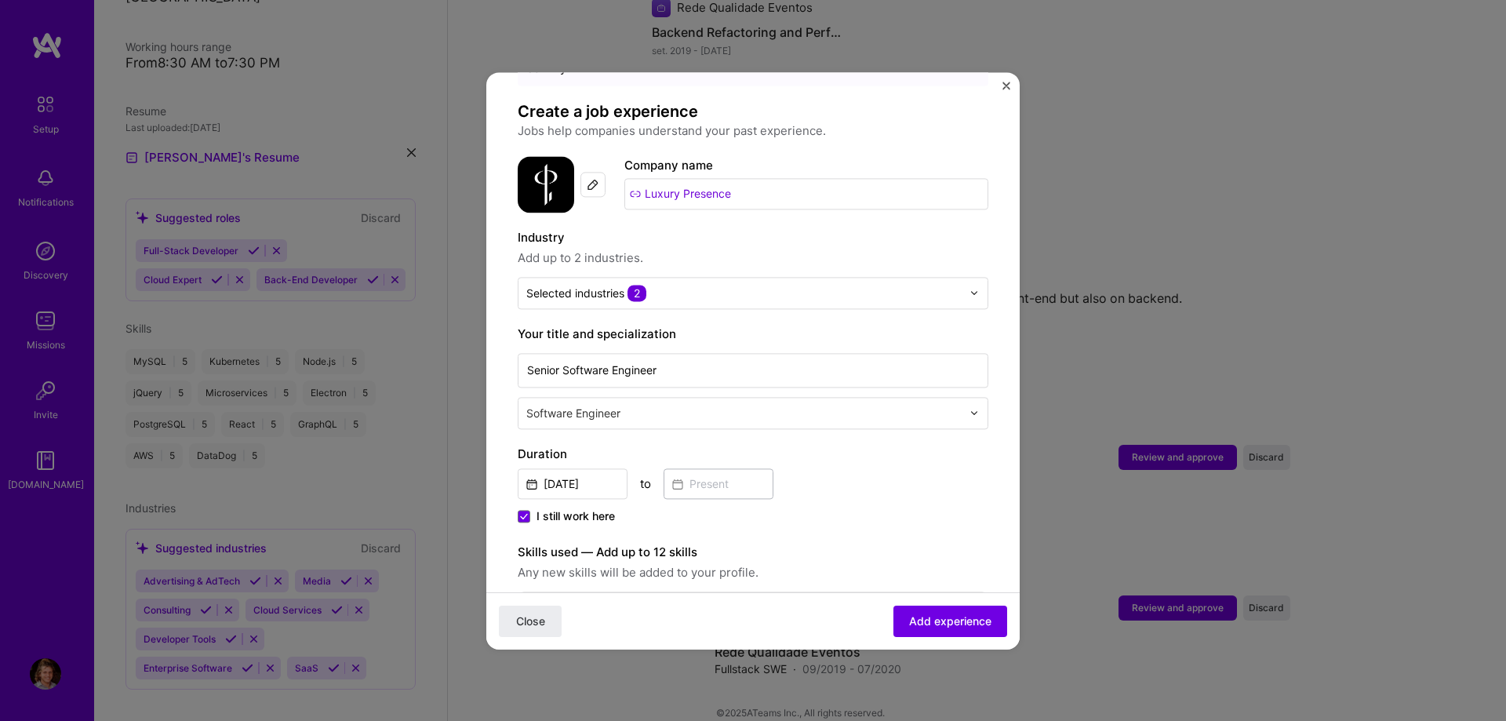
click at [577, 508] on span "I still work here" at bounding box center [576, 516] width 78 height 16
click at [0, 0] on input "I still work here" at bounding box center [0, 0] width 0 height 0
click at [701, 473] on input at bounding box center [719, 483] width 110 height 31
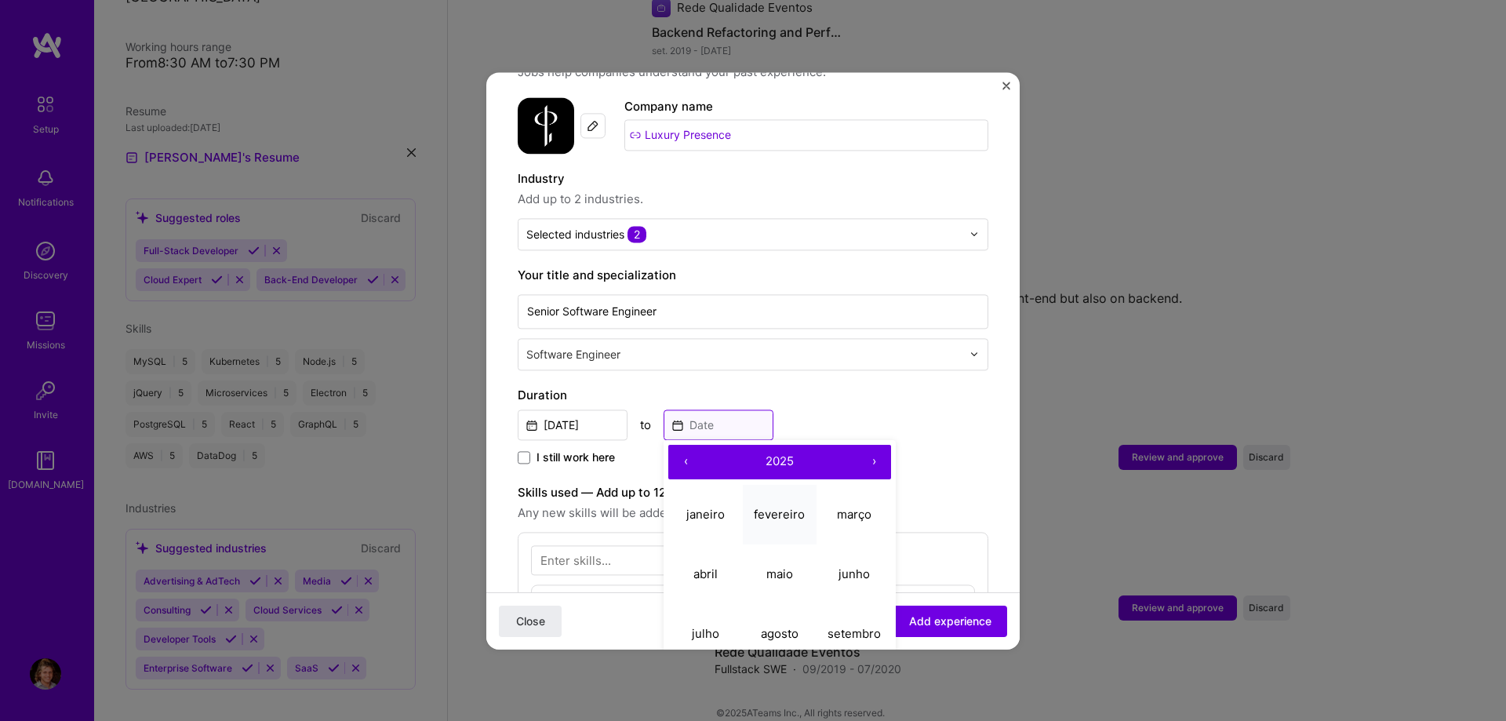
scroll to position [179, 0]
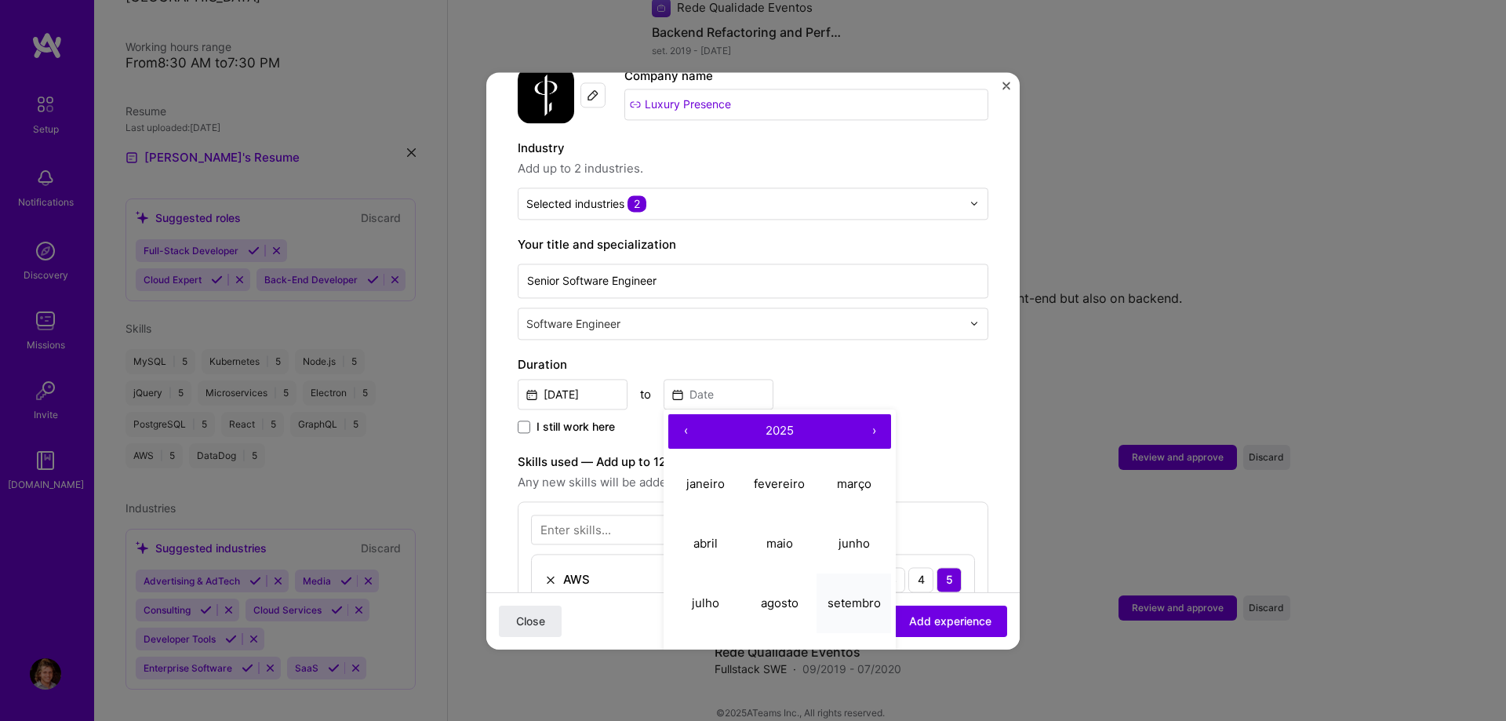
click at [836, 595] on abbr "setembro" at bounding box center [854, 602] width 53 height 15
type input "[DATE]"
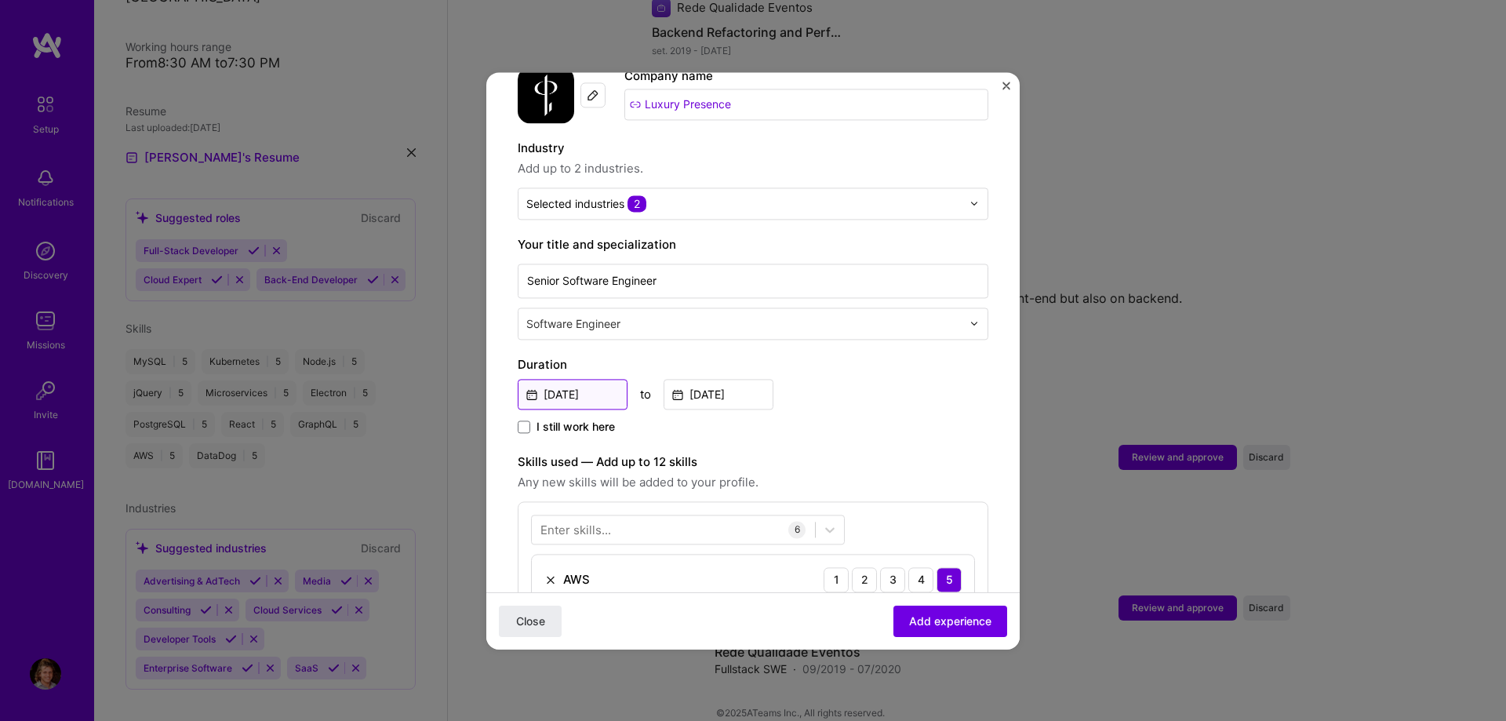
click at [552, 379] on input "[DATE]" at bounding box center [573, 394] width 110 height 31
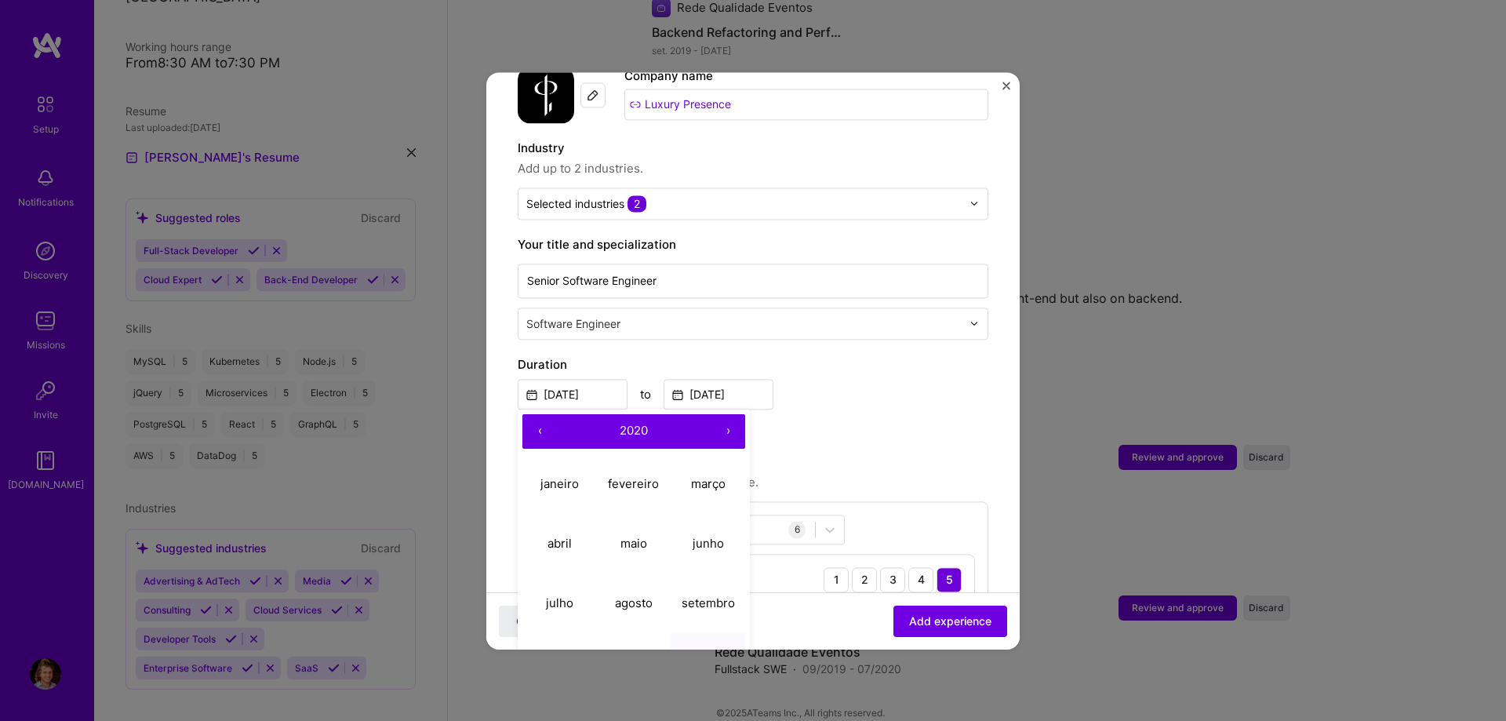
drag, startPoint x: 726, startPoint y: 413, endPoint x: 657, endPoint y: 434, distance: 71.5
click at [726, 414] on button "›" at bounding box center [728, 431] width 35 height 35
click at [549, 476] on abbr "janeiro" at bounding box center [560, 483] width 38 height 15
type input "[DATE]"
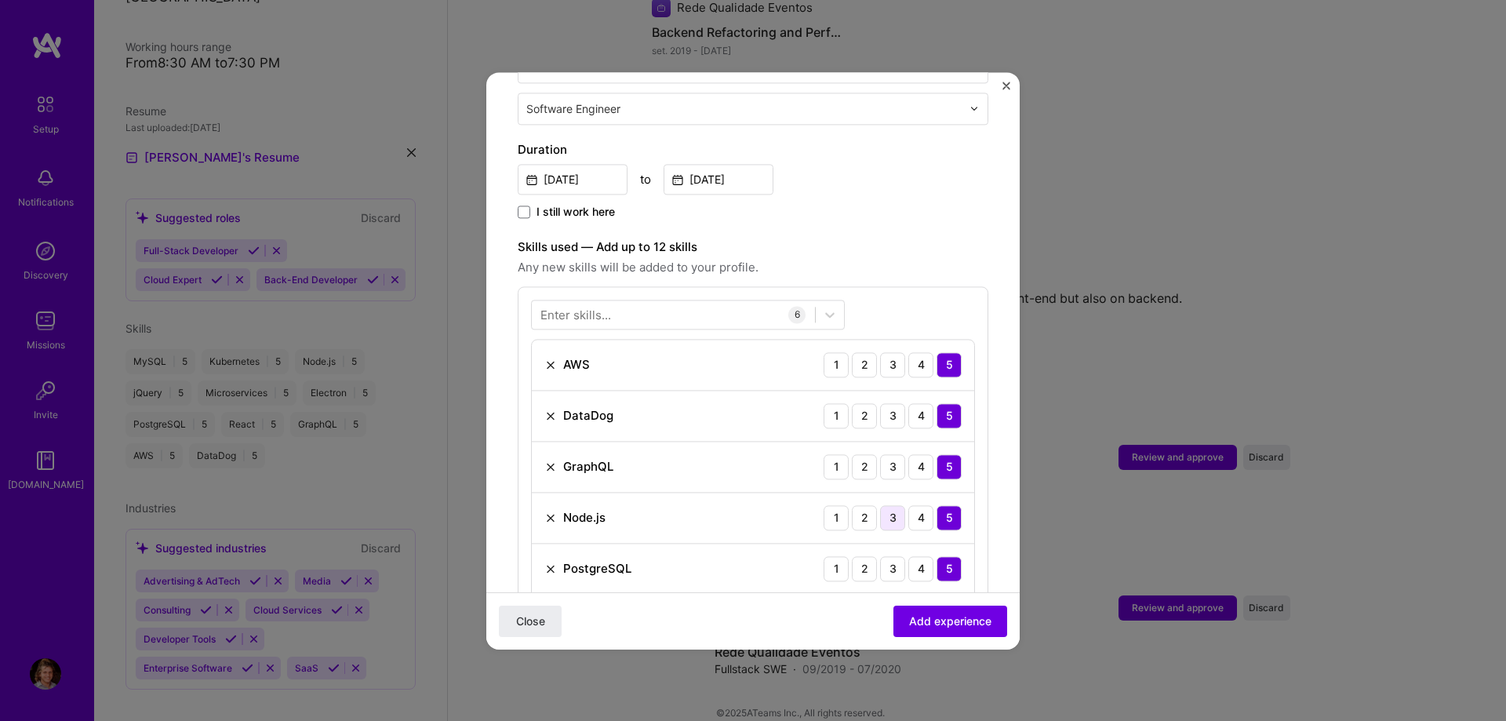
scroll to position [447, 0]
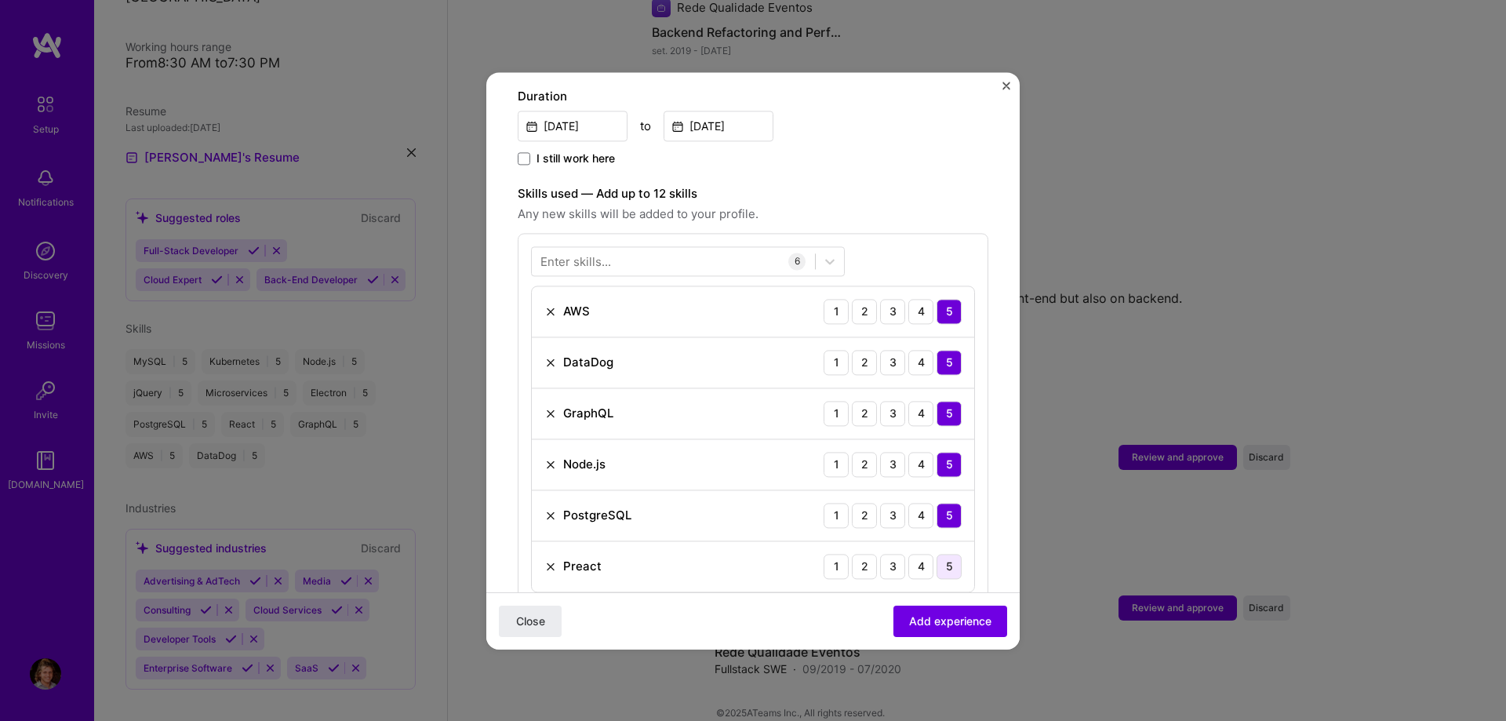
click at [947, 554] on div "5" at bounding box center [949, 566] width 25 height 25
click at [552, 560] on img at bounding box center [550, 566] width 13 height 13
click at [599, 253] on div "Enter skills..." at bounding box center [576, 261] width 71 height 16
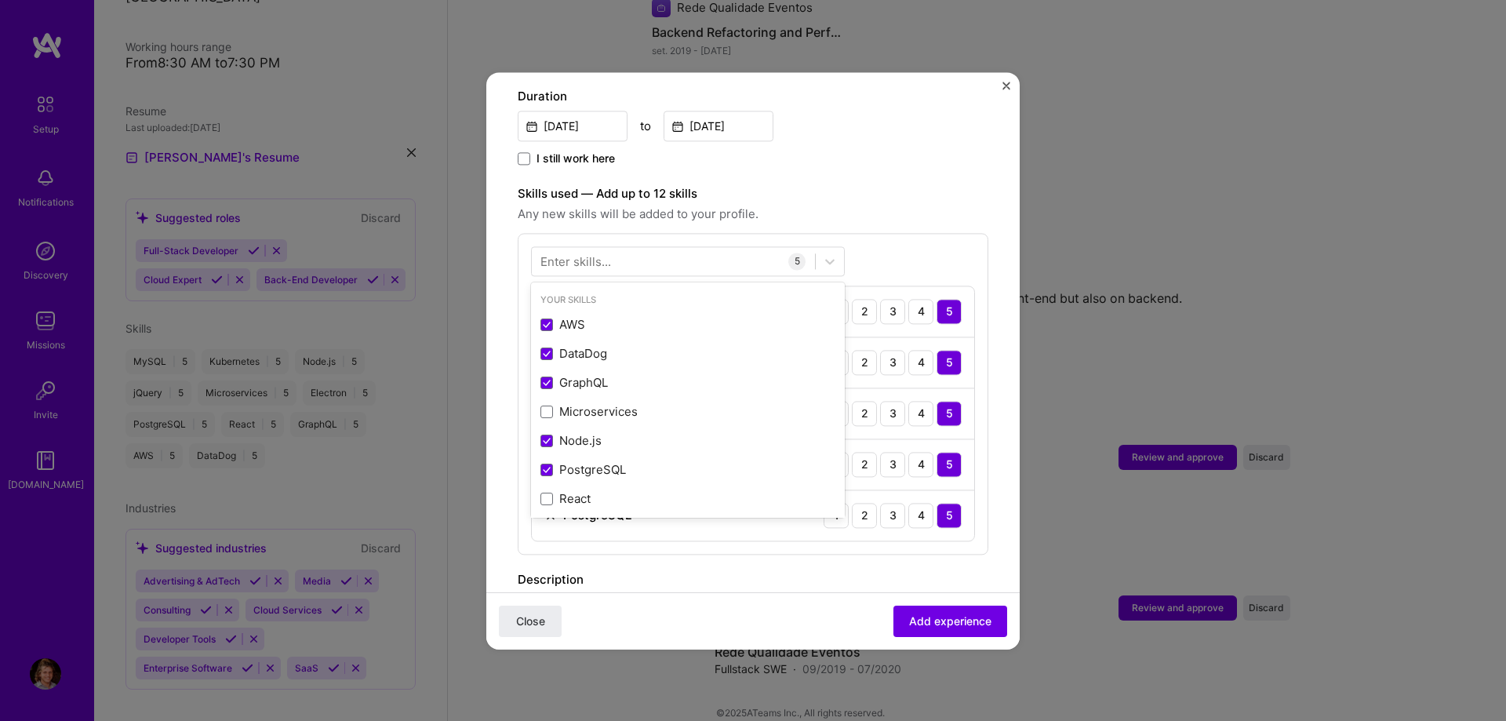
click at [599, 253] on div "Enter skills..." at bounding box center [576, 261] width 71 height 16
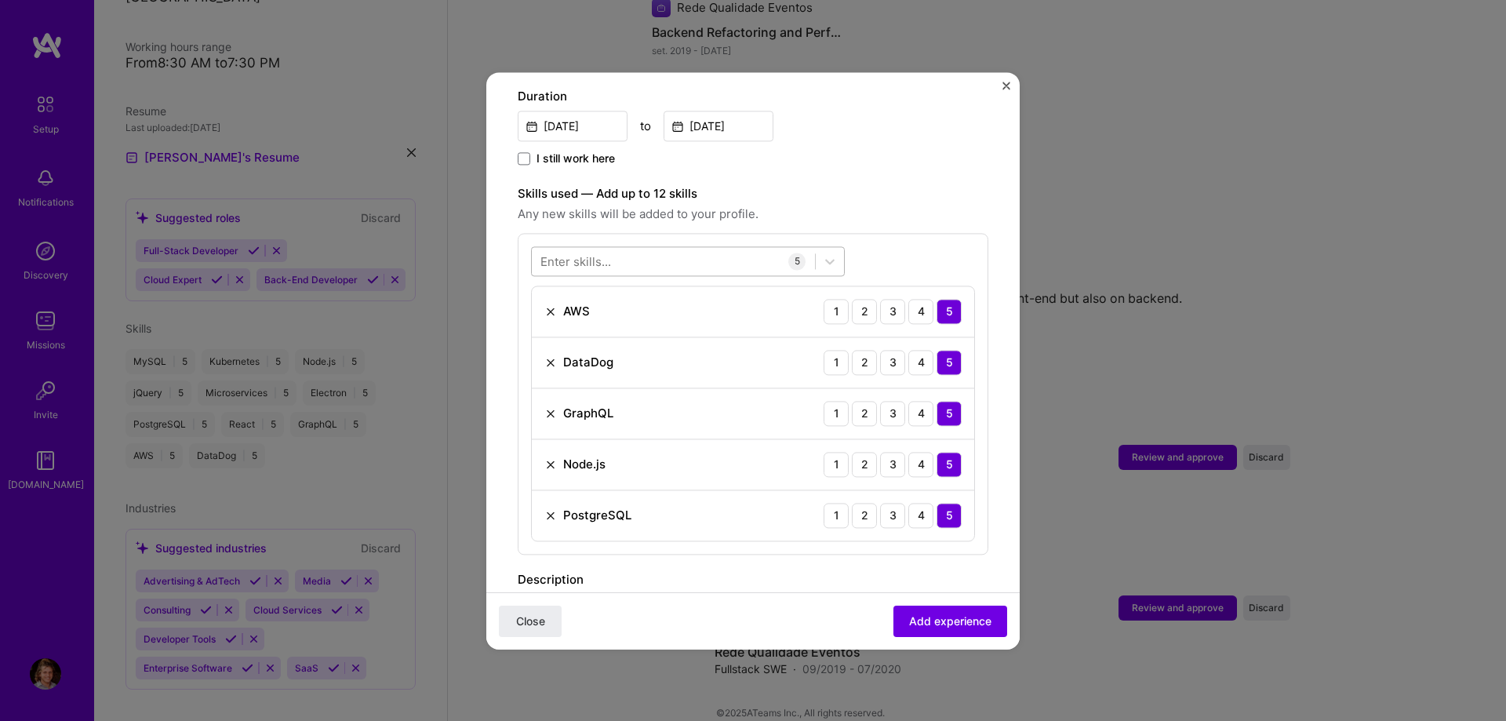
click at [627, 248] on div at bounding box center [673, 261] width 283 height 26
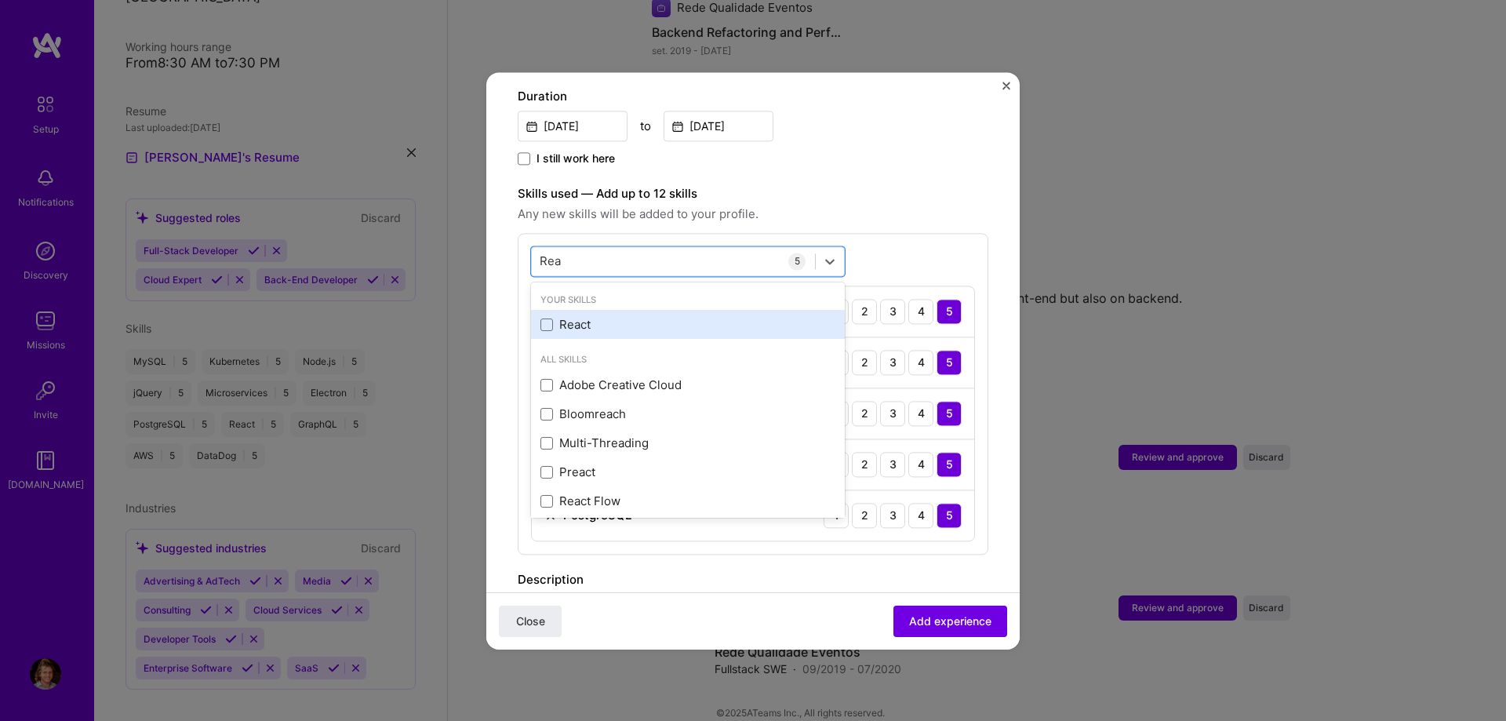
click at [582, 317] on div "React" at bounding box center [688, 325] width 295 height 16
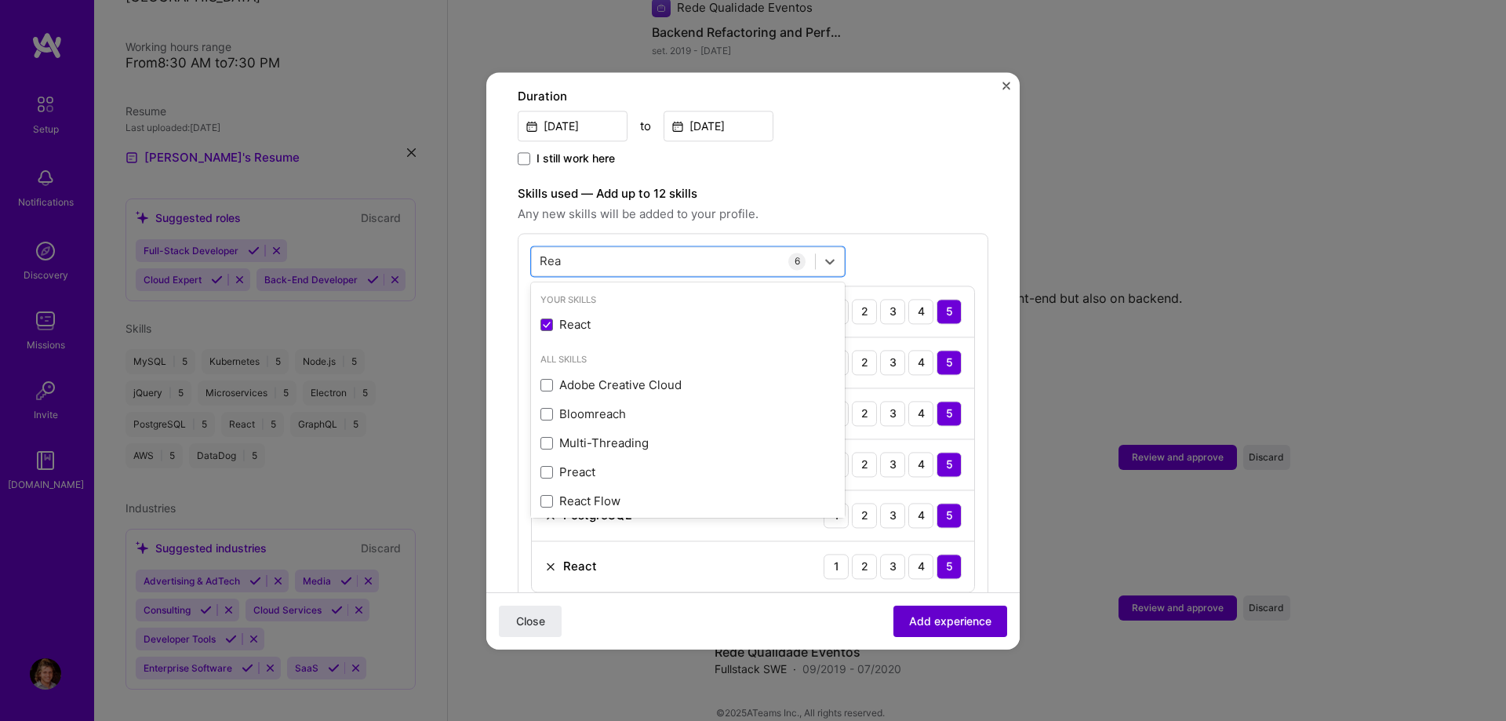
type input "Rea"
click at [955, 614] on span "Add experience" at bounding box center [950, 621] width 82 height 16
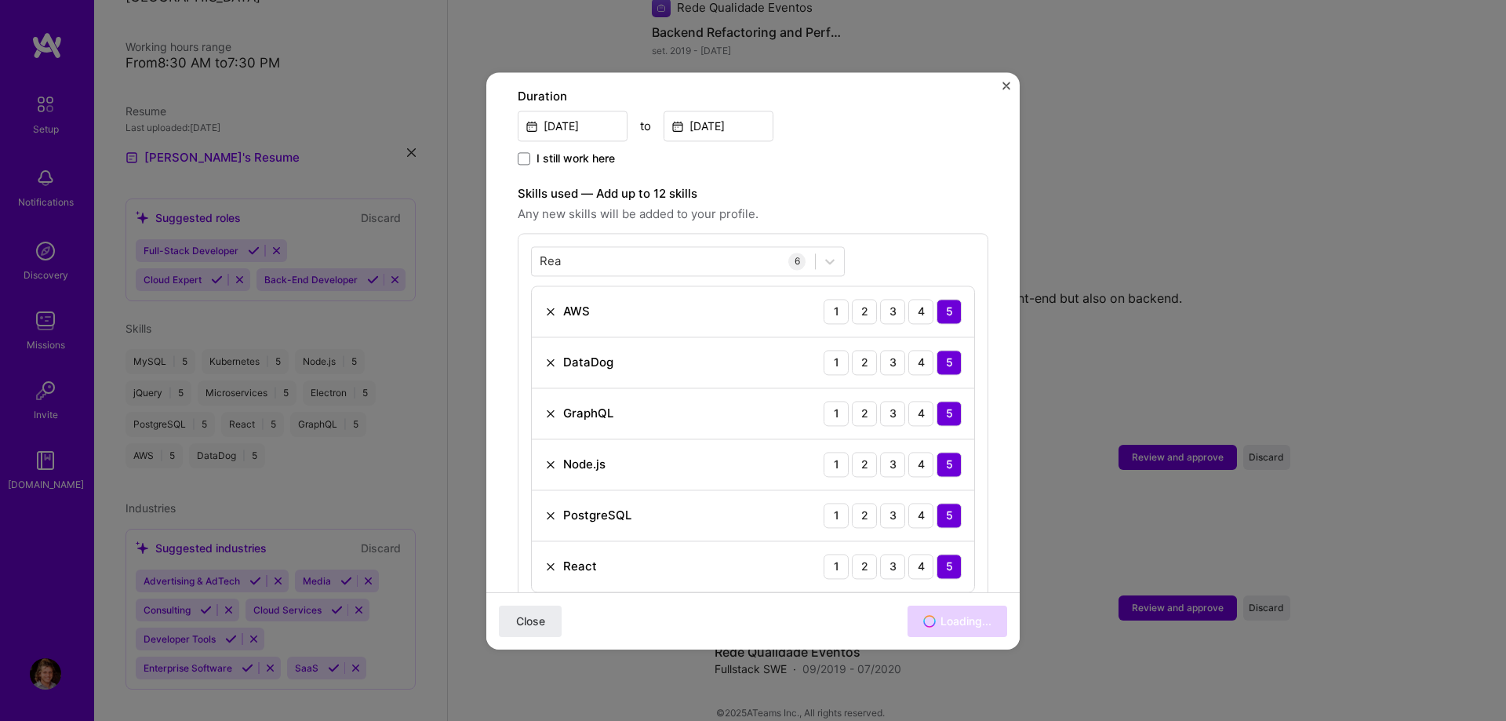
click at [955, 620] on div "Close Loading..." at bounding box center [752, 620] width 533 height 57
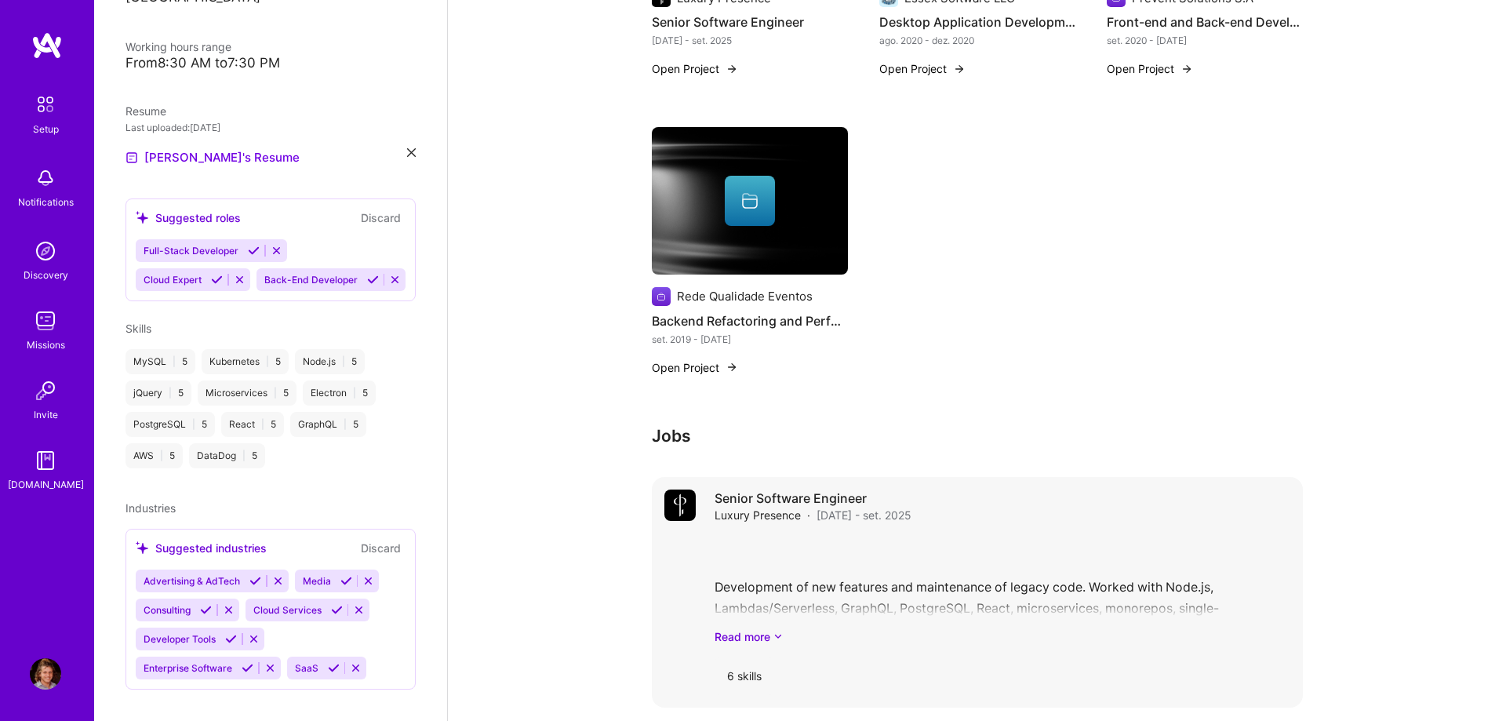
scroll to position [695, 0]
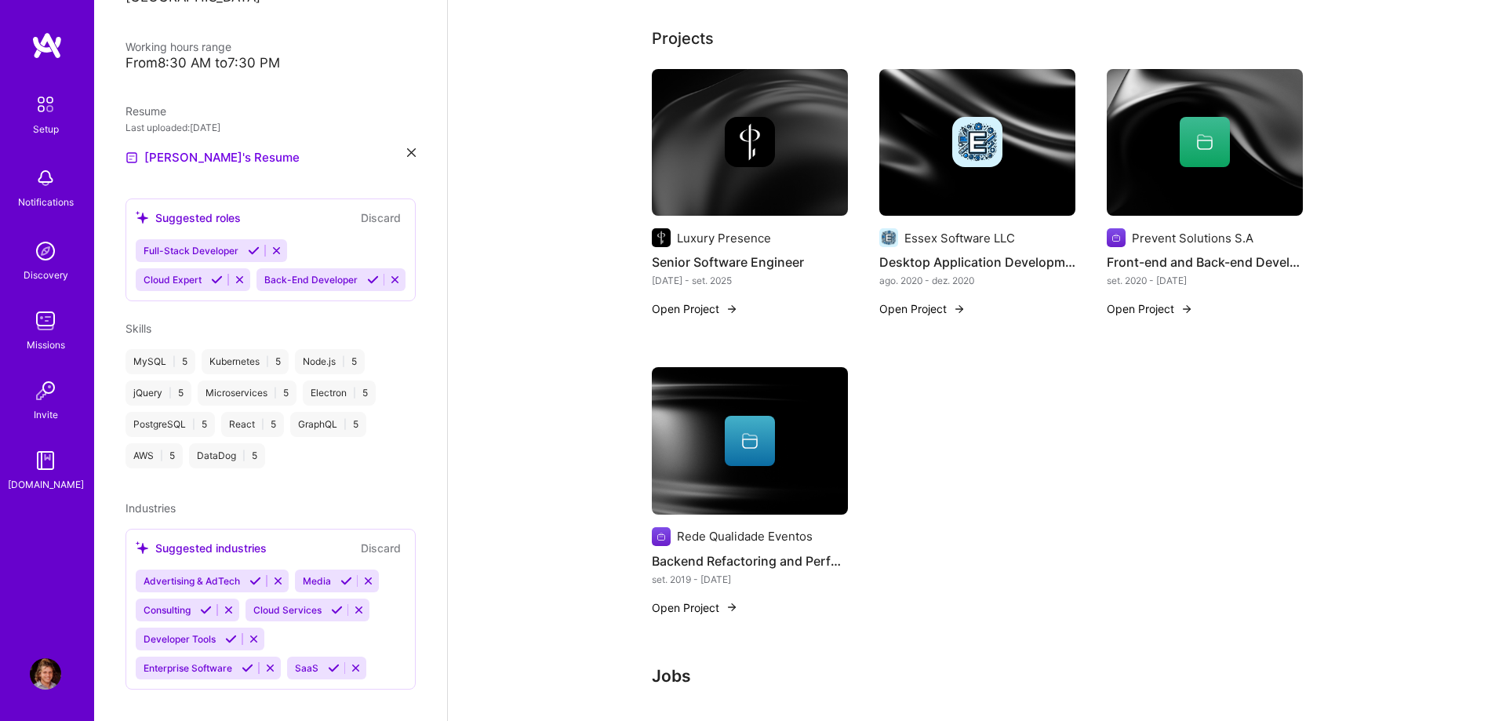
click at [698, 300] on button "Open Project" at bounding box center [695, 308] width 86 height 16
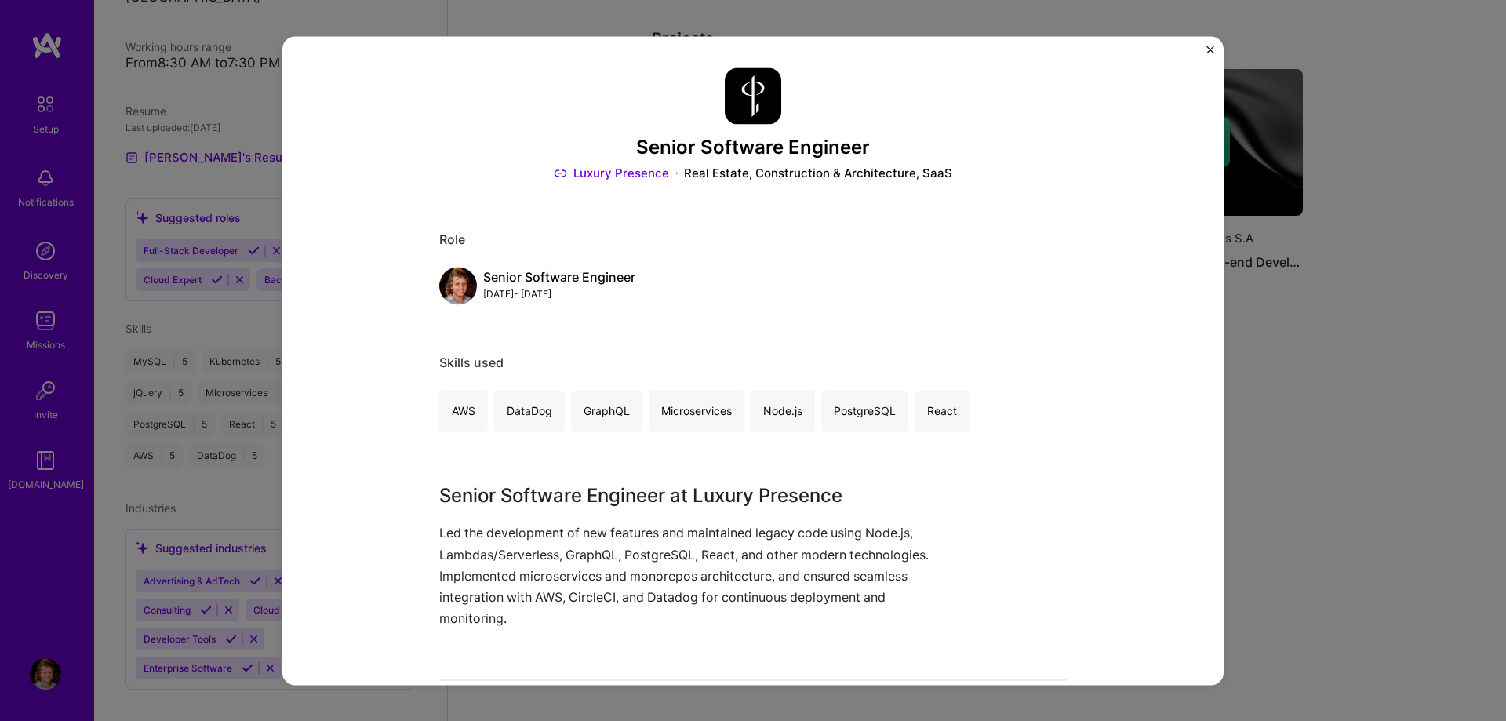
click at [1213, 55] on button "Close" at bounding box center [1211, 54] width 8 height 16
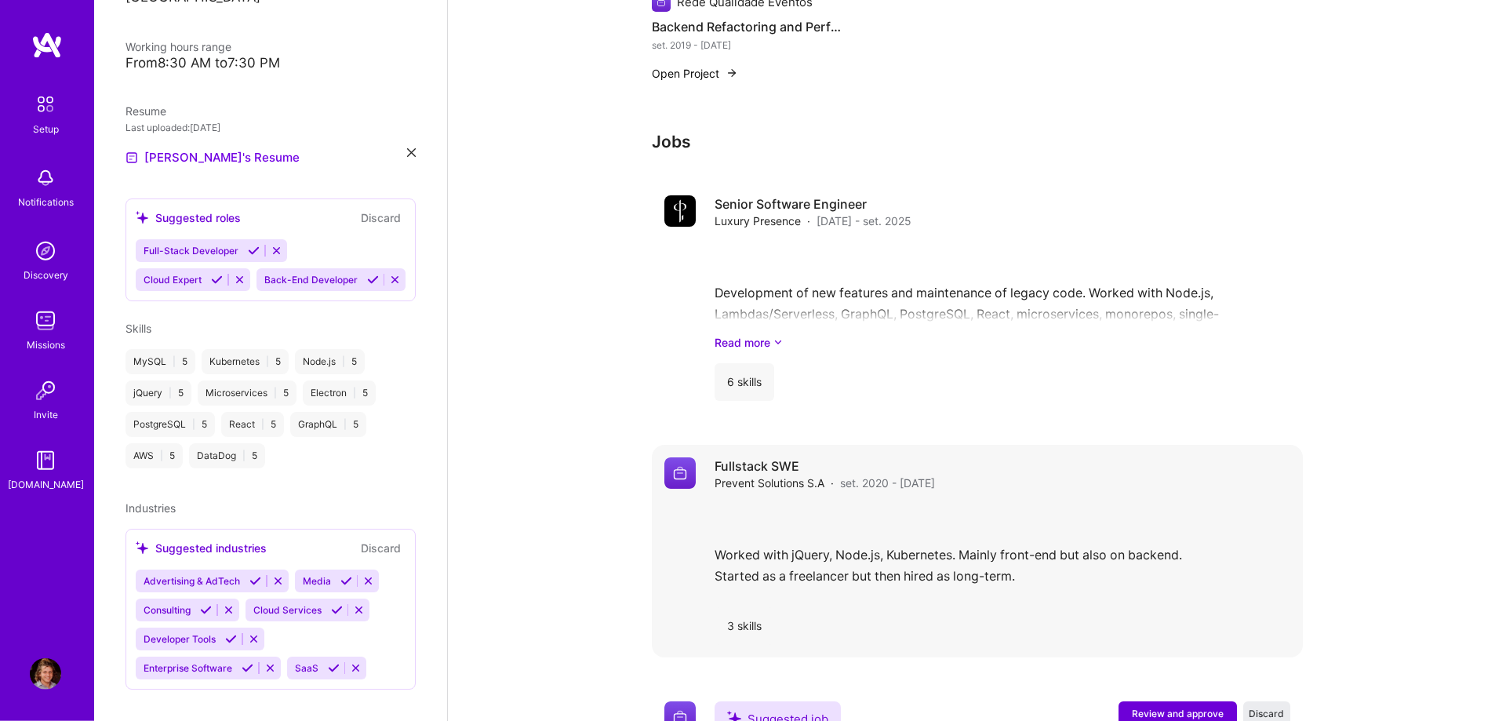
scroll to position [1335, 0]
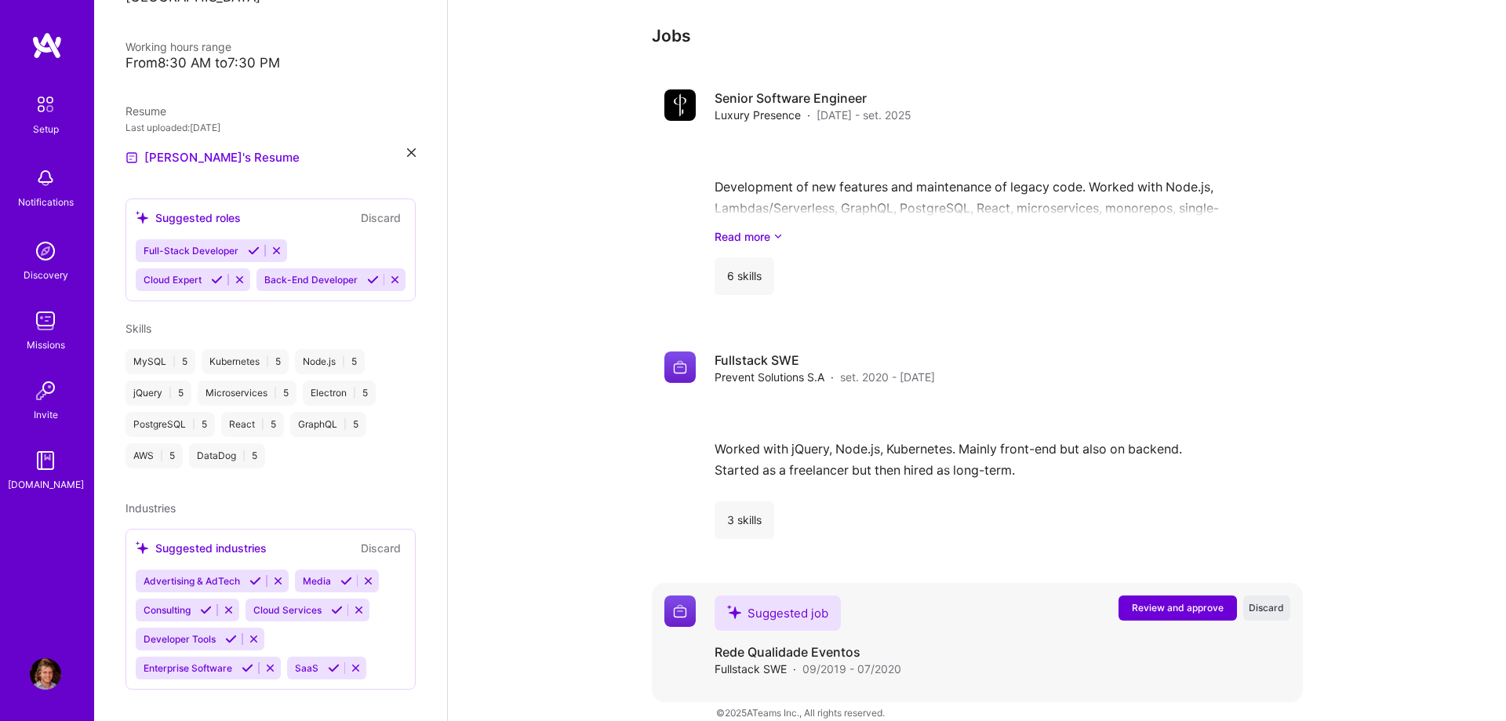
click at [1167, 601] on span "Review and approve" at bounding box center [1178, 607] width 92 height 13
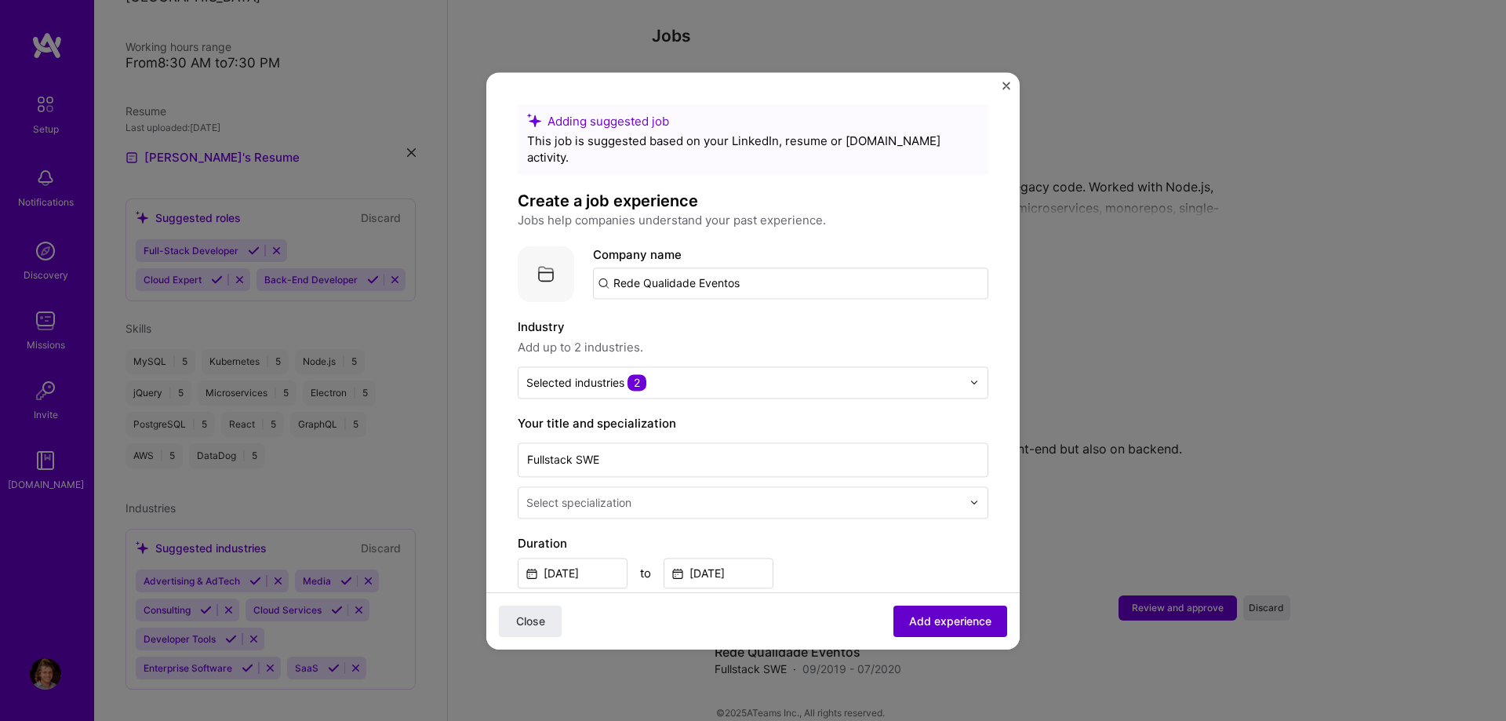
click at [983, 616] on span "Add experience" at bounding box center [950, 621] width 82 height 16
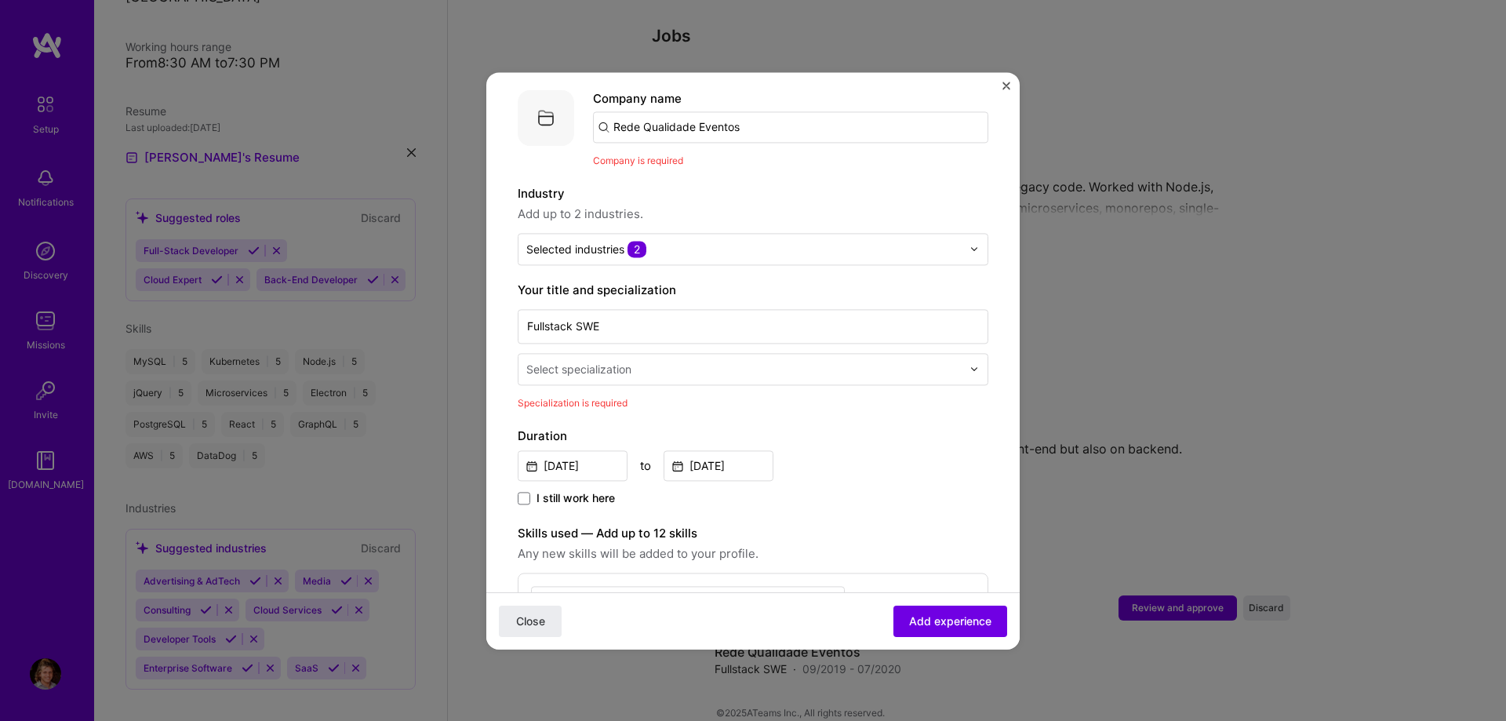
scroll to position [157, 0]
click at [635, 360] on input "text" at bounding box center [745, 368] width 439 height 16
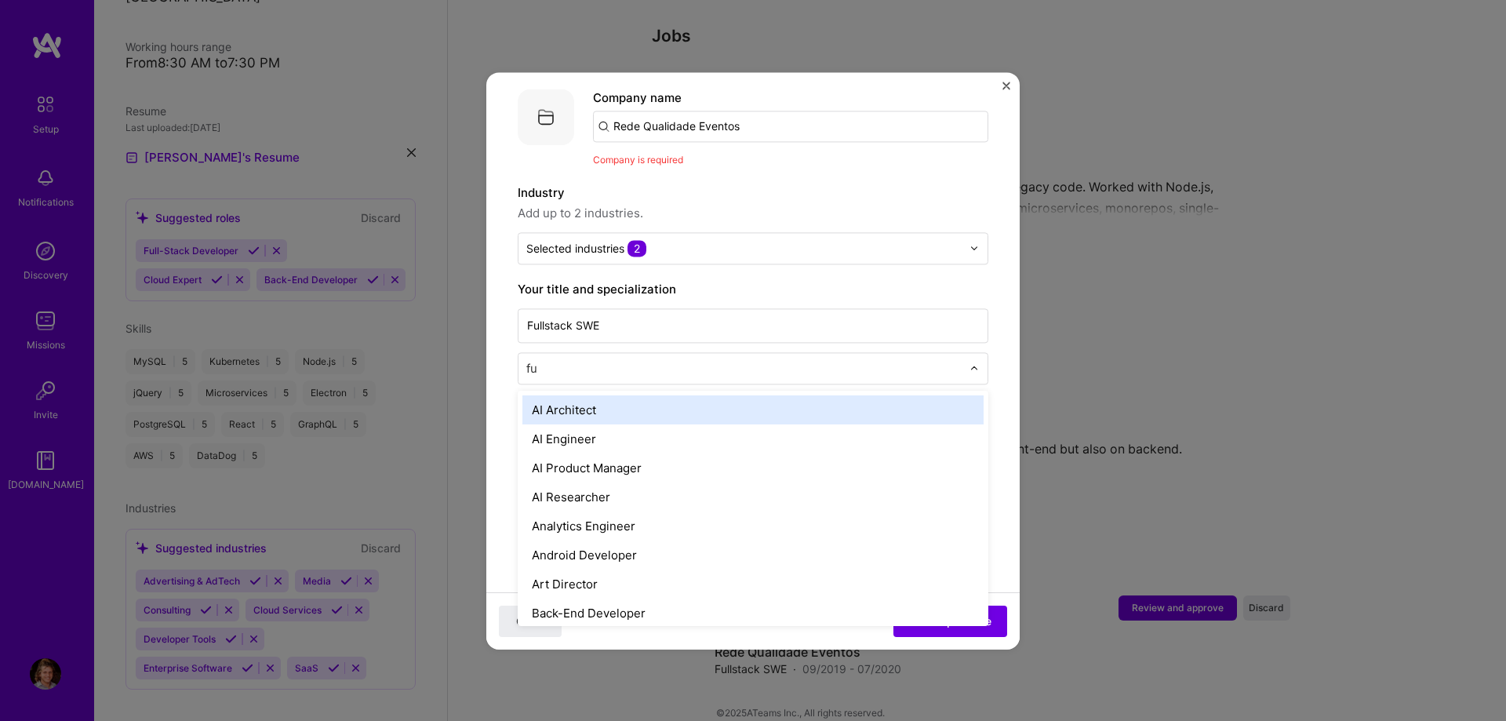
type input "ful"
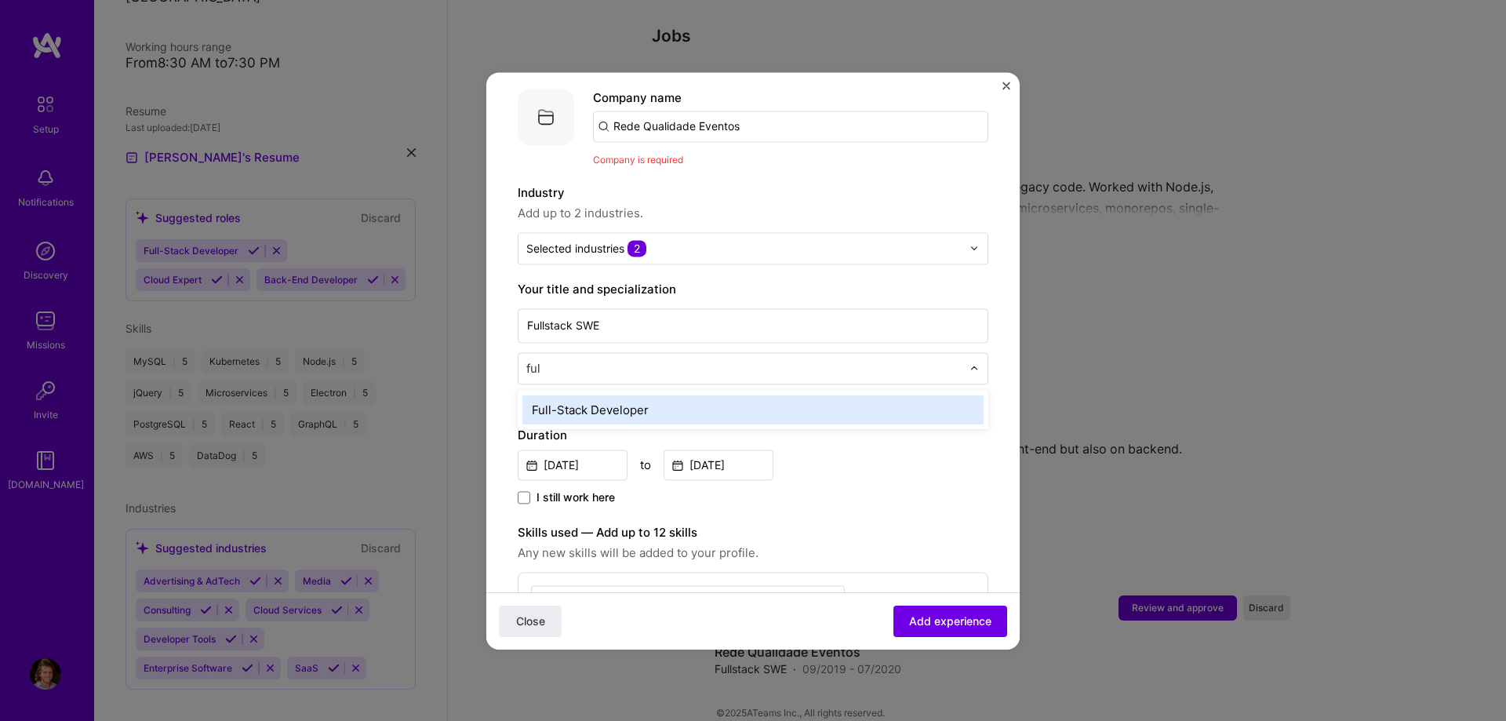
click at [618, 395] on div "Full-Stack Developer" at bounding box center [752, 409] width 461 height 29
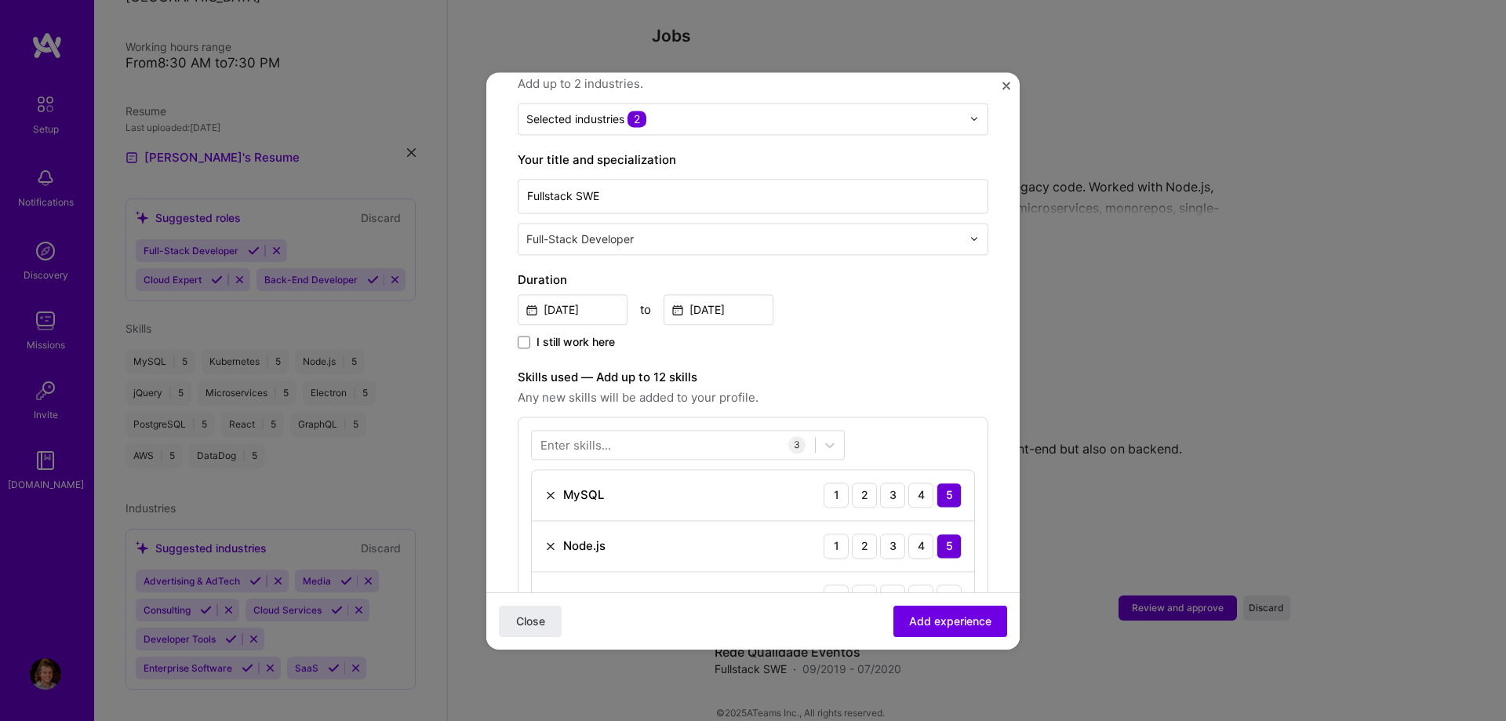
scroll to position [336, 0]
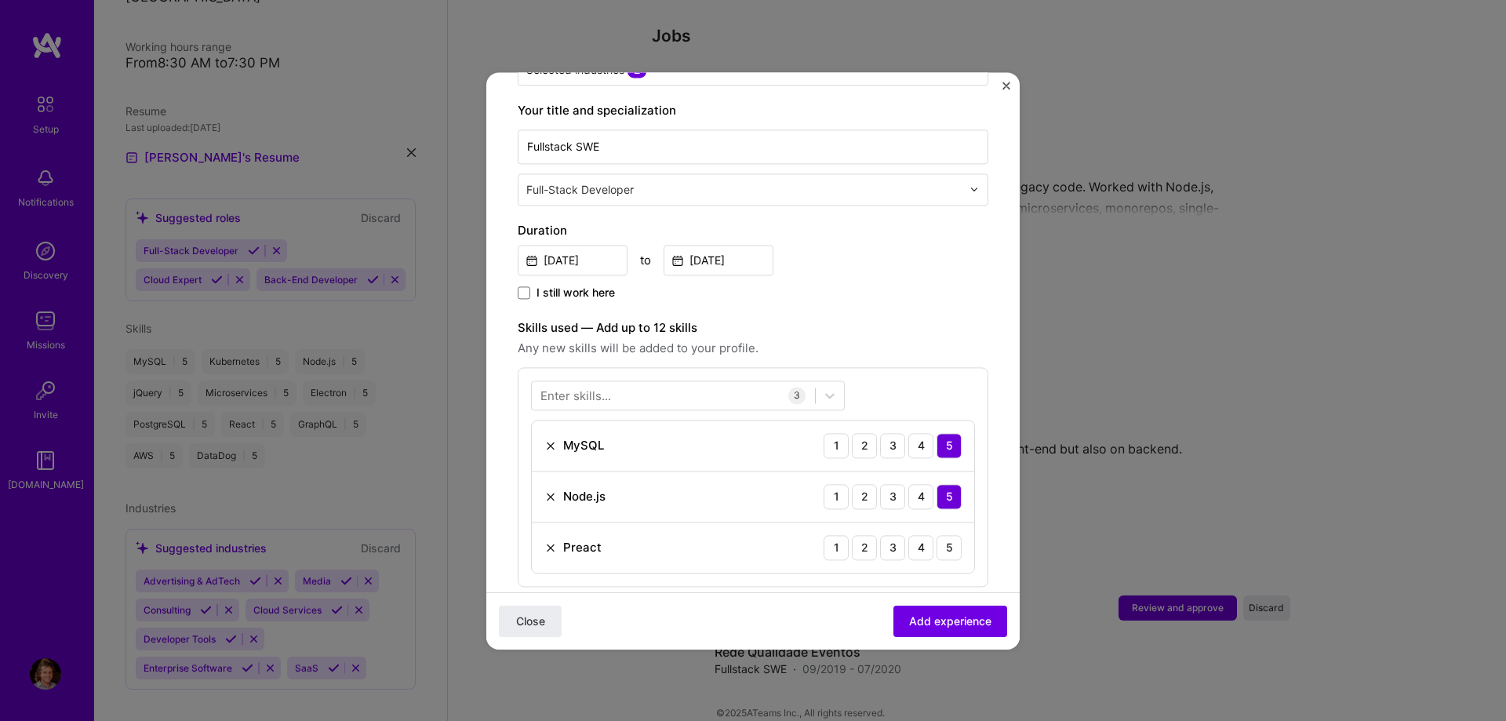
click at [550, 541] on img at bounding box center [550, 547] width 13 height 13
click at [570, 387] on div "Enter skills..." at bounding box center [576, 395] width 71 height 16
click at [600, 387] on div "Enter skills..." at bounding box center [576, 395] width 71 height 16
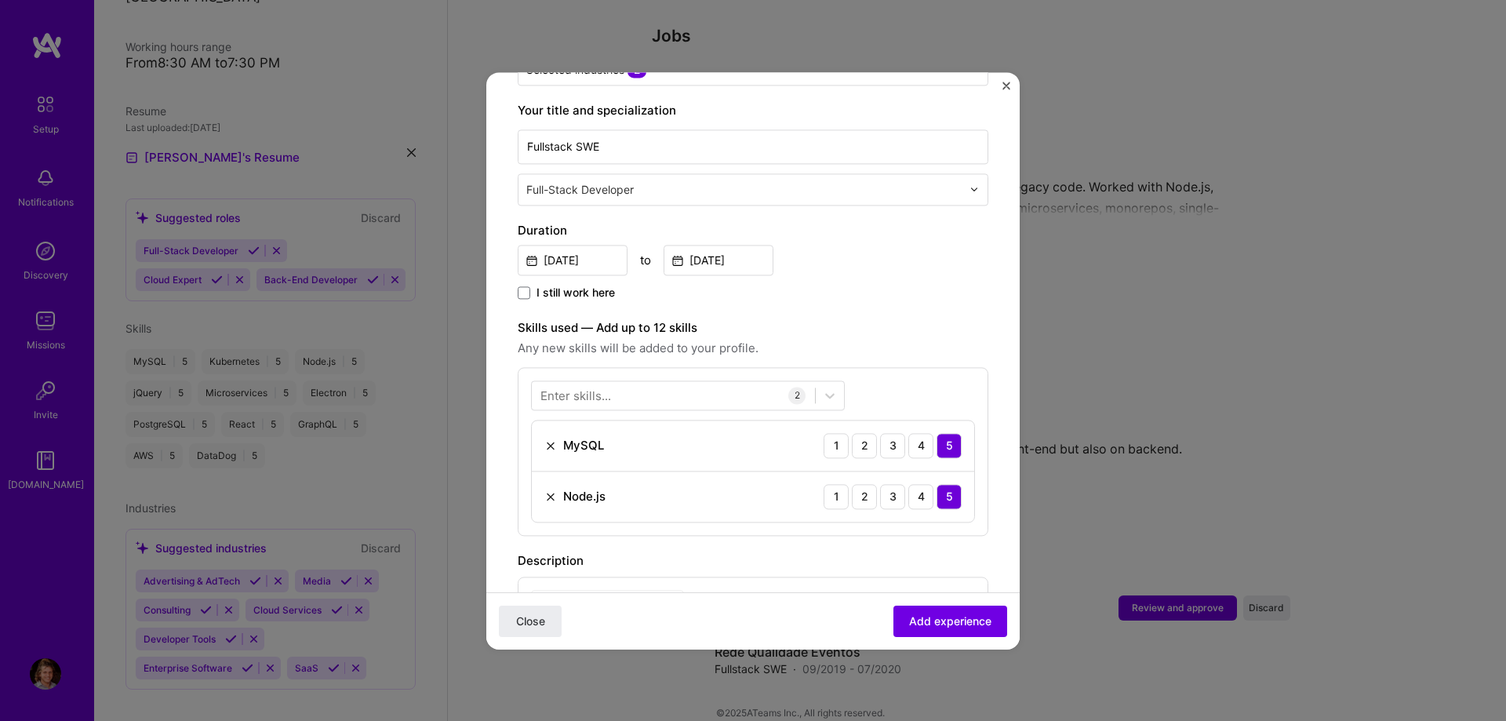
click at [600, 387] on div "Enter skills..." at bounding box center [576, 395] width 71 height 16
click at [588, 387] on div "Enter skills..." at bounding box center [576, 395] width 71 height 16
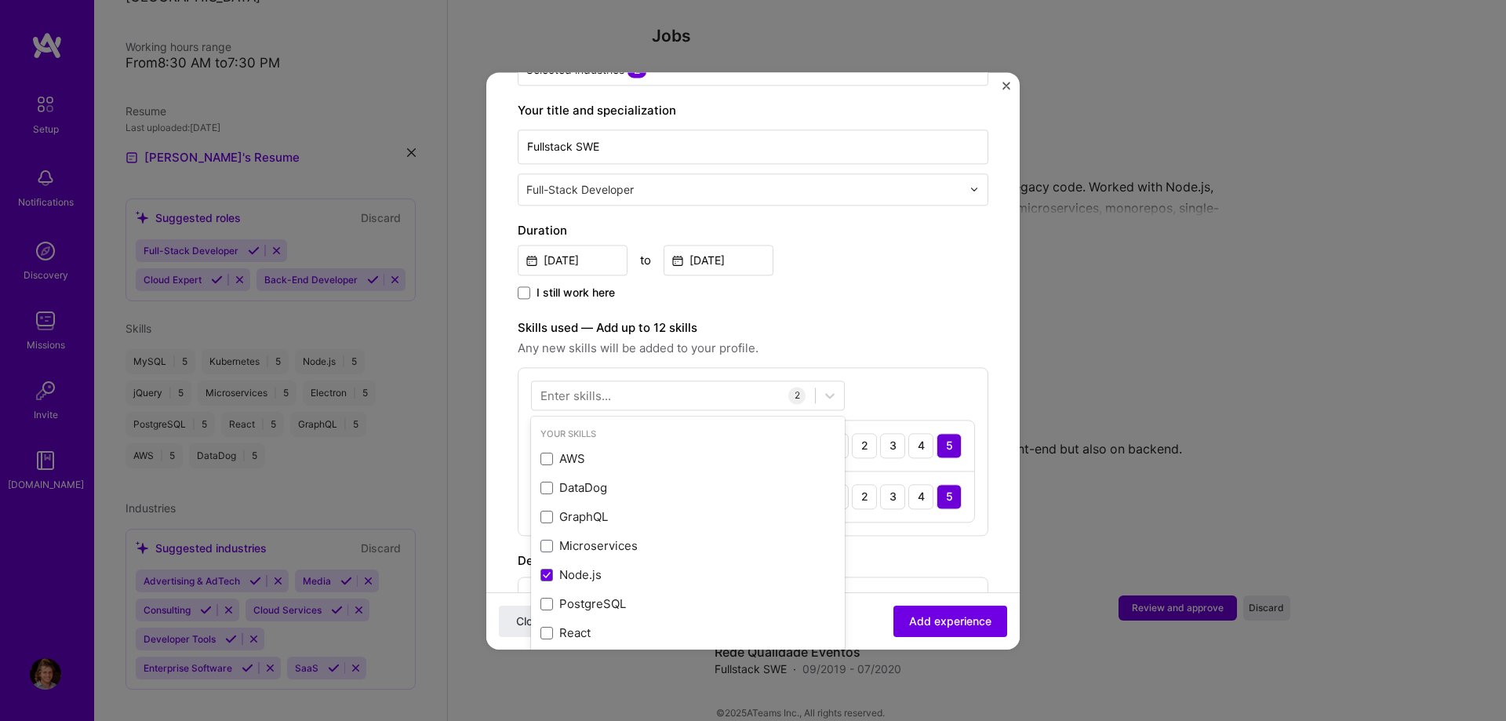
click at [553, 387] on div "Enter skills..." at bounding box center [576, 395] width 71 height 16
click at [595, 387] on div "Enter skills..." at bounding box center [576, 395] width 71 height 16
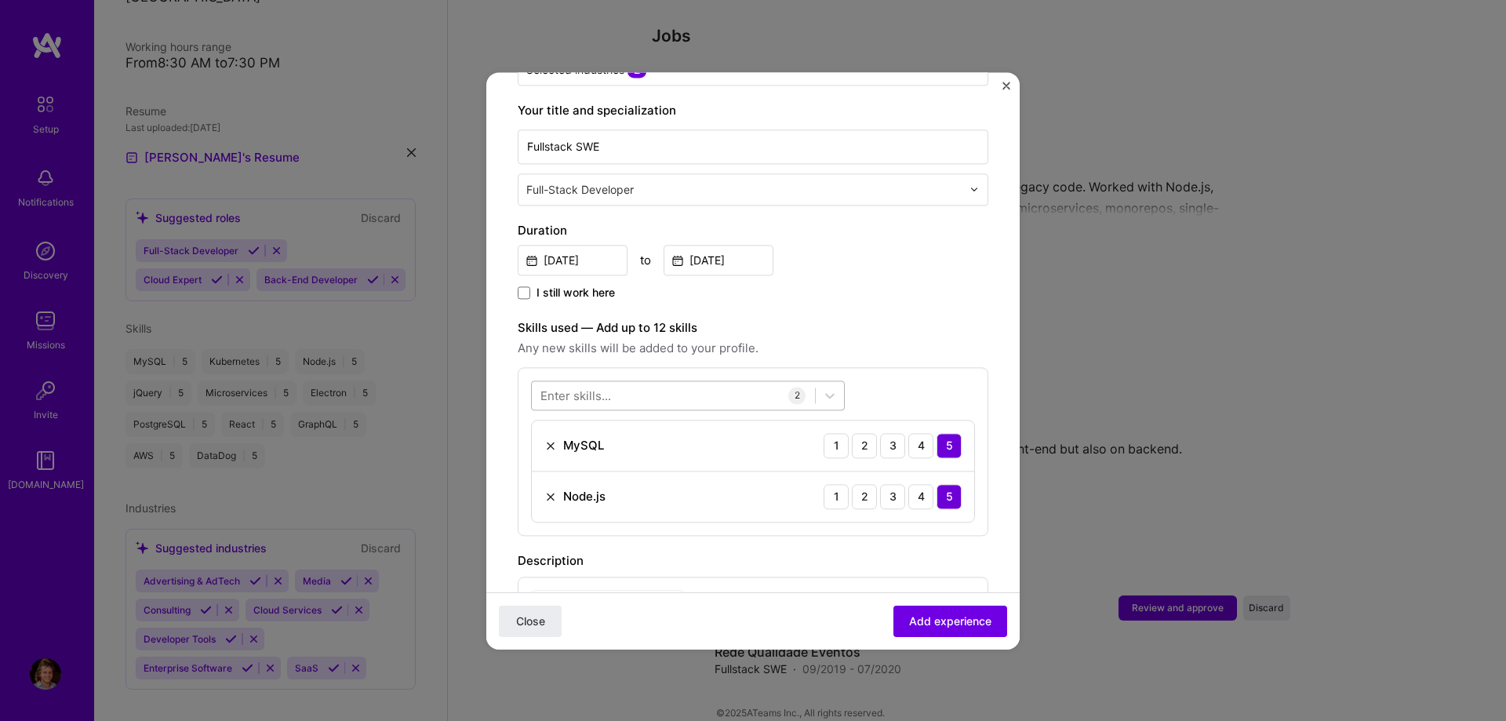
click at [657, 382] on div at bounding box center [673, 395] width 283 height 26
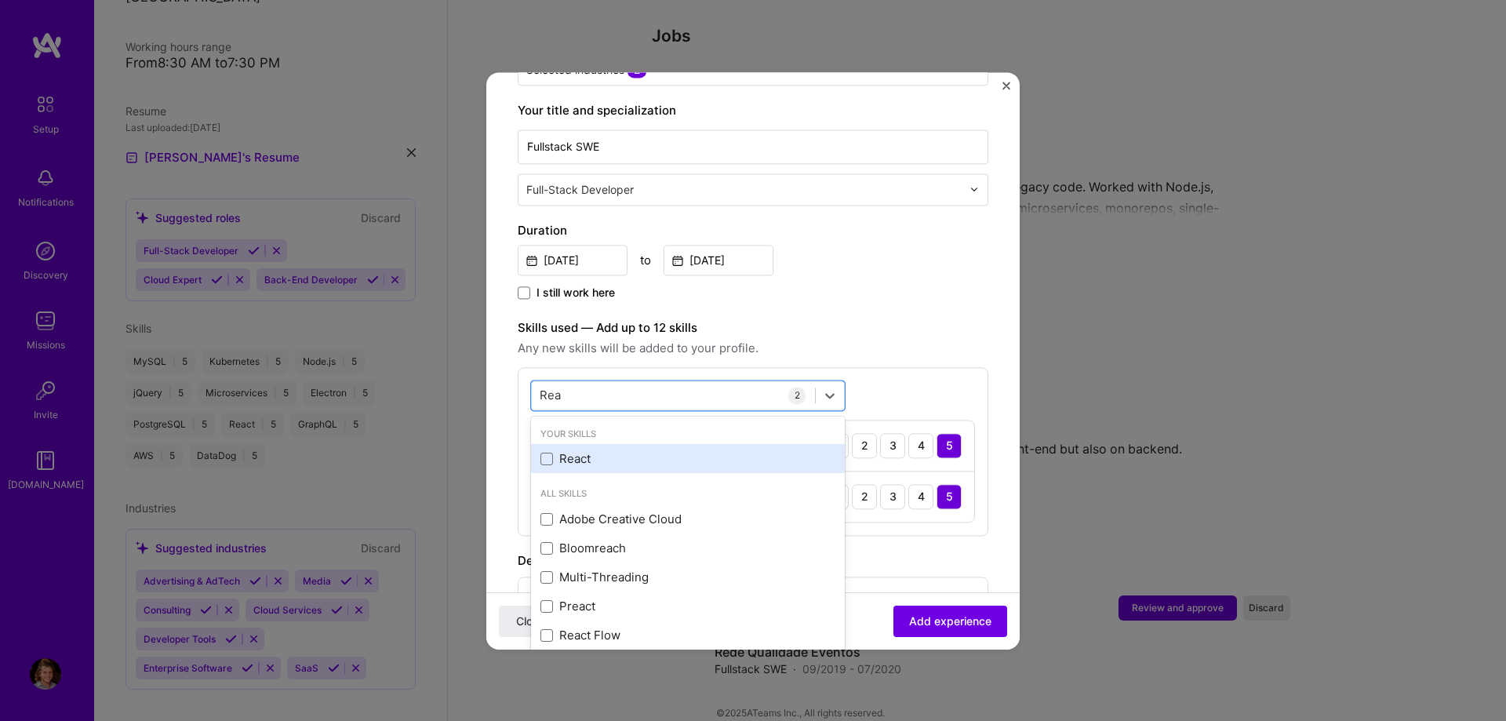
click at [583, 451] on div "React" at bounding box center [688, 459] width 295 height 16
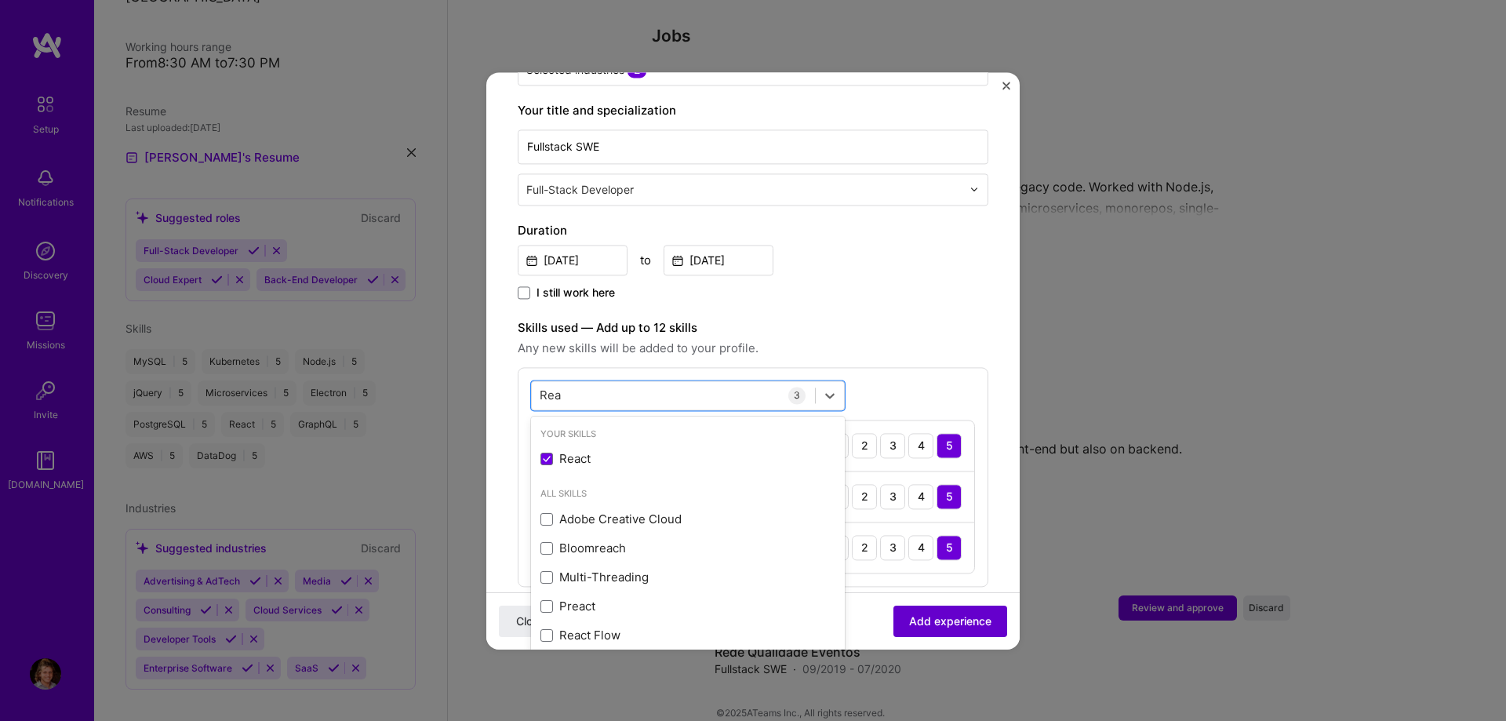
type input "Rea"
click at [922, 616] on span "Add experience" at bounding box center [950, 621] width 82 height 16
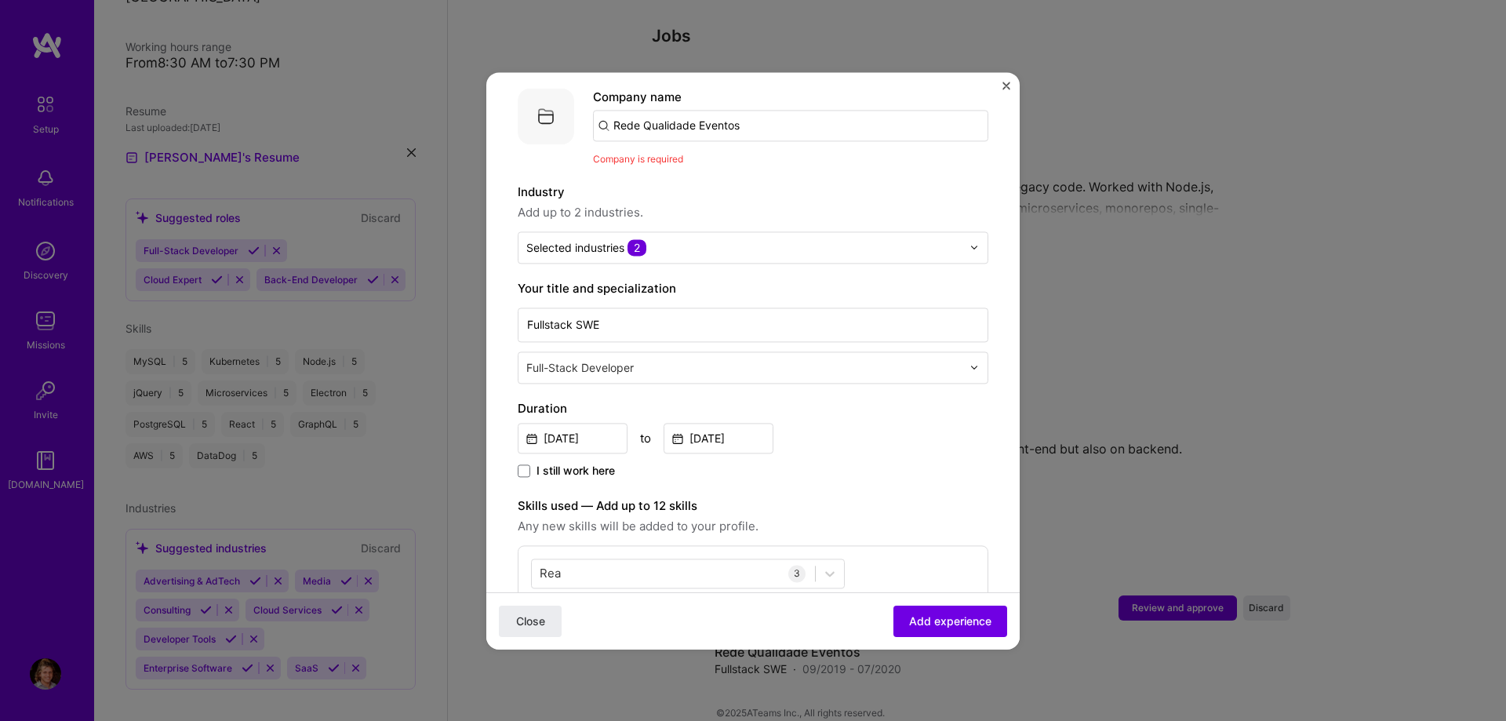
scroll to position [157, 0]
click at [774, 112] on input "Rede Qualidade Eventos" at bounding box center [790, 126] width 395 height 31
type input "Rede Qualidade Eventos"
click at [701, 156] on div "Rede Qualidade Eventos" at bounding box center [756, 169] width 151 height 27
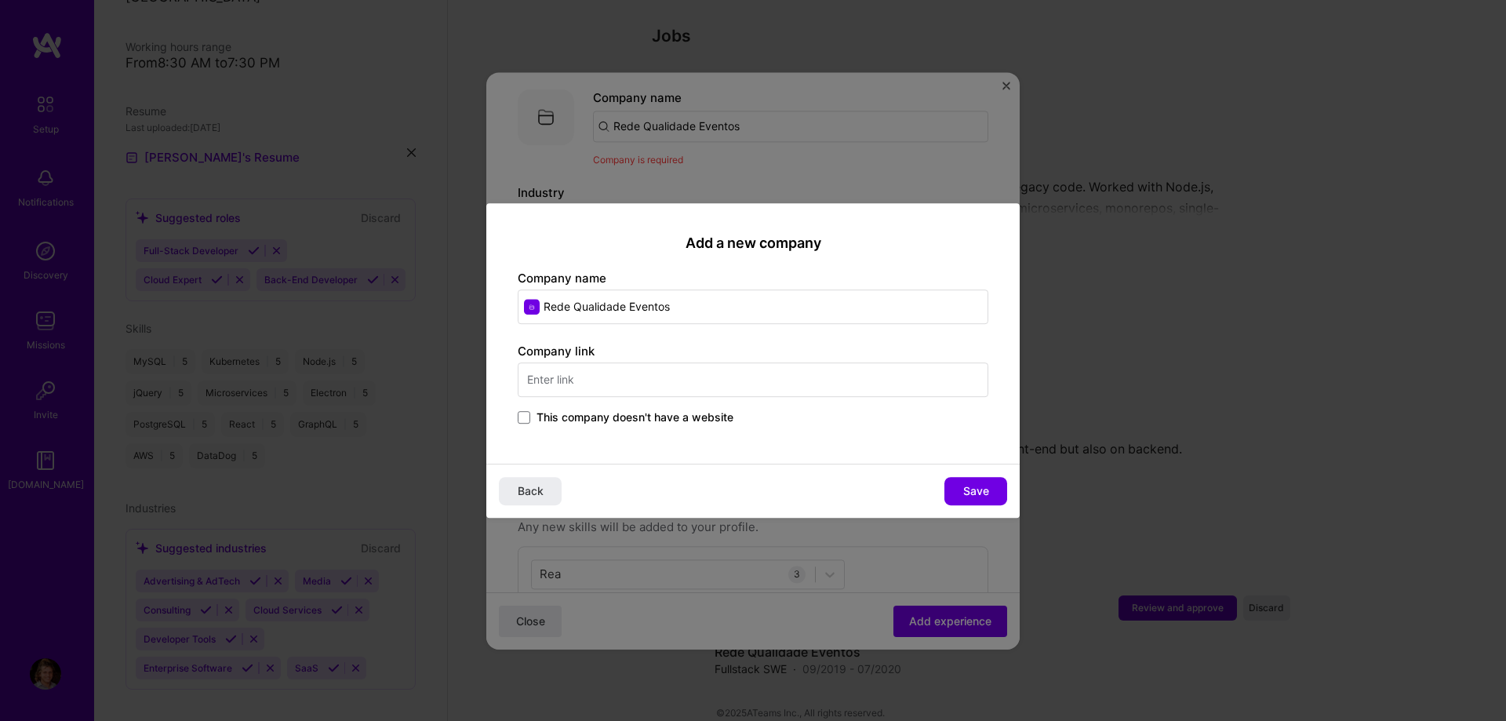
click at [686, 413] on span "This company doesn't have a website" at bounding box center [635, 418] width 197 height 16
click at [0, 0] on input "This company doesn't have a website" at bounding box center [0, 0] width 0 height 0
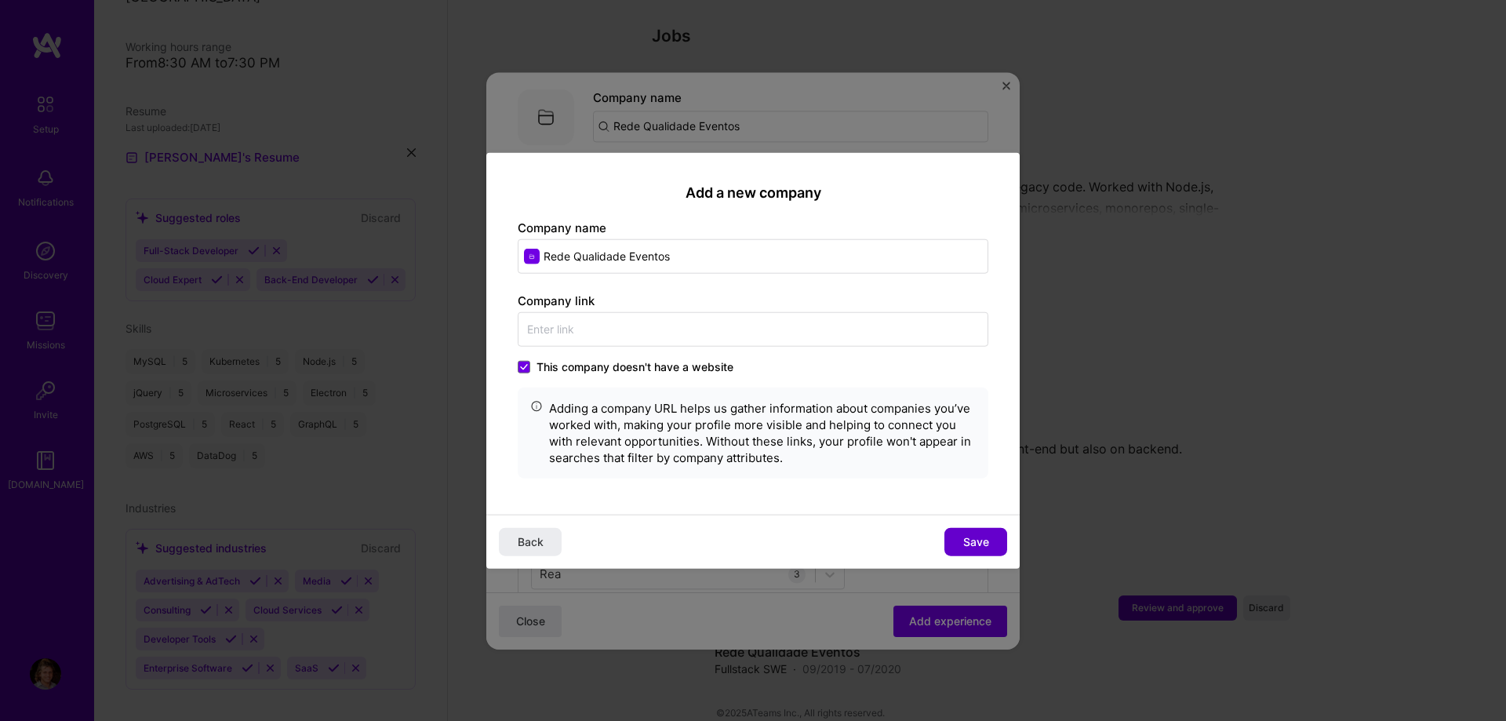
click at [987, 539] on span "Save" at bounding box center [976, 542] width 26 height 16
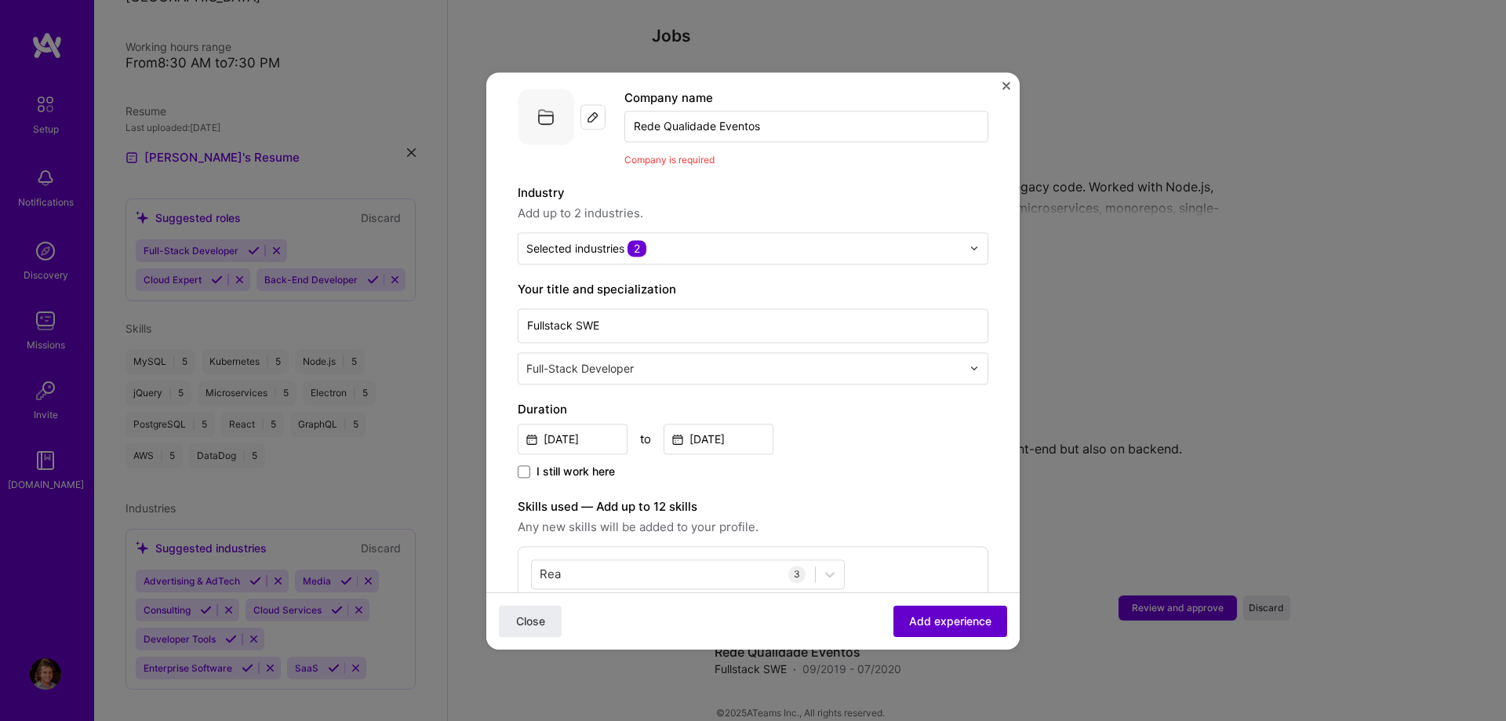
click at [974, 618] on span "Add experience" at bounding box center [950, 621] width 82 height 16
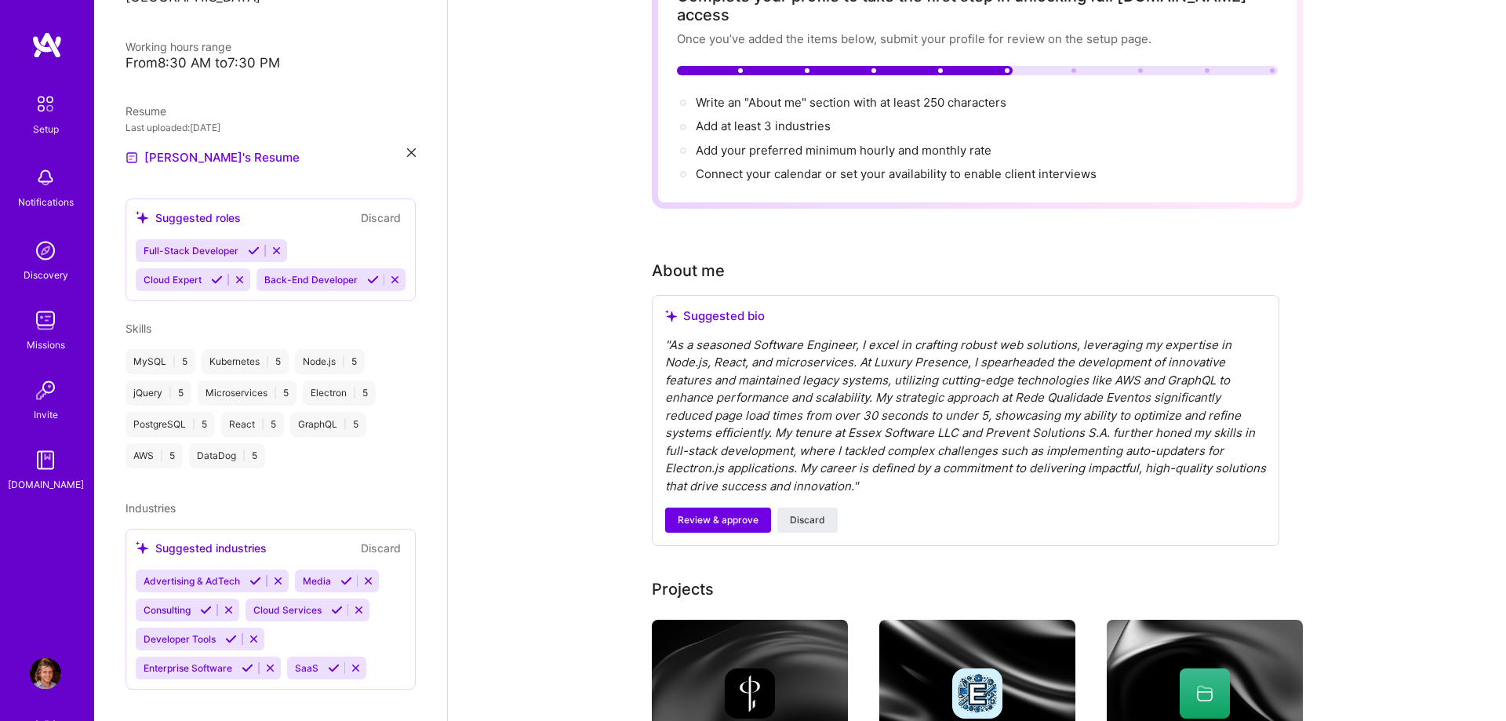
scroll to position [80, 0]
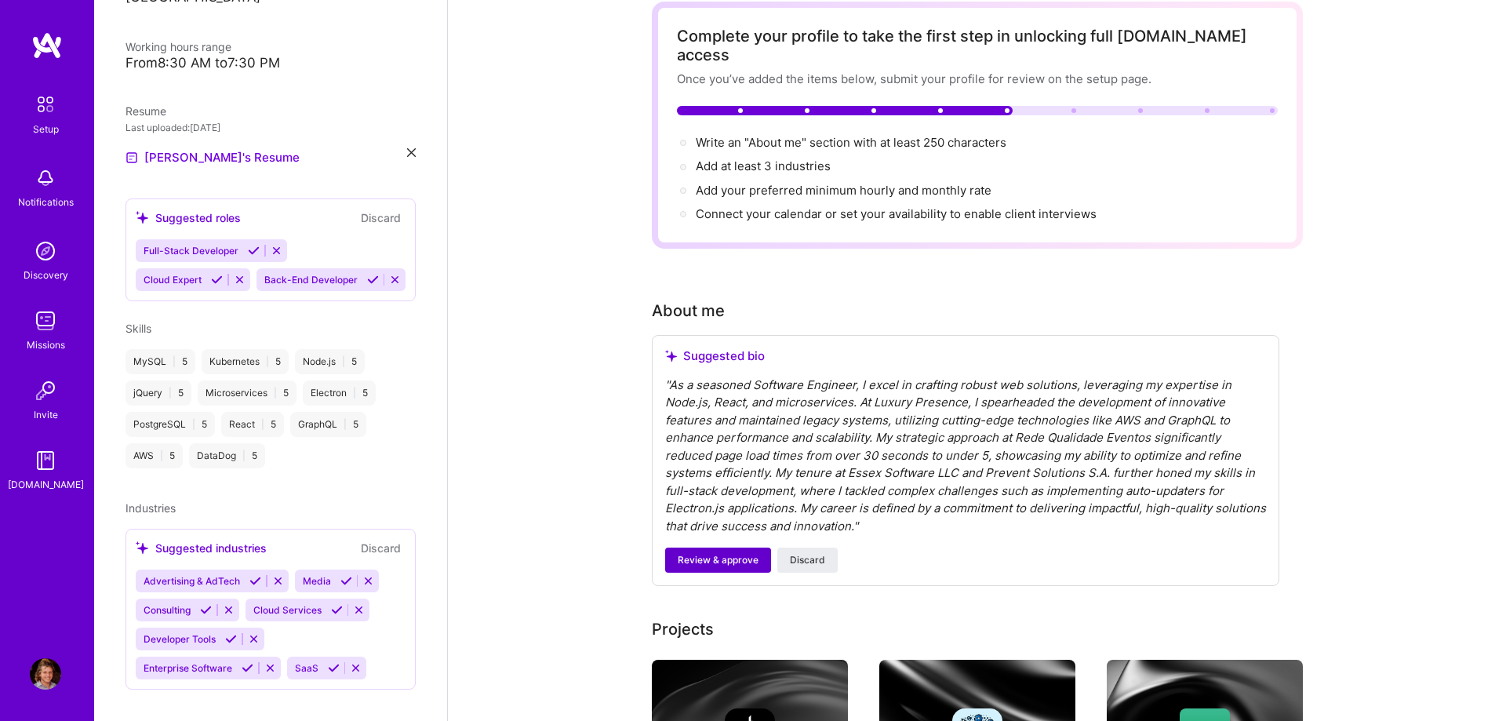
click at [708, 553] on button "Review & approve" at bounding box center [718, 560] width 106 height 25
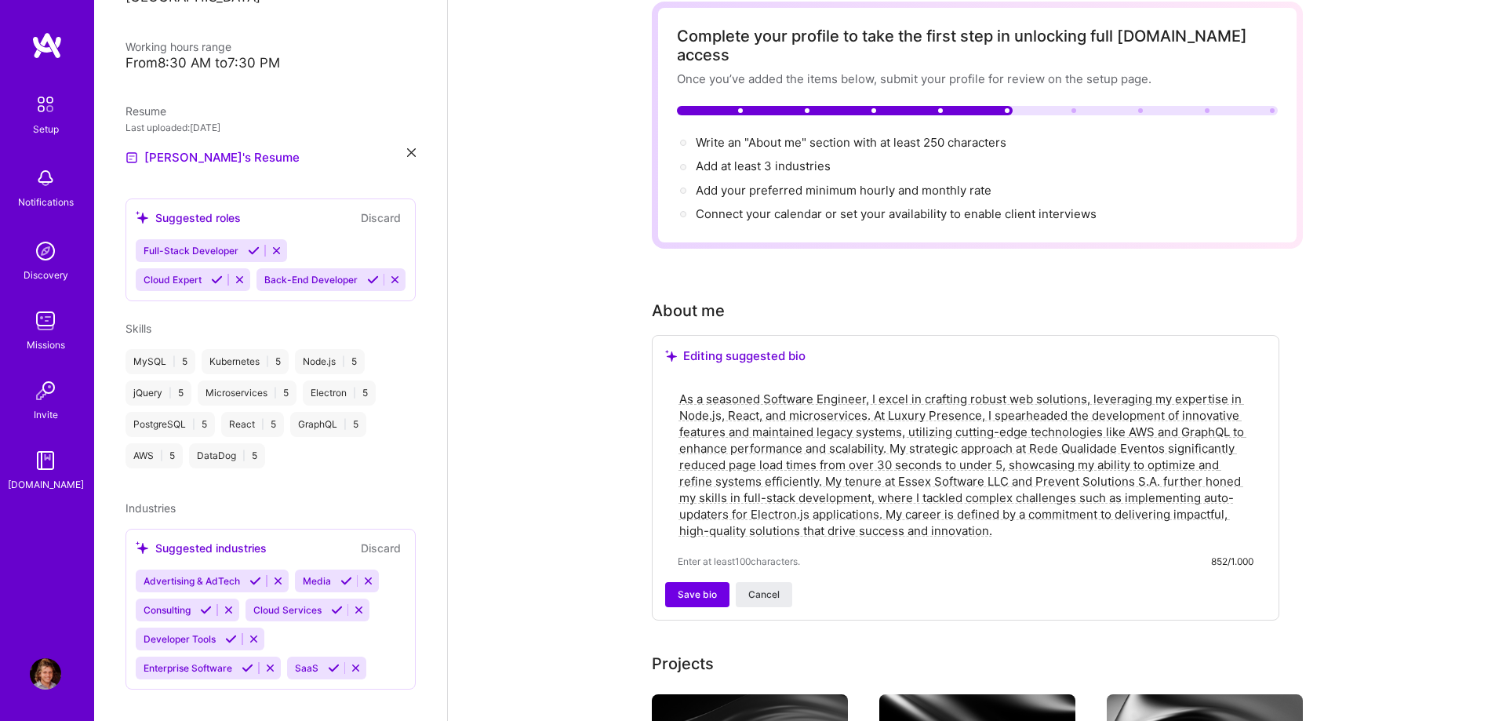
click at [1042, 475] on textarea "As a seasoned Software Engineer, I excel in crafting robust web solutions, leve…" at bounding box center [966, 464] width 576 height 151
click at [1005, 509] on textarea "As a seasoned Software Engineer, I excel in crafting robust web solutions, leve…" at bounding box center [966, 464] width 576 height 151
paste textarea "I’m a Senior Software Engineer with over six years of experience, passionate ab…"
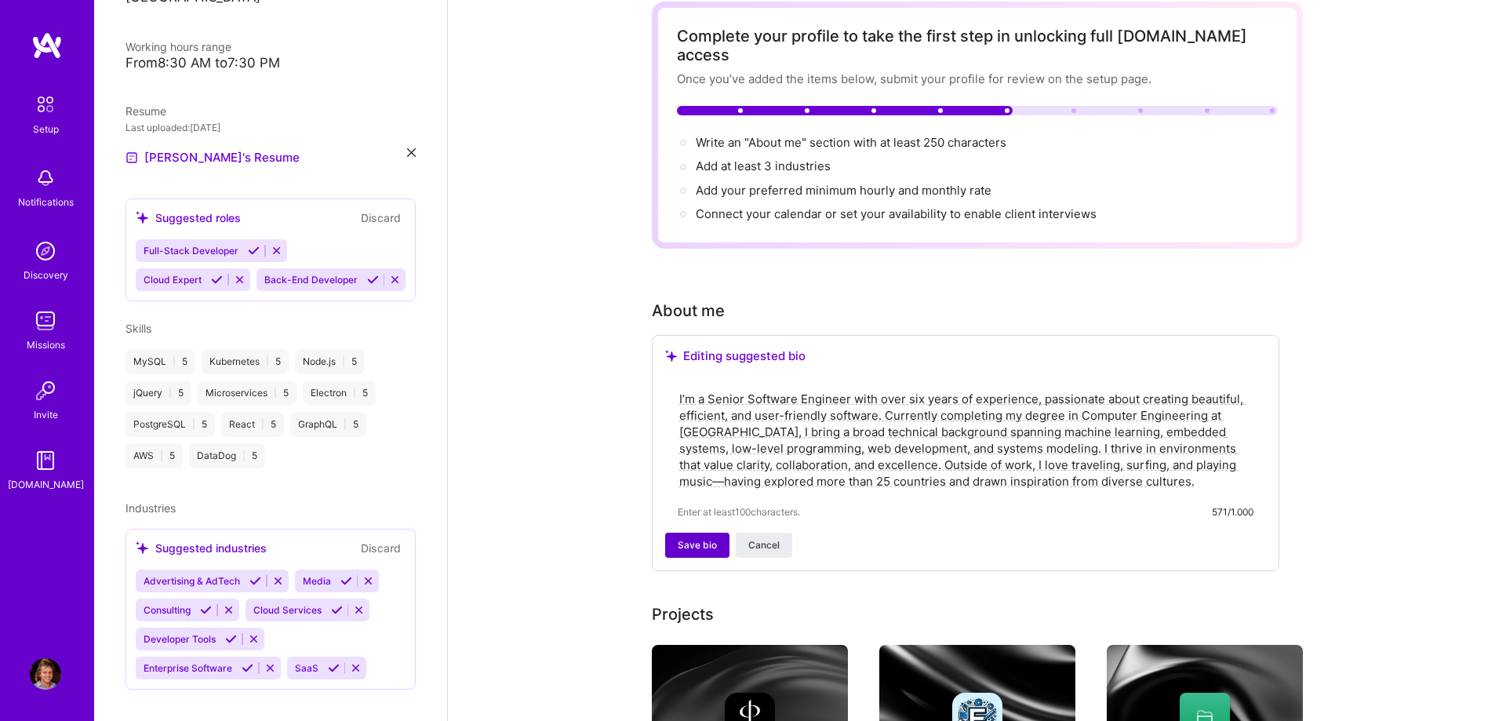
type textarea "I’m a Senior Software Engineer with over six years of experience, passionate ab…"
click at [687, 538] on span "Save bio" at bounding box center [697, 545] width 39 height 14
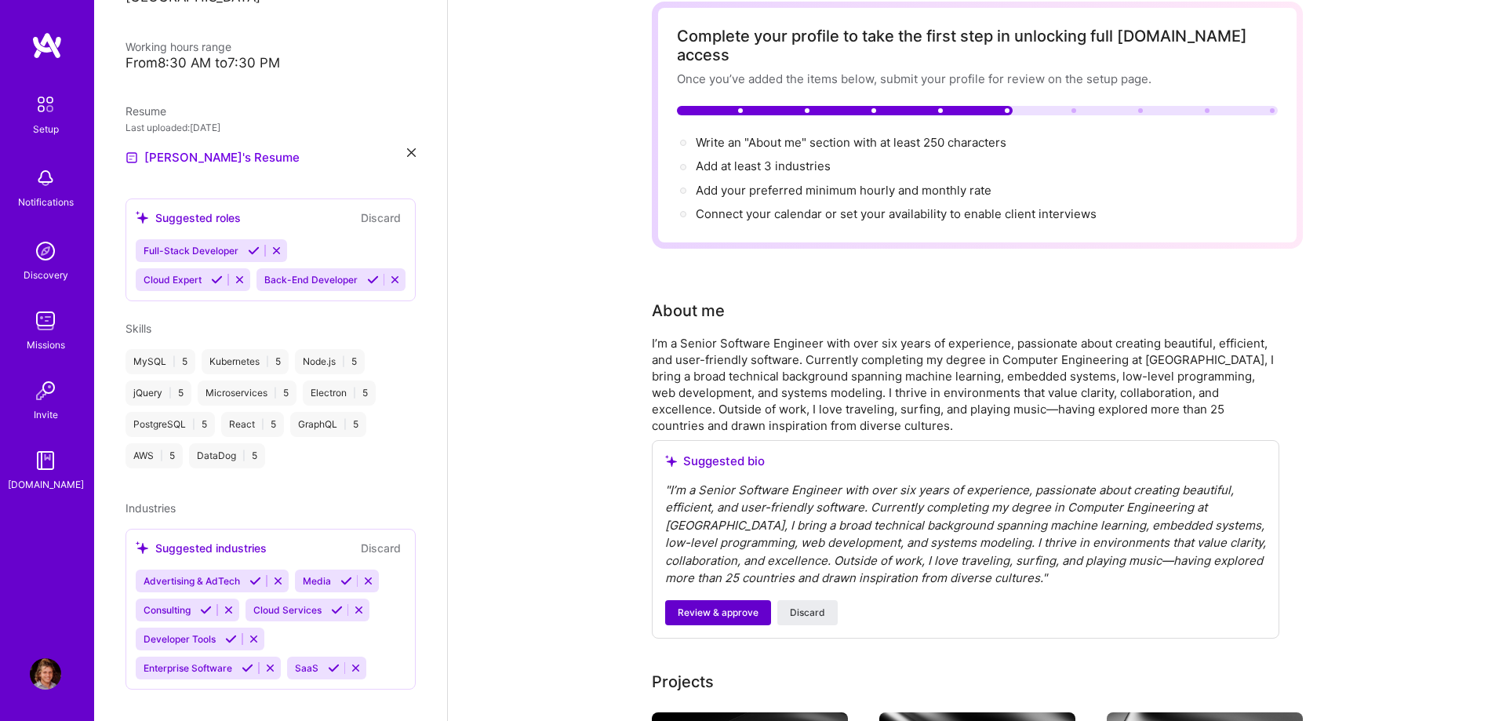
click at [715, 600] on button "Review & approve" at bounding box center [718, 612] width 106 height 25
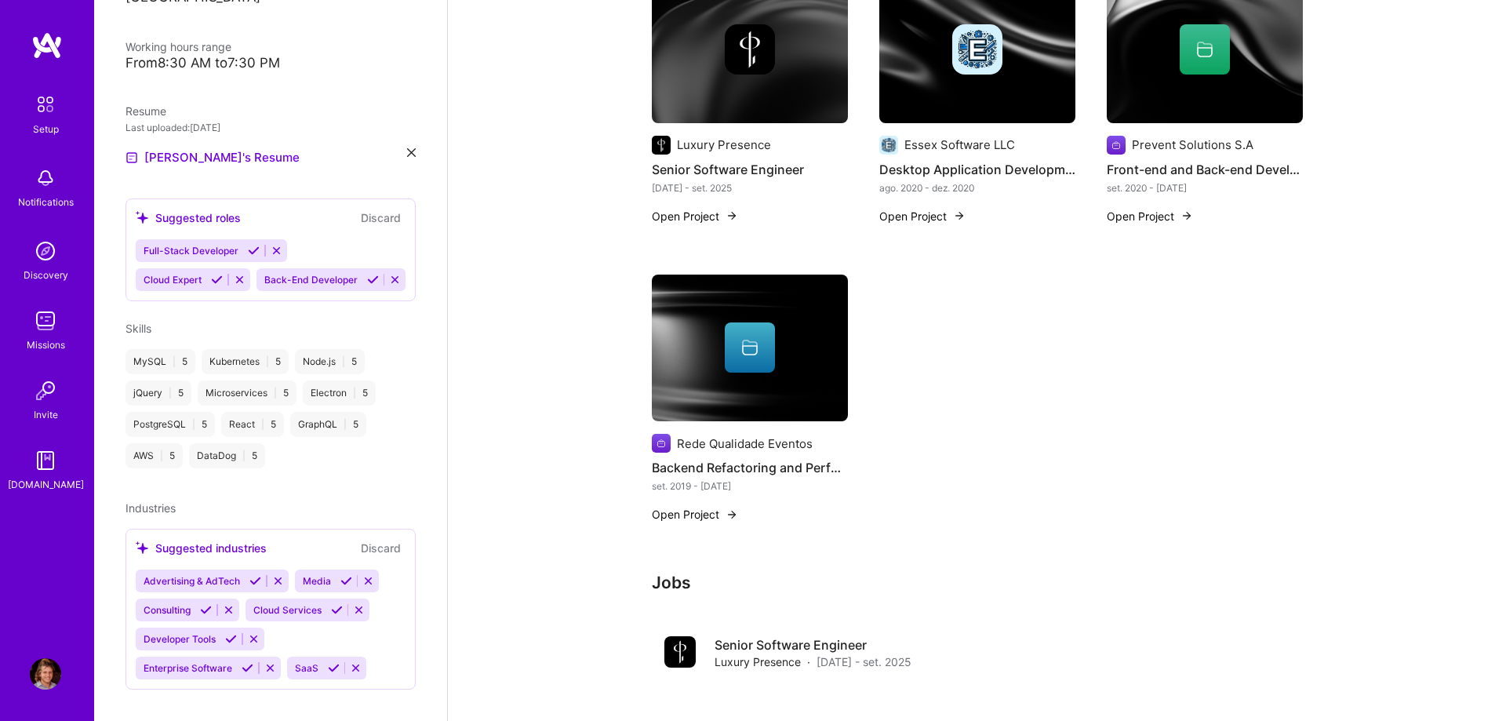
scroll to position [0, 0]
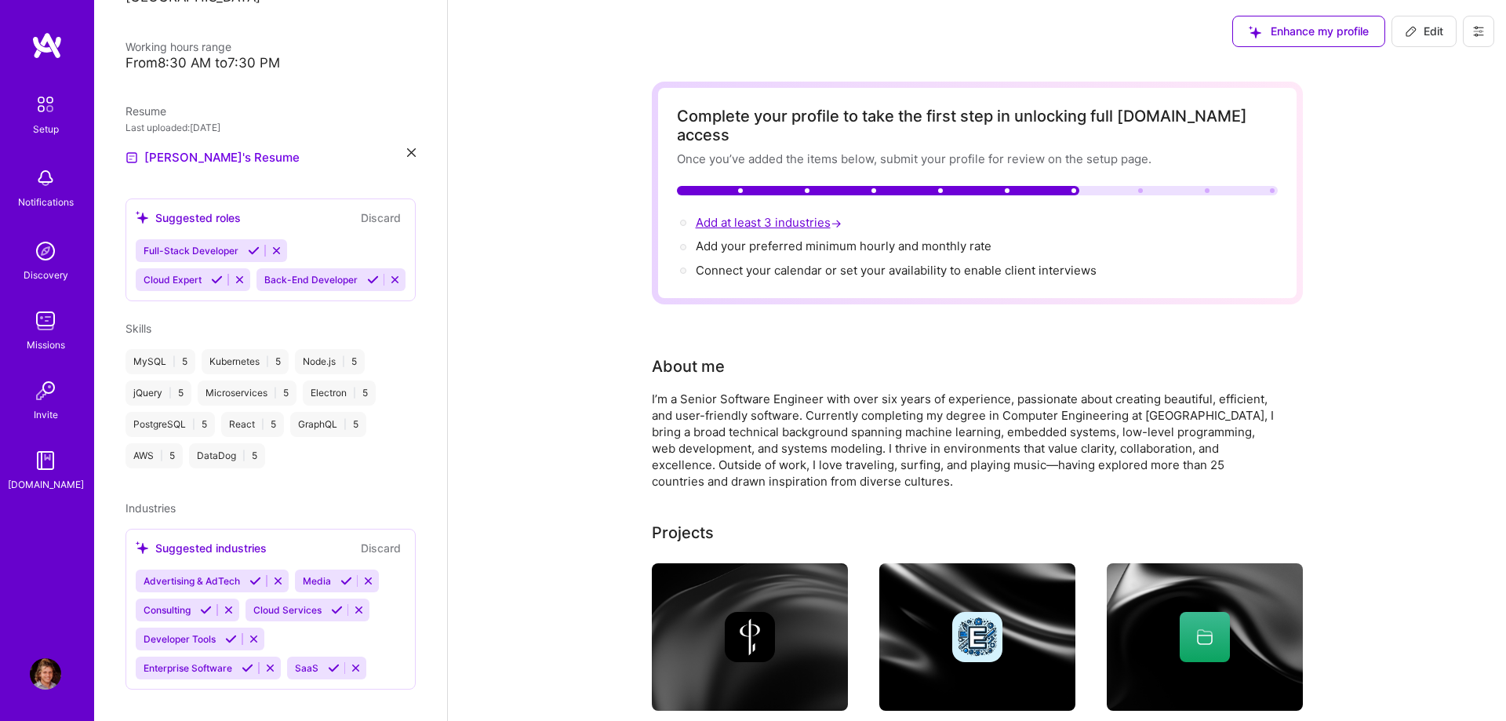
click at [768, 215] on span "Add at least 3 industries →" at bounding box center [770, 222] width 149 height 15
select select "US"
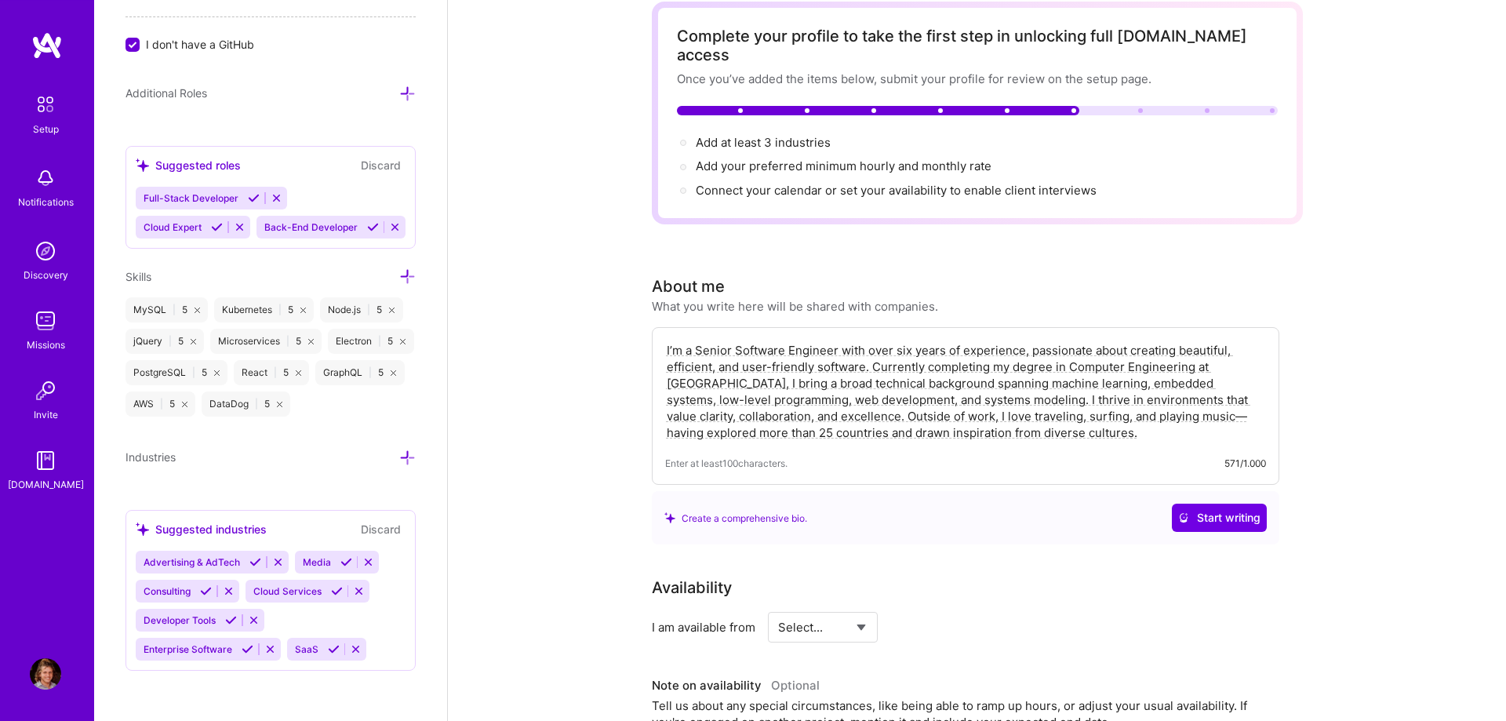
scroll to position [400, 0]
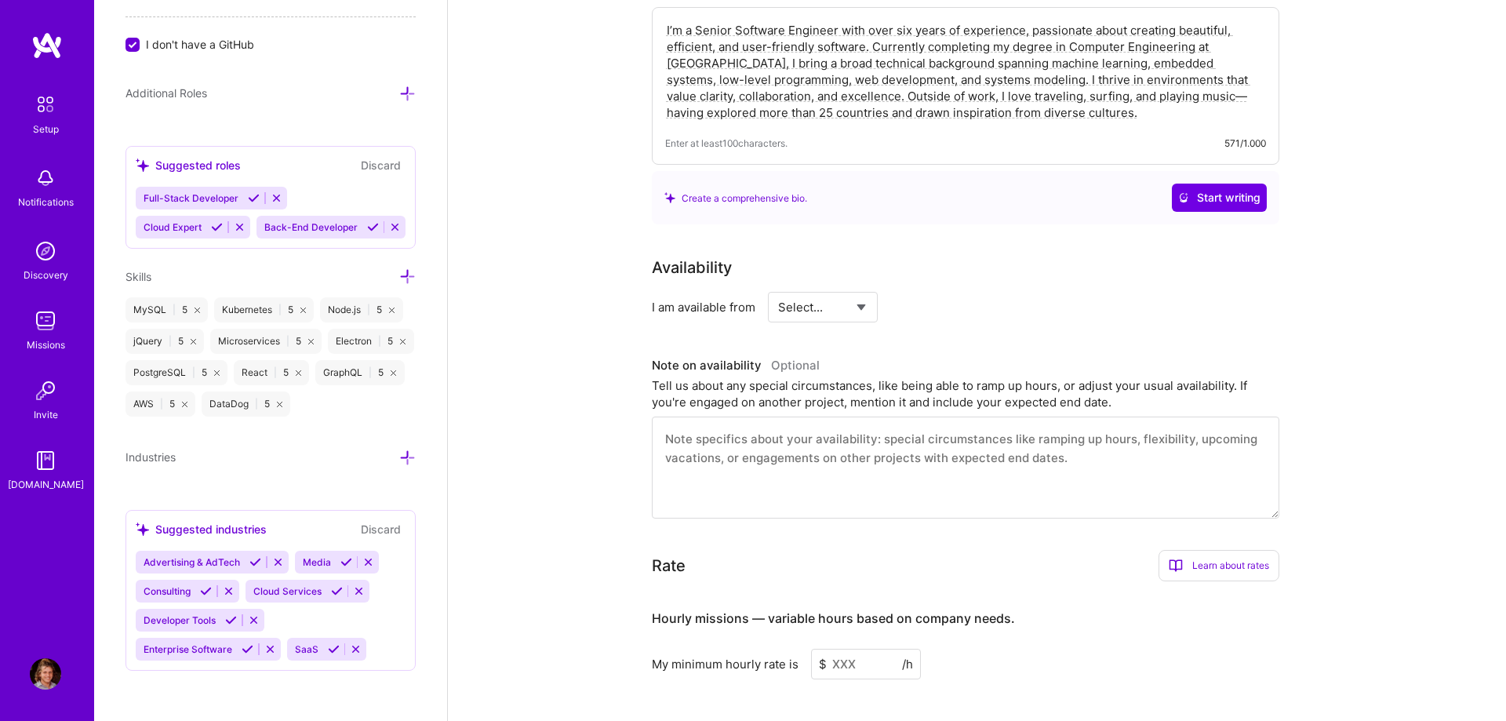
click at [206, 530] on div "Suggested industries" at bounding box center [201, 529] width 131 height 16
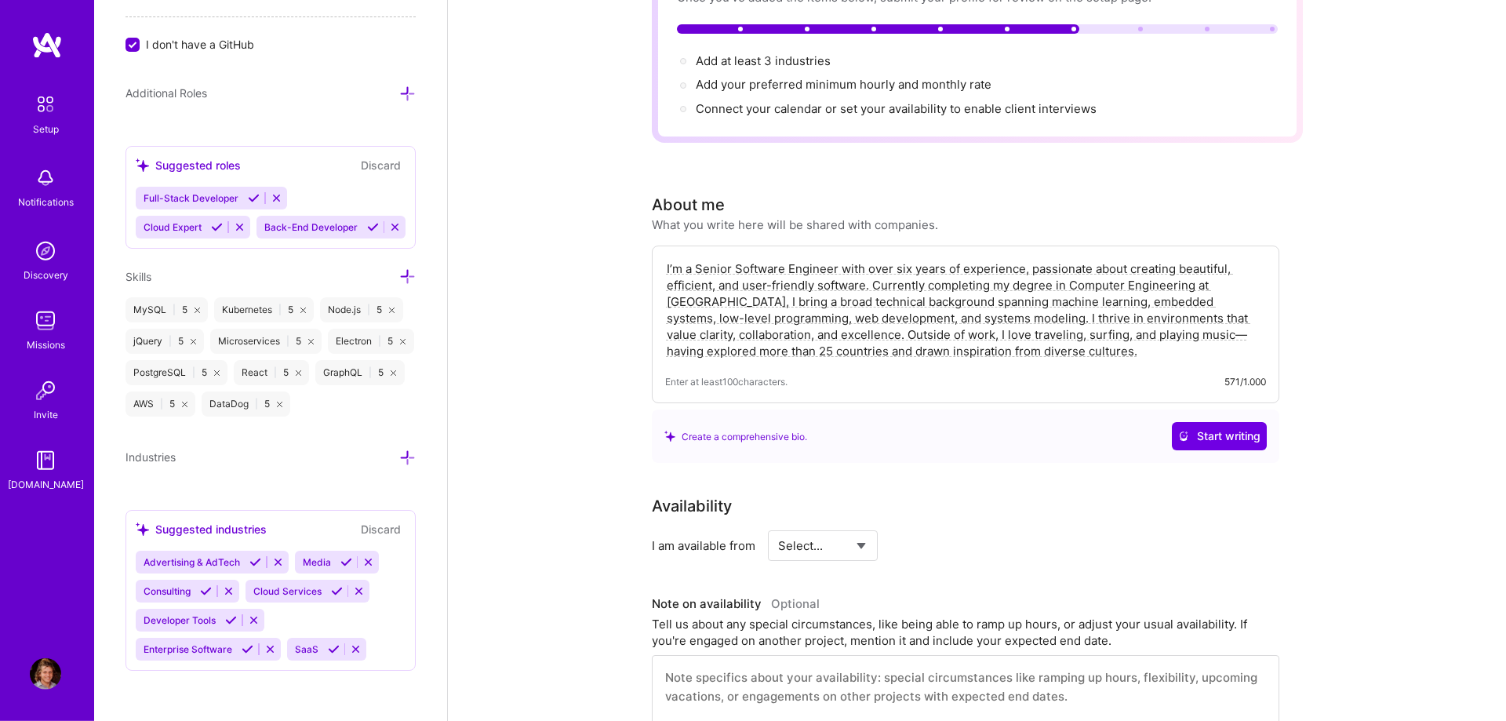
scroll to position [0, 0]
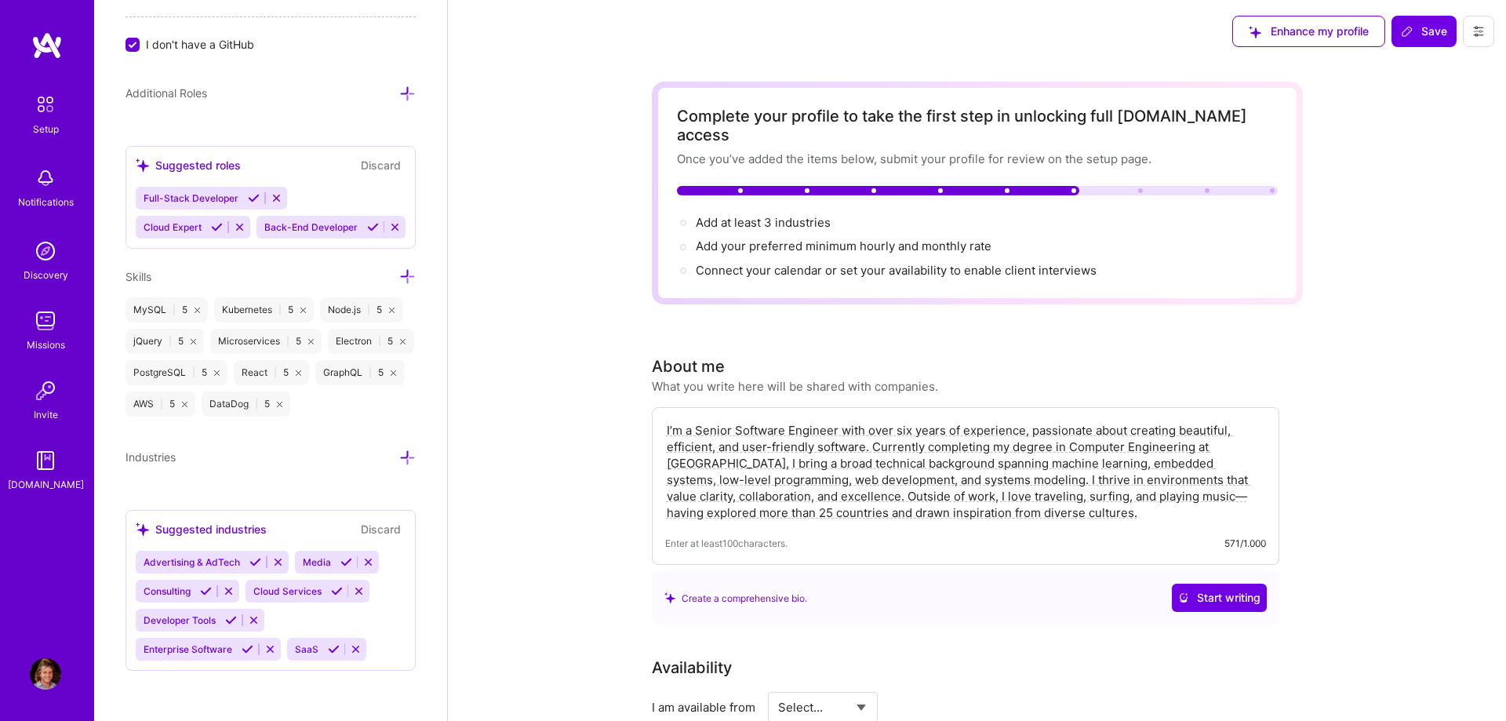
click at [796, 217] on div "Add at least 3 industries → Add your preferred minimum hourly and monthly rate …" at bounding box center [977, 246] width 601 height 65
click at [792, 238] on span "Add your preferred minimum hourly and monthly rate →" at bounding box center [851, 245] width 310 height 15
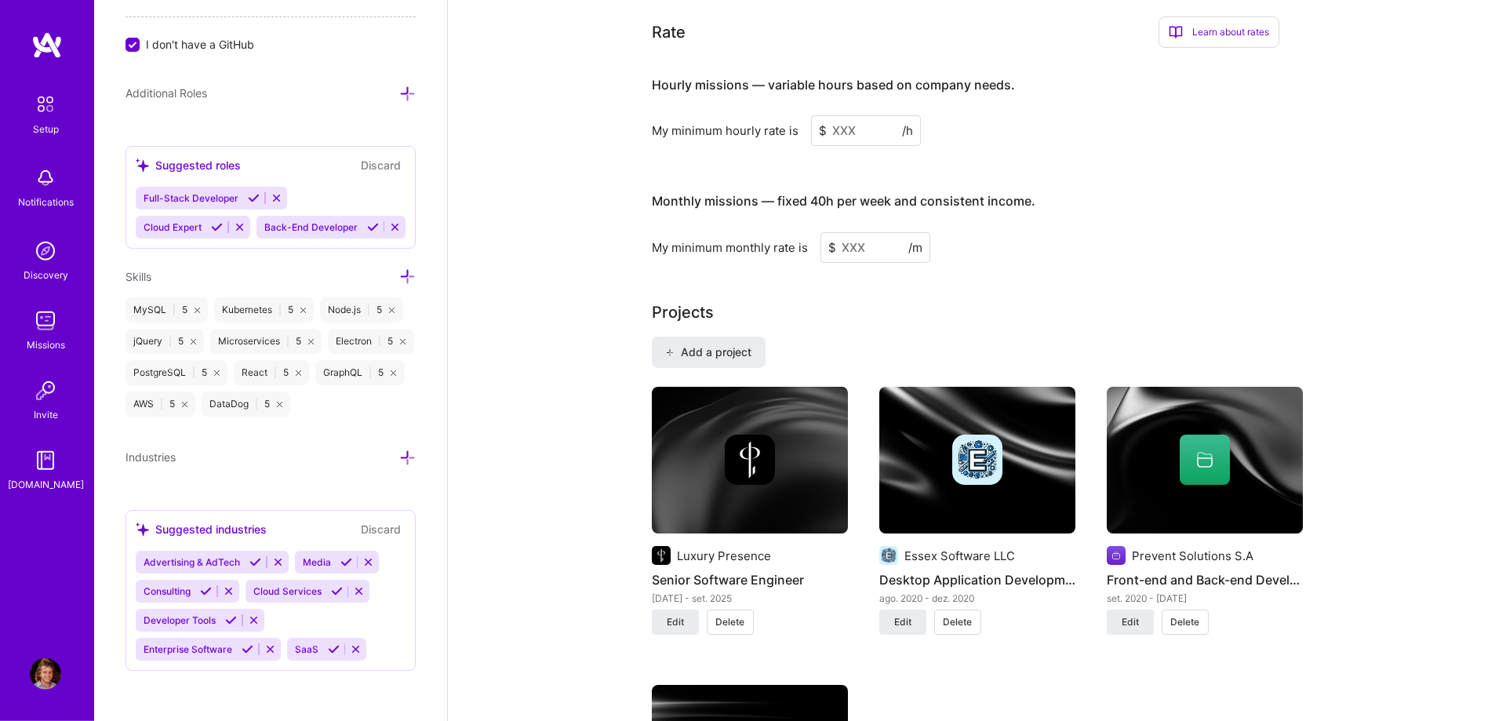
scroll to position [934, 0]
click at [866, 126] on input at bounding box center [866, 130] width 110 height 31
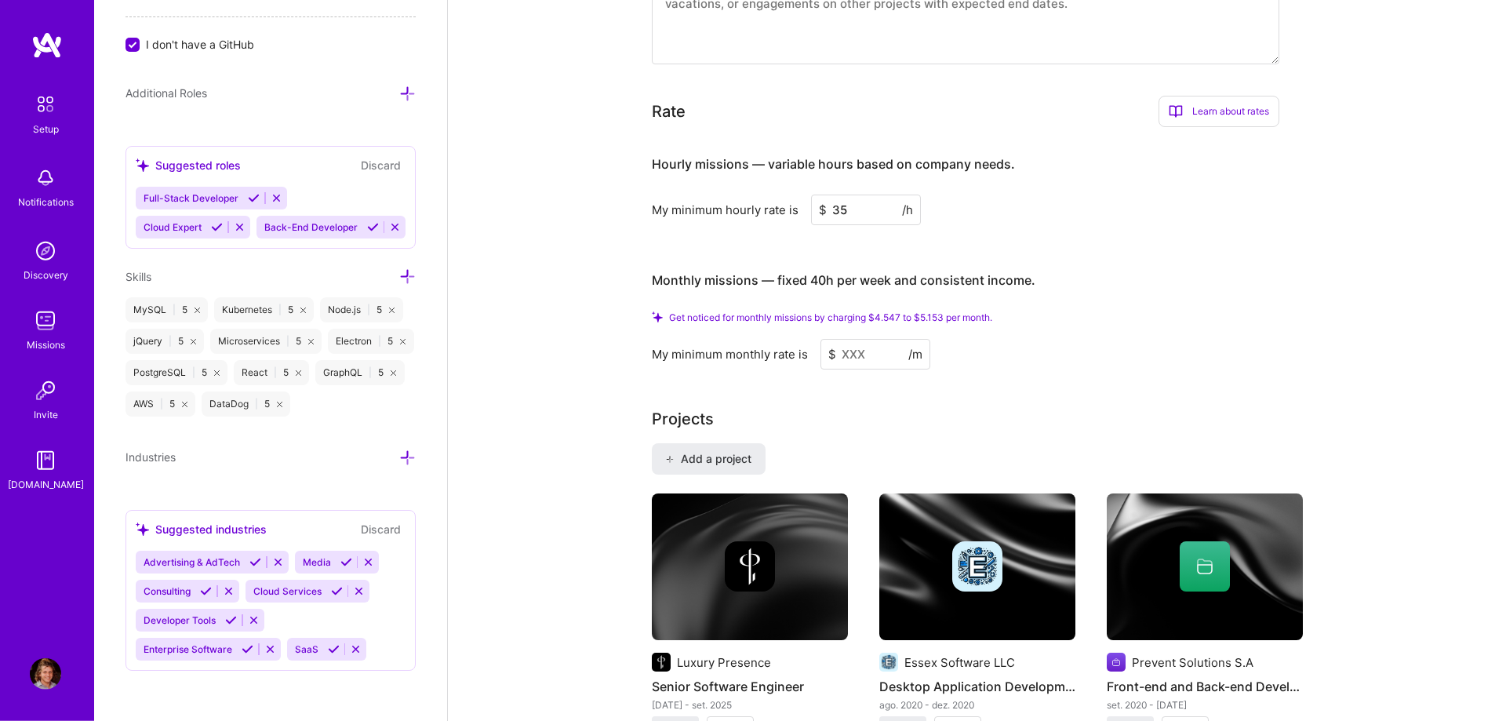
type input "35"
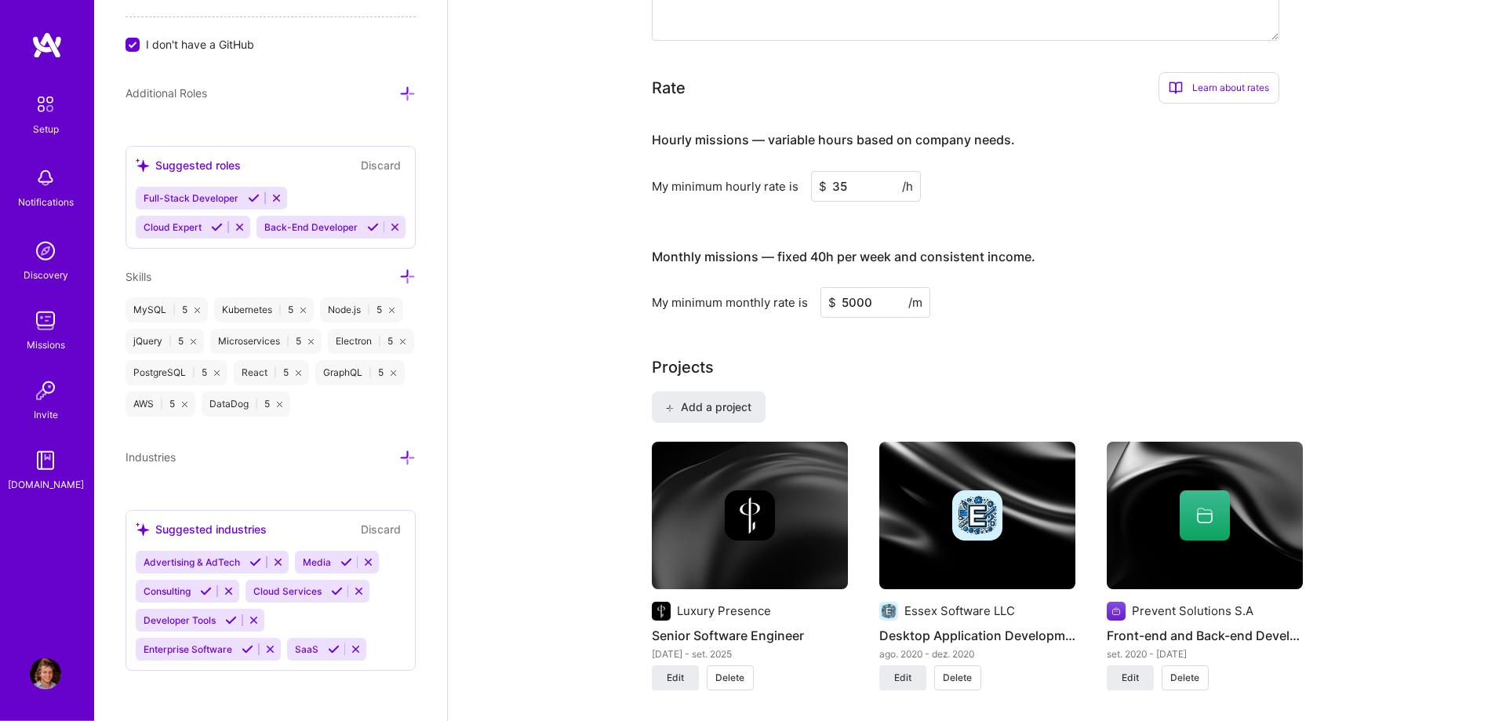
scroll to position [614, 0]
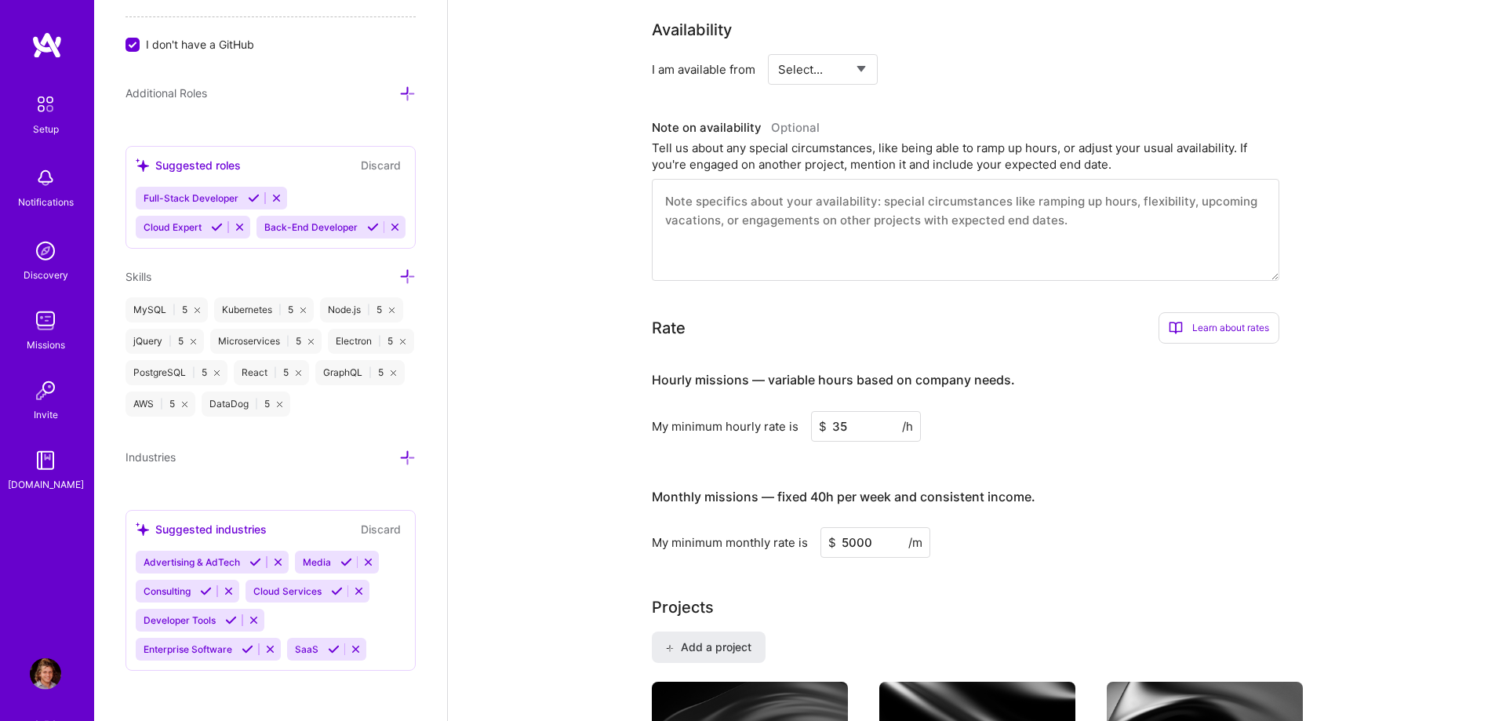
type input "5000"
click at [1015, 356] on h3 "Hourly missions — variable hours based on company needs." at bounding box center [966, 380] width 628 height 49
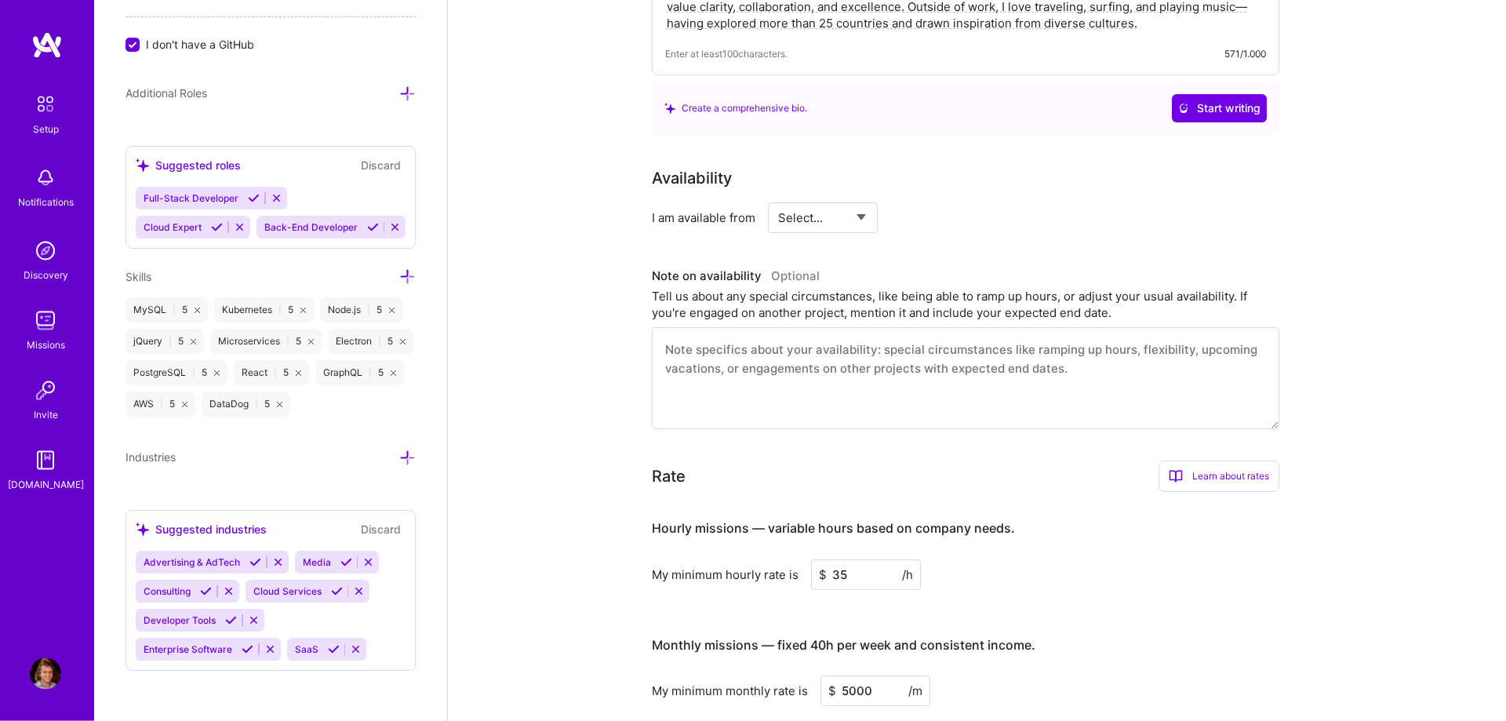
scroll to position [454, 0]
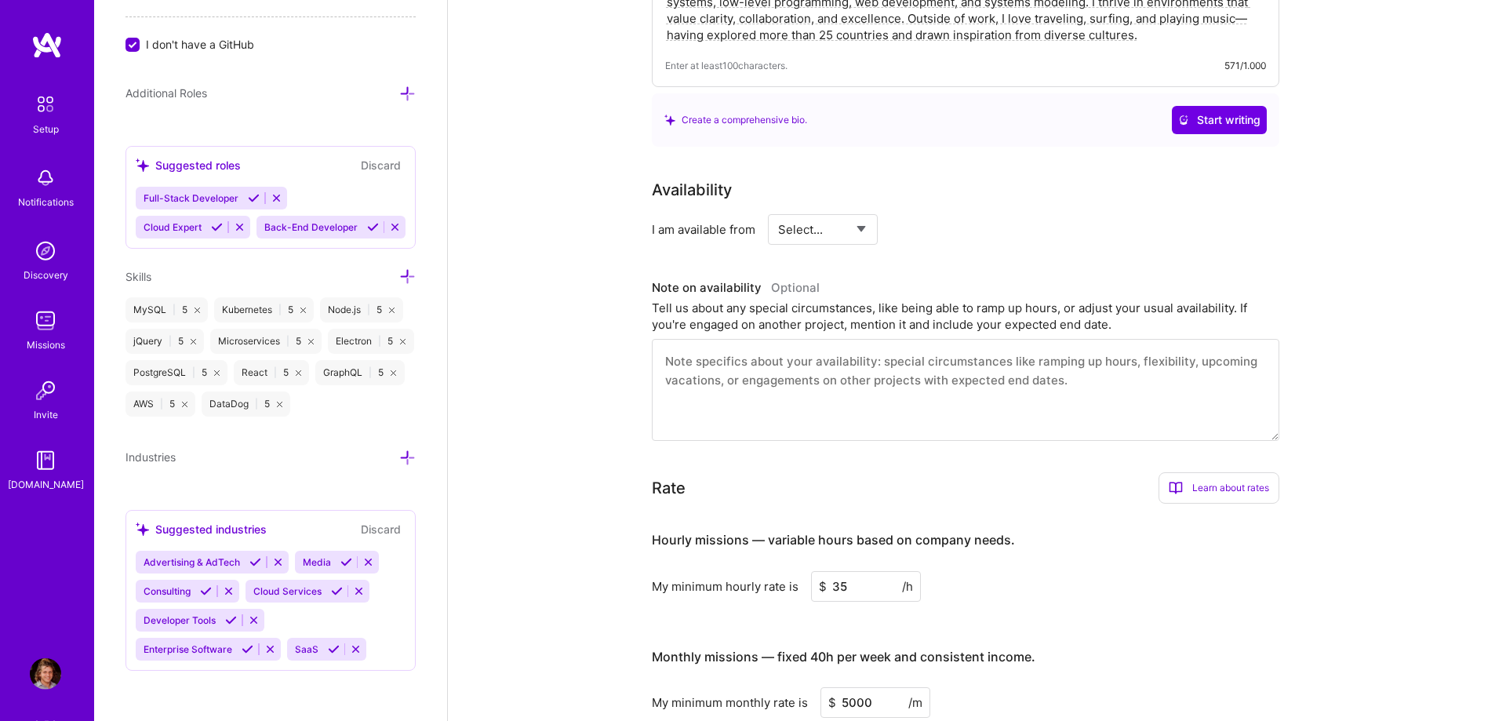
click at [778, 209] on select "Select... Right Now Future Date Not Available" at bounding box center [823, 229] width 90 height 40
select select "Right Now"
click option "Right Now" at bounding box center [0, 0] width 0 height 0
click at [949, 214] on input at bounding box center [966, 229] width 94 height 31
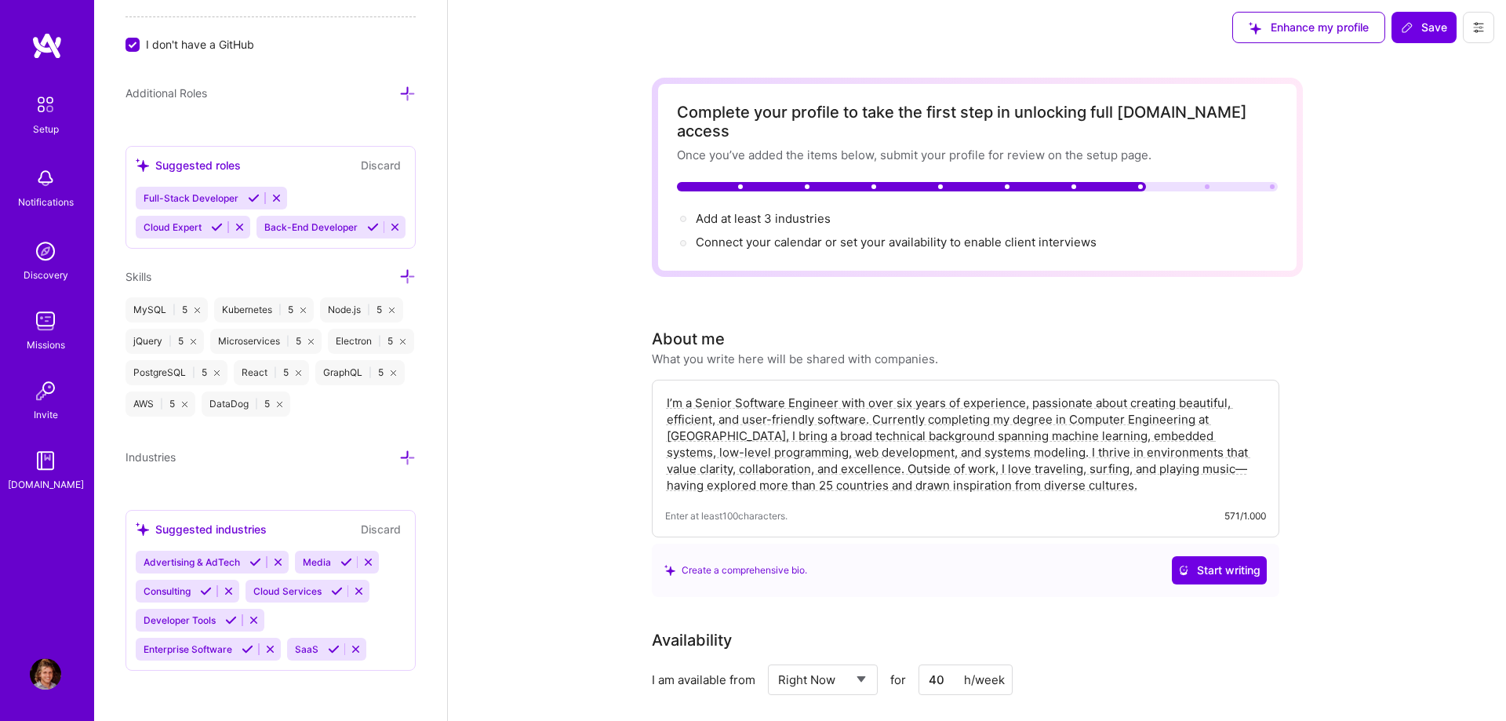
scroll to position [0, 0]
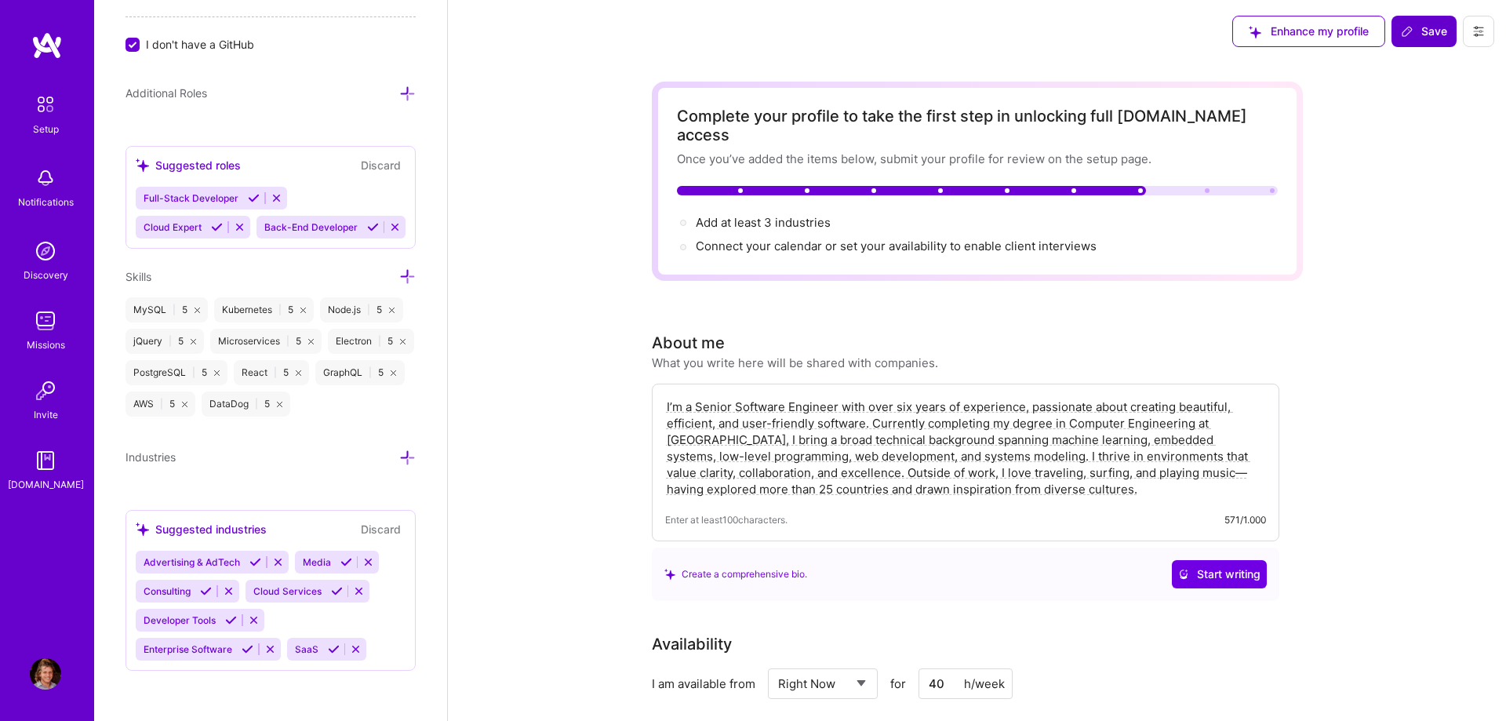
type input "40"
click at [1439, 38] on span "Save" at bounding box center [1424, 32] width 46 height 16
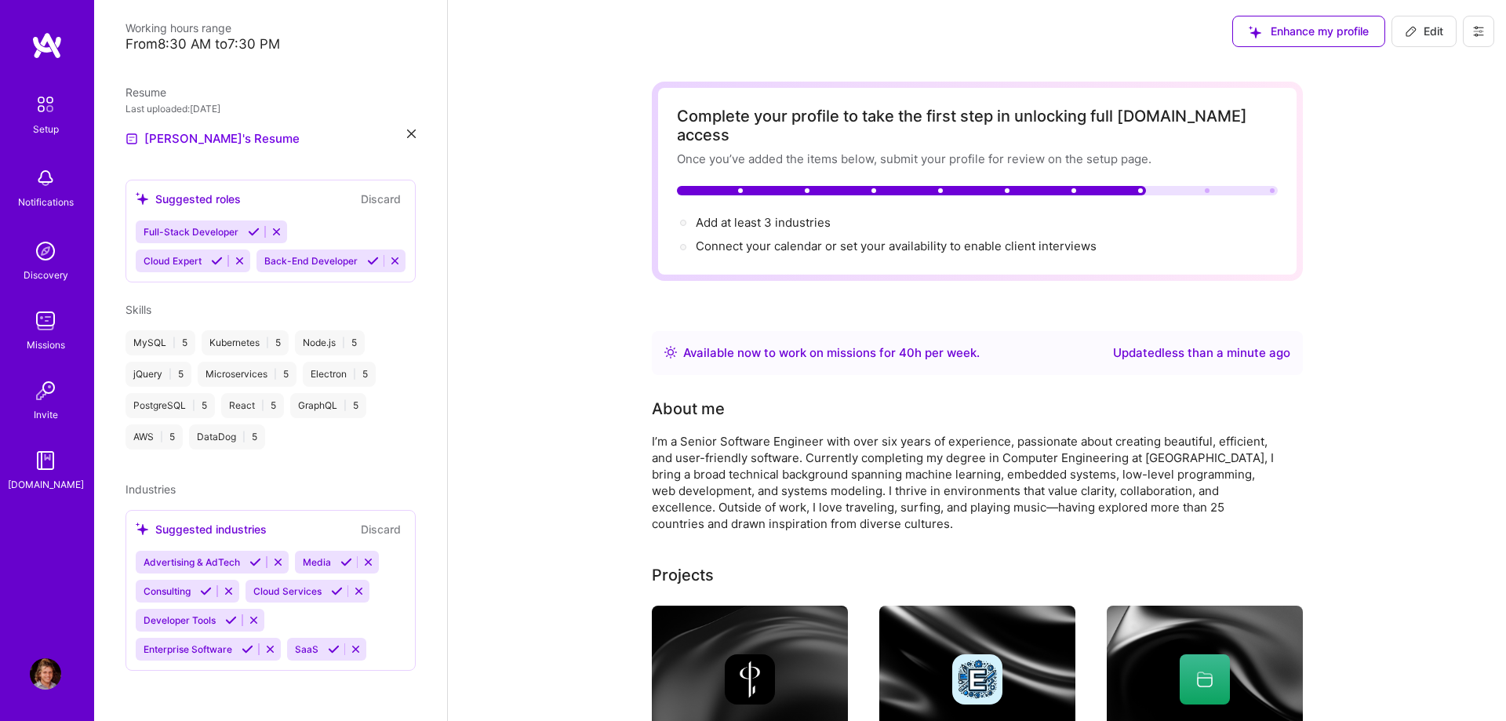
scroll to position [347, 0]
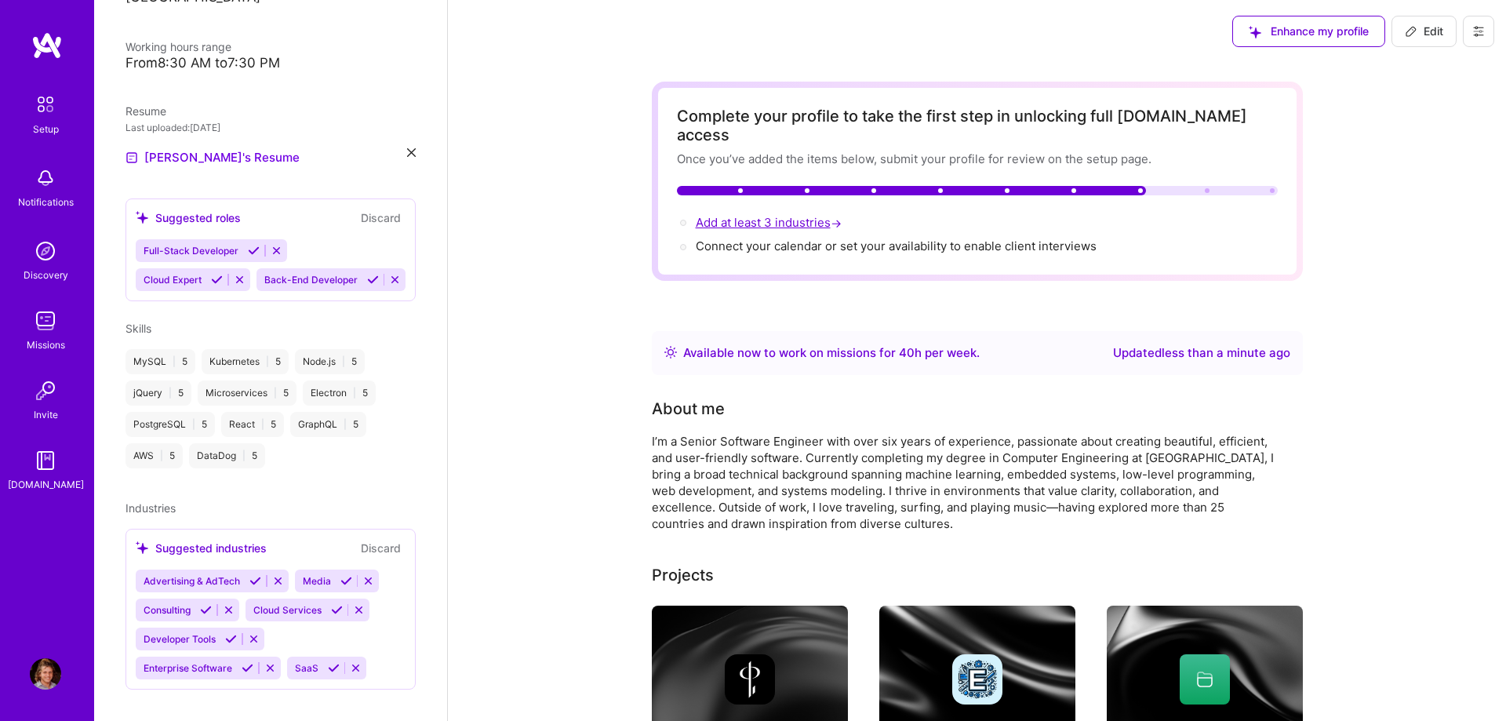
click at [741, 215] on span "Add at least 3 industries →" at bounding box center [770, 222] width 149 height 15
select select "US"
select select "Right Now"
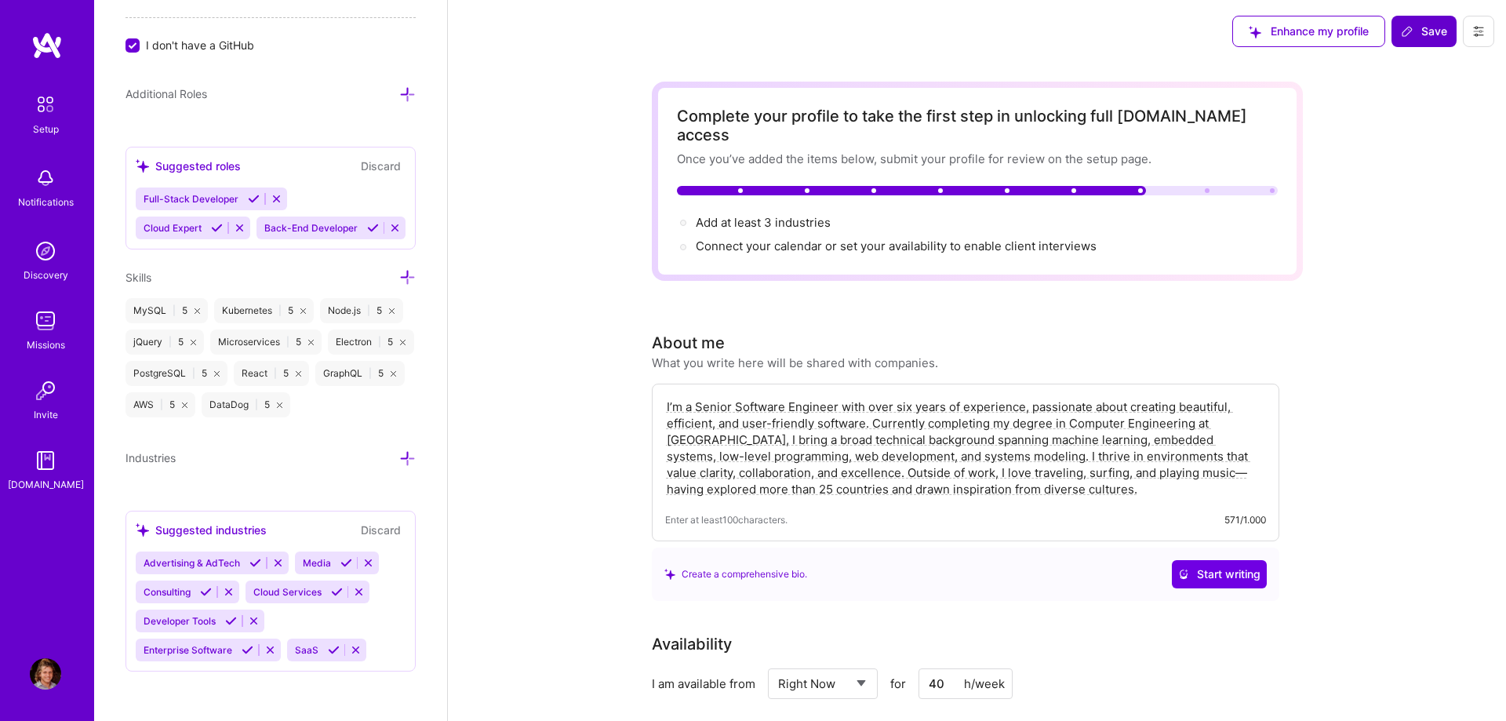
scroll to position [991, 0]
click at [328, 649] on icon at bounding box center [334, 649] width 12 height 12
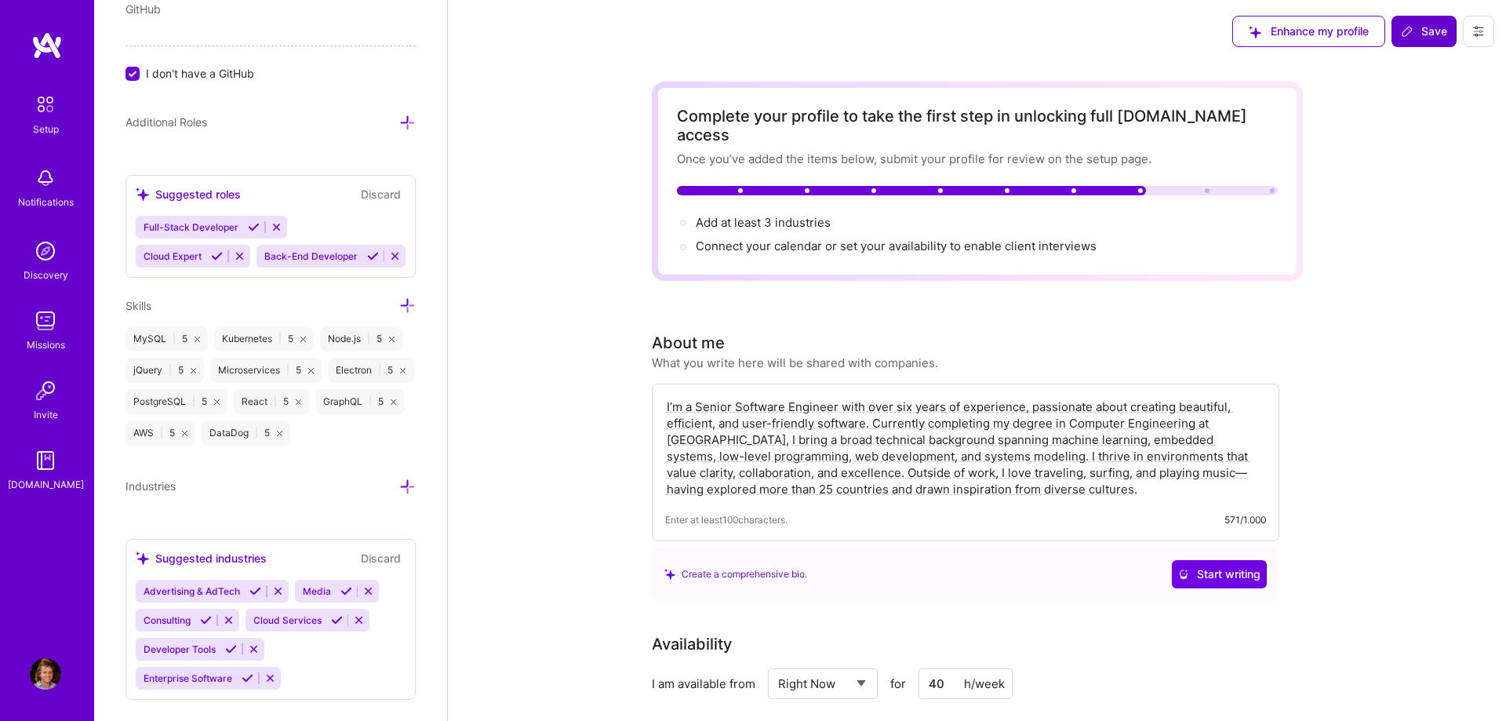
click at [331, 618] on icon at bounding box center [337, 620] width 12 height 12
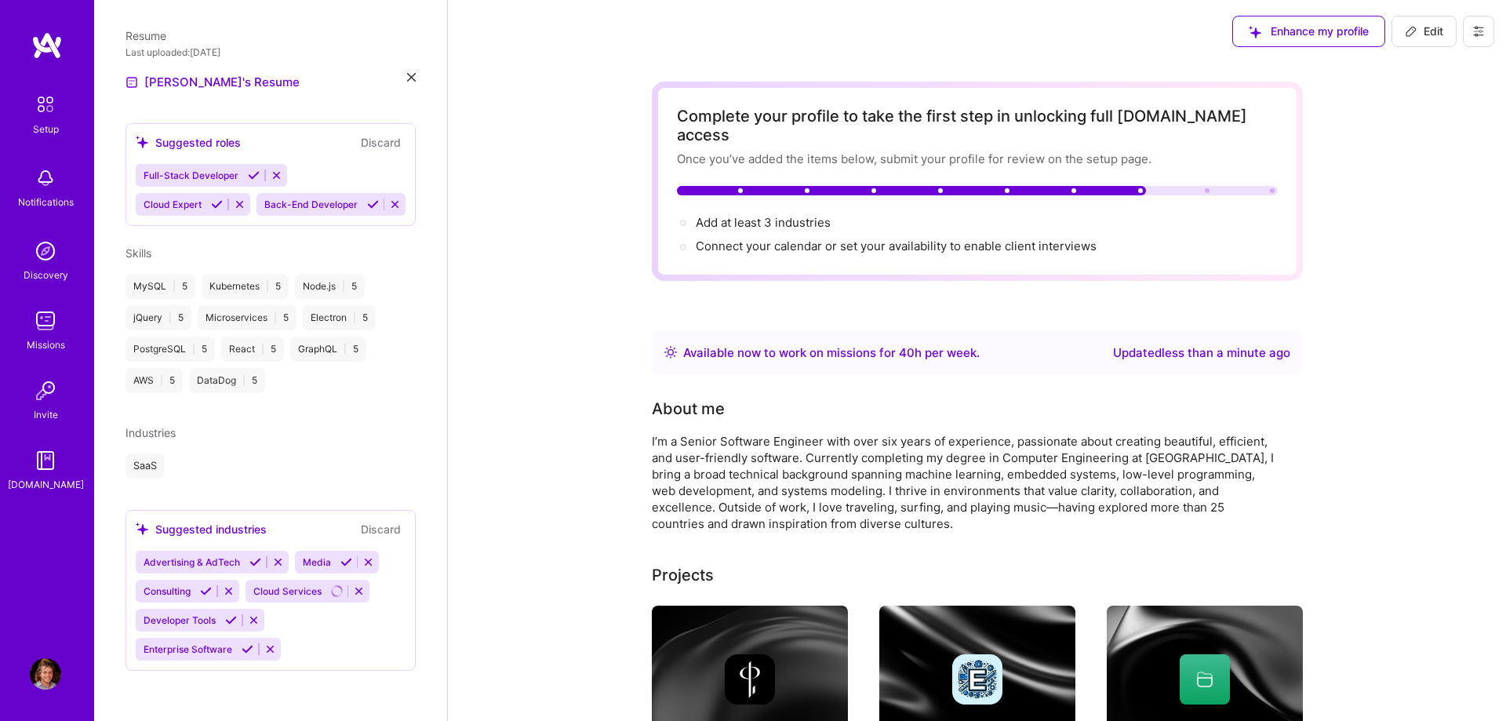
scroll to position [351, 0]
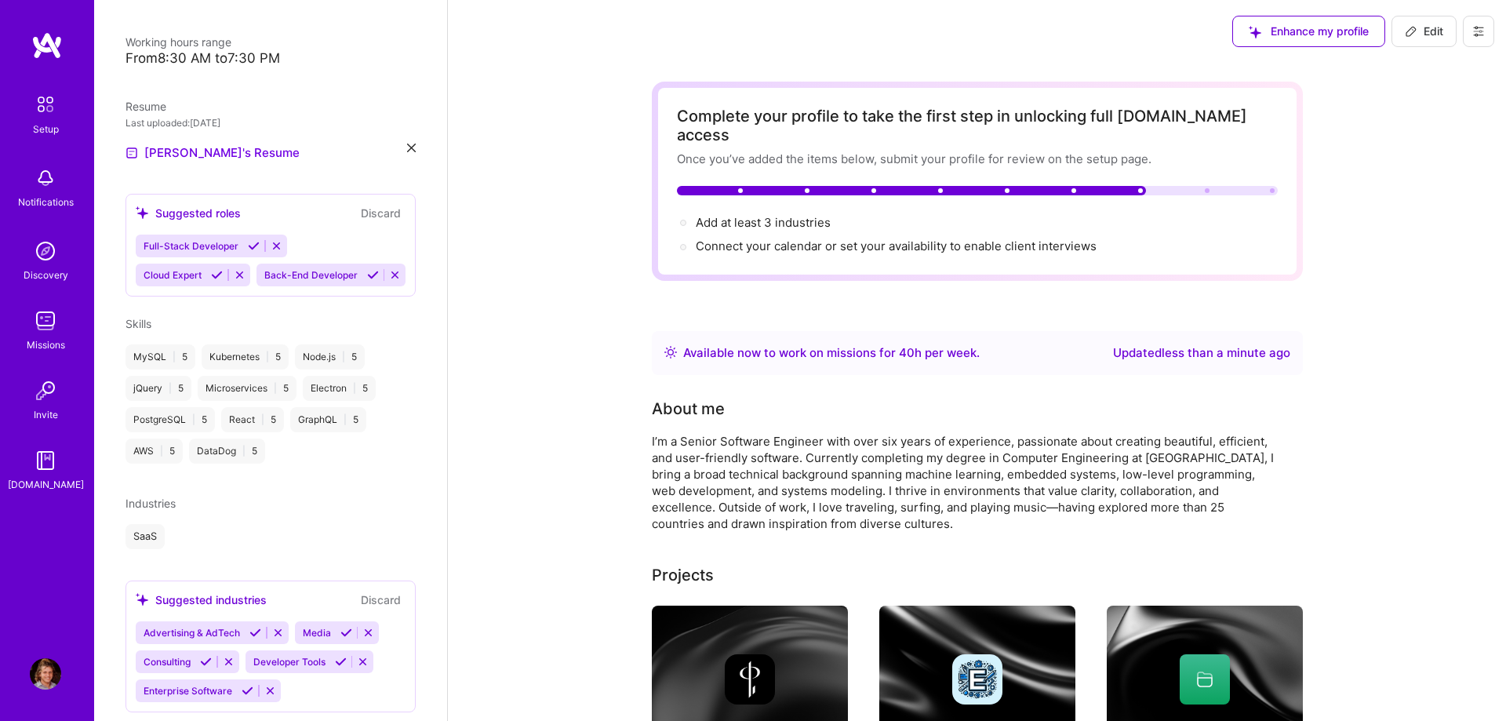
click at [204, 656] on icon at bounding box center [206, 662] width 12 height 12
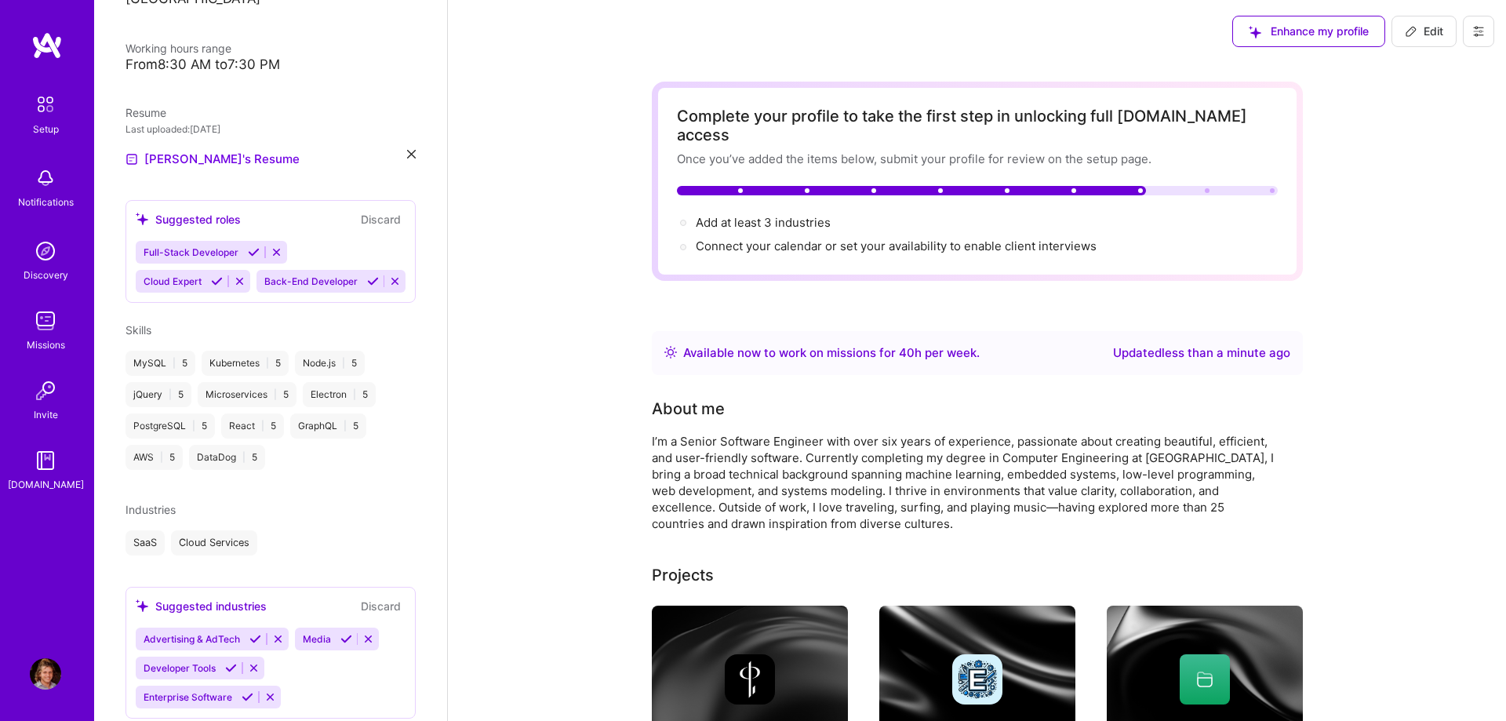
click at [253, 691] on icon at bounding box center [248, 697] width 12 height 12
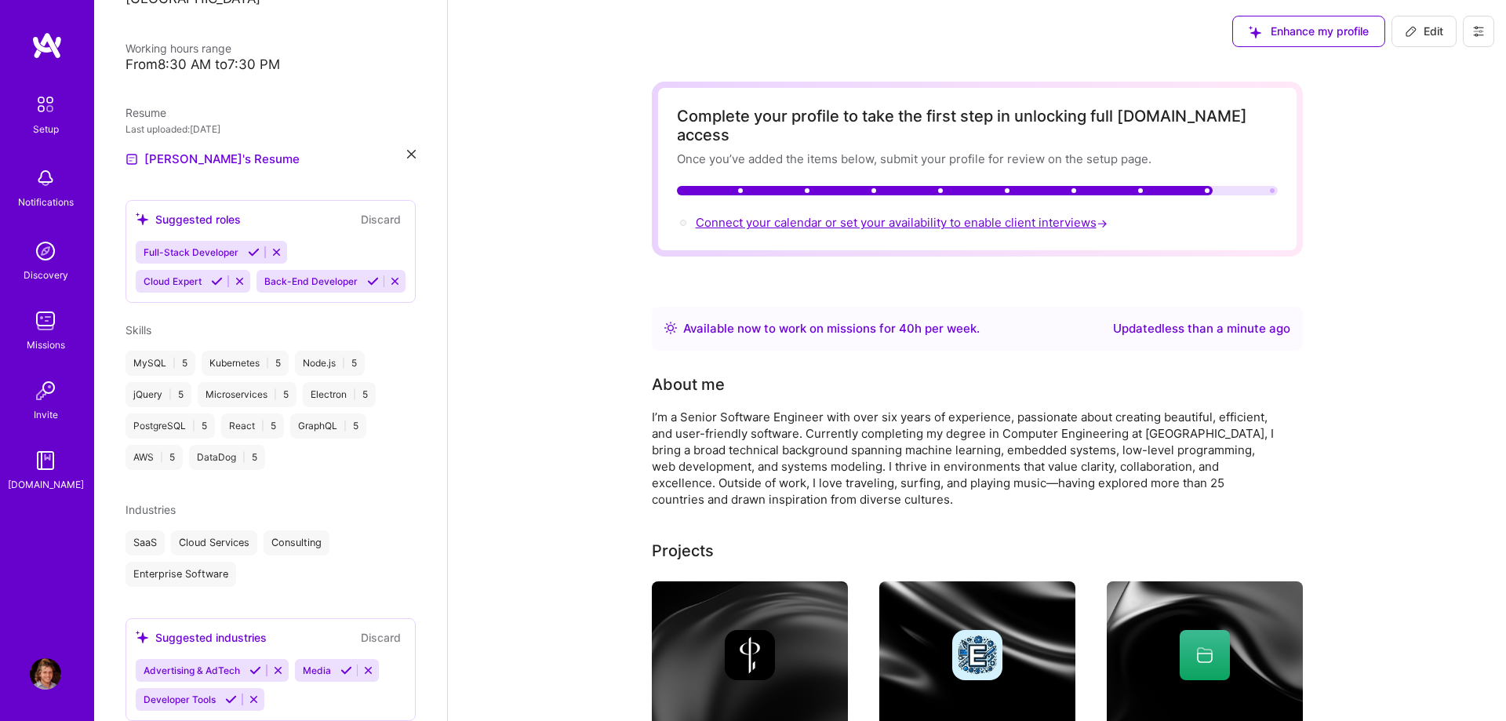
click at [924, 215] on span "Connect your calendar or set your availability to enable client interviews →" at bounding box center [903, 222] width 415 height 15
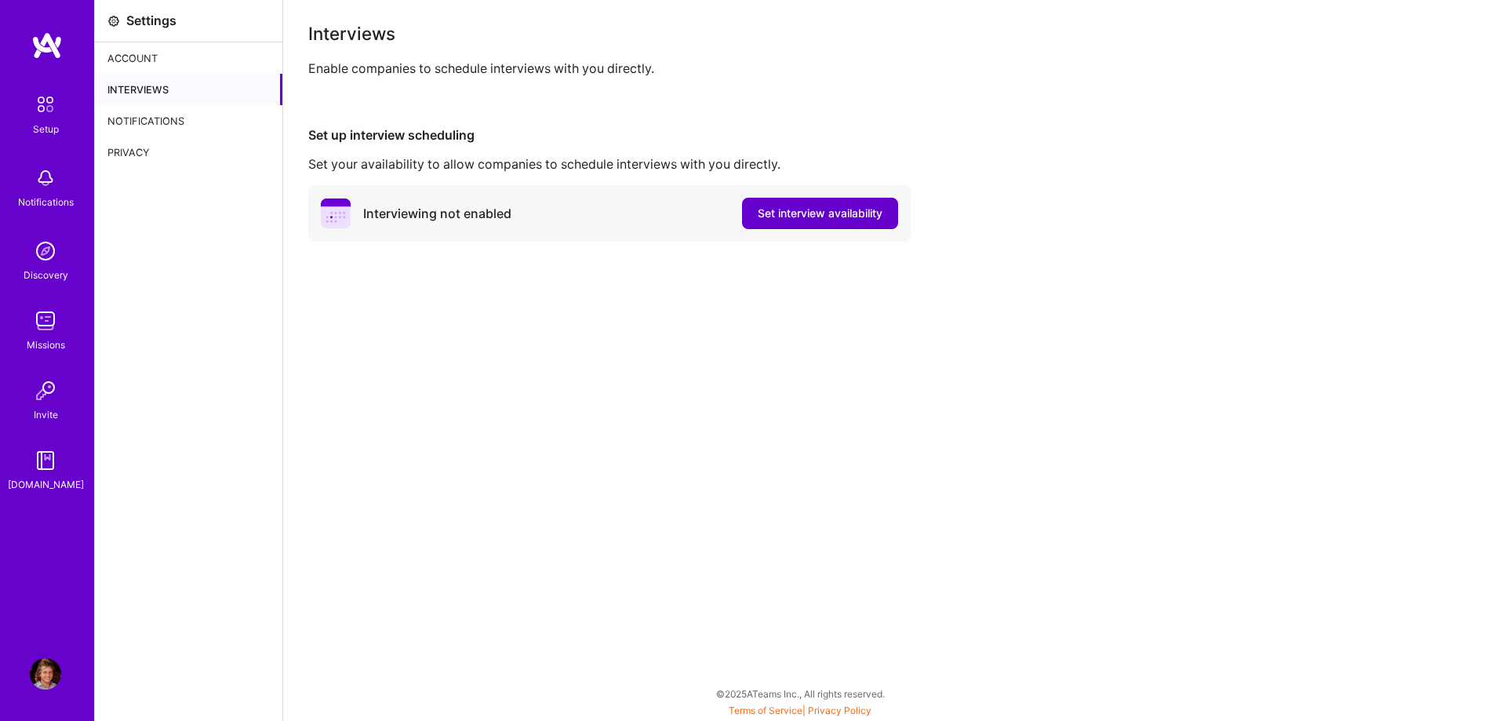
click at [792, 212] on span "Set interview availability" at bounding box center [820, 214] width 125 height 16
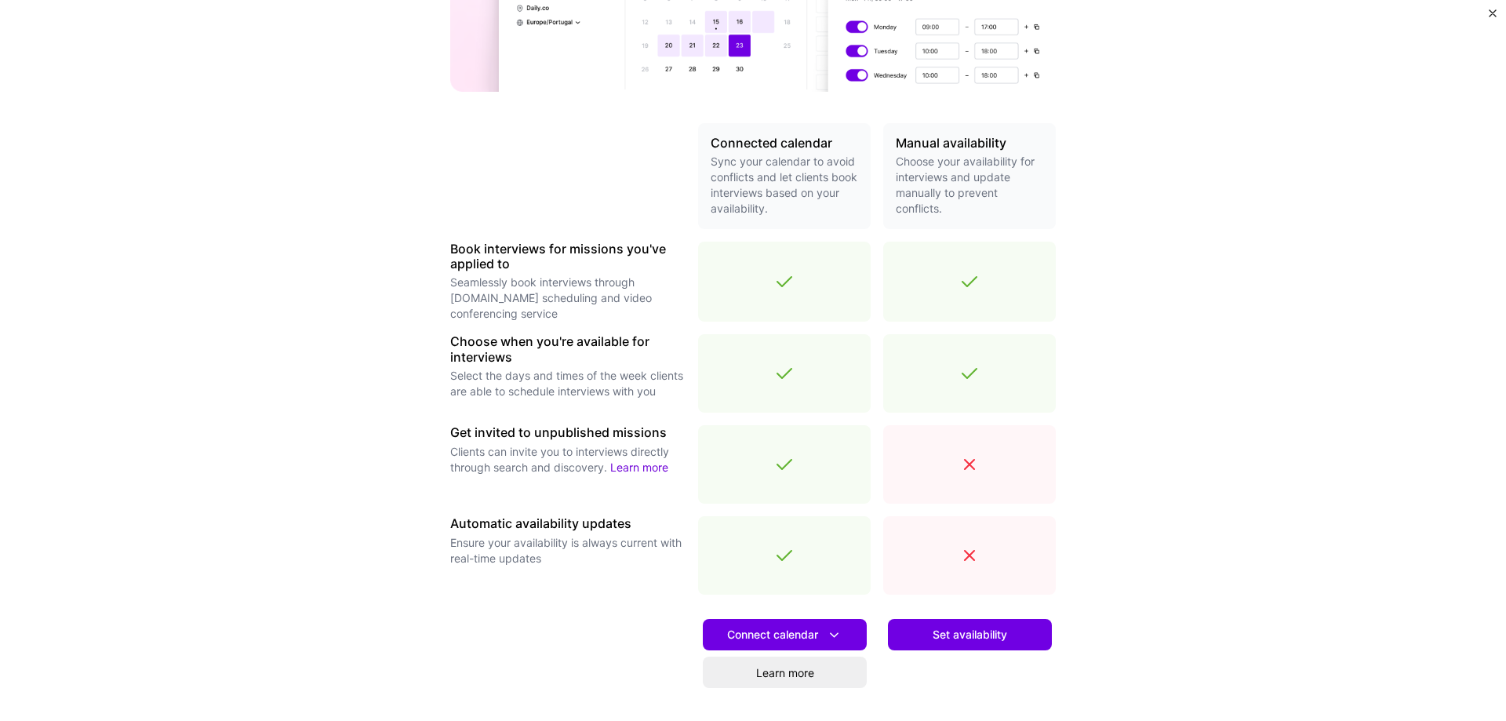
scroll to position [268, 0]
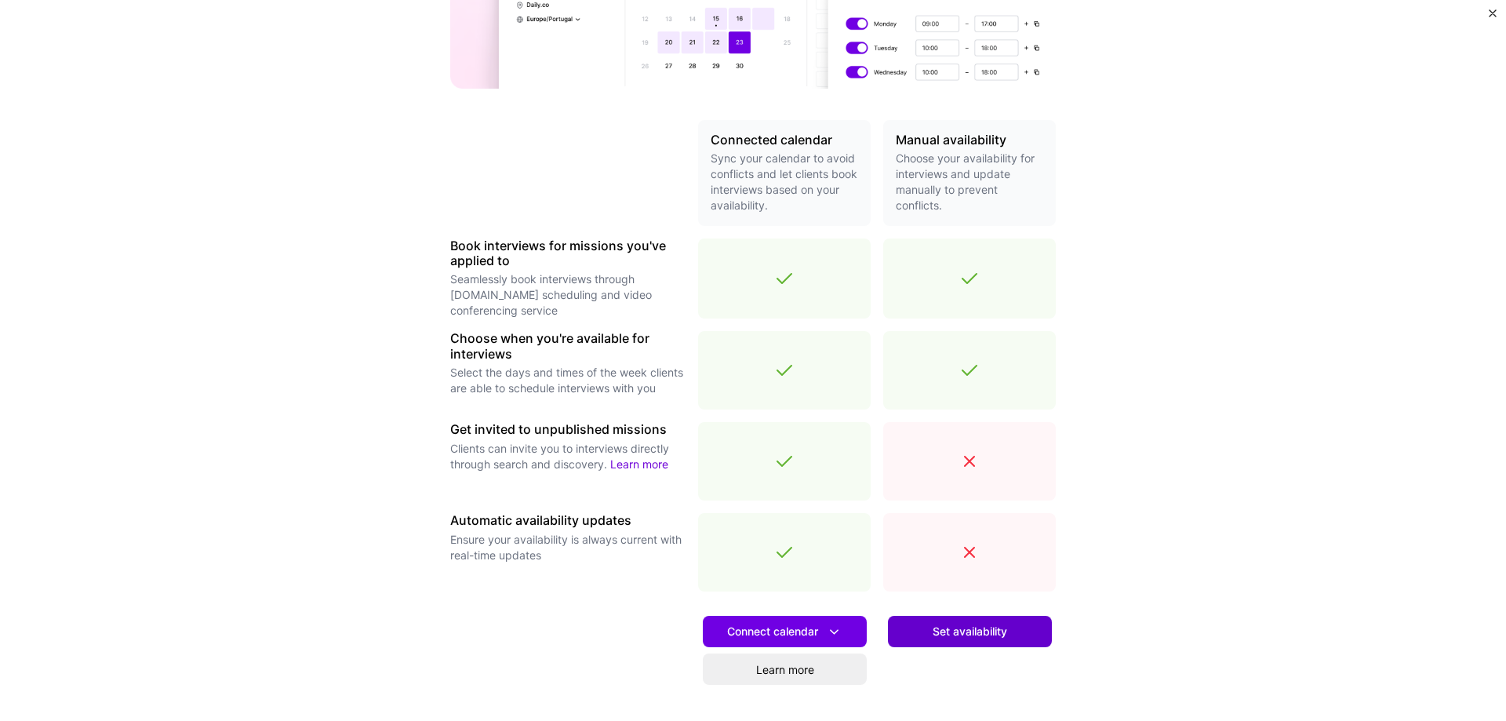
click at [999, 635] on span "Set availability" at bounding box center [970, 632] width 75 height 16
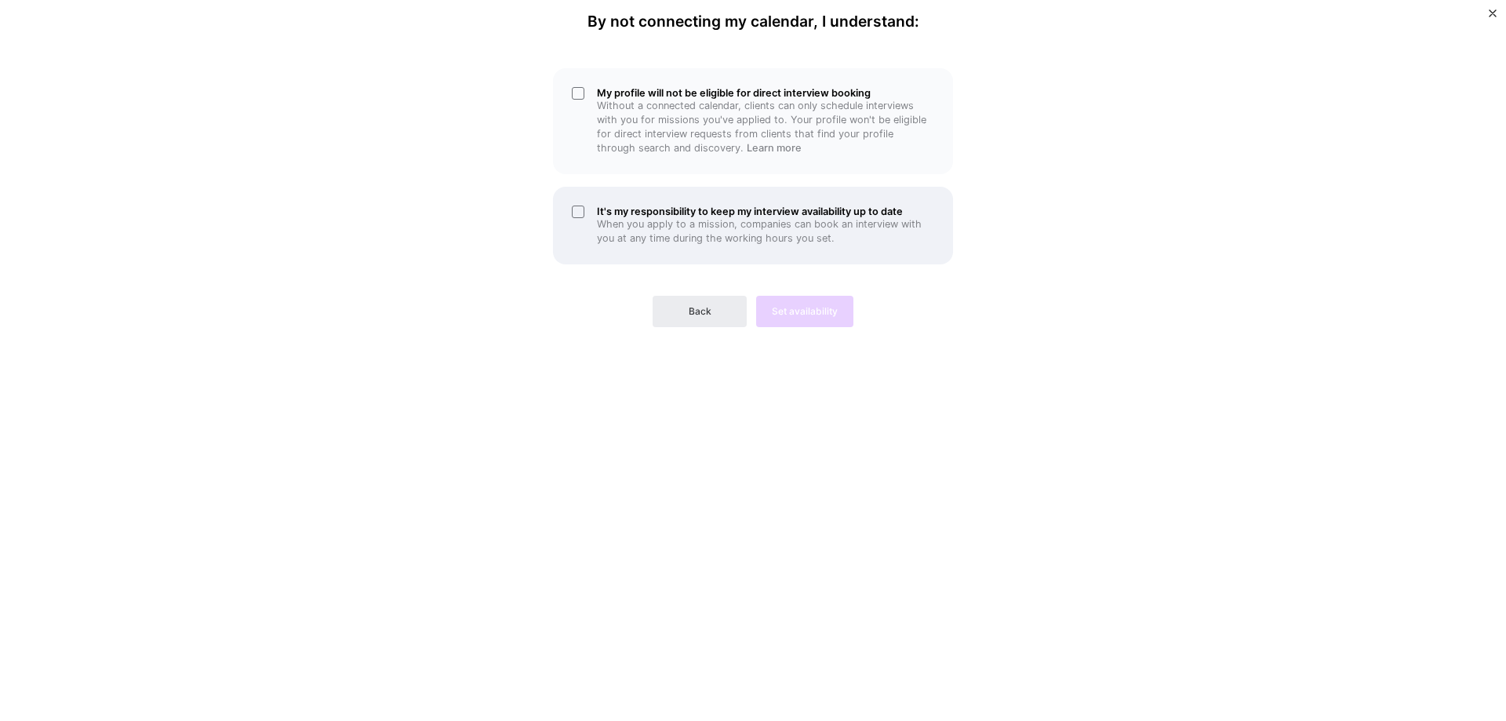
click at [577, 211] on div "It's my responsibility to keep my interview availability up to date When you ap…" at bounding box center [753, 226] width 400 height 78
click at [597, 100] on p "Without a connected calendar, clients can only schedule interviews with you for…" at bounding box center [765, 127] width 337 height 56
click at [692, 315] on span "Back" at bounding box center [700, 311] width 23 height 14
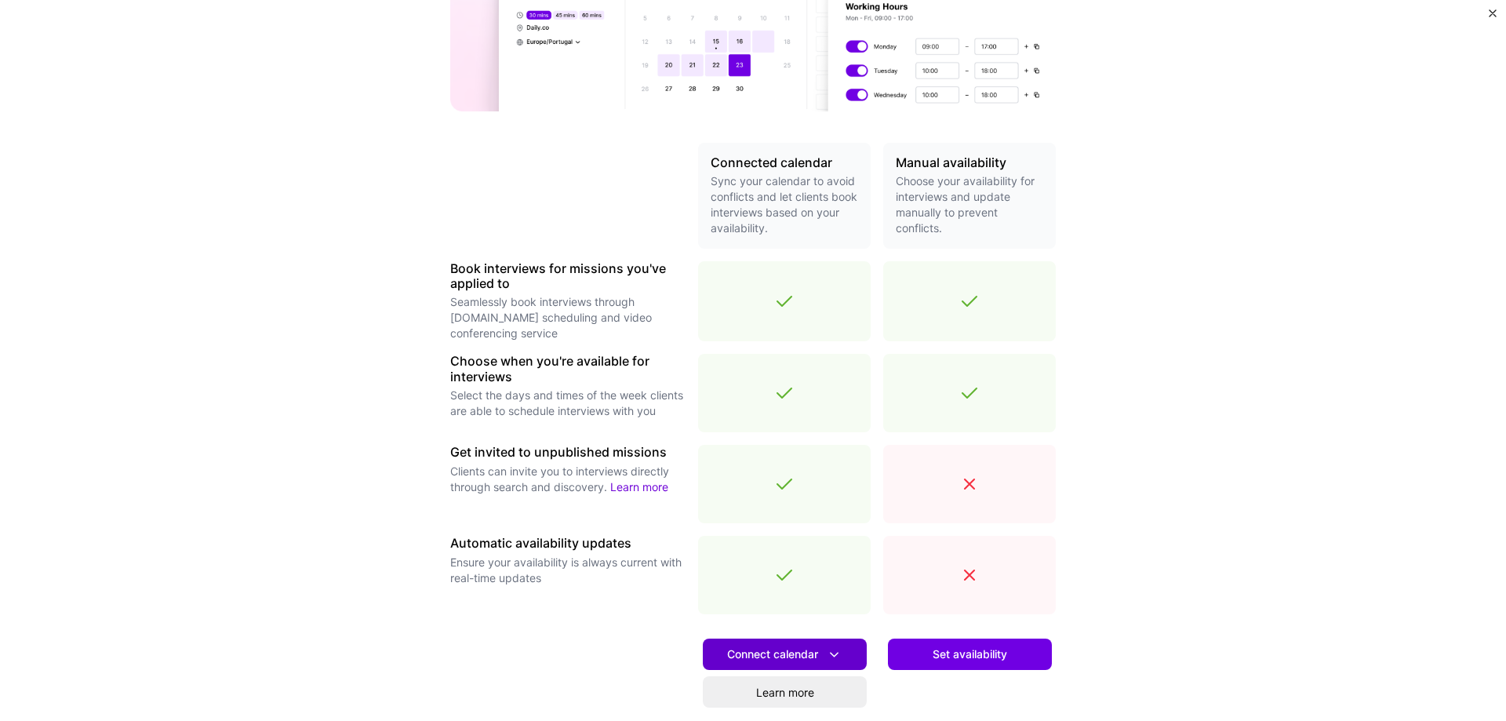
scroll to position [377, 0]
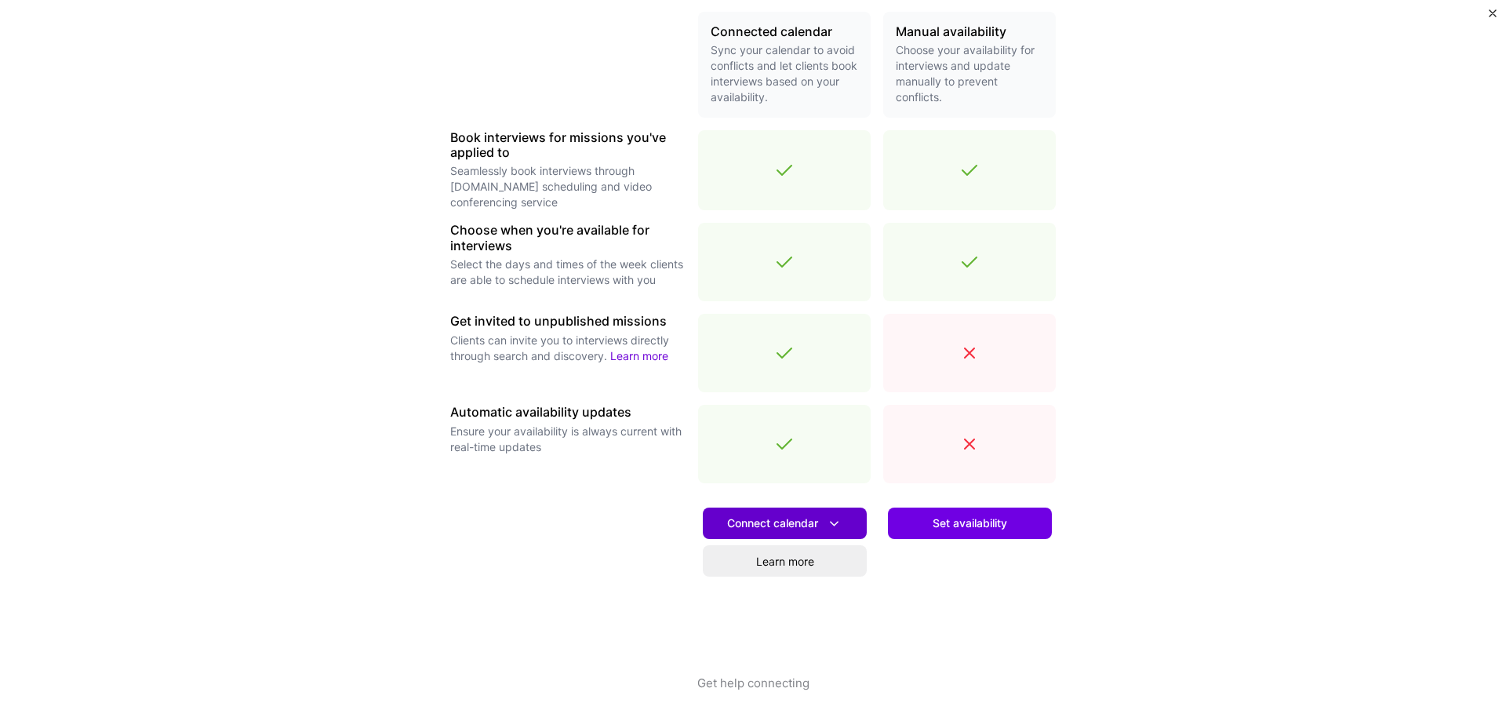
click at [788, 521] on span "Connect calendar" at bounding box center [784, 523] width 115 height 16
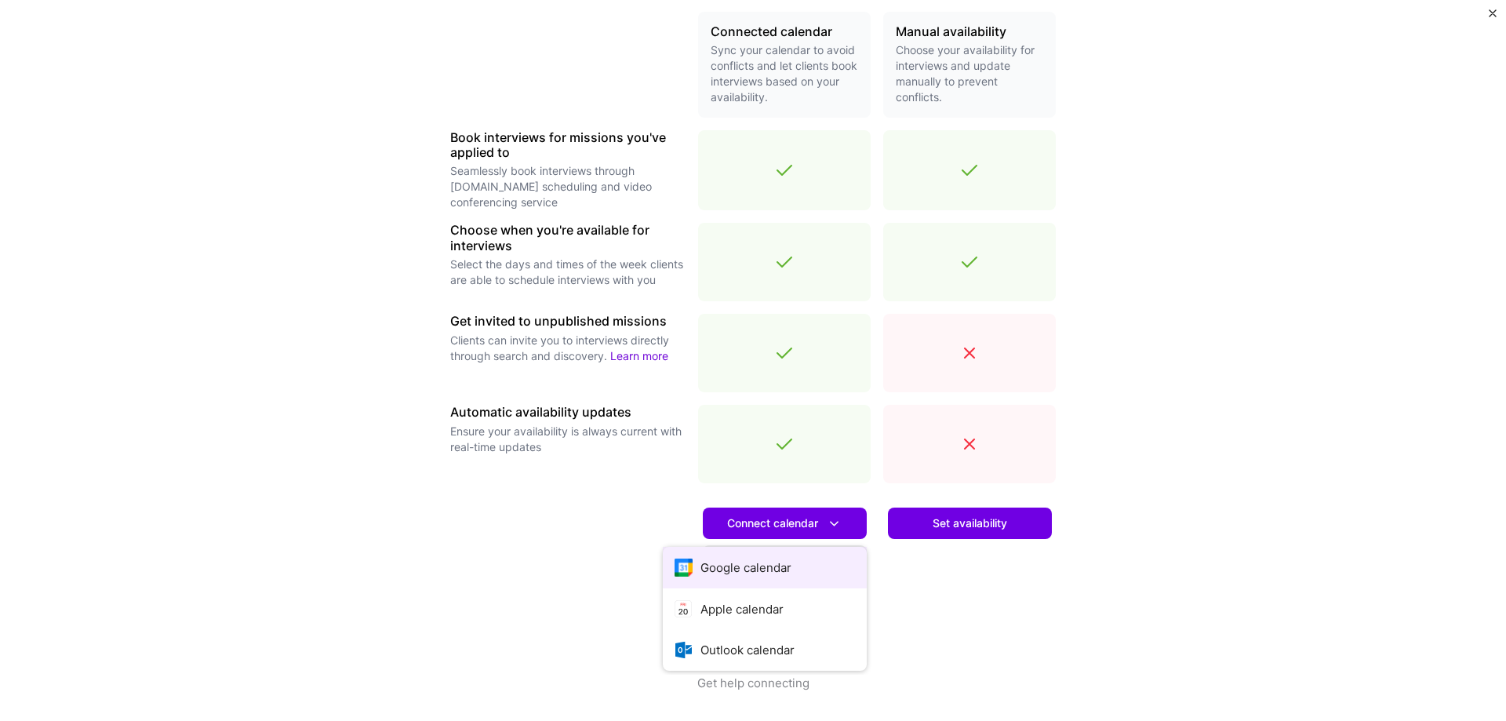
click at [783, 563] on button "Google calendar" at bounding box center [765, 568] width 204 height 42
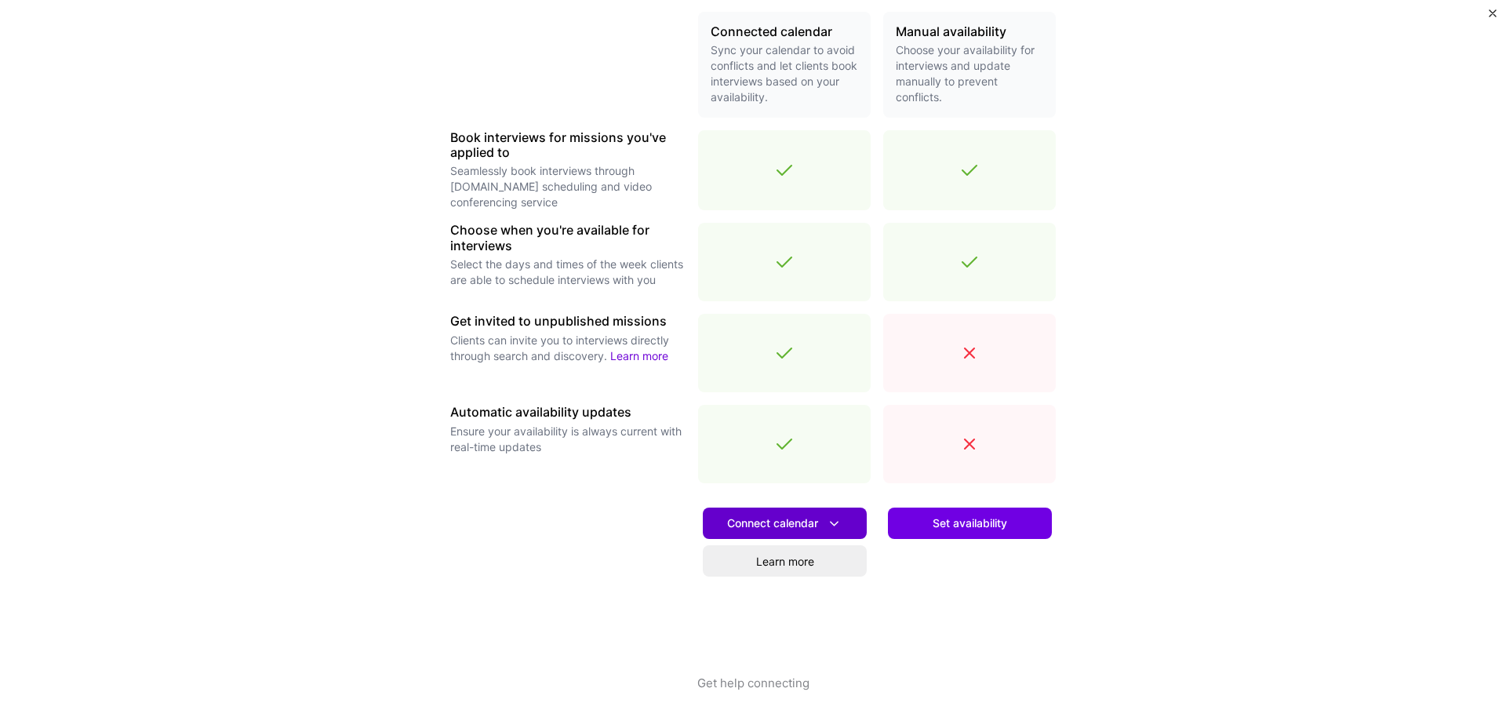
click at [770, 511] on button "Connect calendar" at bounding box center [785, 523] width 164 height 31
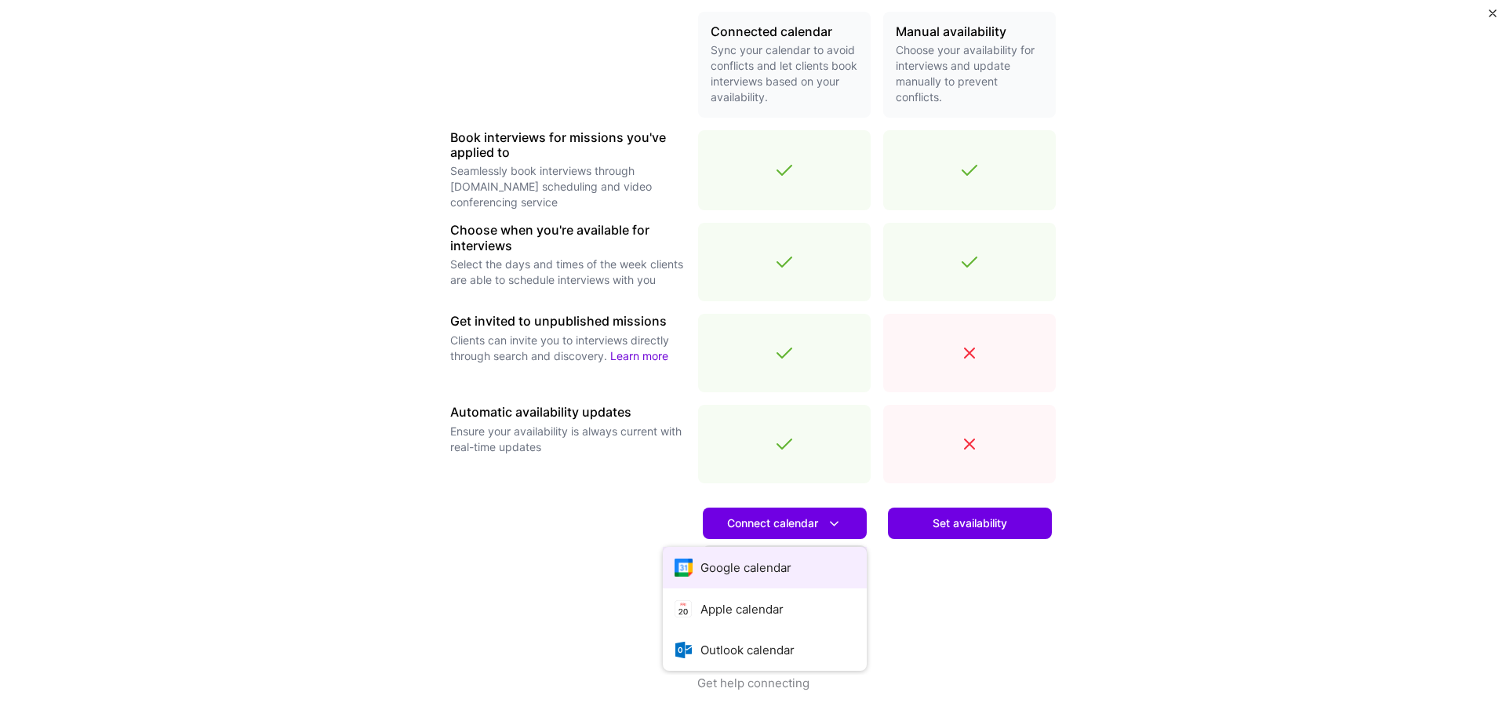
click at [746, 571] on button "Google calendar" at bounding box center [765, 568] width 204 height 42
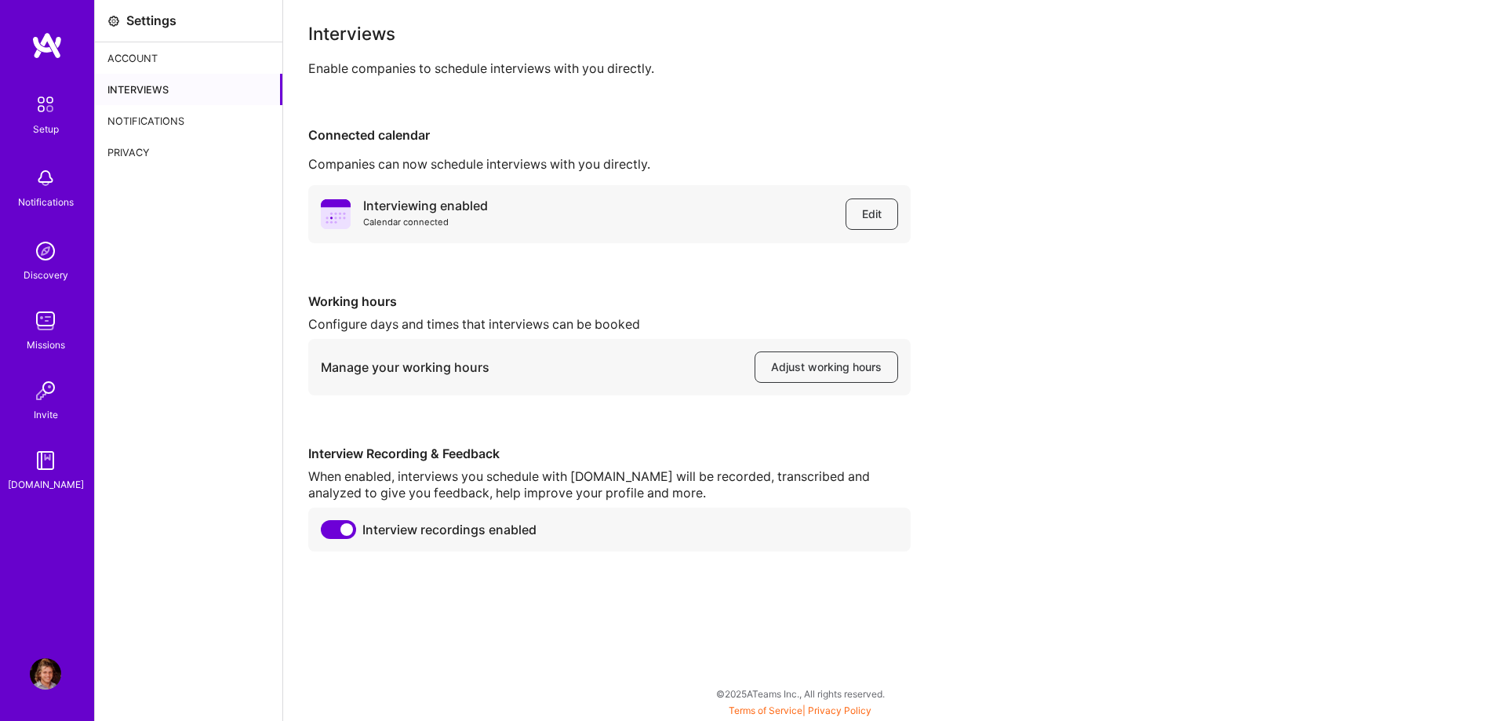
click at [59, 94] on img at bounding box center [45, 104] width 33 height 33
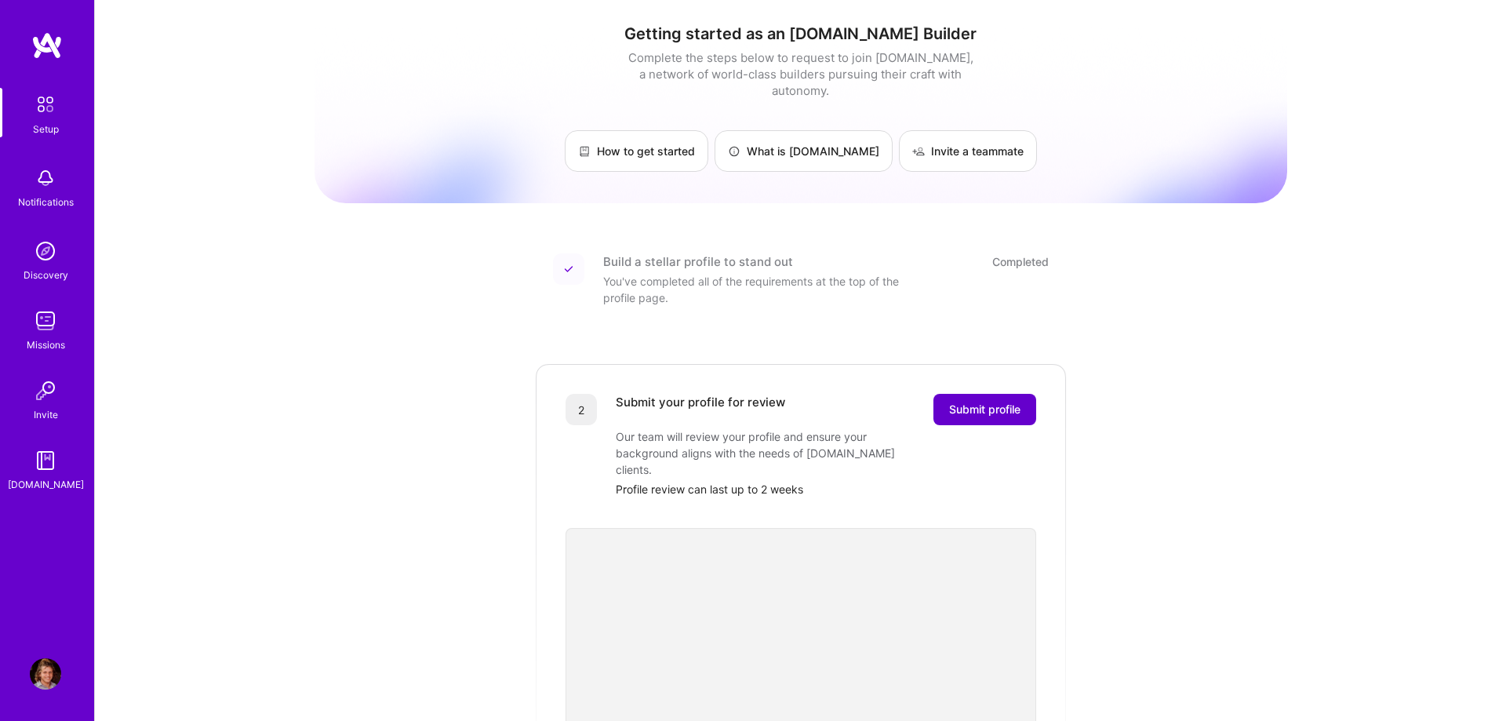
click at [985, 402] on span "Submit profile" at bounding box center [984, 410] width 71 height 16
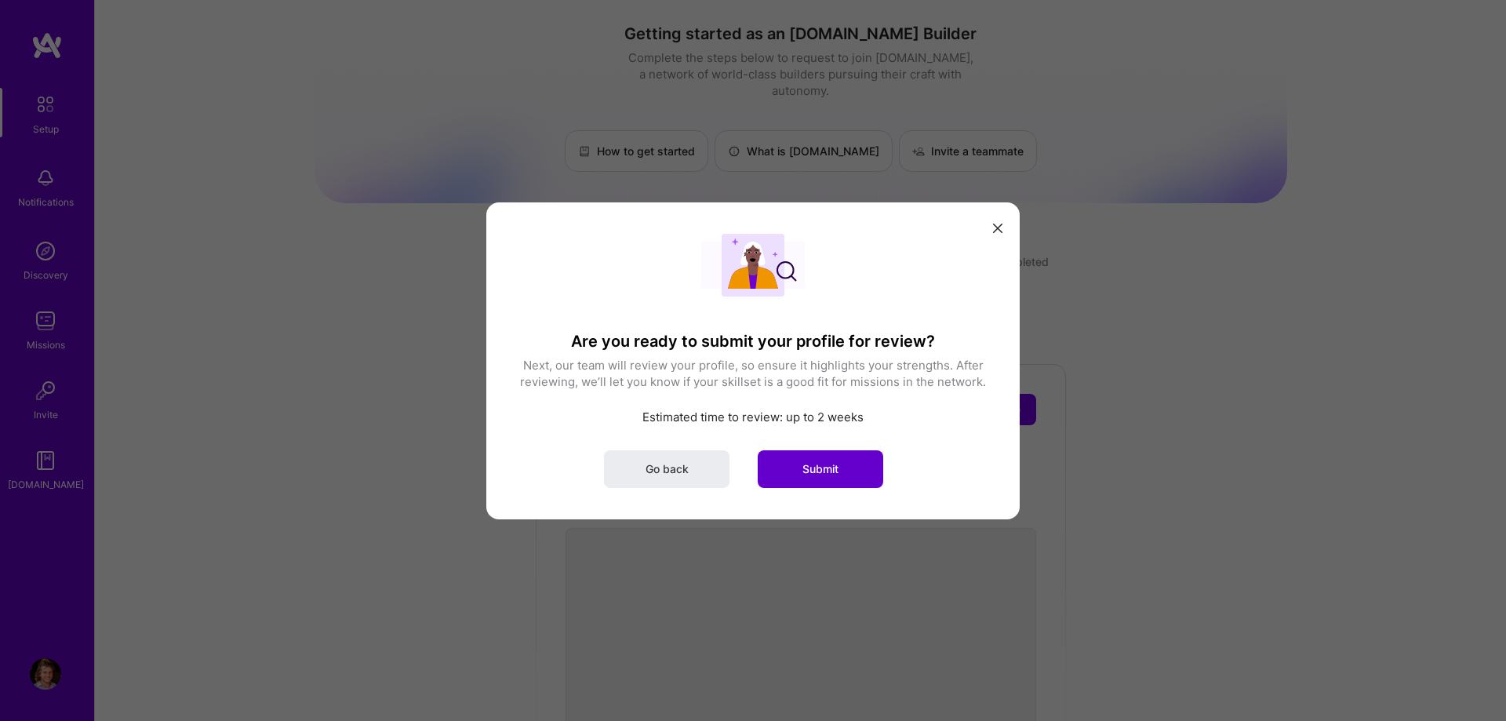
click at [862, 456] on button "Submit" at bounding box center [821, 469] width 126 height 38
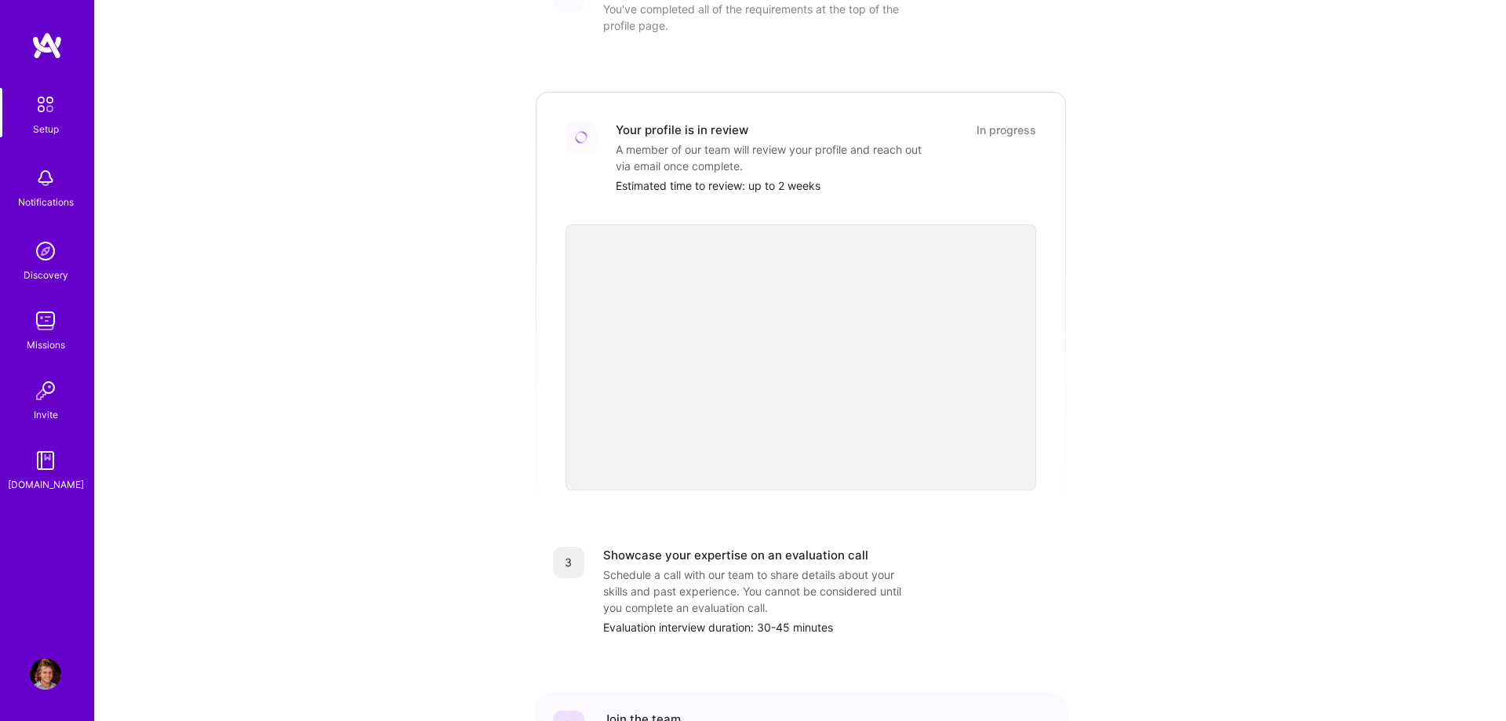
scroll to position [240, 0]
